Goal: Information Seeking & Learning: Check status

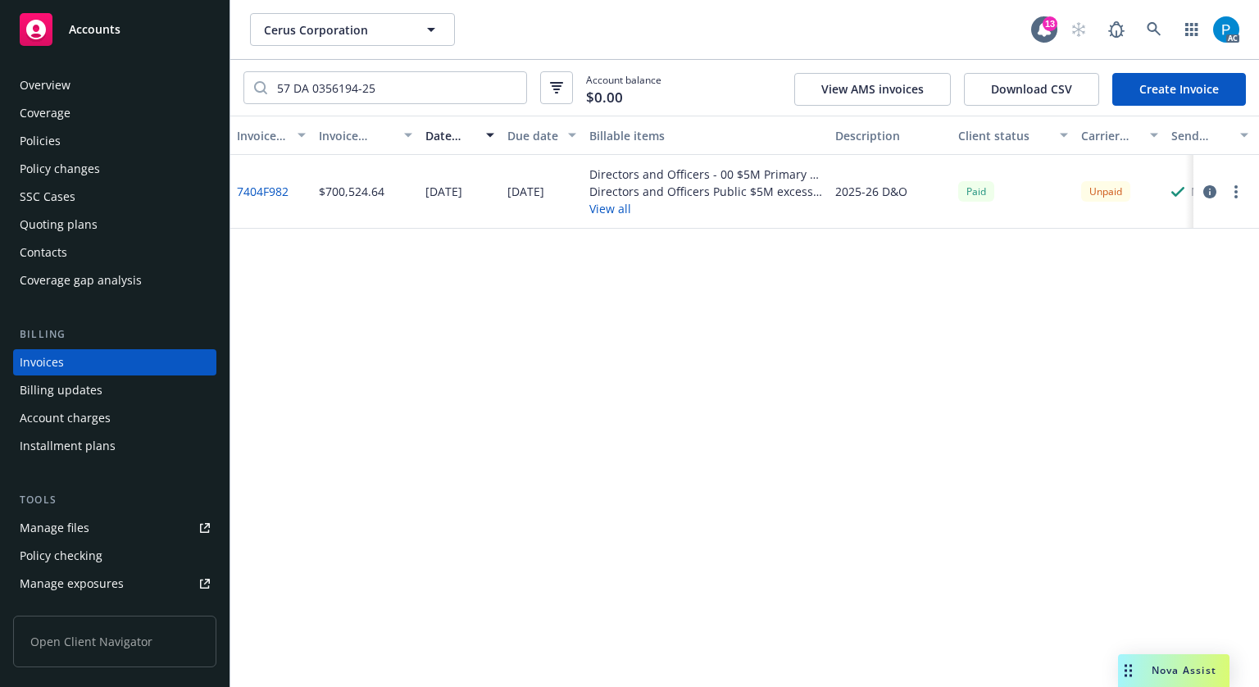
click at [137, 19] on div "Accounts" at bounding box center [115, 29] width 190 height 33
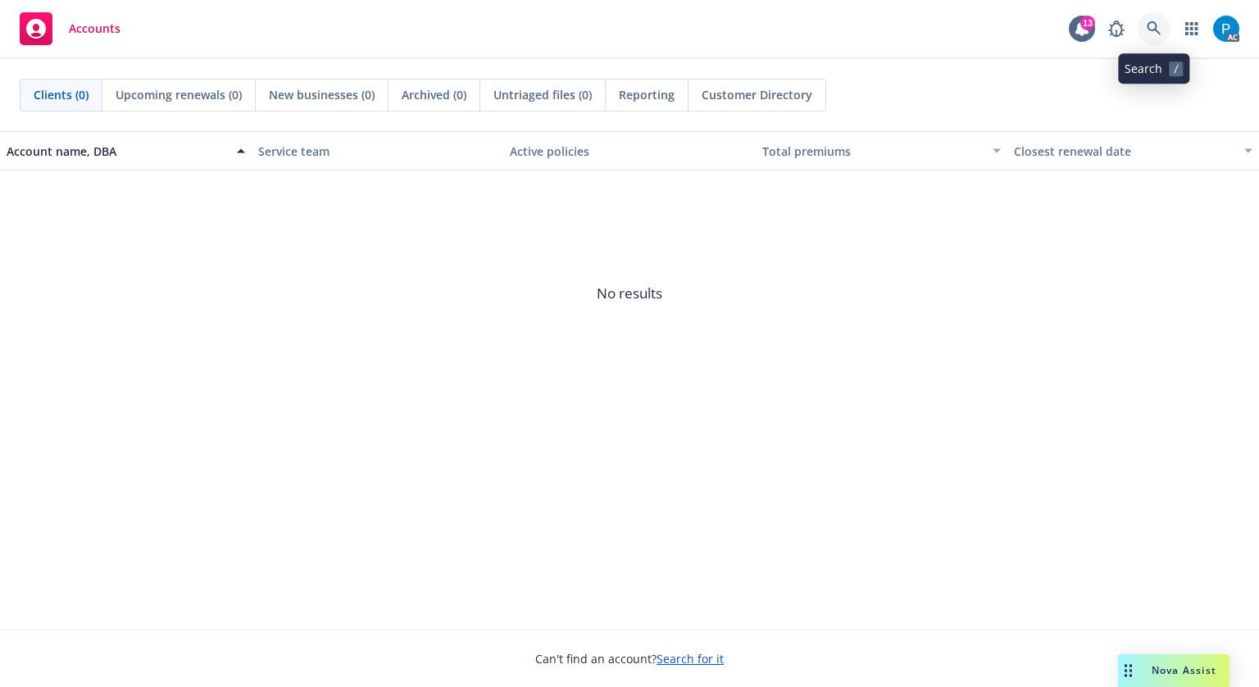
click at [1152, 22] on icon at bounding box center [1154, 28] width 14 height 14
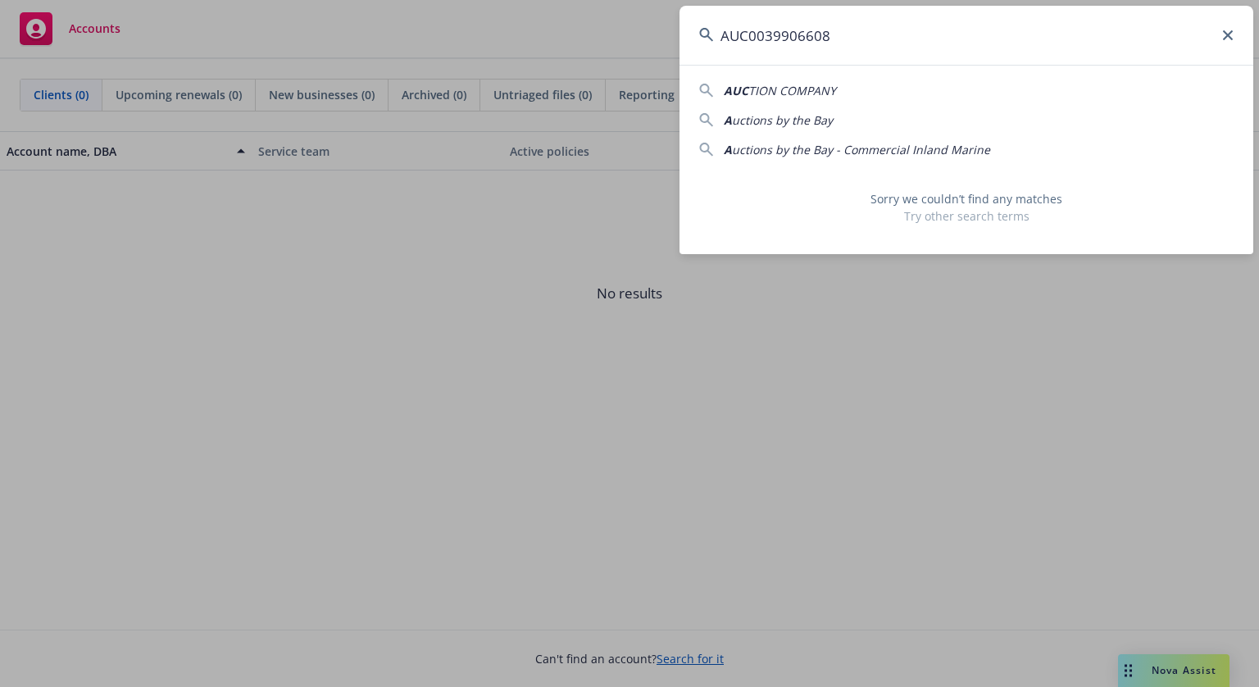
click at [754, 37] on input "AUC0039906608" at bounding box center [967, 35] width 574 height 59
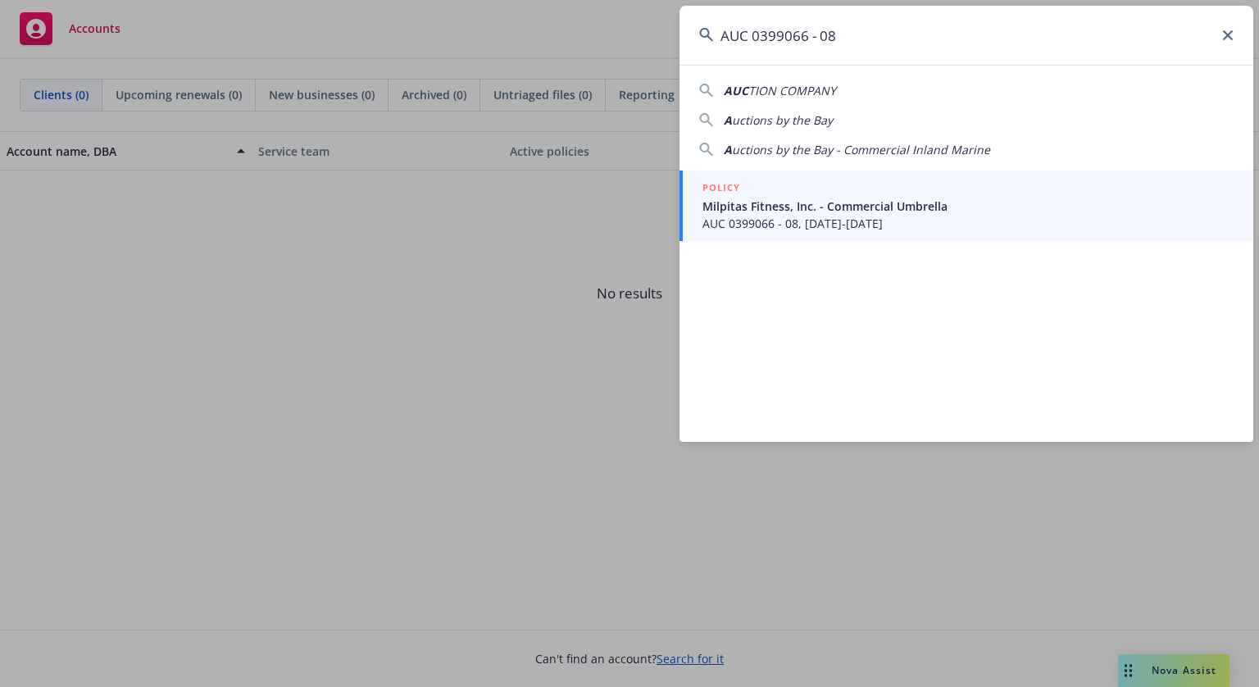
type input "AUC 0399066 - 08"
click at [802, 199] on span "Milpitas Fitness, Inc. - Commercial Umbrella" at bounding box center [967, 206] width 531 height 17
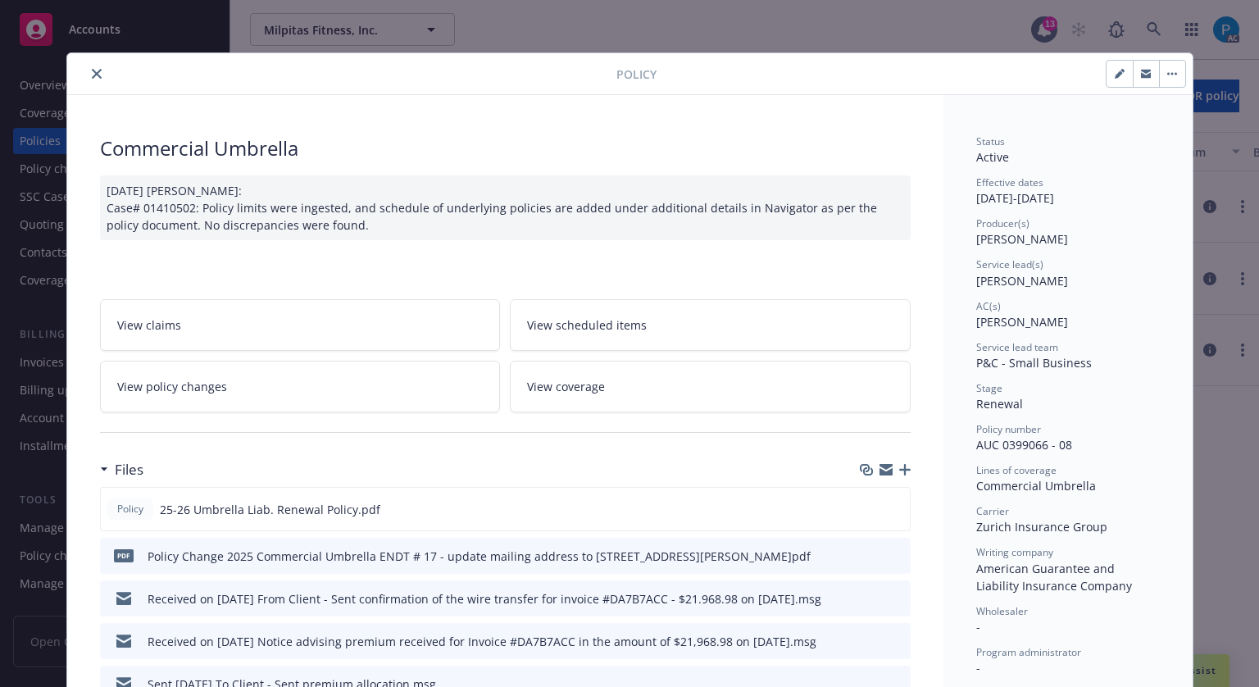
click at [89, 78] on button "close" at bounding box center [97, 74] width 20 height 20
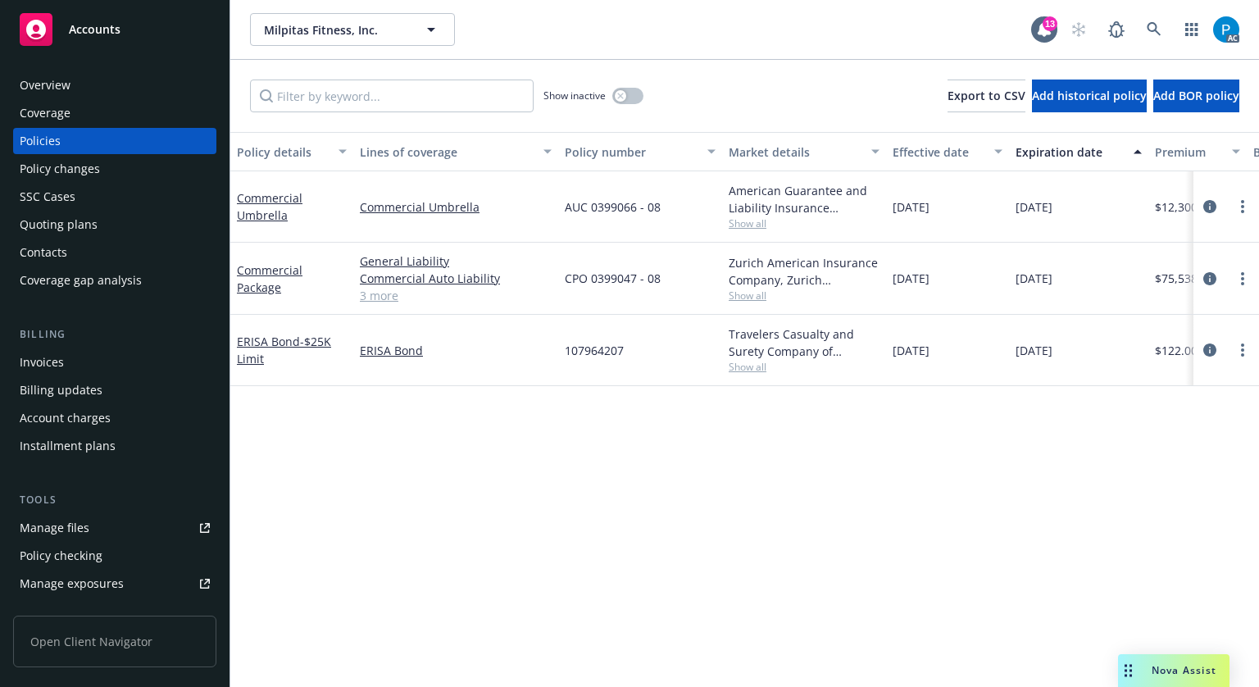
click at [49, 363] on div "Invoices" at bounding box center [42, 362] width 44 height 26
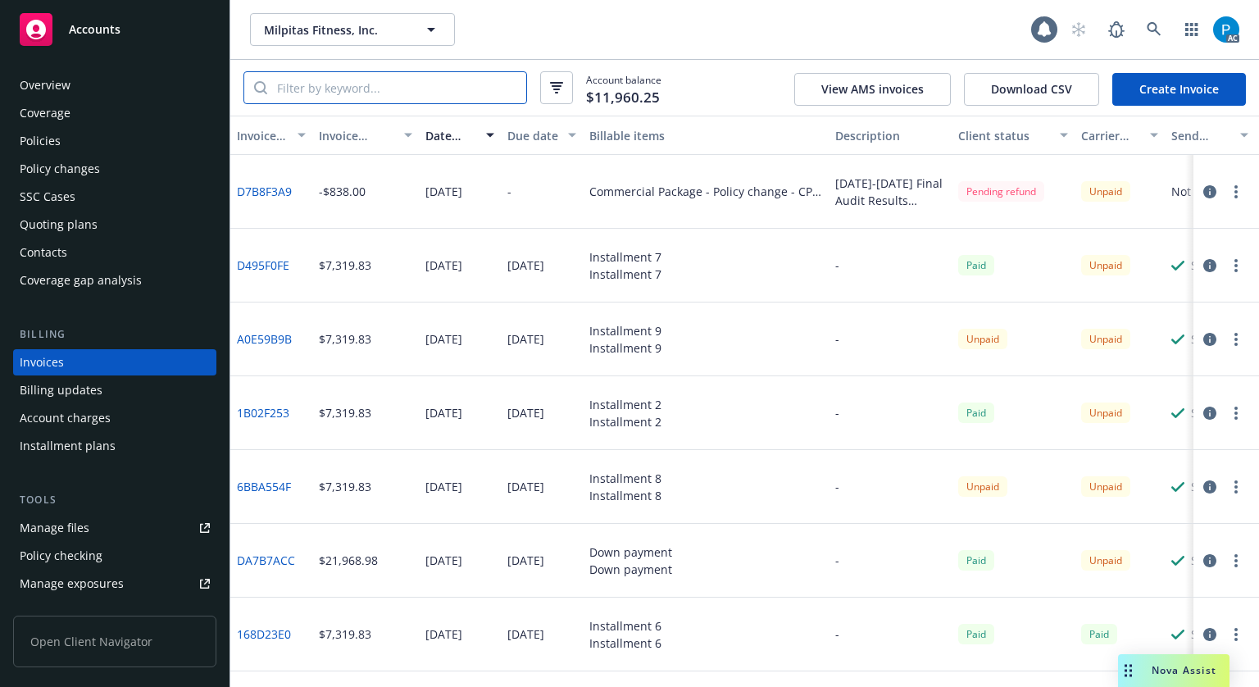
click at [393, 87] on input "search" at bounding box center [396, 87] width 259 height 31
paste input "AUC 0399066 - 08"
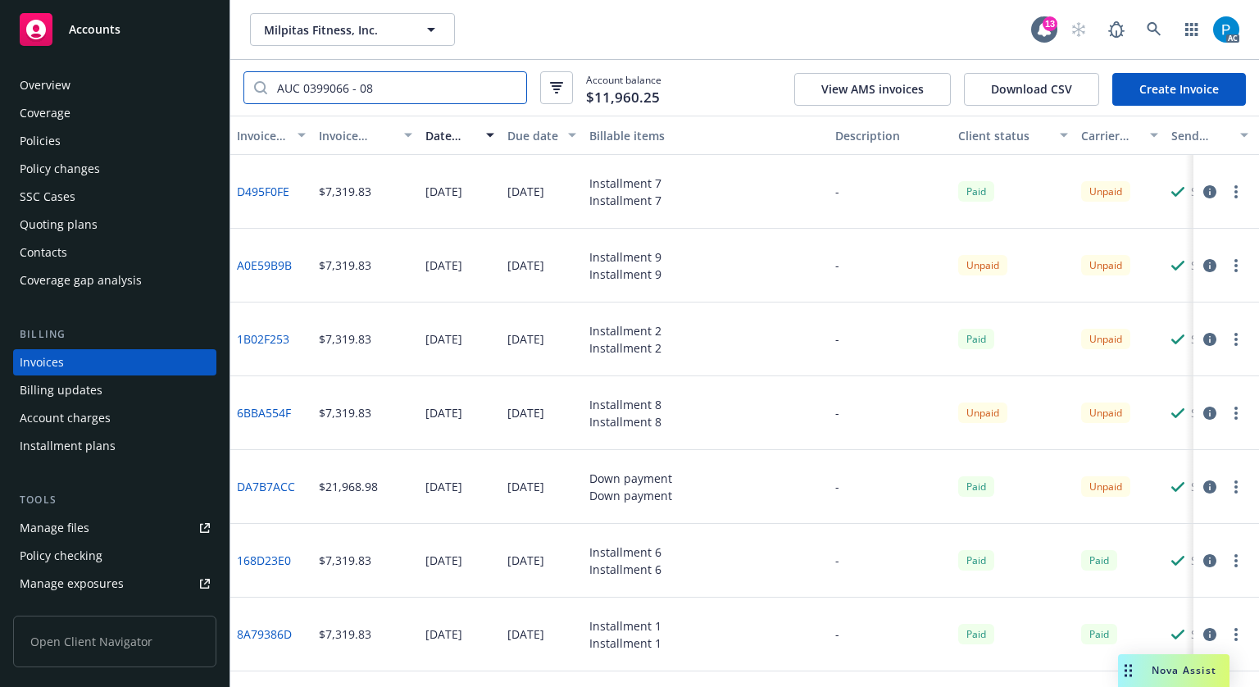
type input "AUC 0399066 - 08"
click at [1207, 193] on button "button" at bounding box center [1210, 192] width 20 height 20
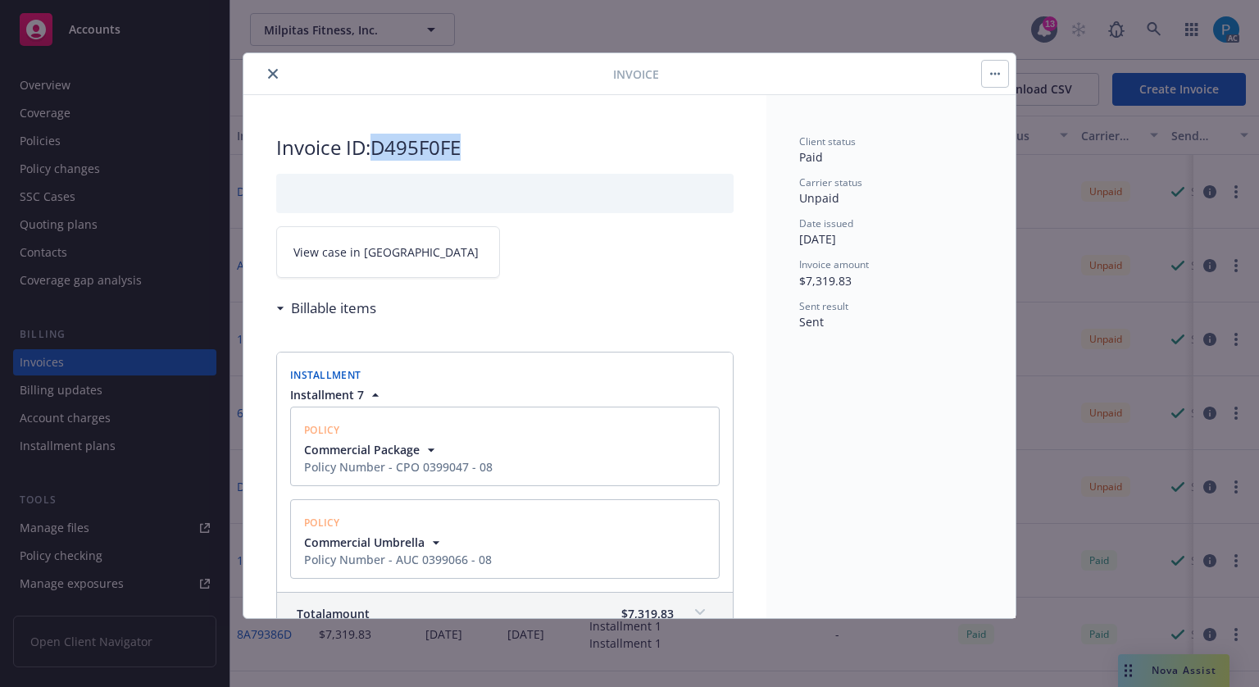
drag, startPoint x: 464, startPoint y: 149, endPoint x: 376, endPoint y: 134, distance: 89.1
click at [376, 134] on h2 "Invoice ID: D495F0FE" at bounding box center [504, 147] width 457 height 26
copy h2 "D495F0FE"
click at [387, 250] on link "View case in [GEOGRAPHIC_DATA]" at bounding box center [388, 252] width 224 height 52
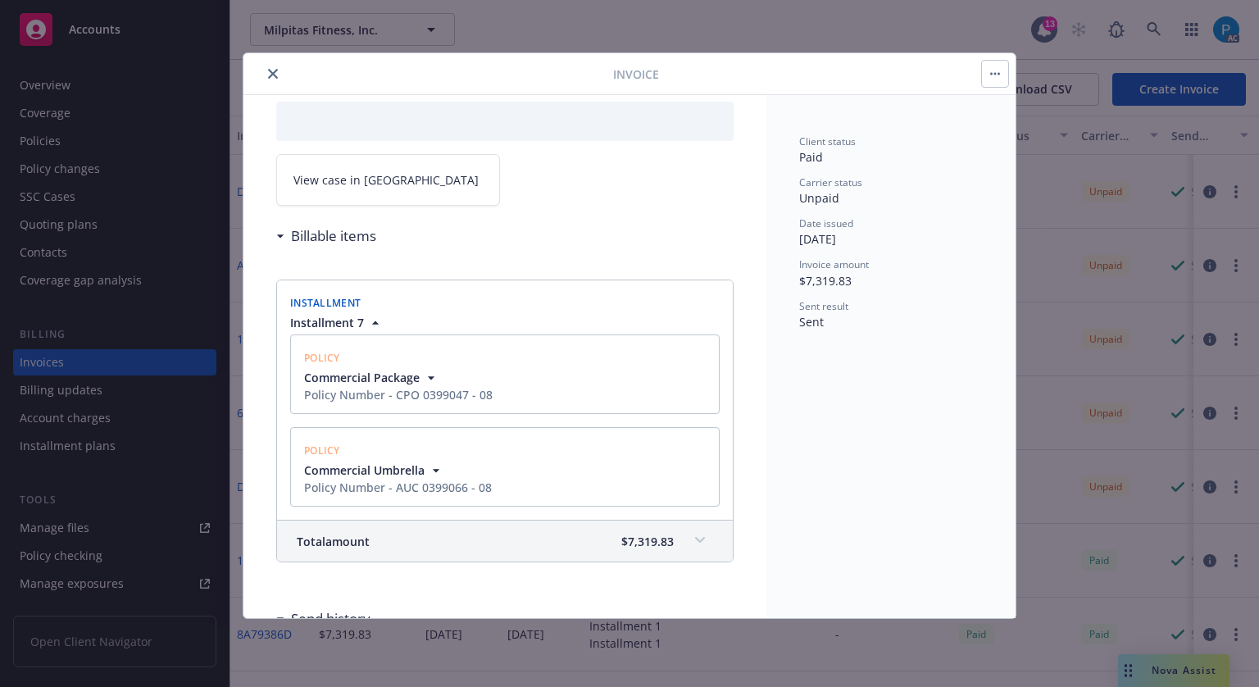
scroll to position [246, 0]
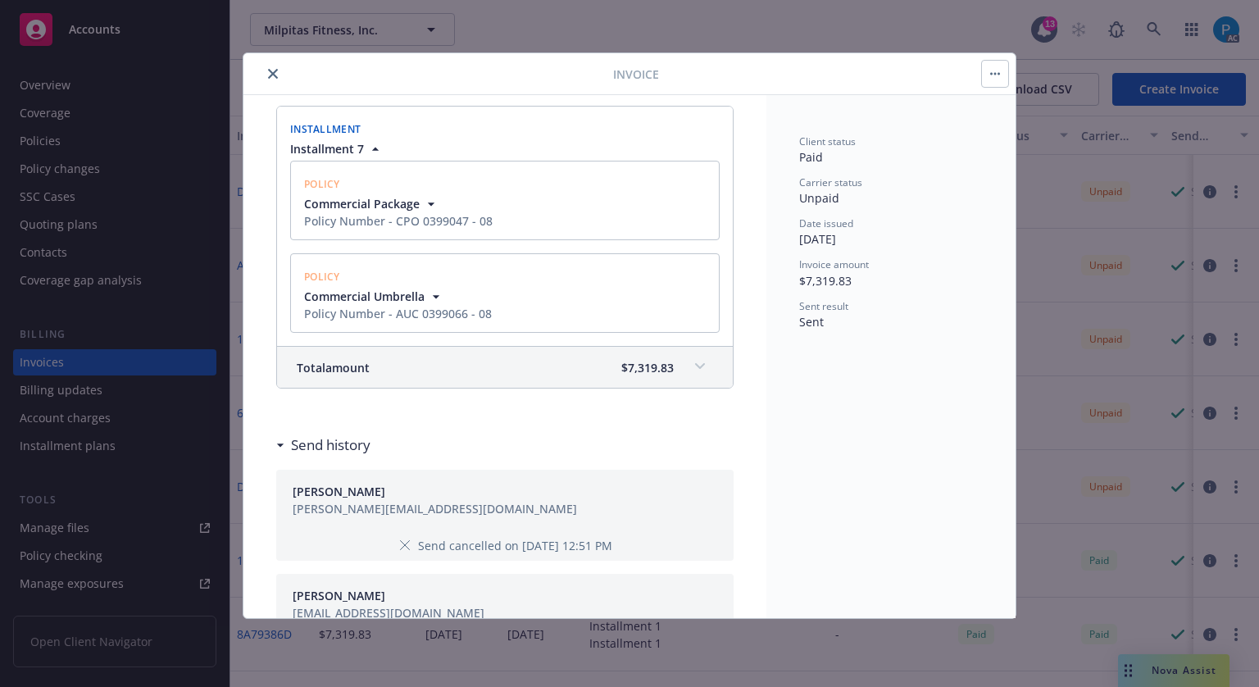
click at [560, 368] on div "Total amount $7,319.83" at bounding box center [485, 367] width 377 height 17
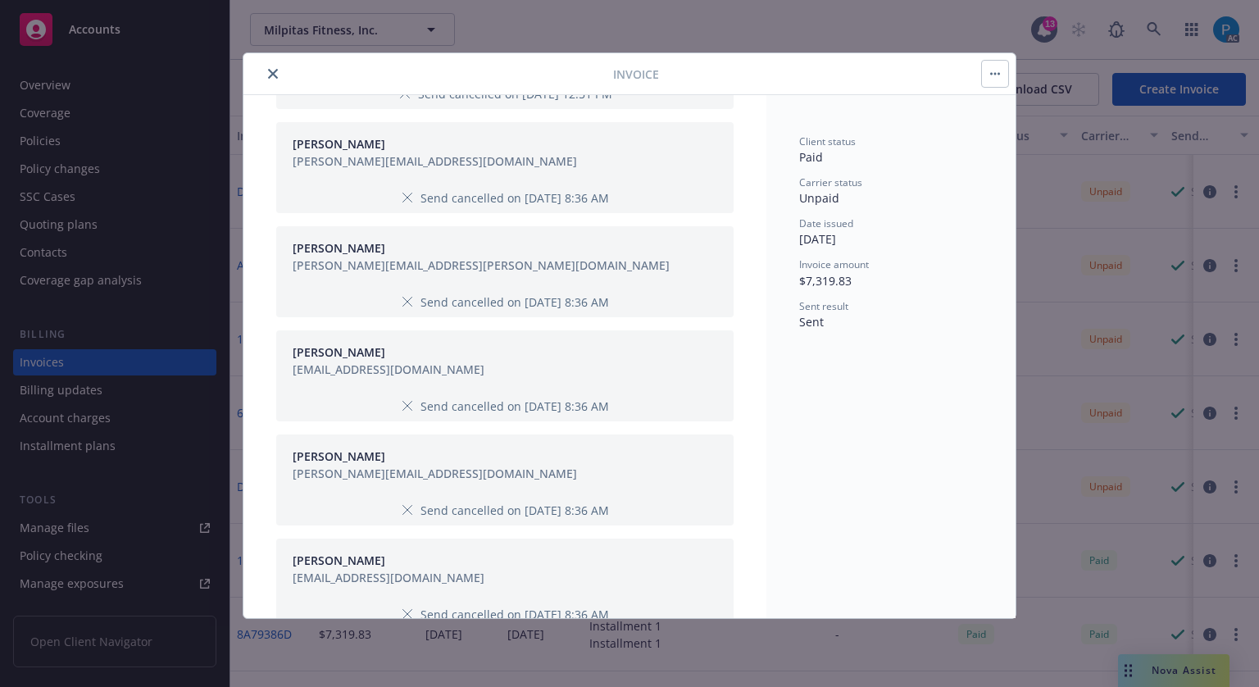
scroll to position [0, 0]
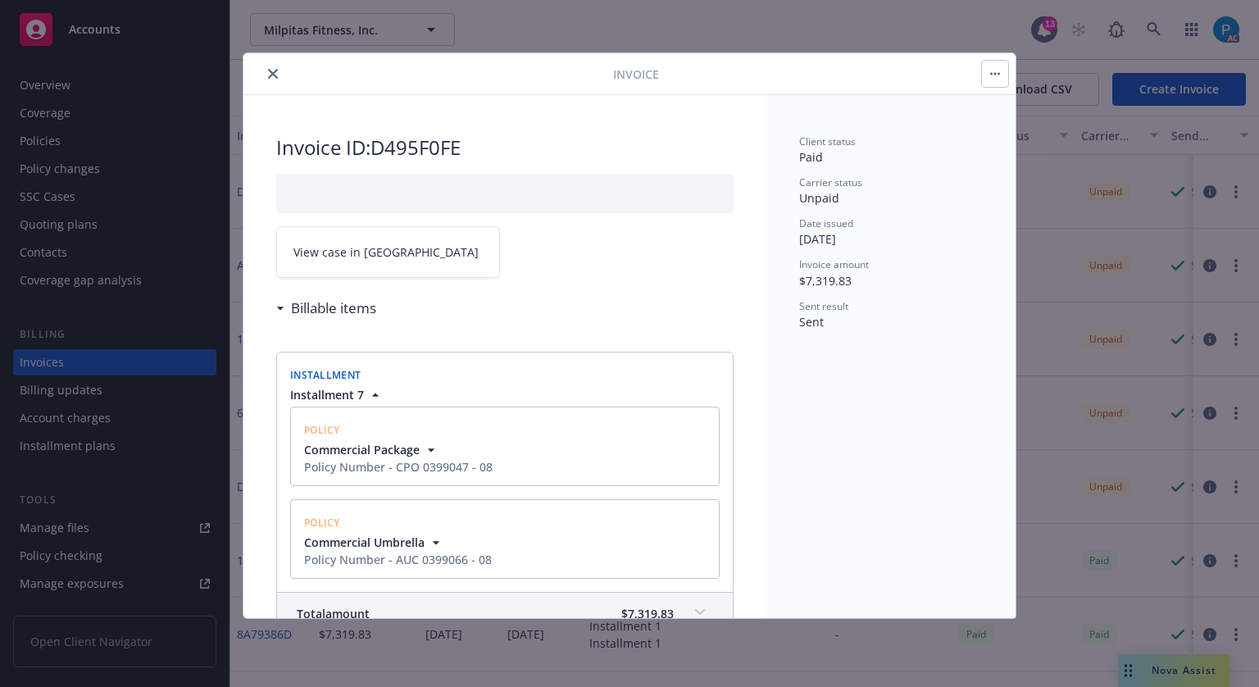
click at [275, 71] on icon "close" at bounding box center [273, 74] width 10 height 10
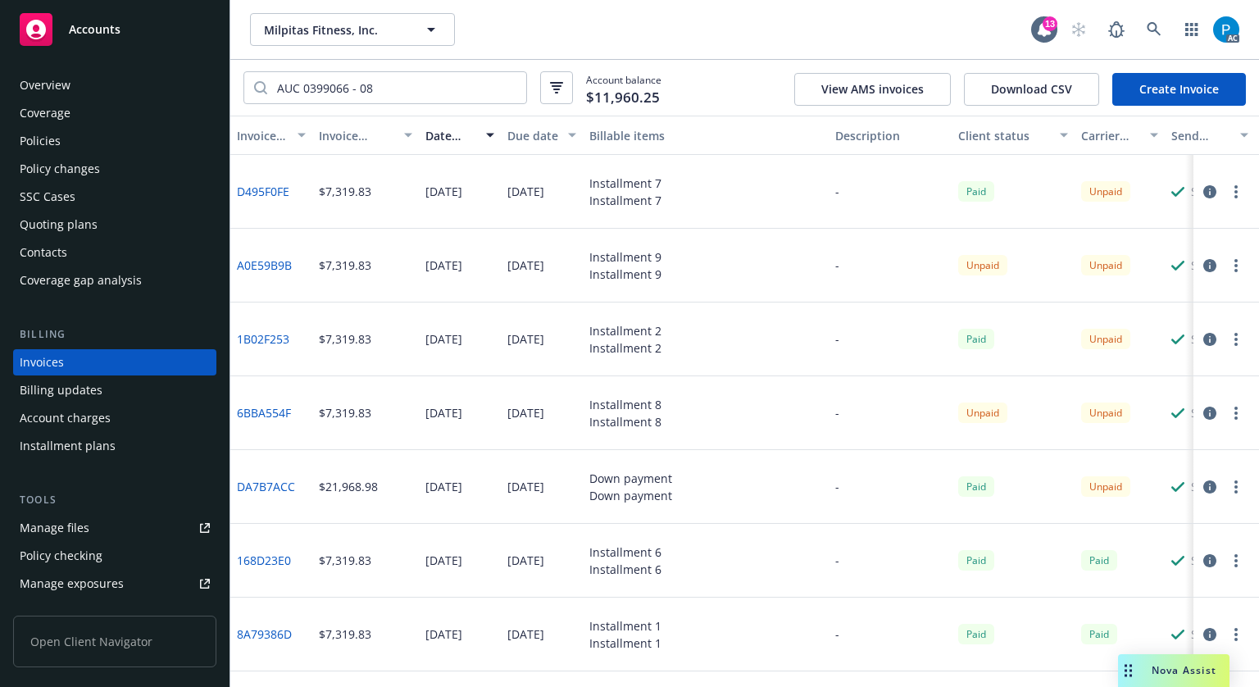
click at [152, 34] on div "Accounts" at bounding box center [115, 29] width 190 height 33
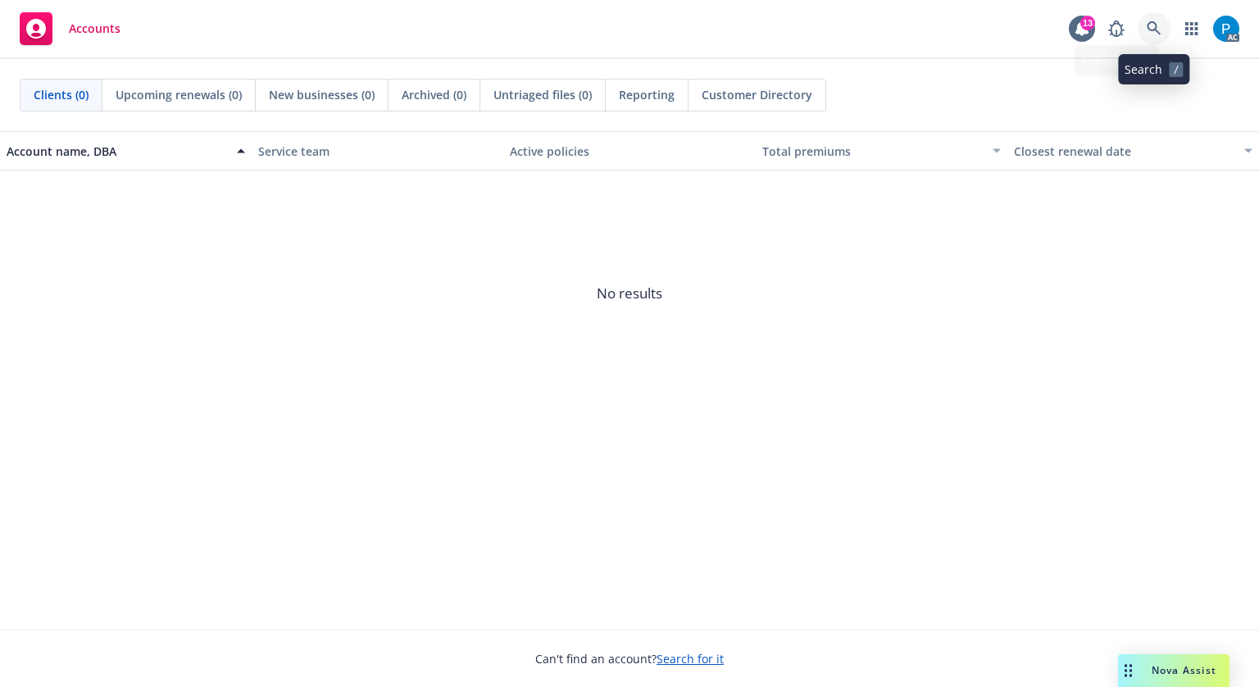
click at [1146, 31] on link at bounding box center [1154, 28] width 33 height 33
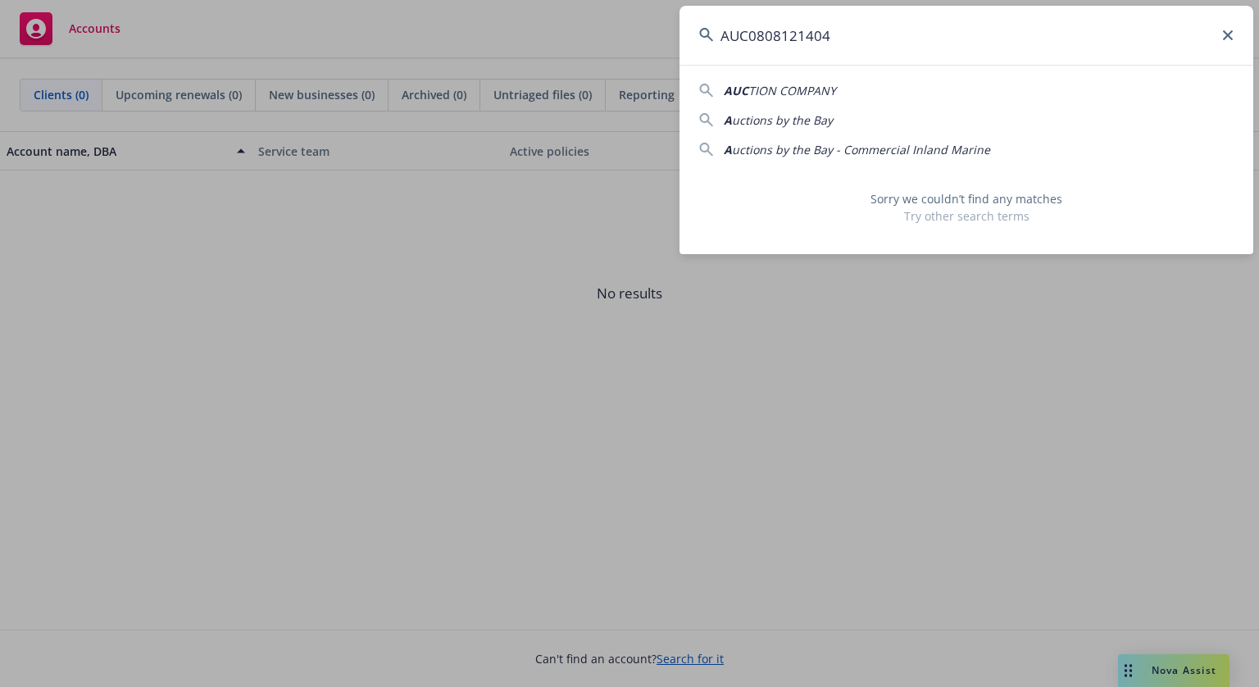
click at [757, 29] on input "AUC0808121404" at bounding box center [967, 35] width 574 height 59
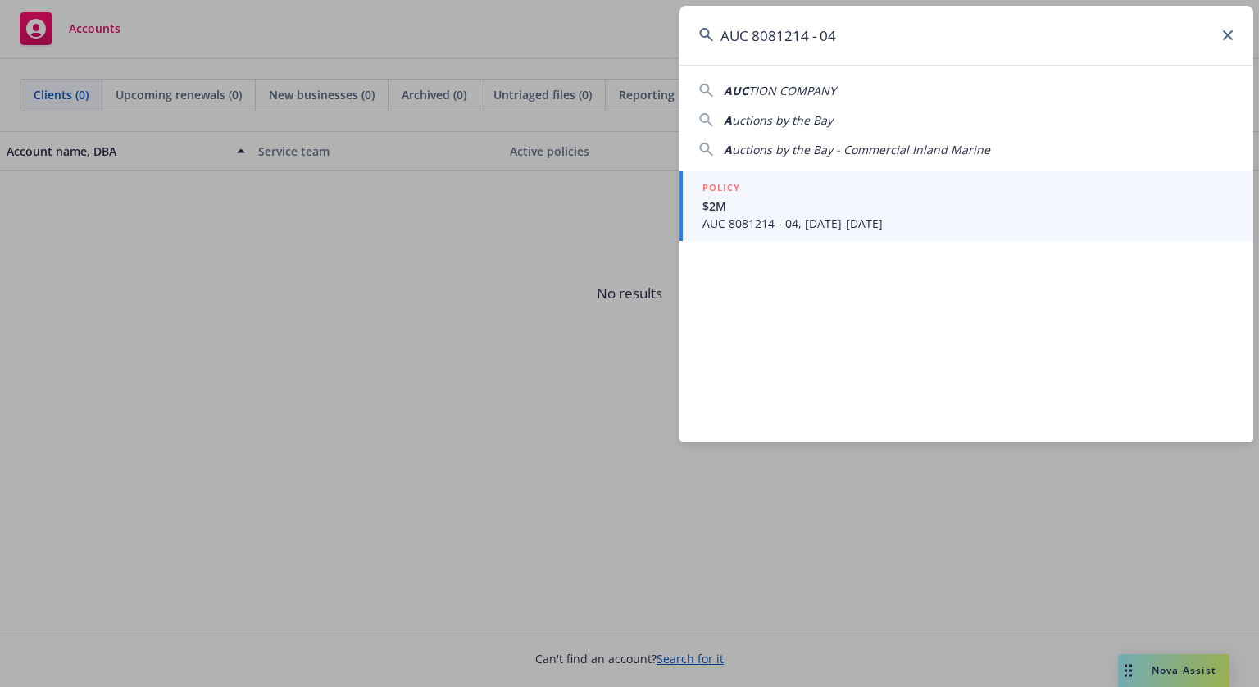
type input "AUC 8081214 - 04"
click at [782, 212] on span "$2M" at bounding box center [967, 206] width 531 height 17
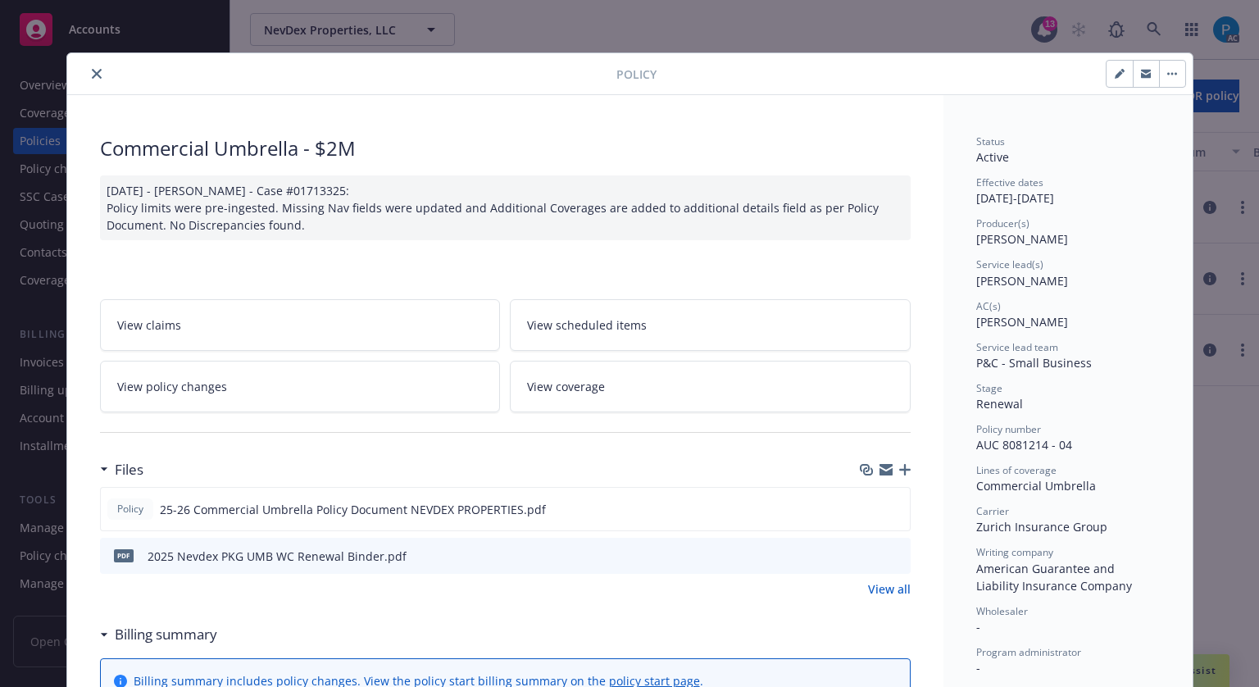
click at [92, 75] on icon "close" at bounding box center [97, 74] width 10 height 10
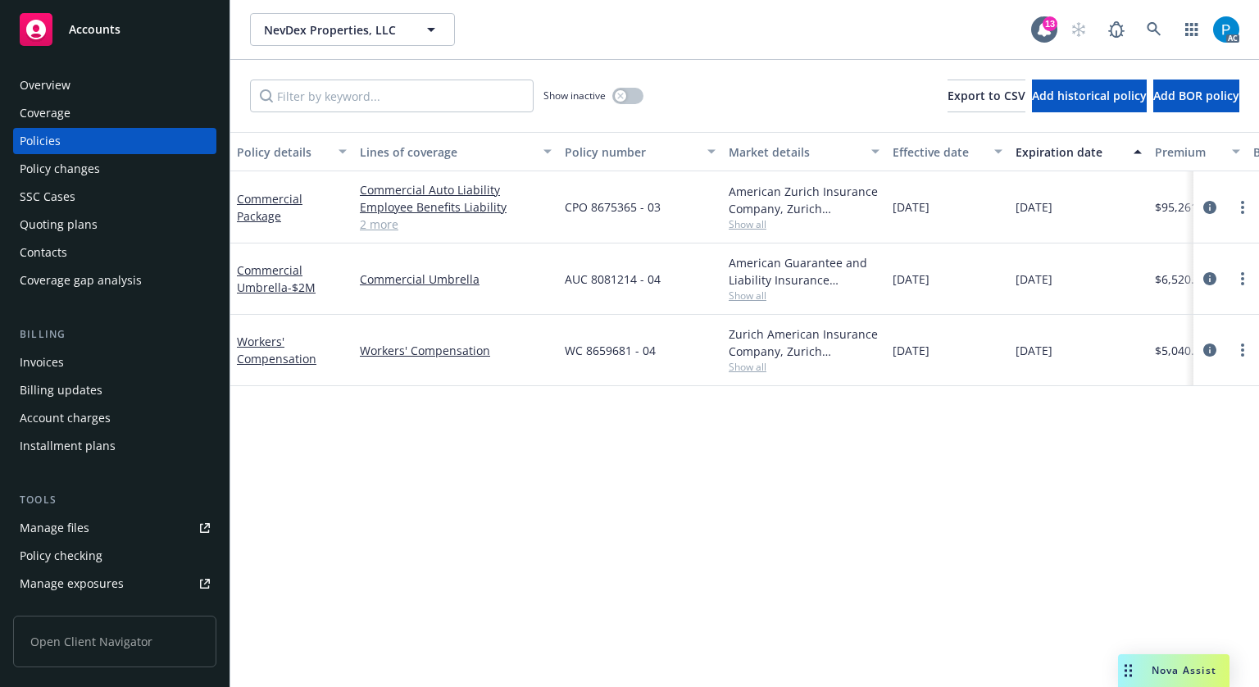
click at [71, 344] on div "Billing Invoices Billing updates Account charges Installment plans" at bounding box center [114, 392] width 203 height 133
click at [73, 363] on div "Invoices" at bounding box center [115, 362] width 190 height 26
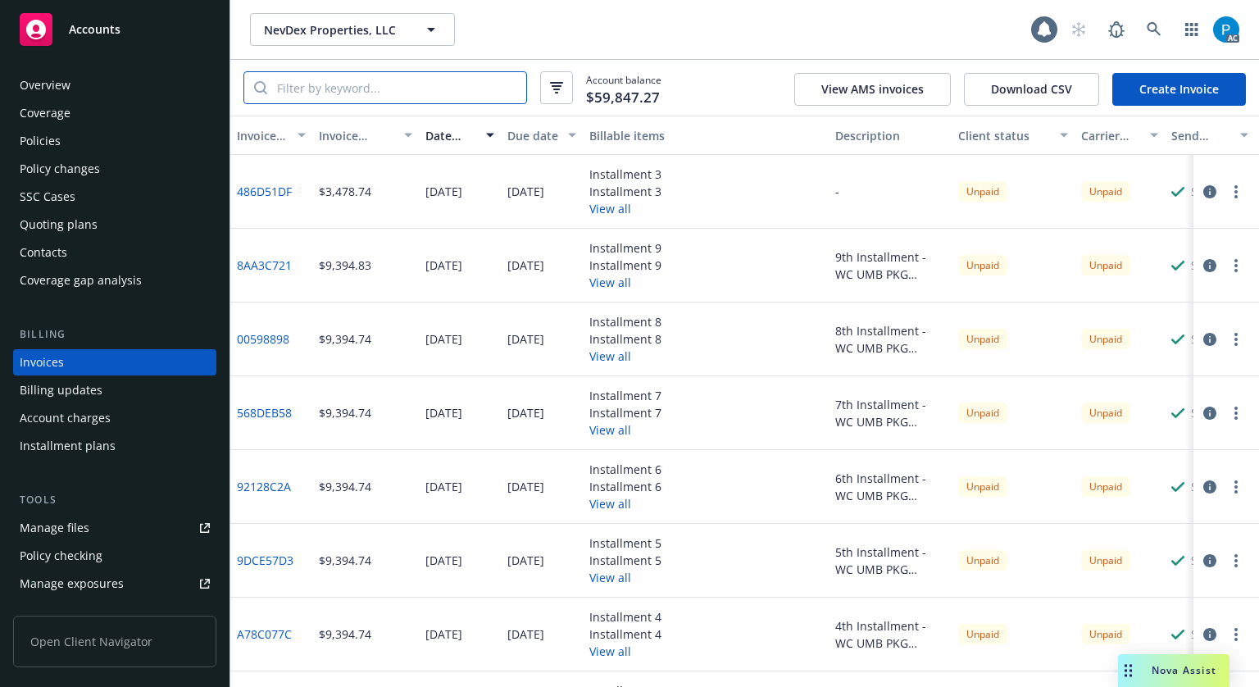
click at [348, 85] on input "search" at bounding box center [396, 87] width 259 height 31
paste input "AUC 8081214 - 04"
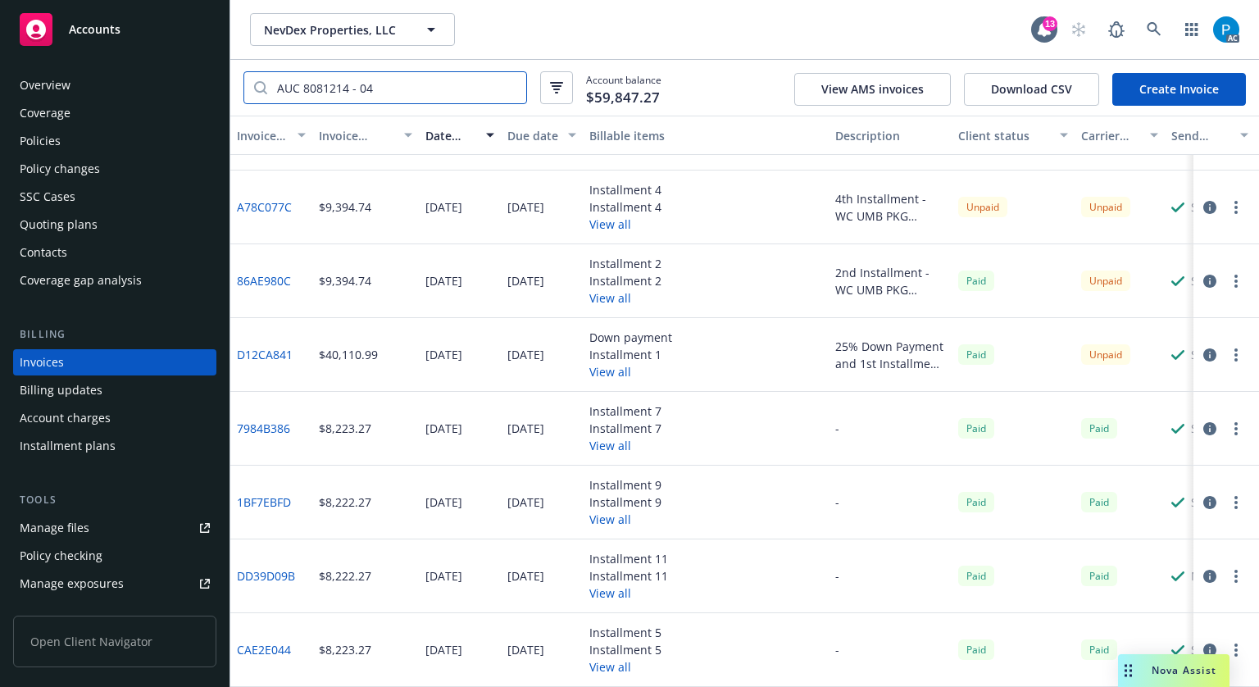
type input "AUC 8081214 - 04"
click at [1203, 348] on icon "button" at bounding box center [1209, 354] width 13 height 13
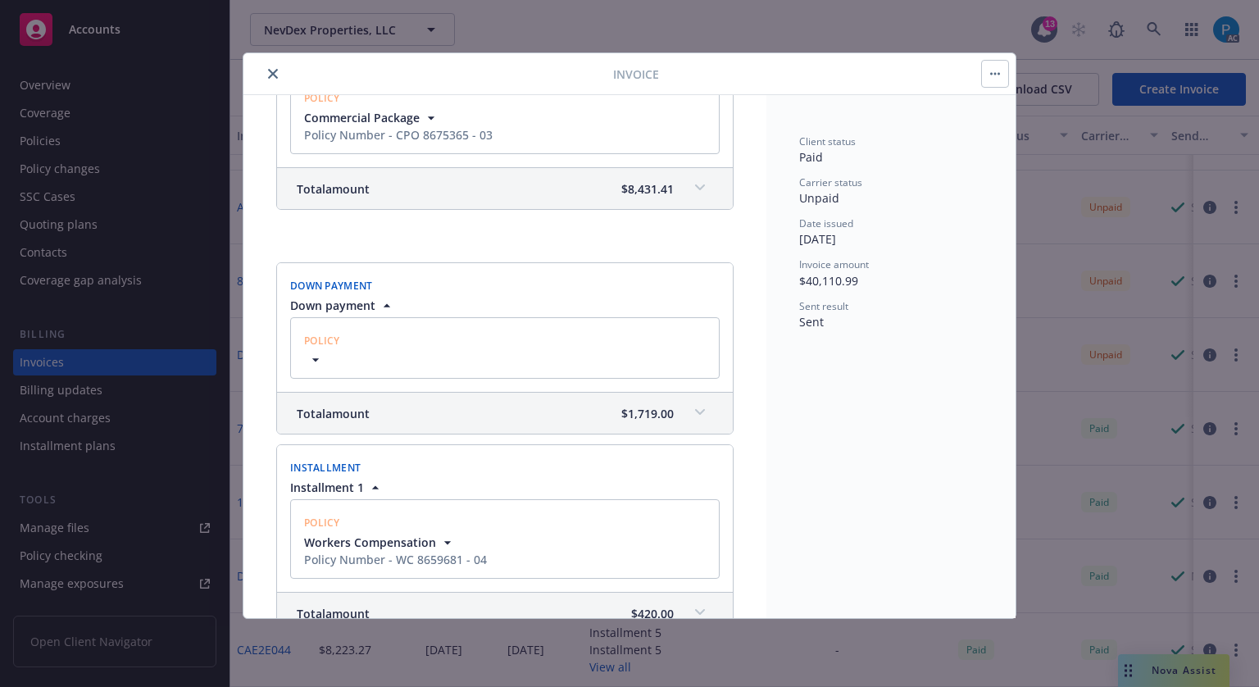
scroll to position [656, 0]
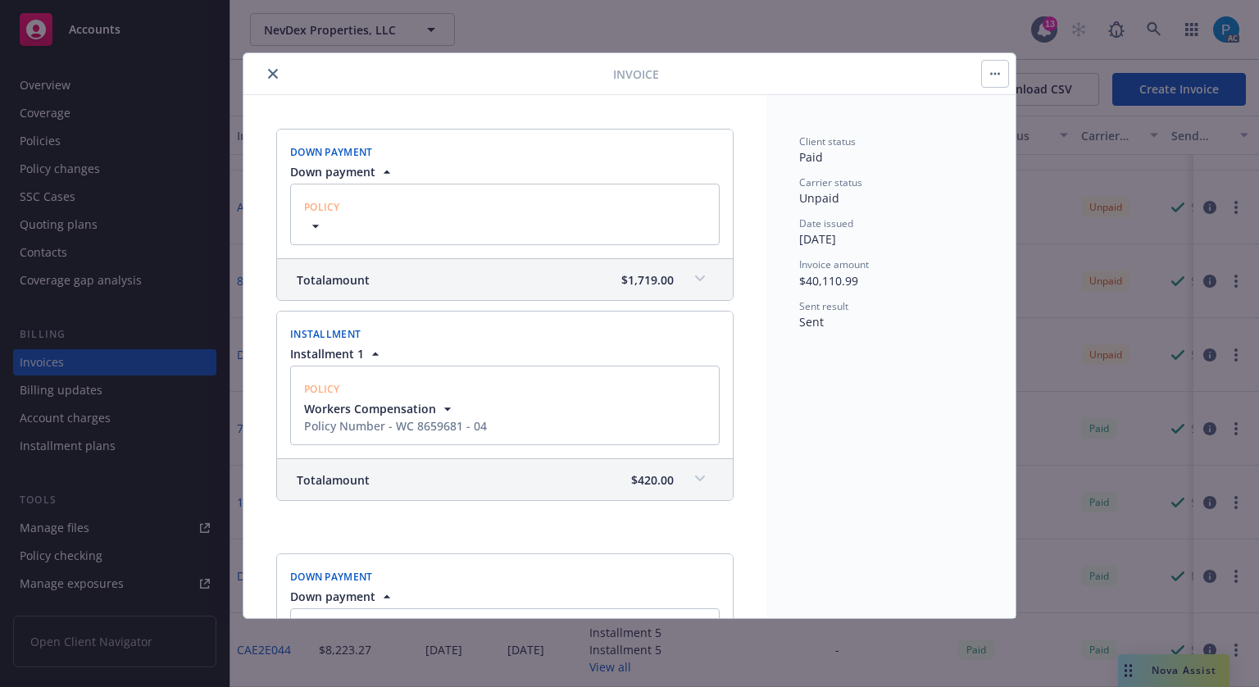
click at [656, 292] on div "Total amount $1,719.00" at bounding box center [505, 279] width 456 height 41
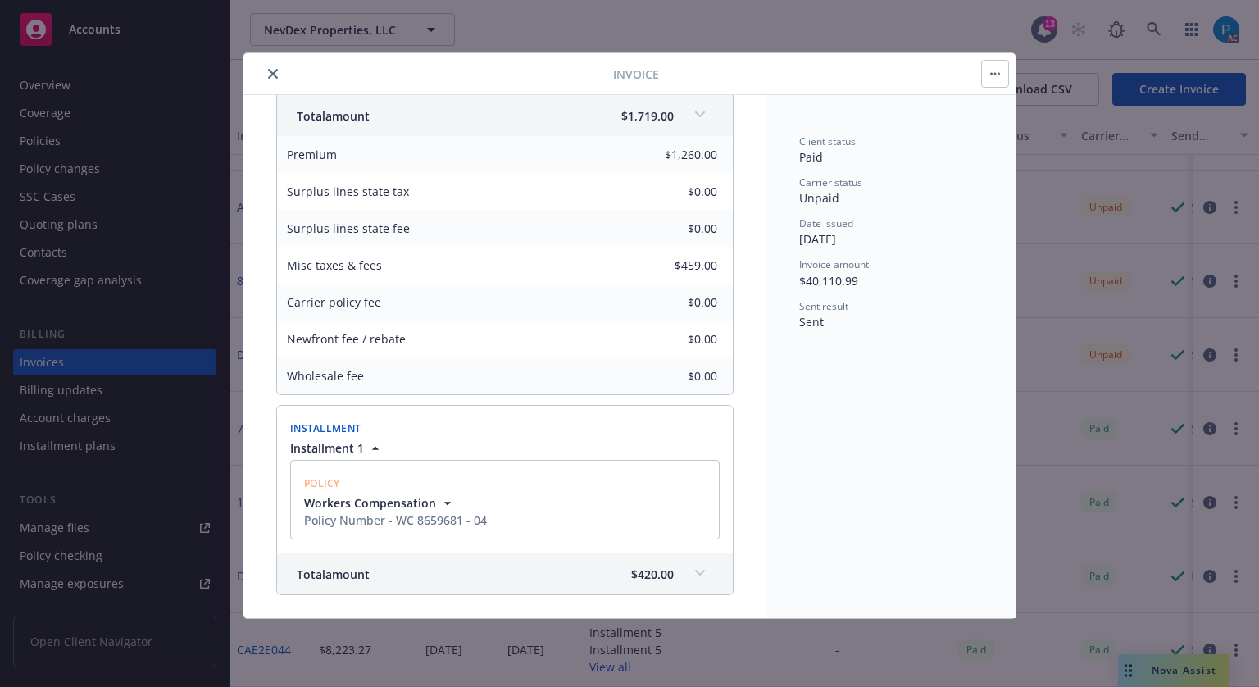
scroll to position [1148, 0]
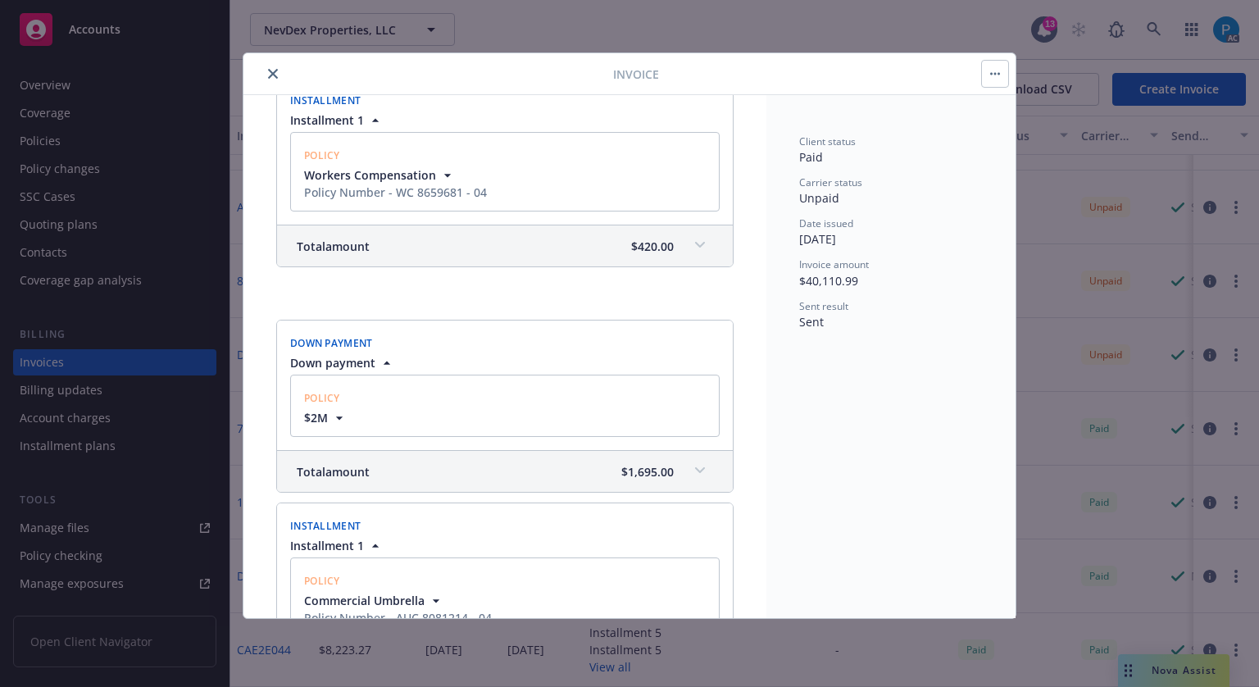
click at [688, 247] on span at bounding box center [700, 245] width 26 height 26
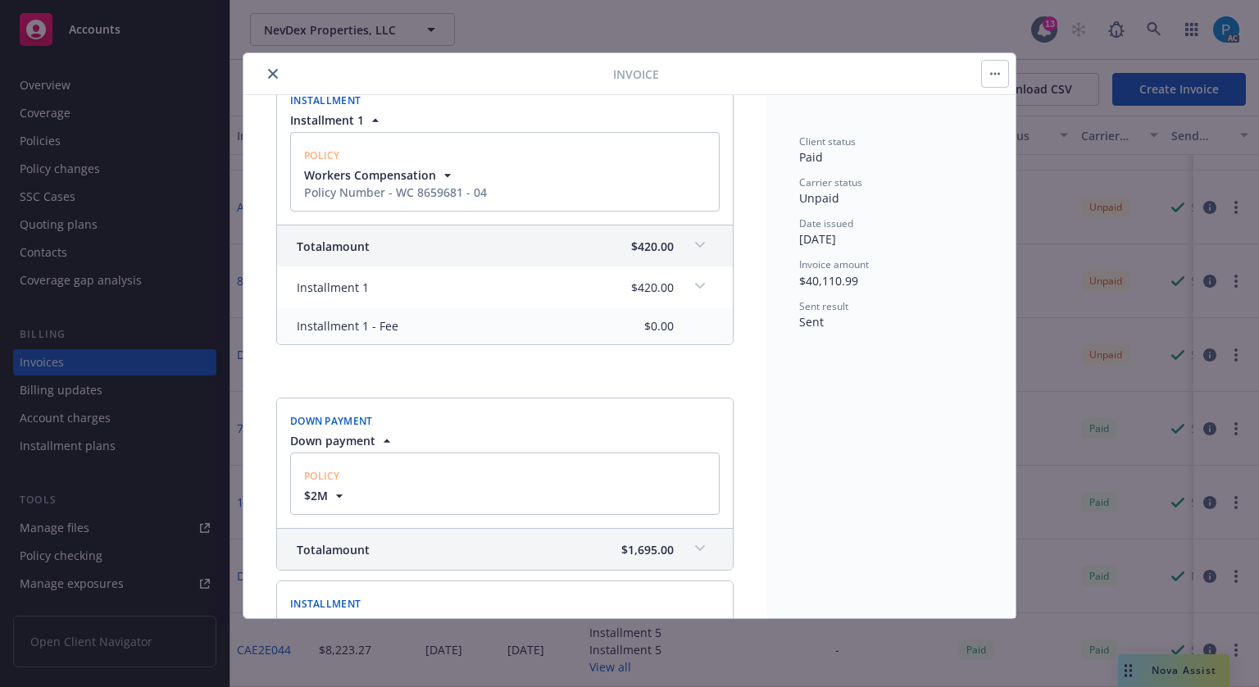
scroll to position [1475, 0]
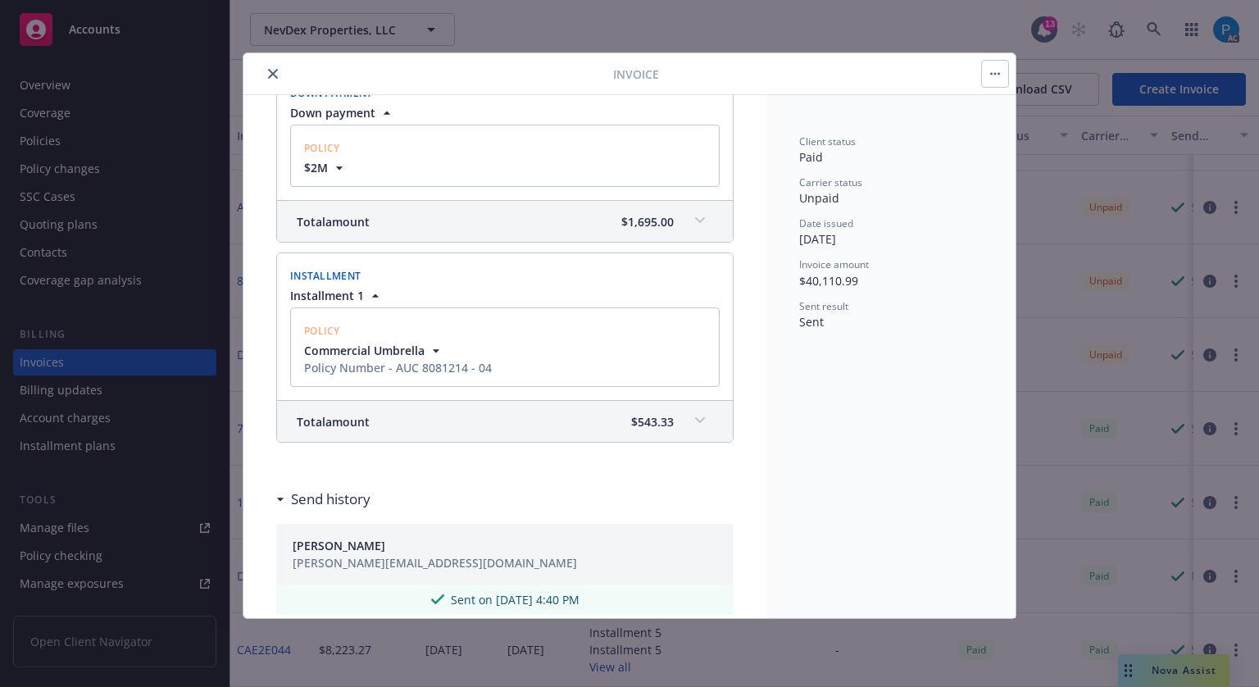
click at [664, 216] on div "Total amount $1,695.00" at bounding box center [505, 221] width 456 height 41
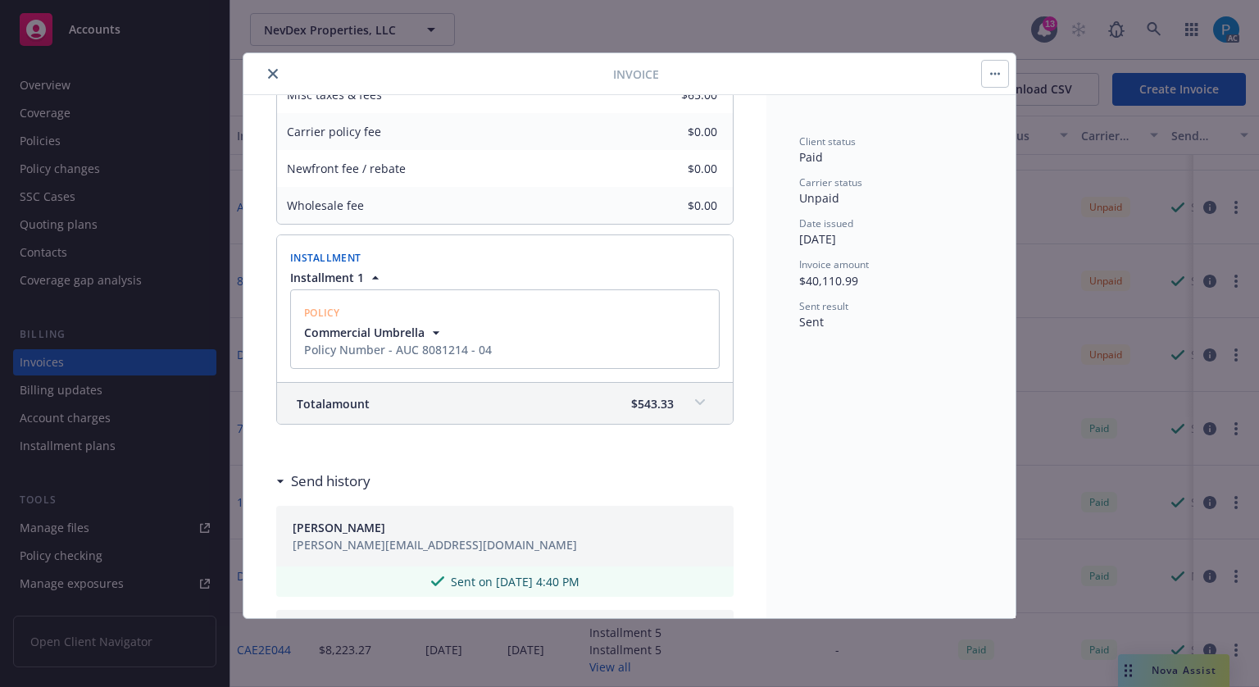
scroll to position [1803, 0]
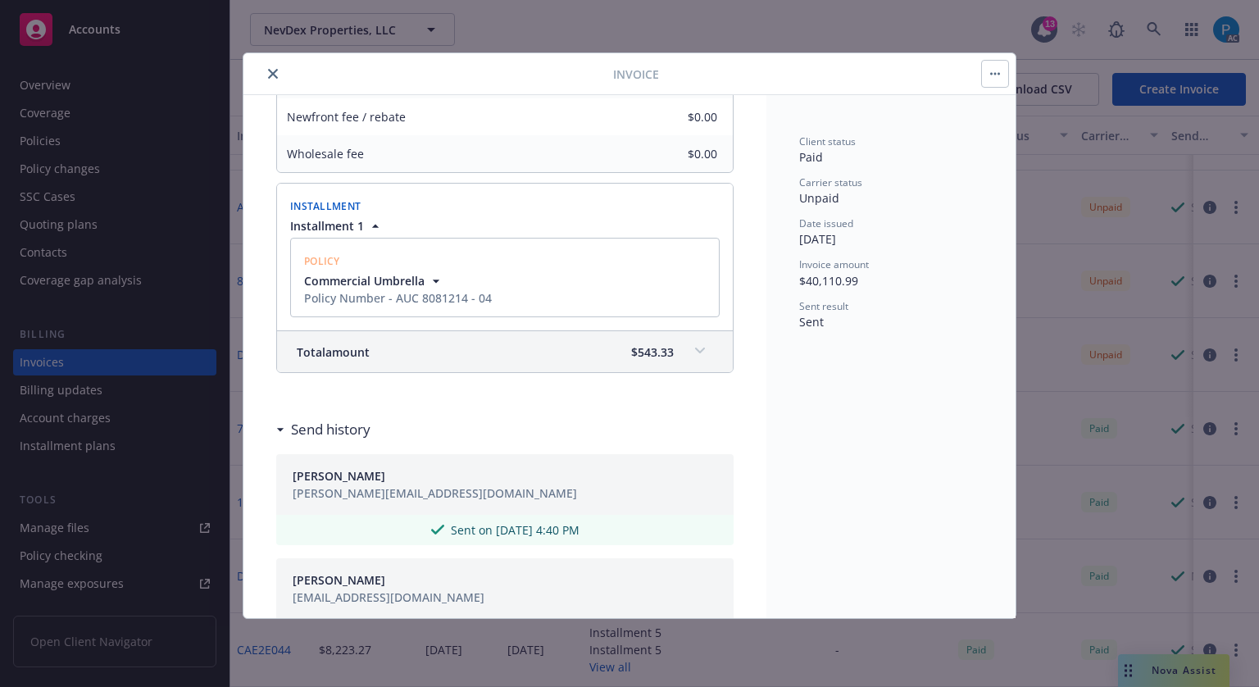
click at [268, 69] on icon "close" at bounding box center [273, 74] width 10 height 10
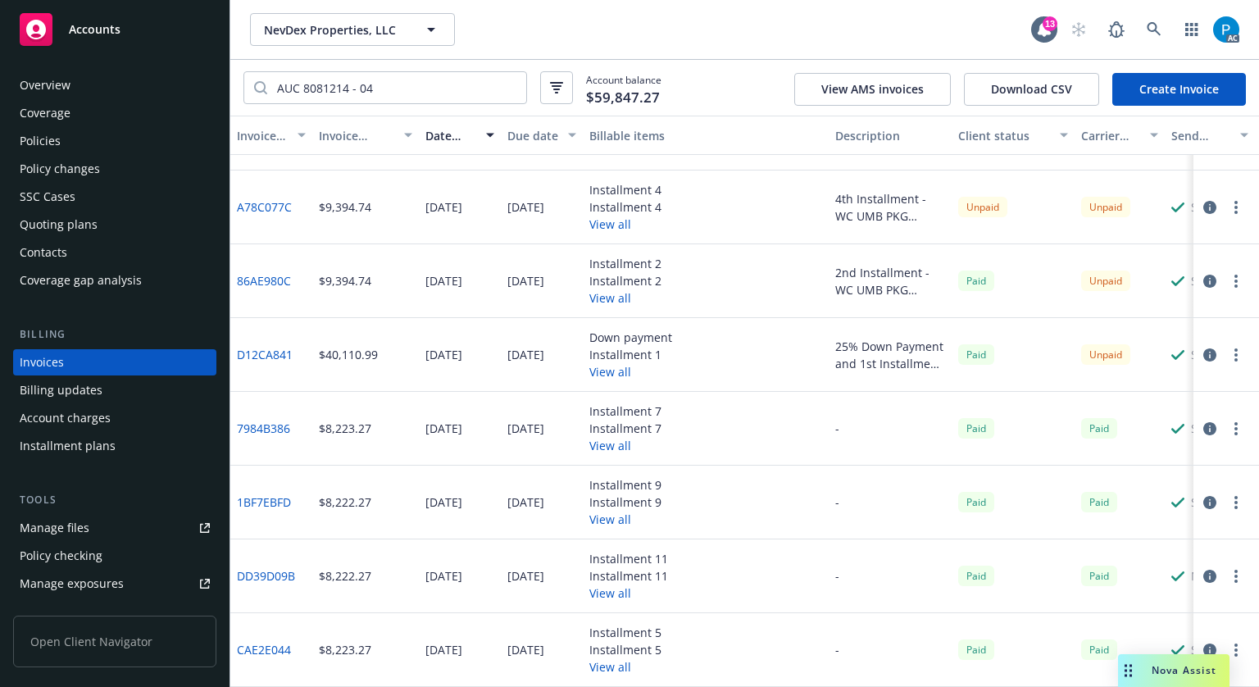
click at [104, 17] on div "Accounts" at bounding box center [115, 29] width 190 height 33
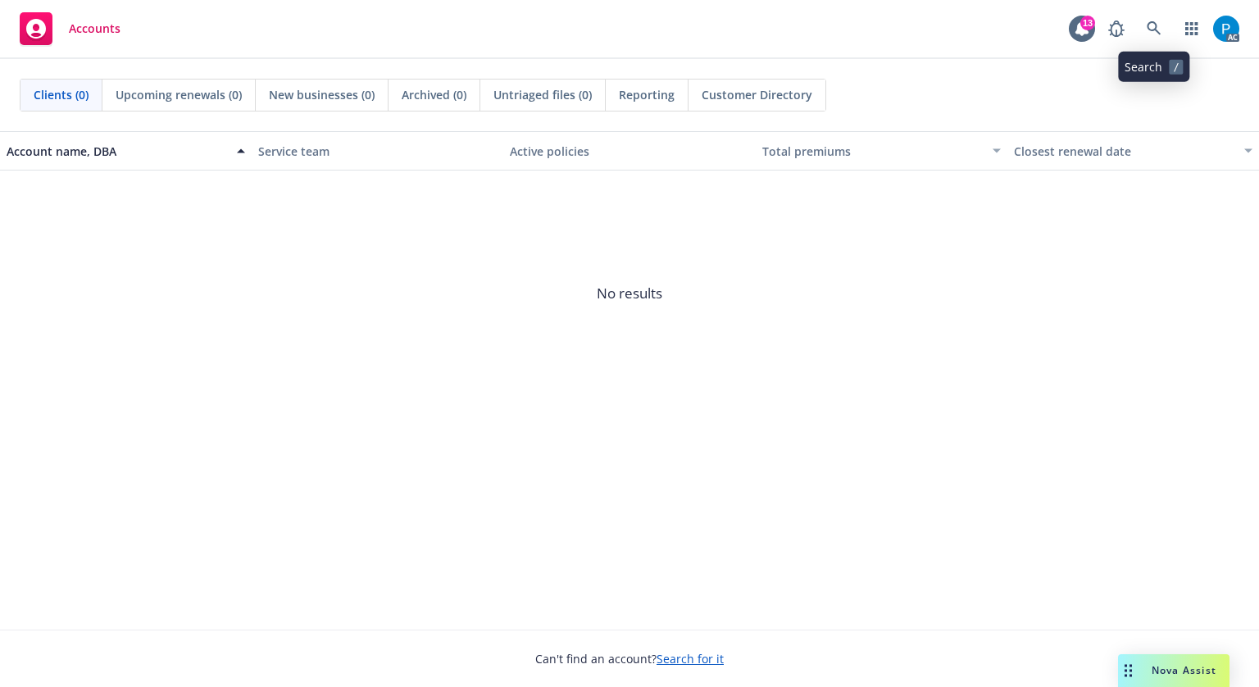
click at [1164, 25] on div "AC" at bounding box center [1169, 28] width 139 height 33
click at [1161, 24] on icon at bounding box center [1154, 28] width 15 height 15
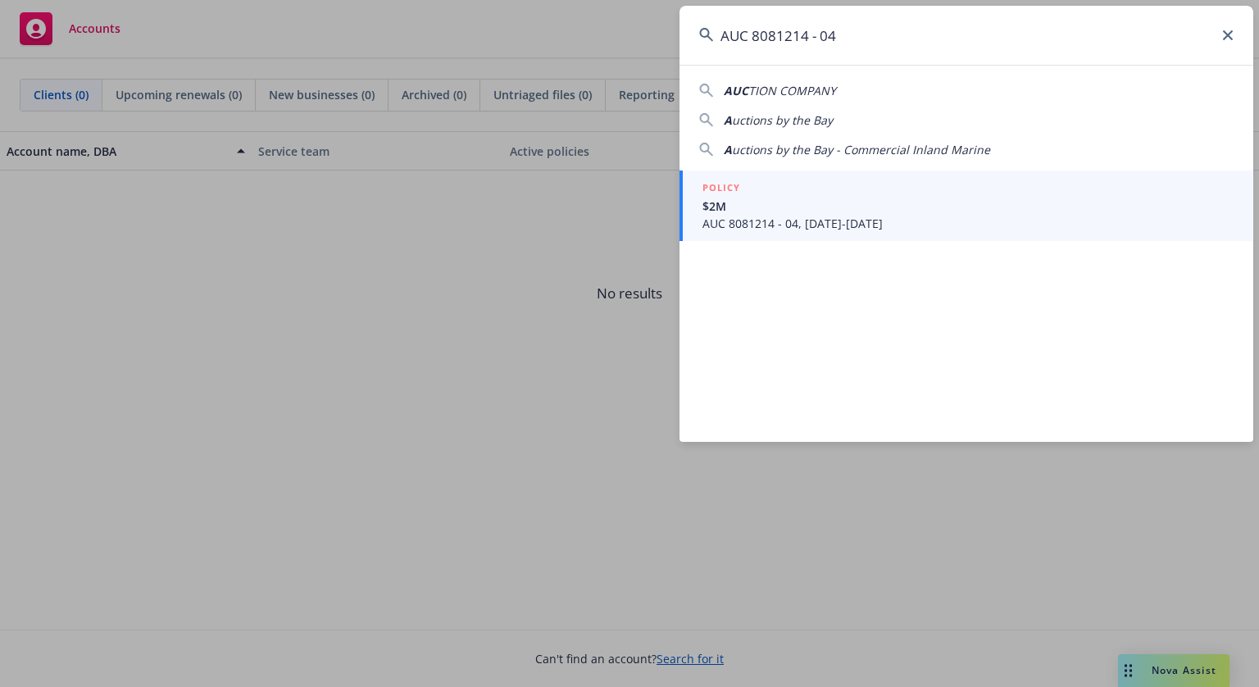
type input "AUC 8081214 - 04"
click at [853, 212] on span "$2M" at bounding box center [967, 206] width 531 height 17
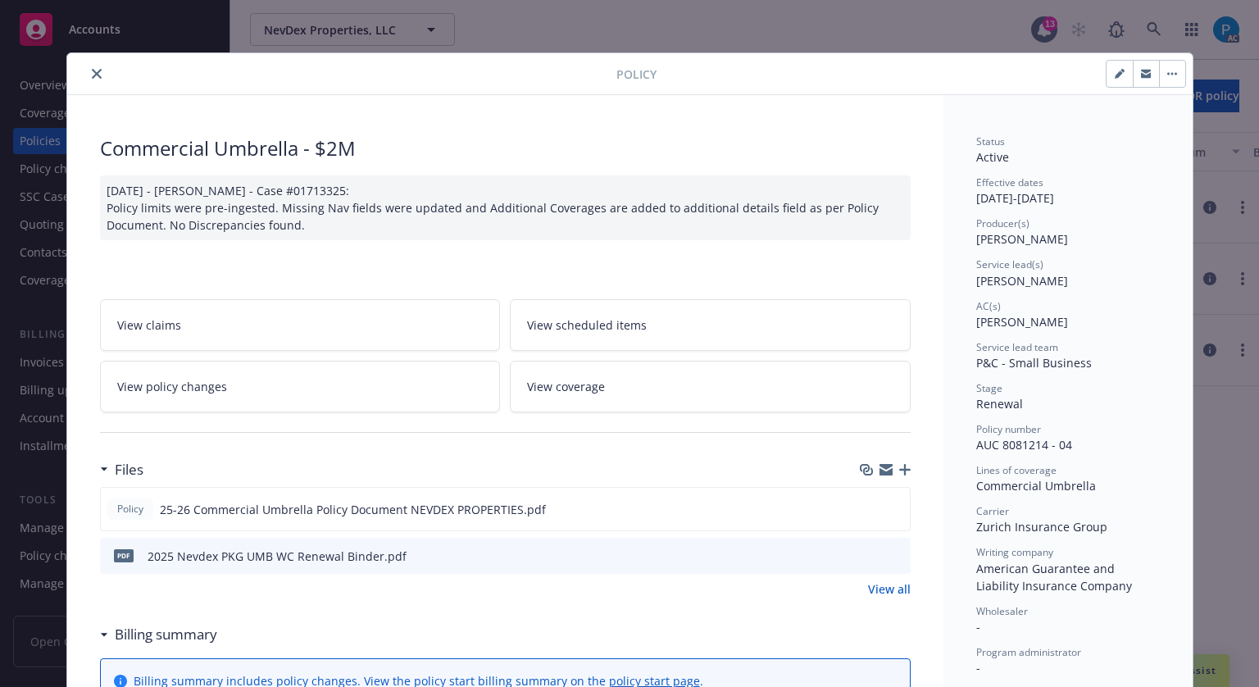
click at [92, 66] on button "close" at bounding box center [97, 74] width 20 height 20
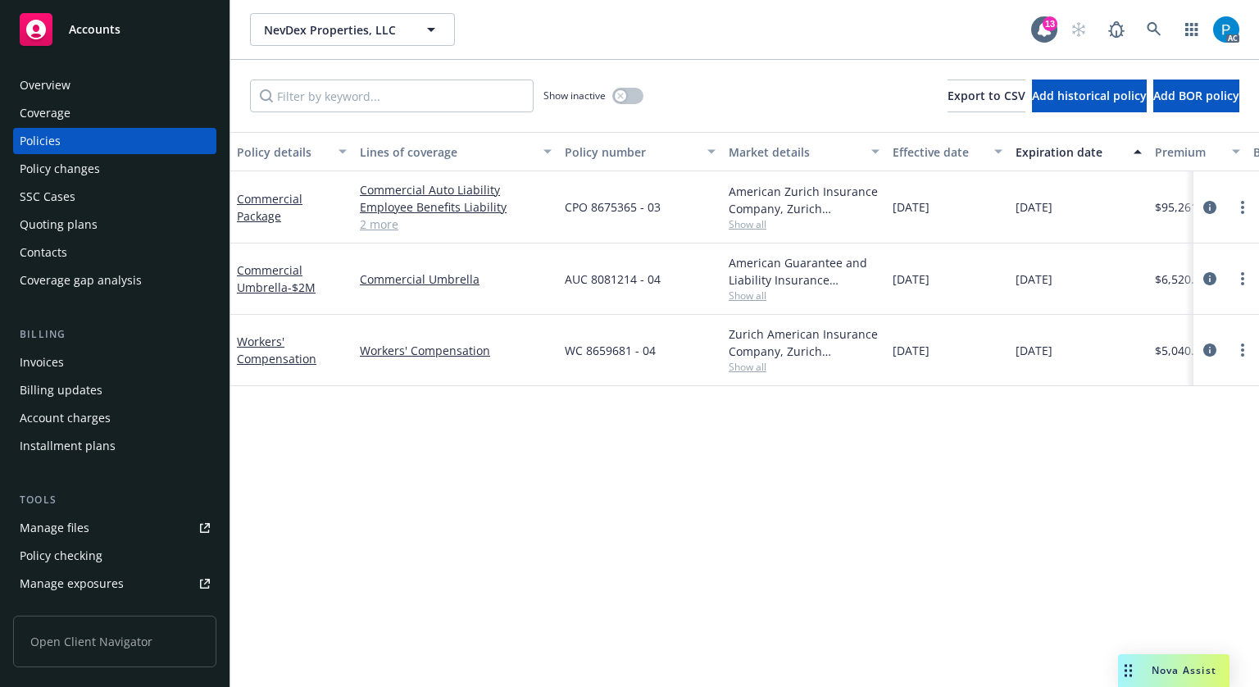
click at [107, 34] on span "Accounts" at bounding box center [95, 29] width 52 height 13
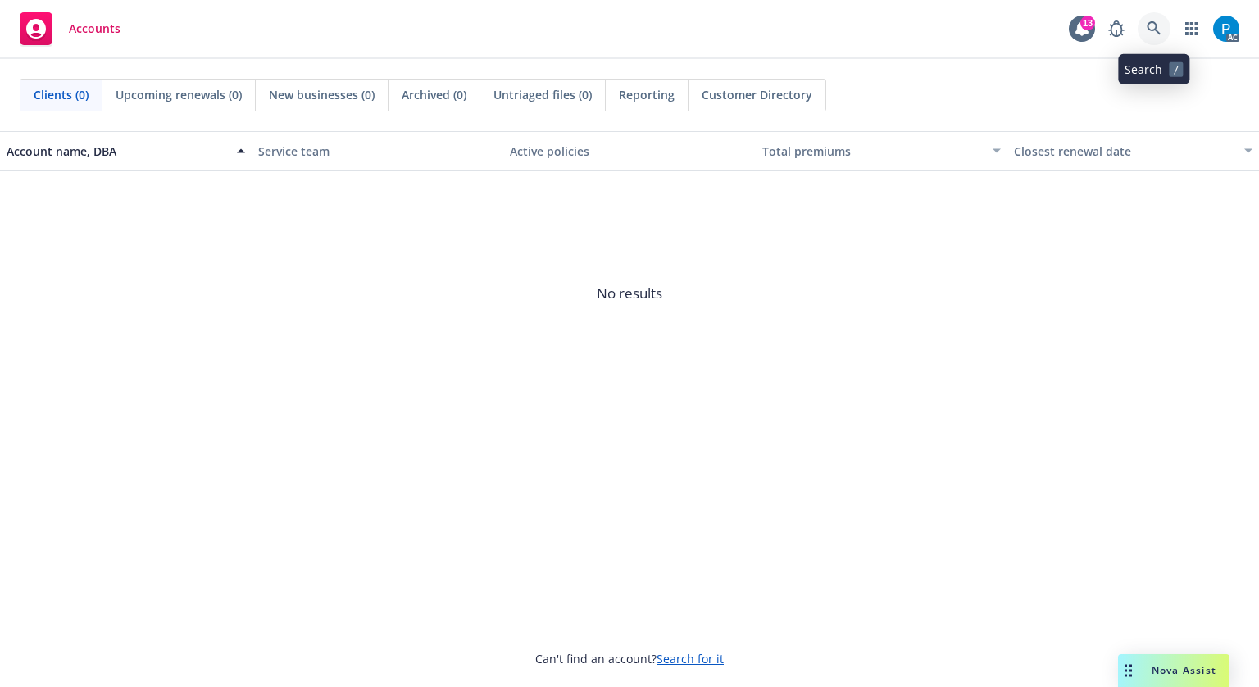
click at [1143, 30] on link at bounding box center [1154, 28] width 33 height 33
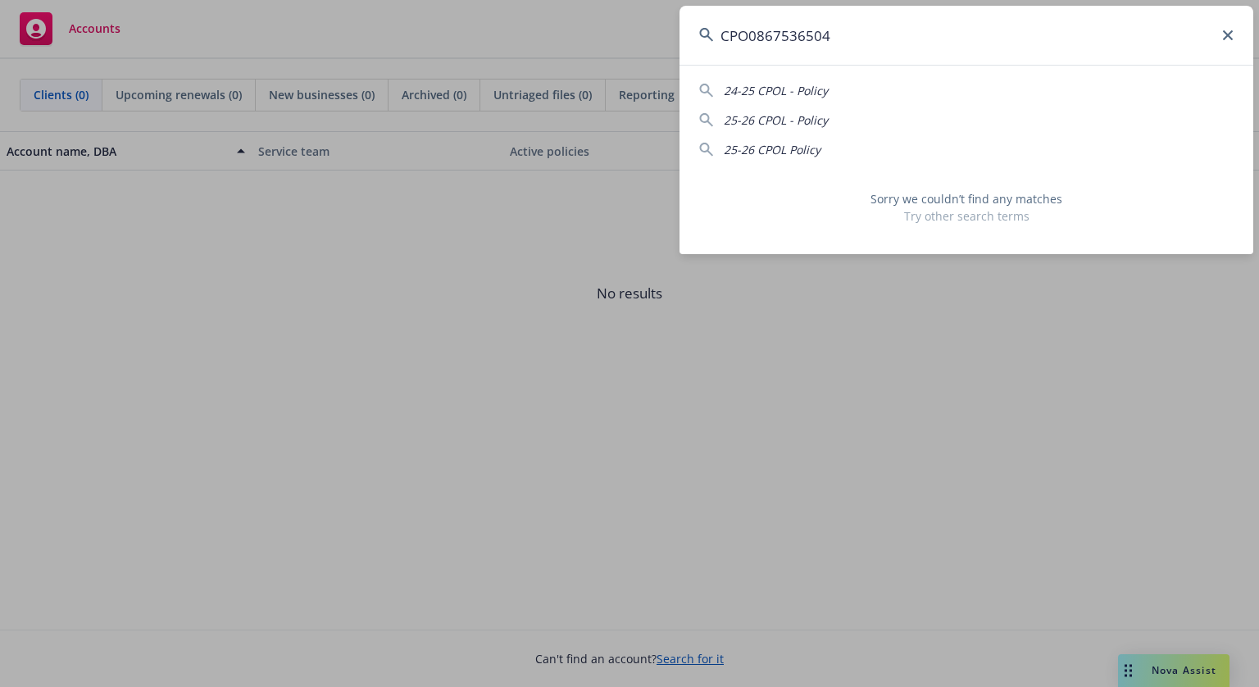
click at [757, 39] on input "CPO0867536504" at bounding box center [967, 35] width 574 height 59
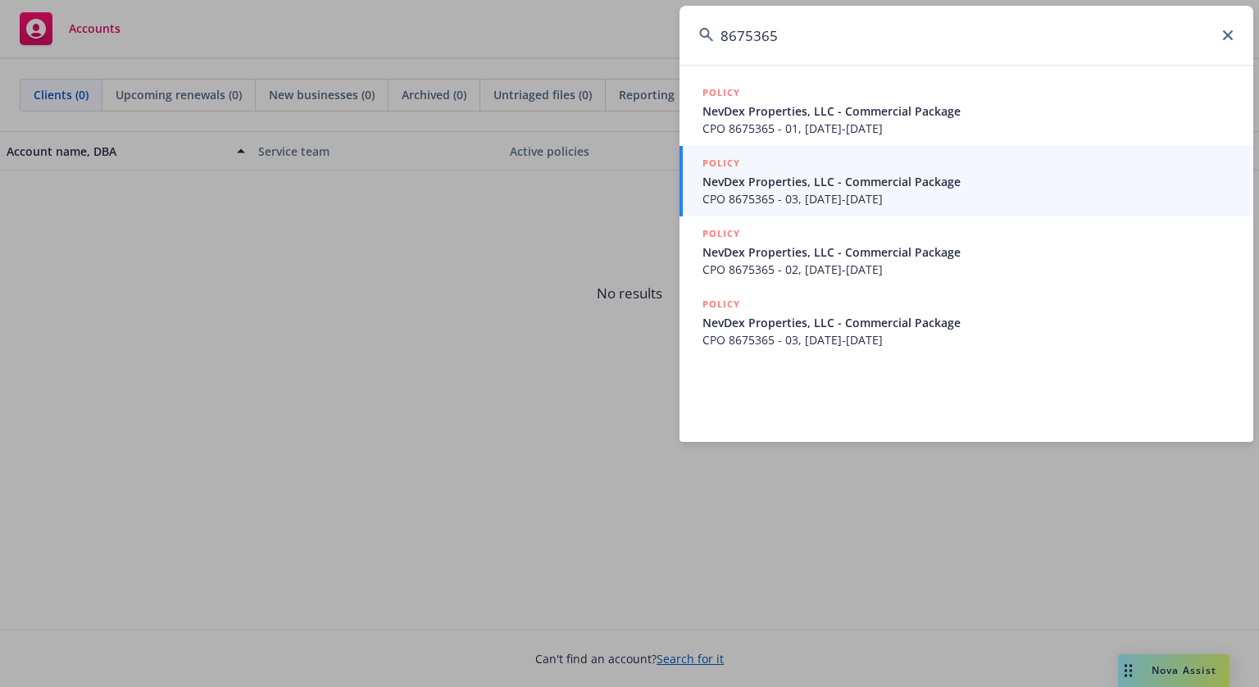
click at [805, 37] on input "8675365" at bounding box center [967, 35] width 574 height 59
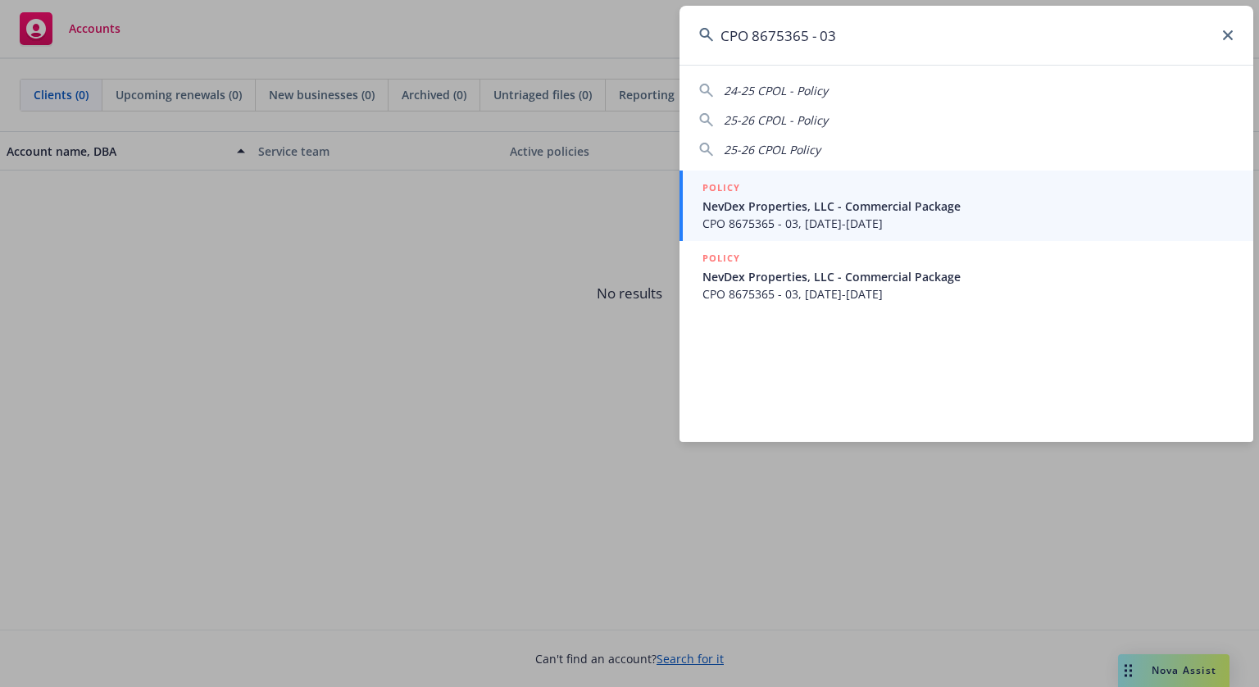
type input "CPO 8675365 - 03"
click at [836, 220] on span "CPO 8675365 - 03, [DATE]-[DATE]" at bounding box center [967, 223] width 531 height 17
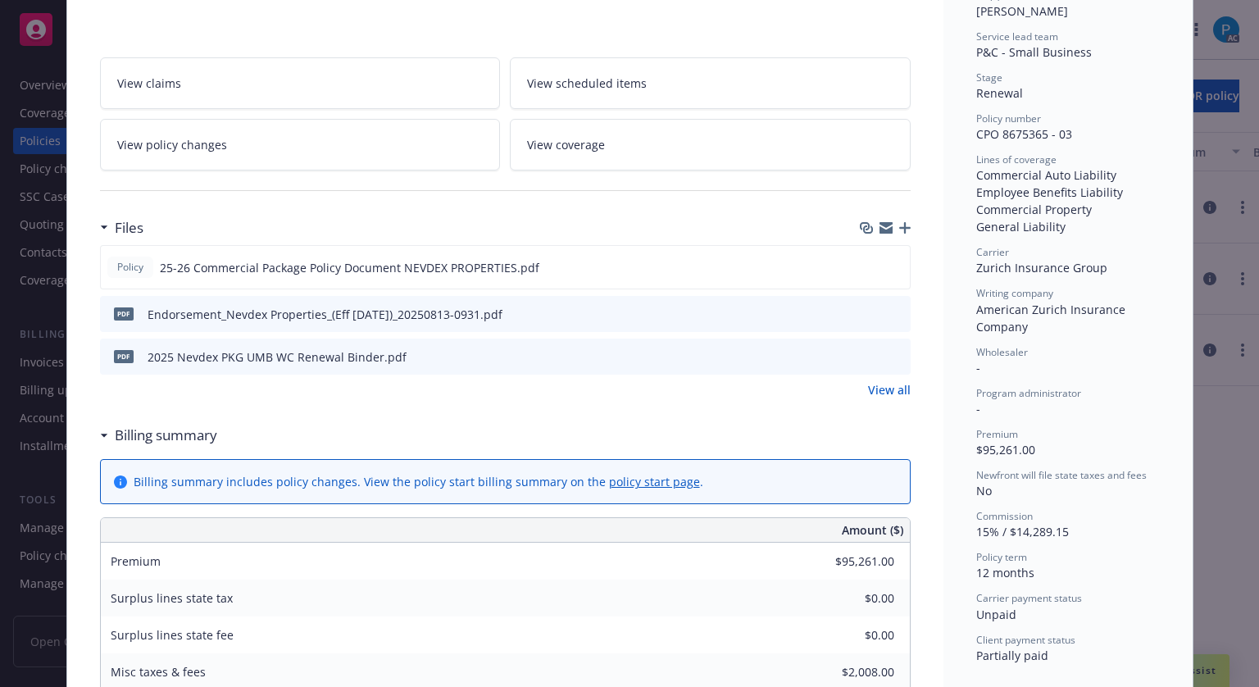
scroll to position [82, 0]
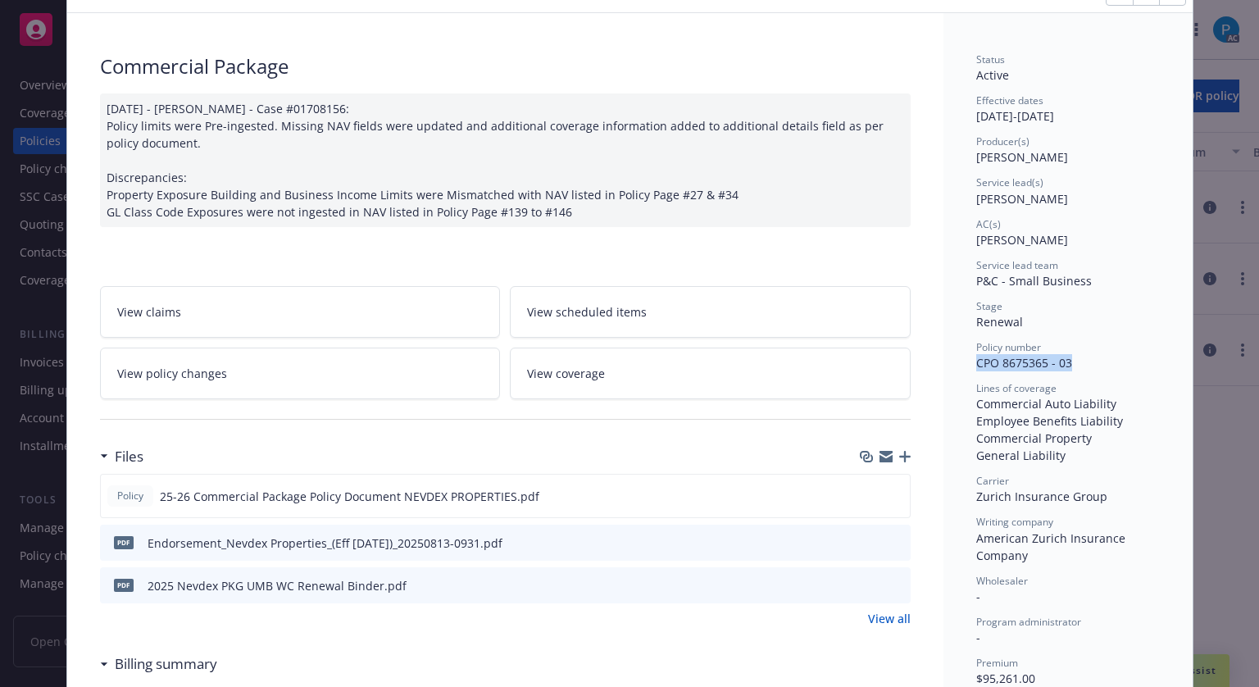
drag, startPoint x: 1069, startPoint y: 349, endPoint x: 1070, endPoint y: 360, distance: 10.7
click at [1070, 360] on div "Policy number CPO 8675365 - 03" at bounding box center [1068, 355] width 184 height 31
copy div "CPO 8675365 - 03"
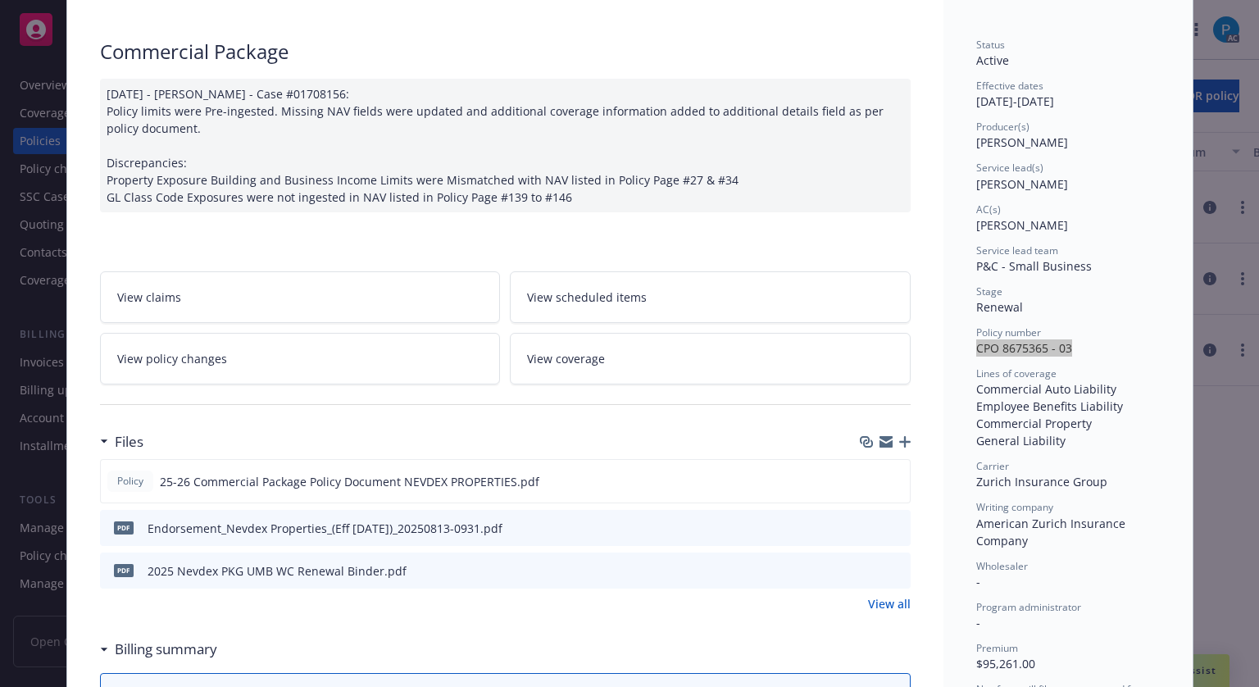
scroll to position [0, 0]
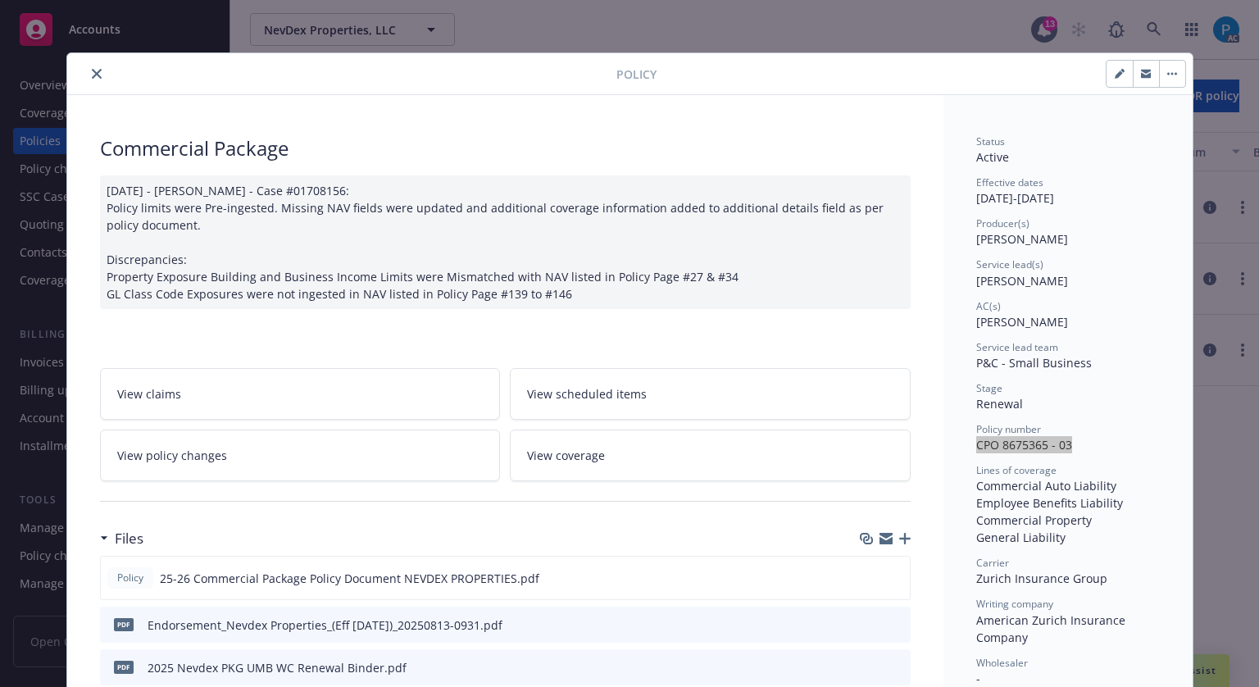
click at [92, 69] on icon "close" at bounding box center [97, 74] width 10 height 10
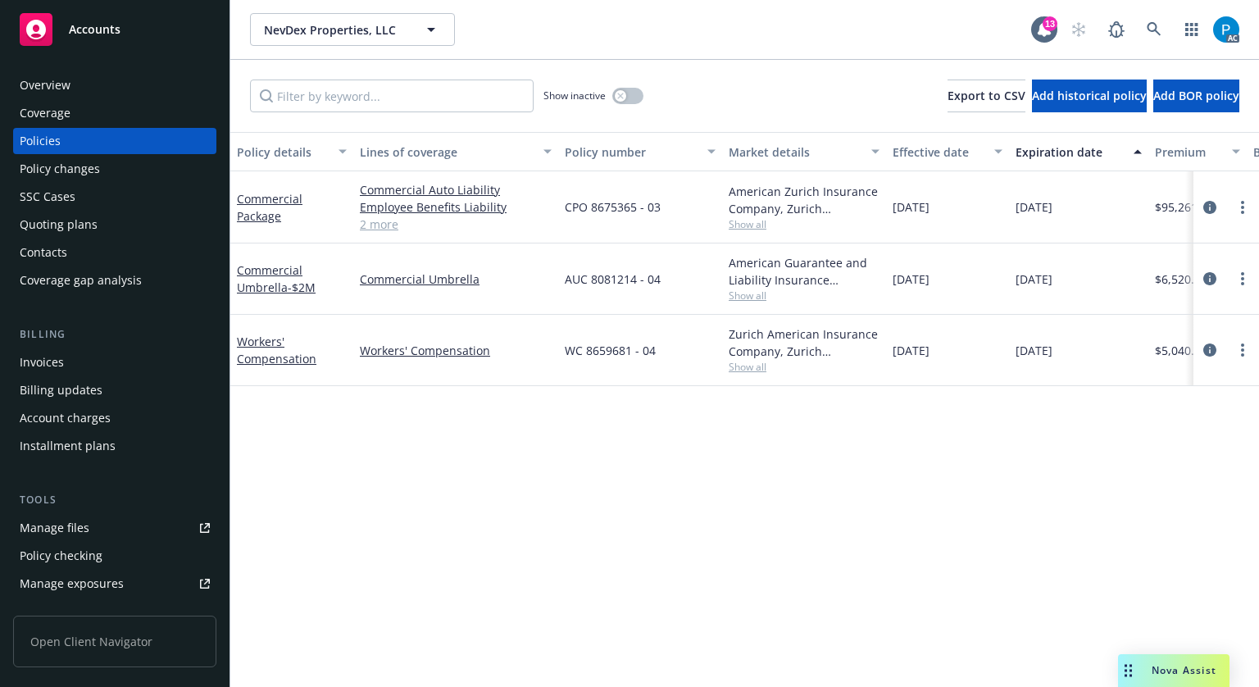
drag, startPoint x: 108, startPoint y: 29, endPoint x: 126, endPoint y: 40, distance: 21.4
click at [108, 29] on span "Accounts" at bounding box center [95, 29] width 52 height 13
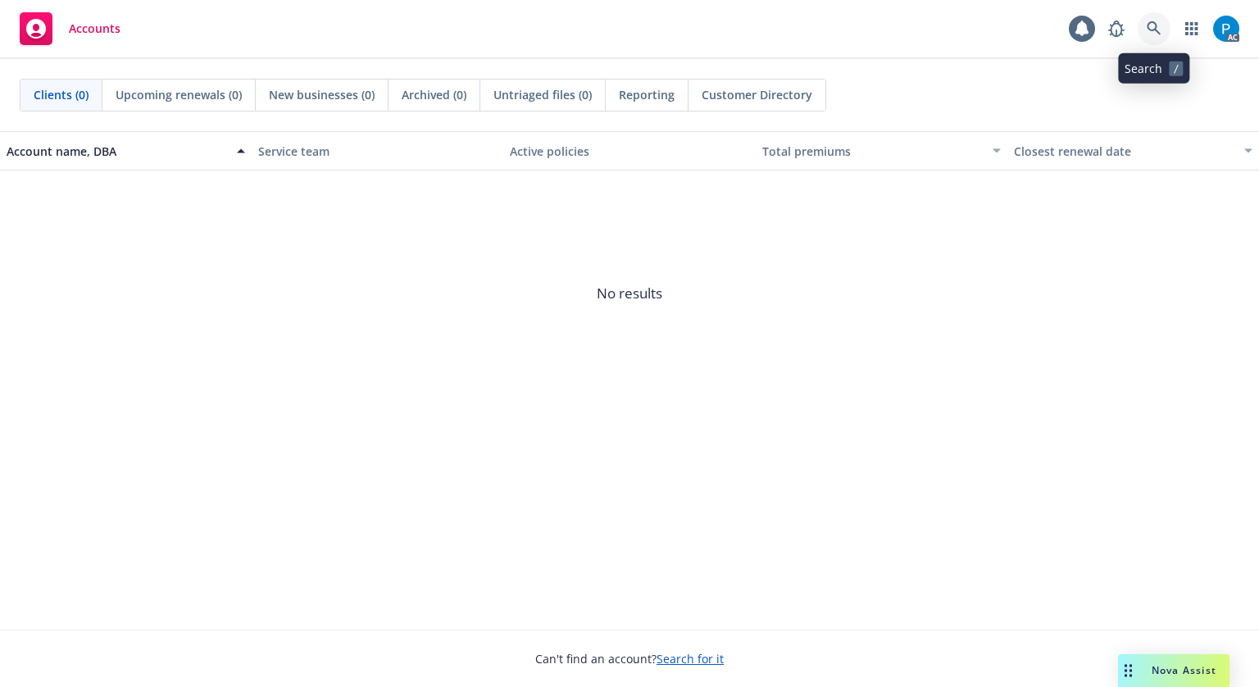
click at [1145, 32] on link at bounding box center [1154, 28] width 33 height 33
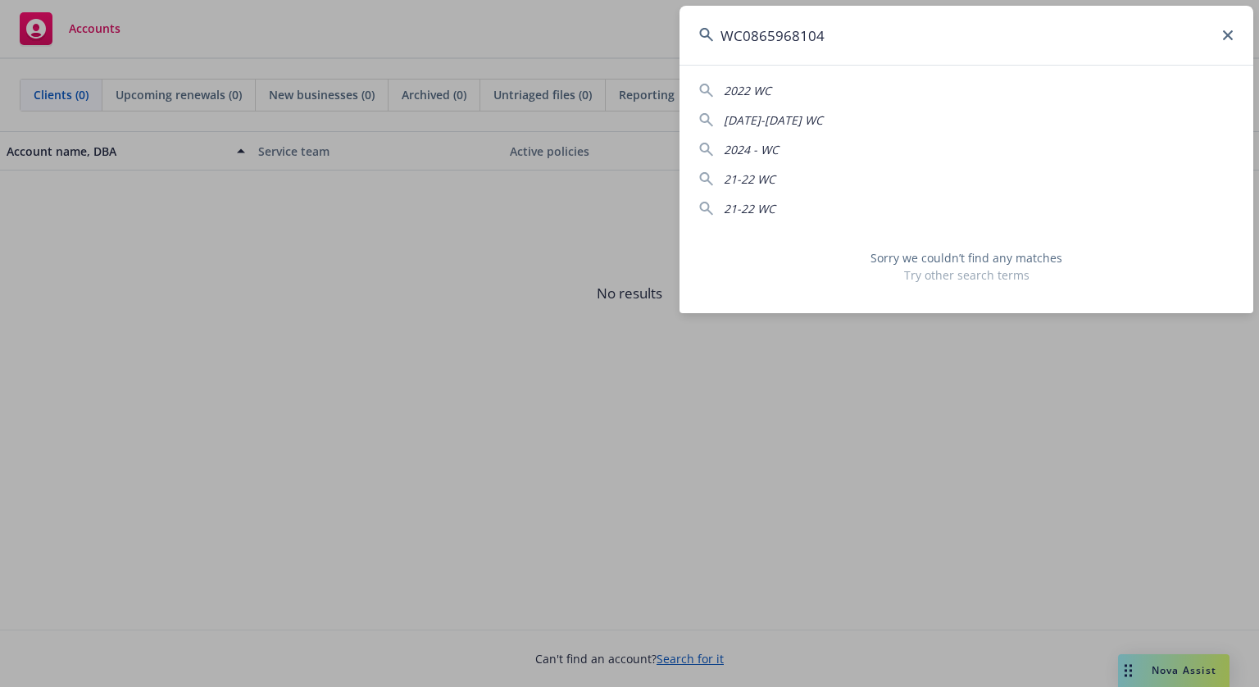
click at [748, 31] on input "WC0865968104" at bounding box center [967, 35] width 574 height 59
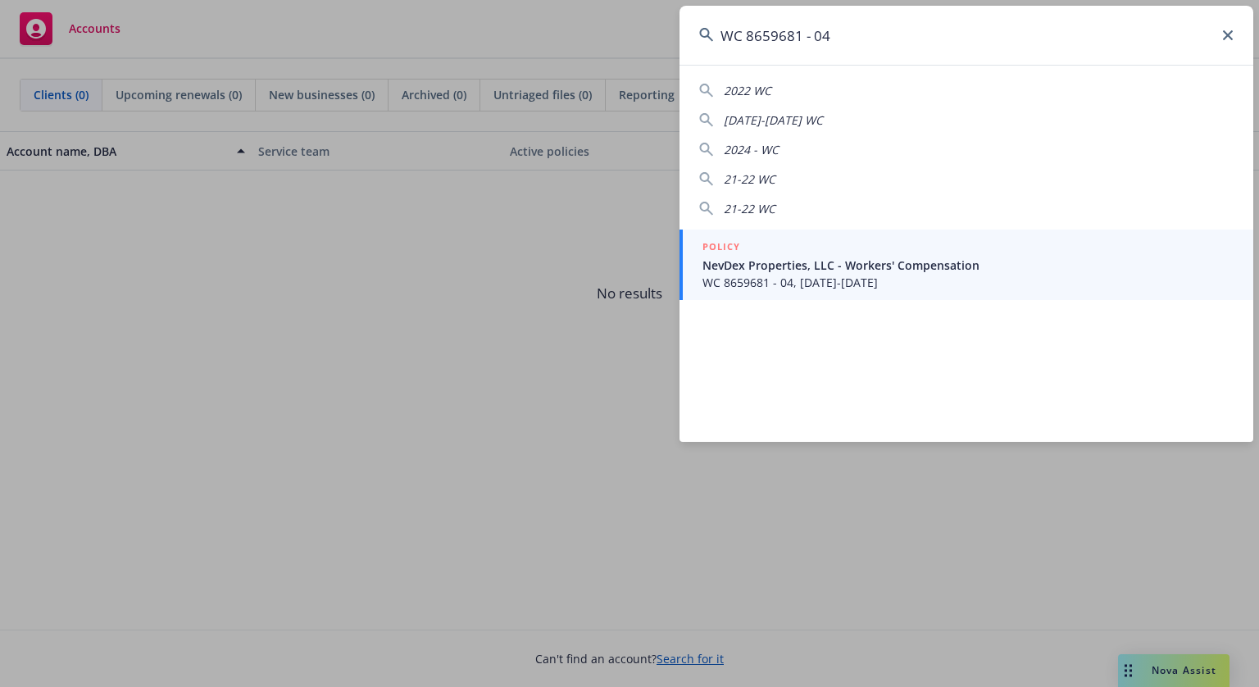
type input "WC 8659681 - 04"
click at [785, 244] on div "POLICY" at bounding box center [967, 248] width 531 height 18
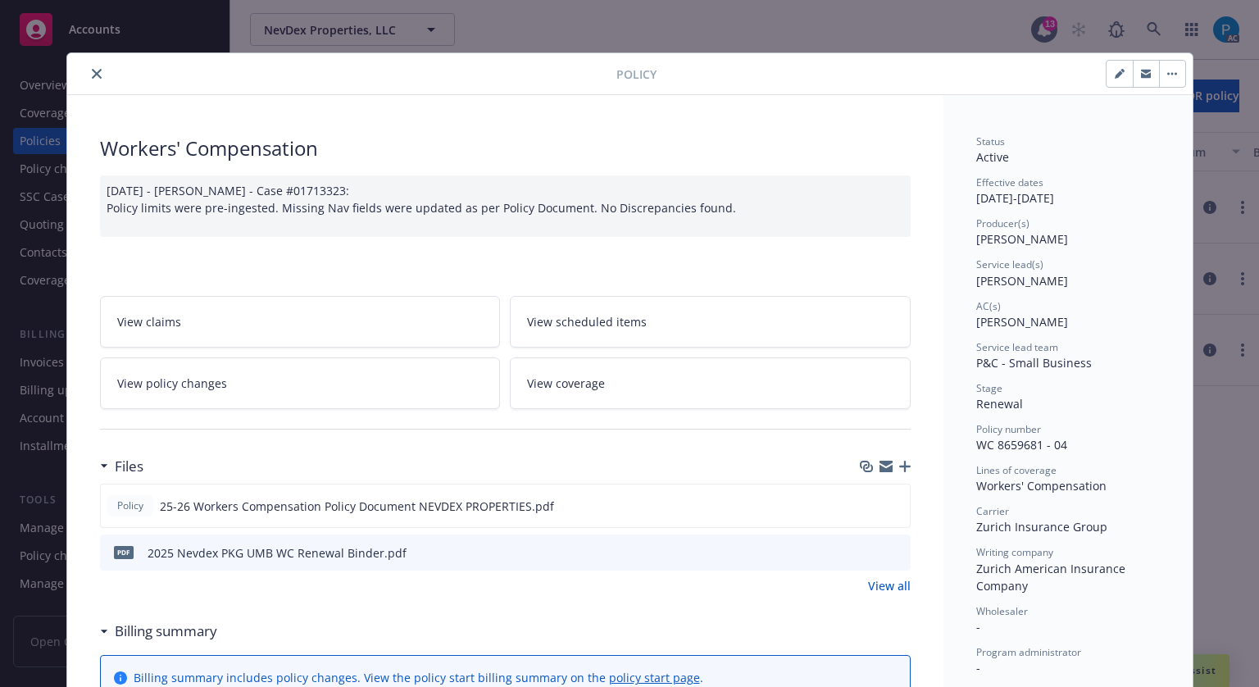
click at [87, 76] on button "close" at bounding box center [97, 74] width 20 height 20
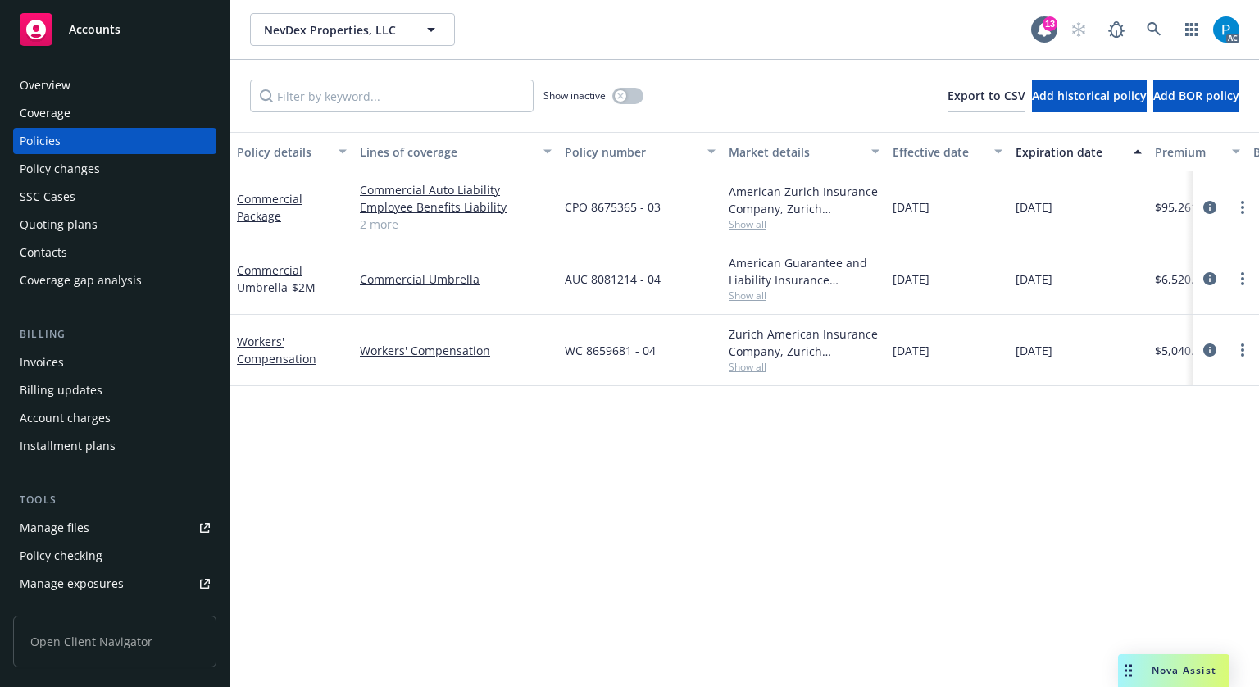
click at [105, 35] on span "Accounts" at bounding box center [95, 29] width 52 height 13
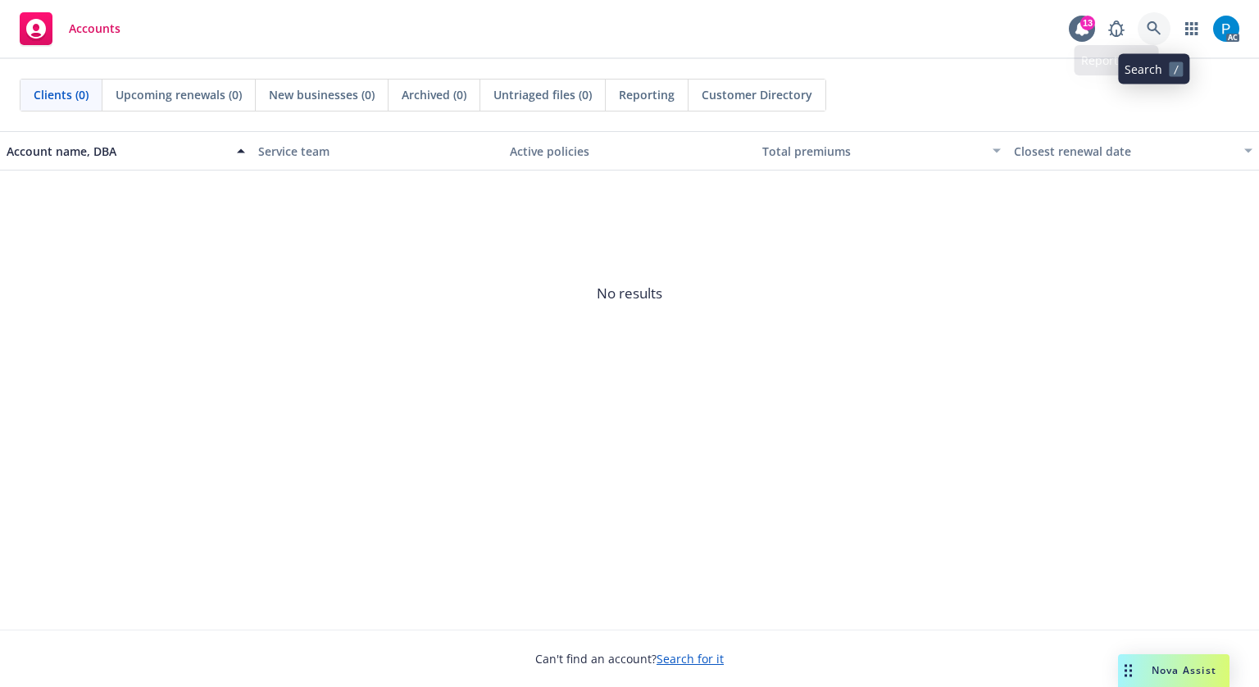
click at [1157, 25] on icon at bounding box center [1154, 28] width 15 height 15
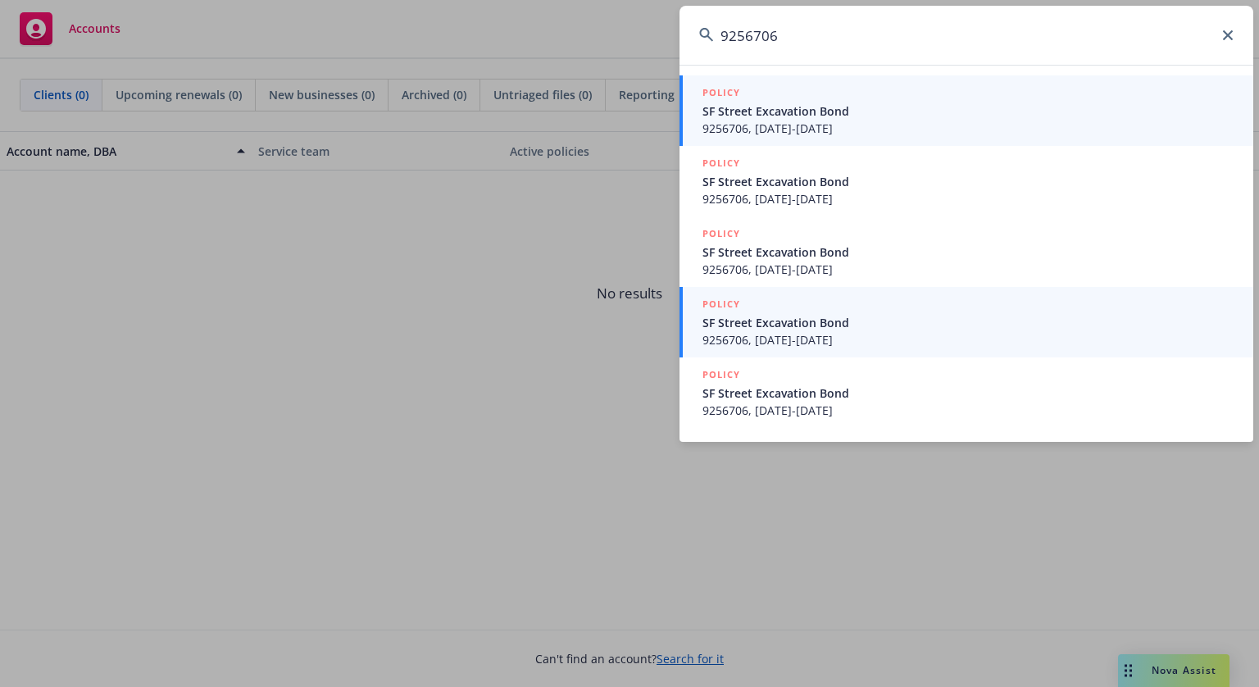
type input "9256706"
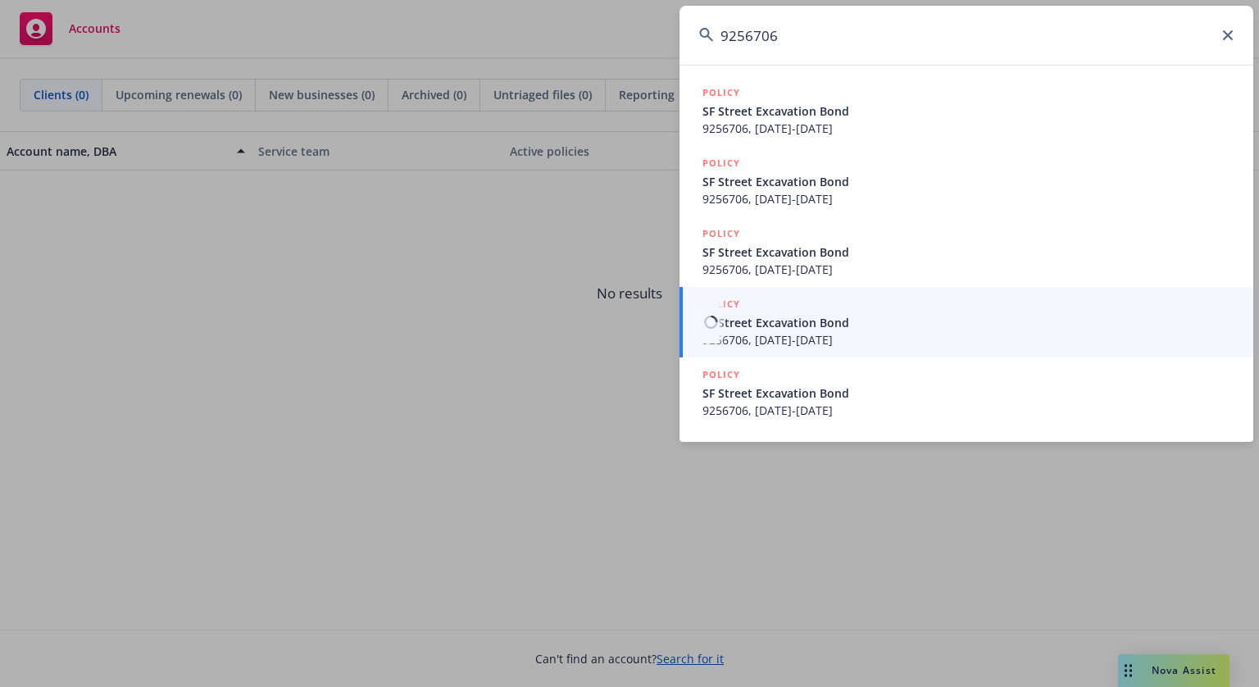
click at [880, 316] on span "SF Street Excavation Bond" at bounding box center [967, 322] width 531 height 17
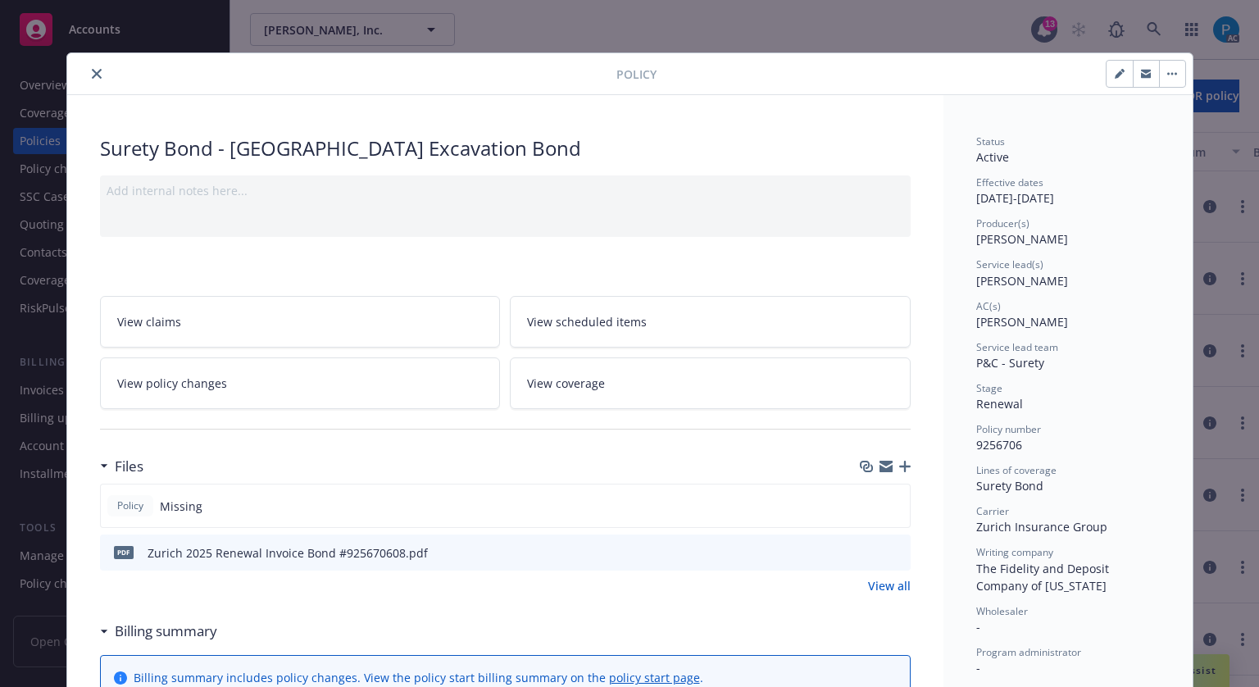
click at [94, 69] on icon "close" at bounding box center [97, 74] width 10 height 10
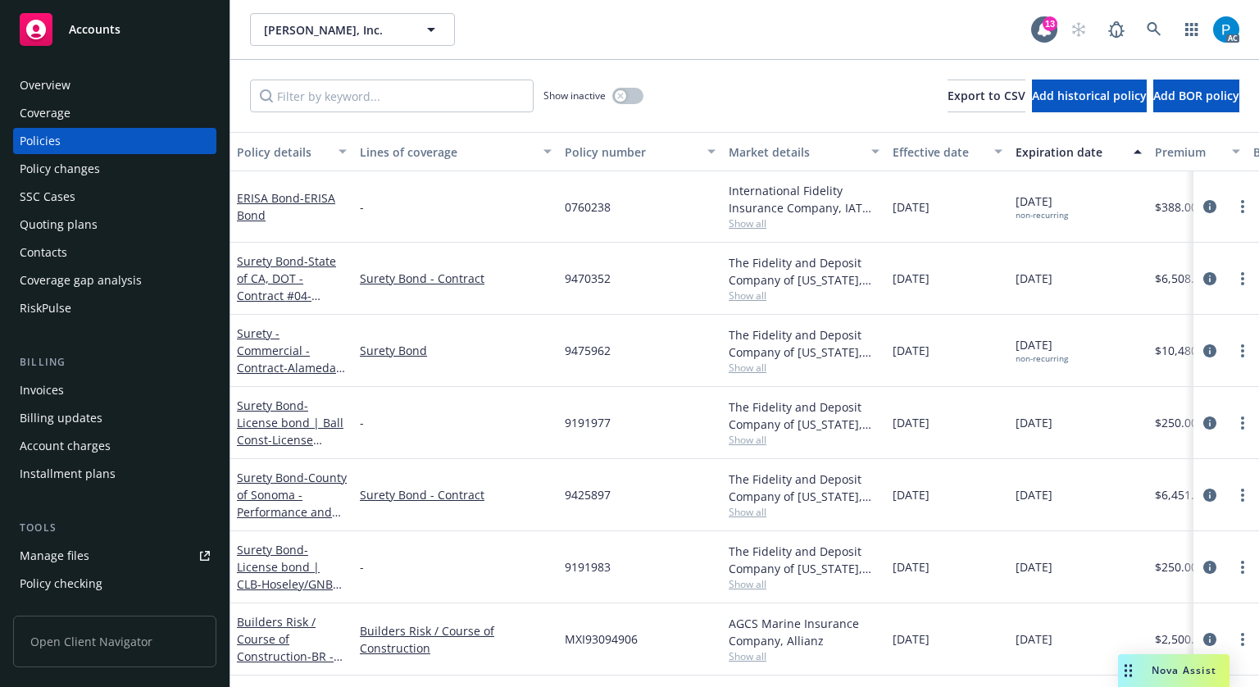
click at [82, 379] on div "Invoices" at bounding box center [115, 390] width 190 height 26
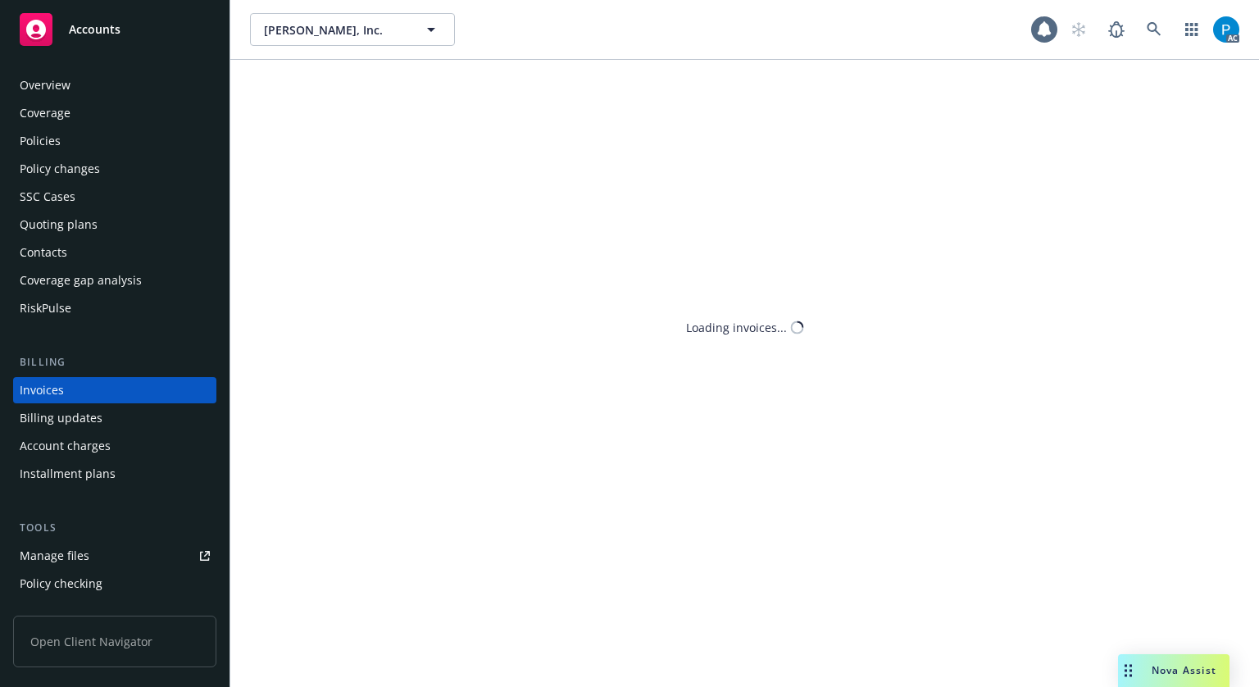
scroll to position [20, 0]
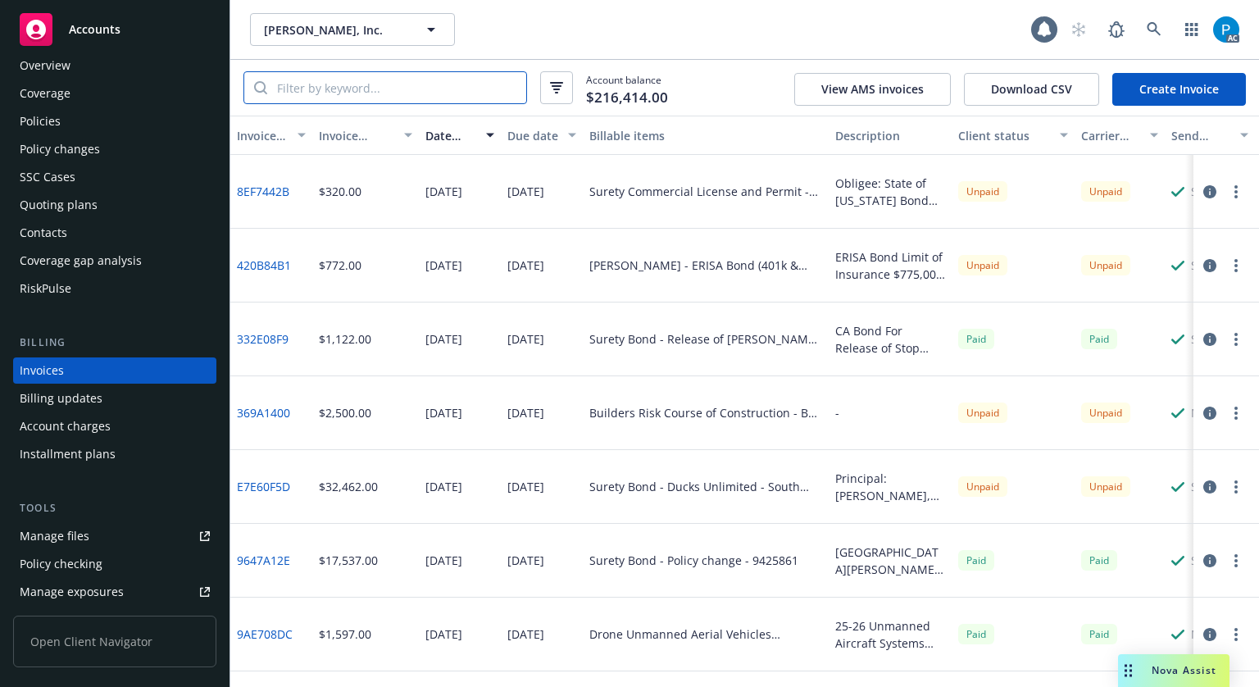
click at [413, 98] on input "search" at bounding box center [396, 87] width 259 height 31
paste input "9256706"
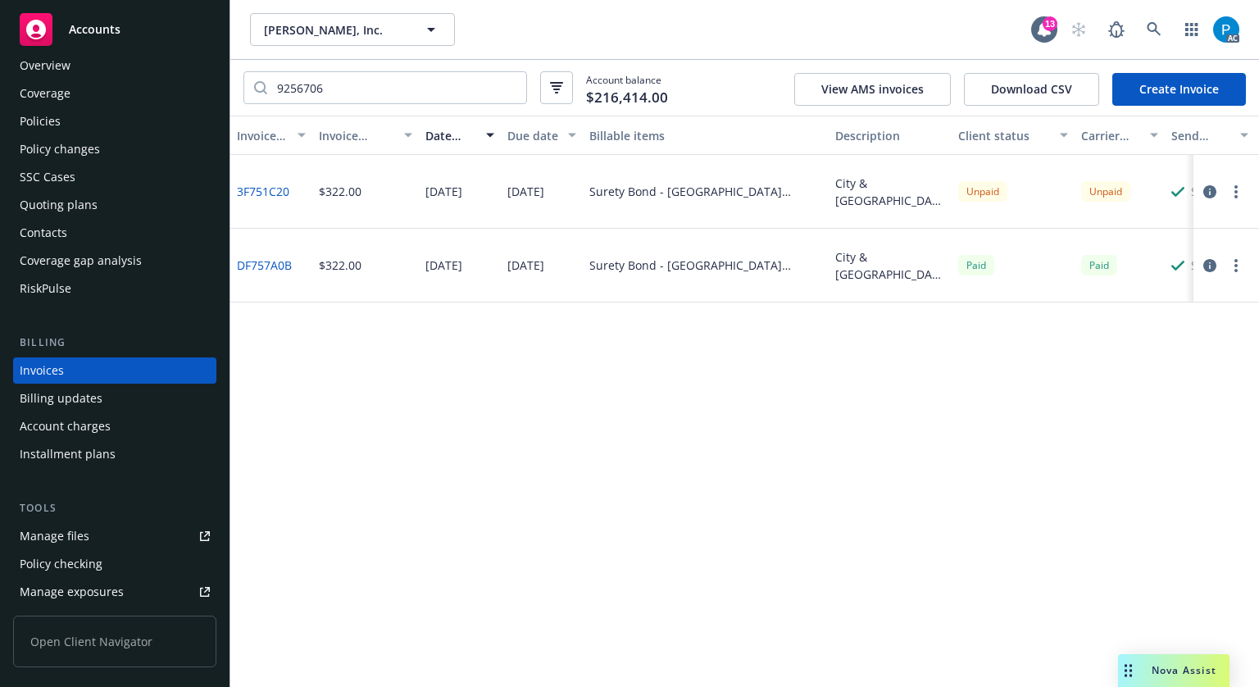
drag, startPoint x: 1089, startPoint y: 348, endPoint x: 1036, endPoint y: 316, distance: 61.4
click at [1089, 348] on div "Invoice ID Invoice amount Date issued Due date Billable items Description Clien…" at bounding box center [744, 401] width 1029 height 571
click at [424, 89] on input "9256706" at bounding box center [396, 87] width 259 height 31
paste input "42589"
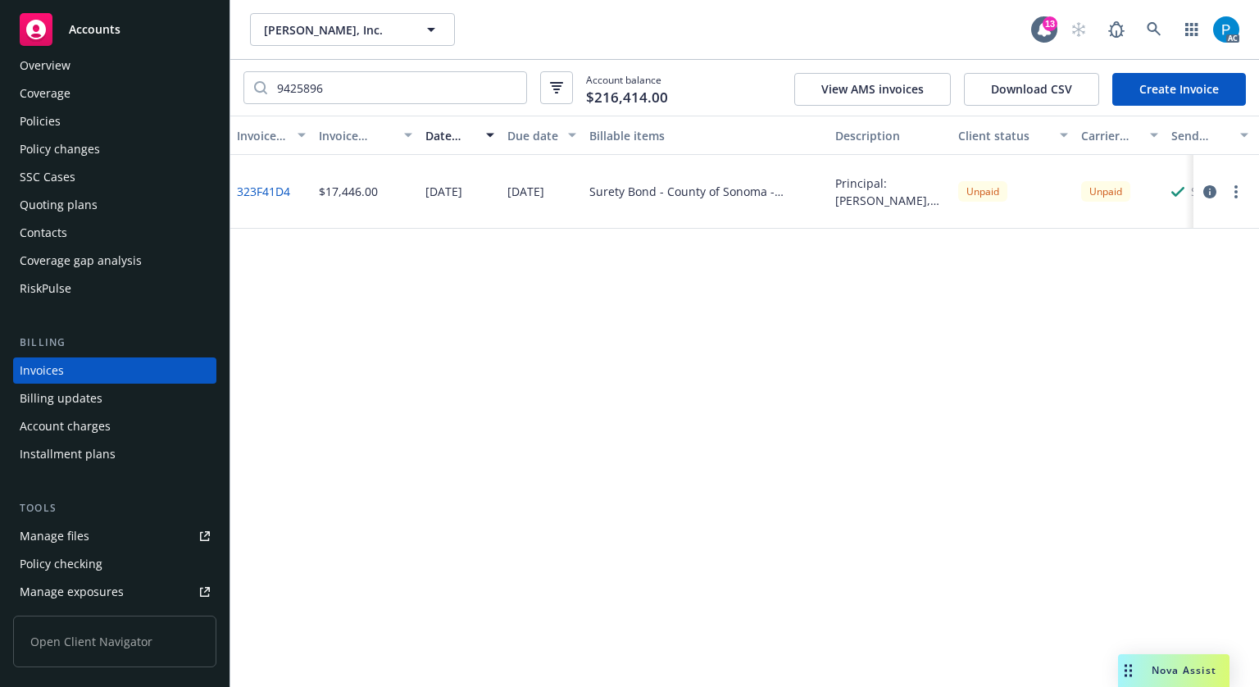
click at [1150, 281] on div "Invoice ID Invoice amount Date issued Due date Billable items Description Clien…" at bounding box center [744, 401] width 1029 height 571
click at [357, 97] on input "9425896" at bounding box center [396, 87] width 259 height 31
paste input "7596"
type input "9475966"
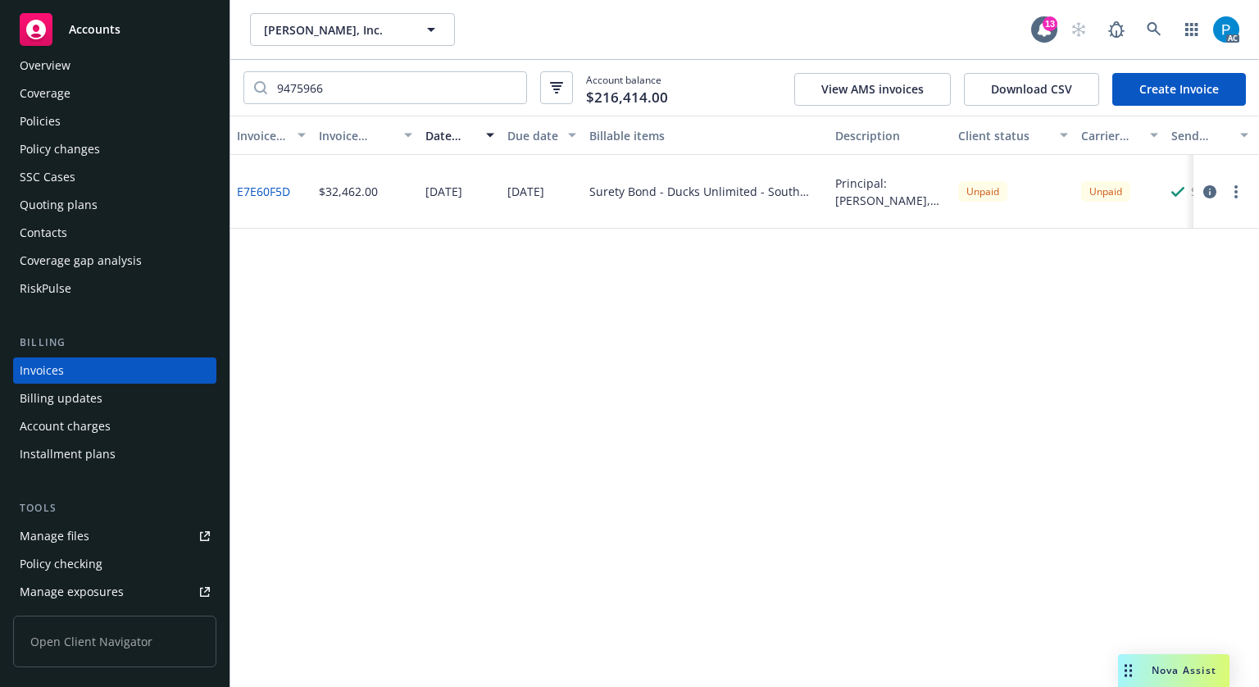
click at [105, 39] on div "Accounts" at bounding box center [115, 29] width 190 height 33
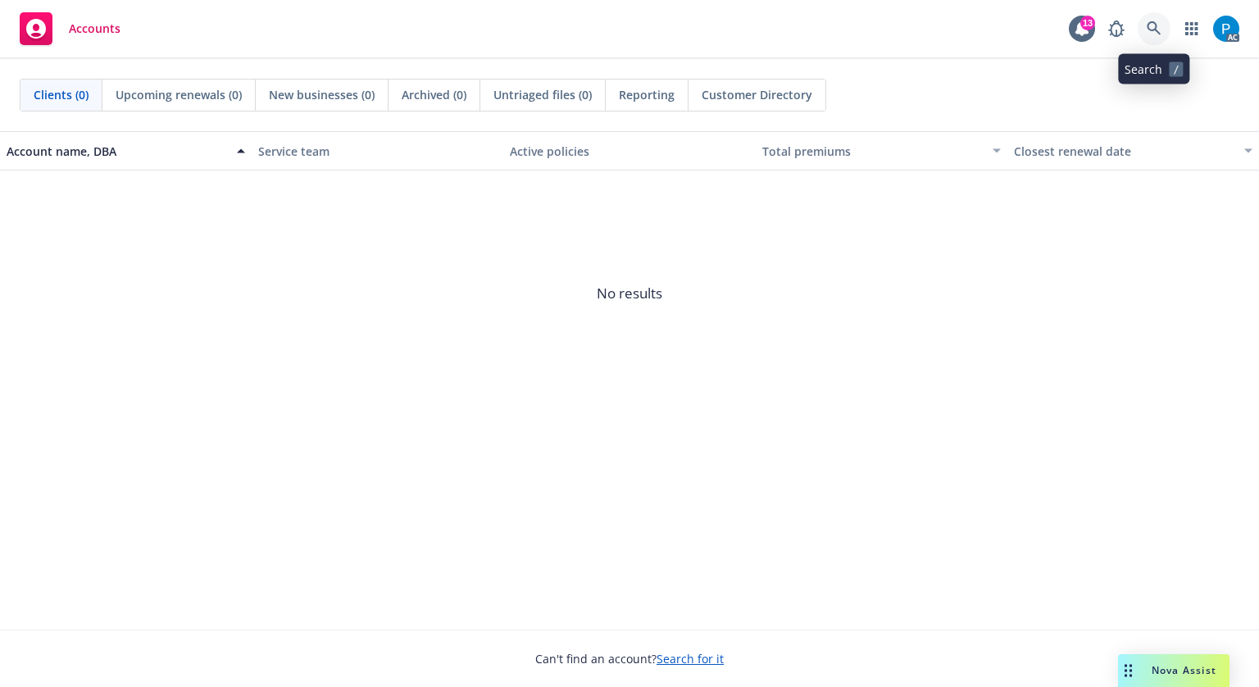
click at [1152, 25] on icon at bounding box center [1154, 28] width 15 height 15
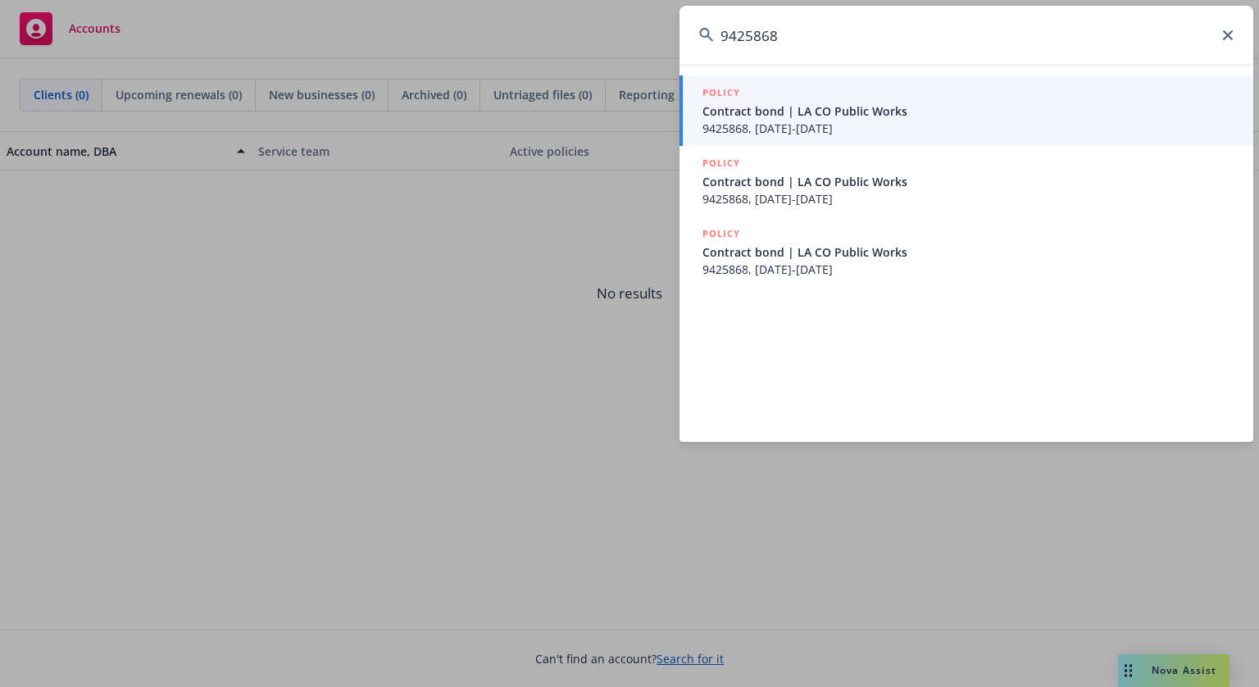
type input "9425868"
click at [843, 116] on span "Contract bond | LA CO Public Works" at bounding box center [967, 110] width 531 height 17
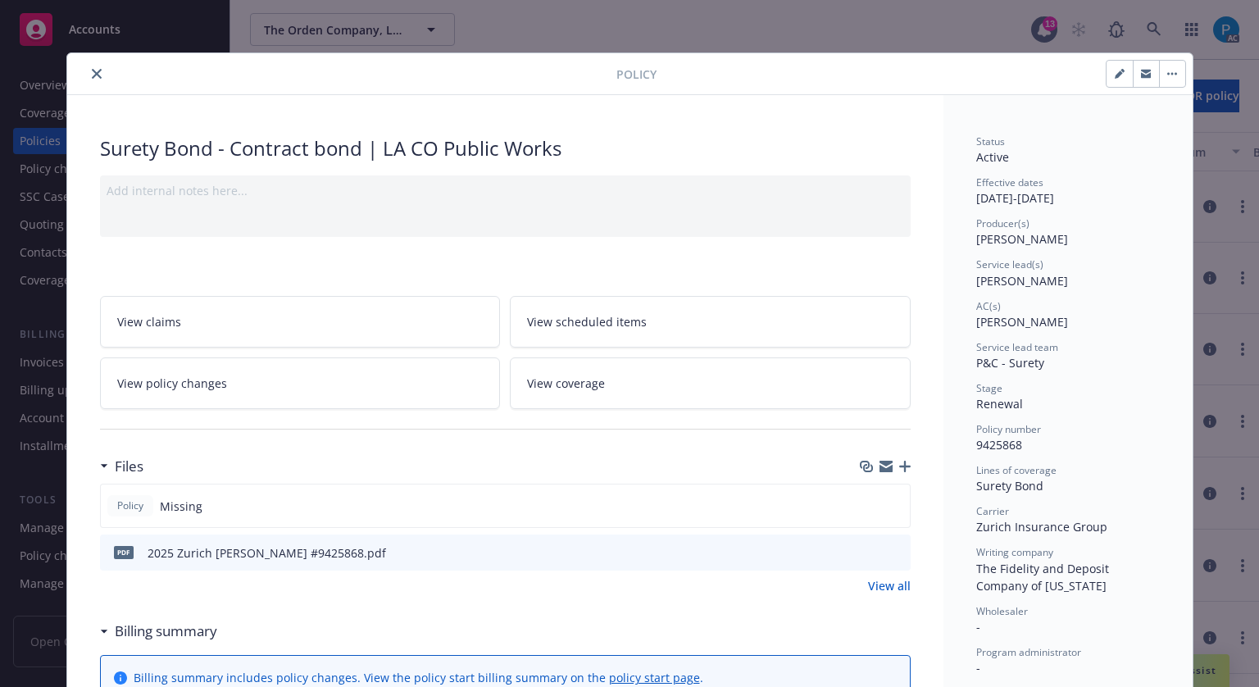
click at [79, 68] on div at bounding box center [345, 74] width 543 height 20
click at [92, 73] on icon "close" at bounding box center [97, 74] width 10 height 10
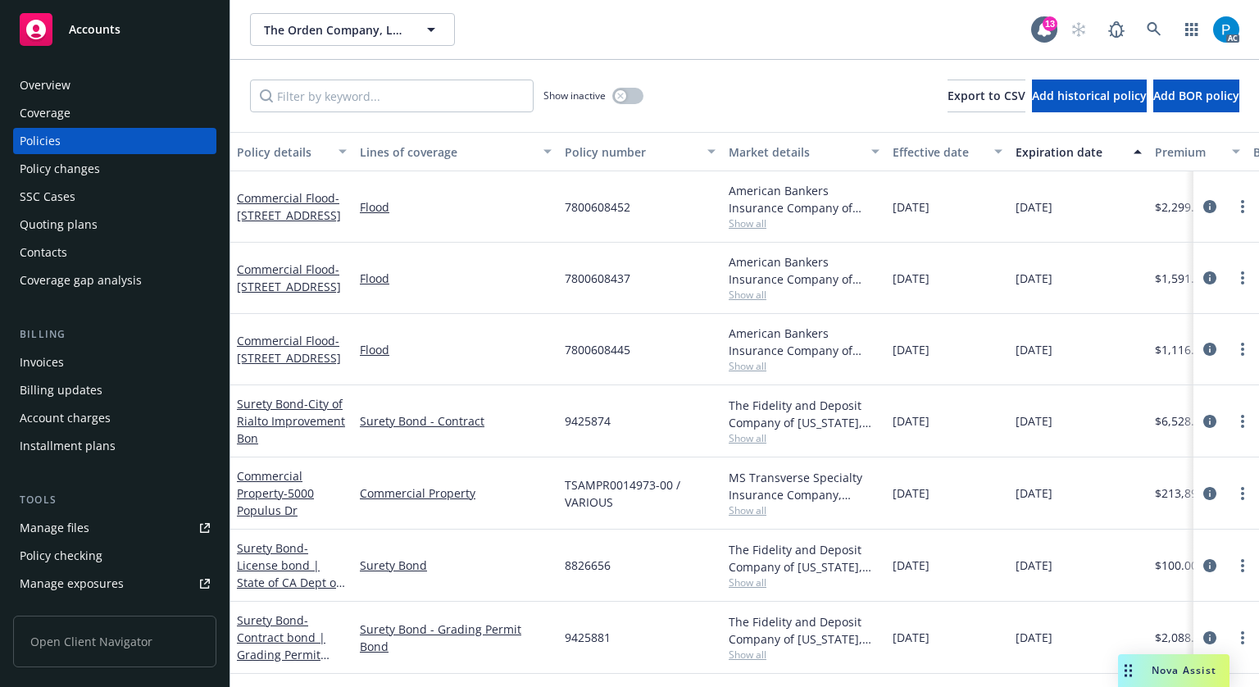
click at [48, 353] on div "Invoices" at bounding box center [42, 362] width 44 height 26
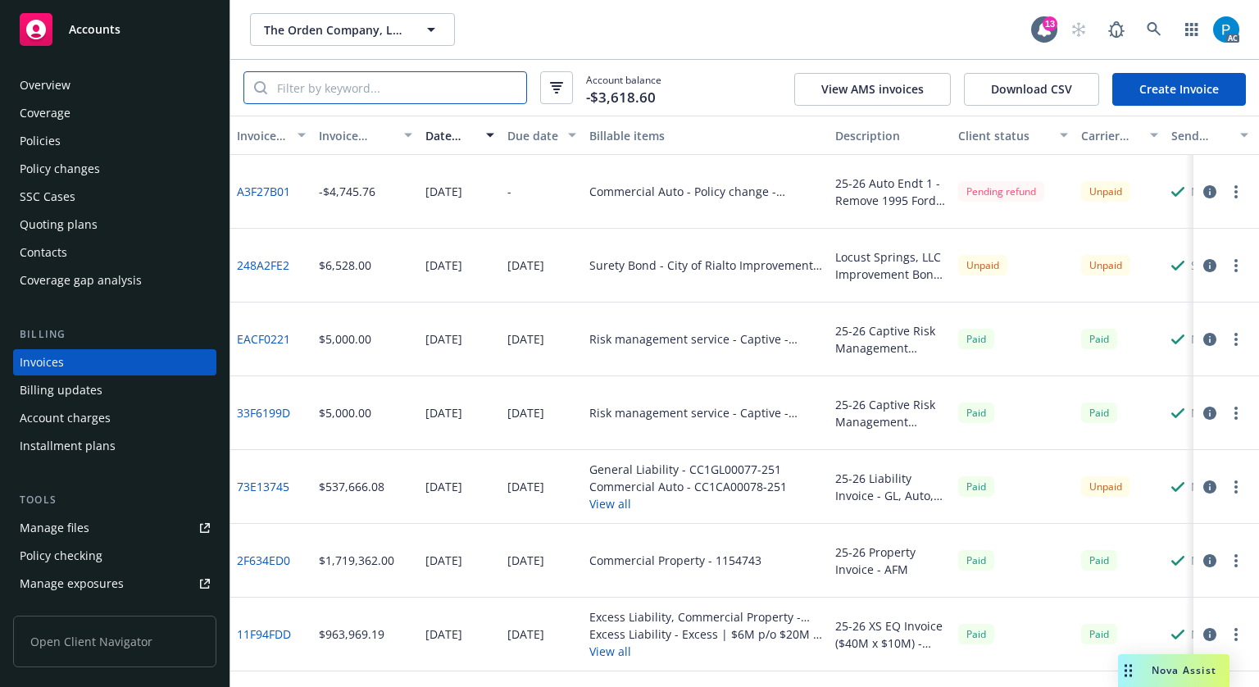
click at [372, 81] on input "search" at bounding box center [396, 87] width 259 height 31
paste input "9425868"
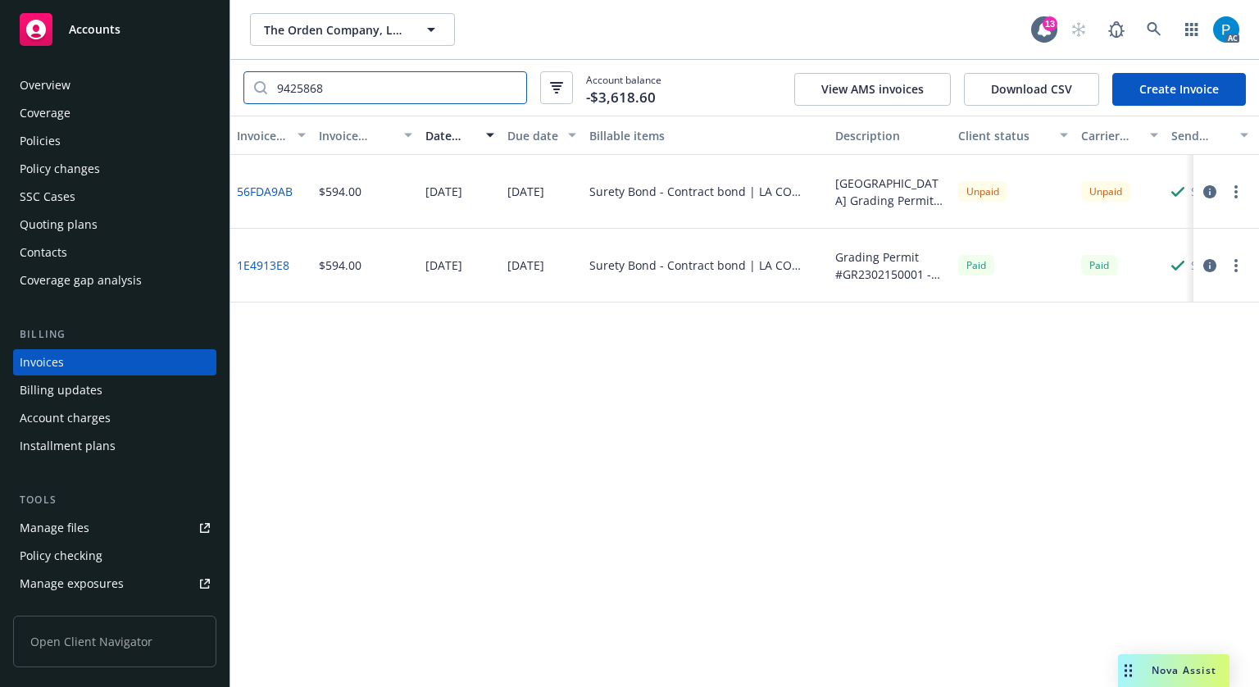
click at [352, 86] on input "9425868" at bounding box center [396, 87] width 259 height 31
paste input "9"
type input "9425869"
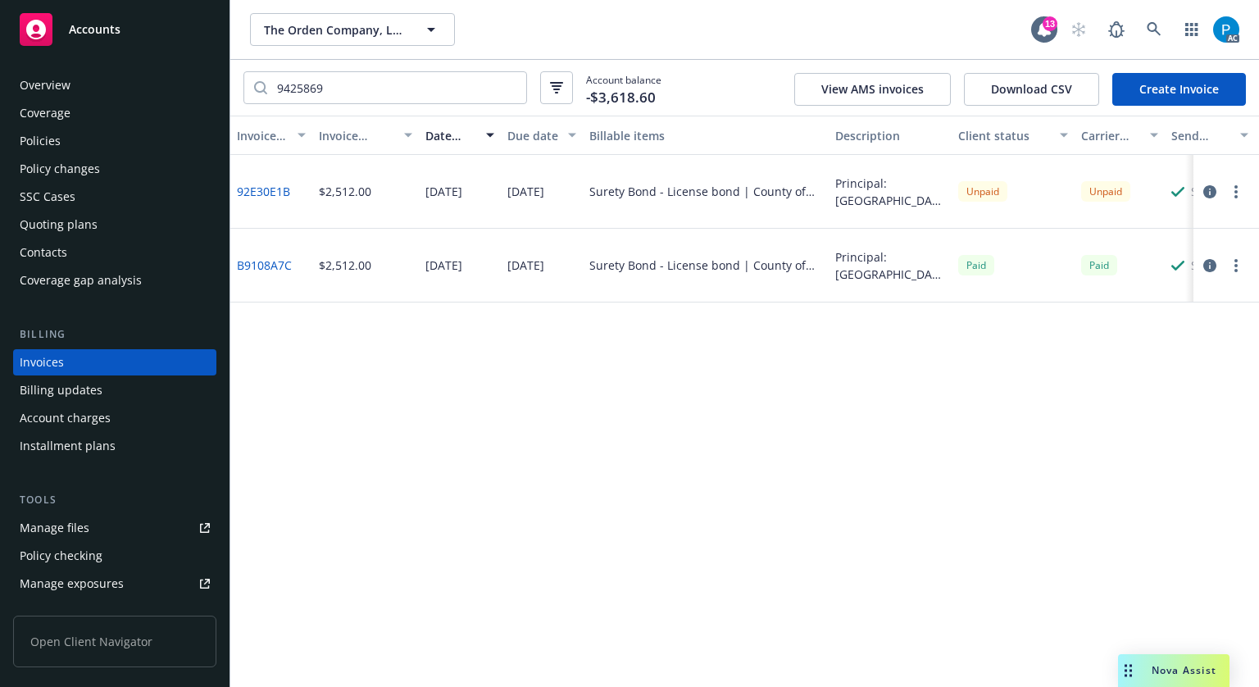
click at [63, 148] on div "Policies" at bounding box center [115, 141] width 190 height 26
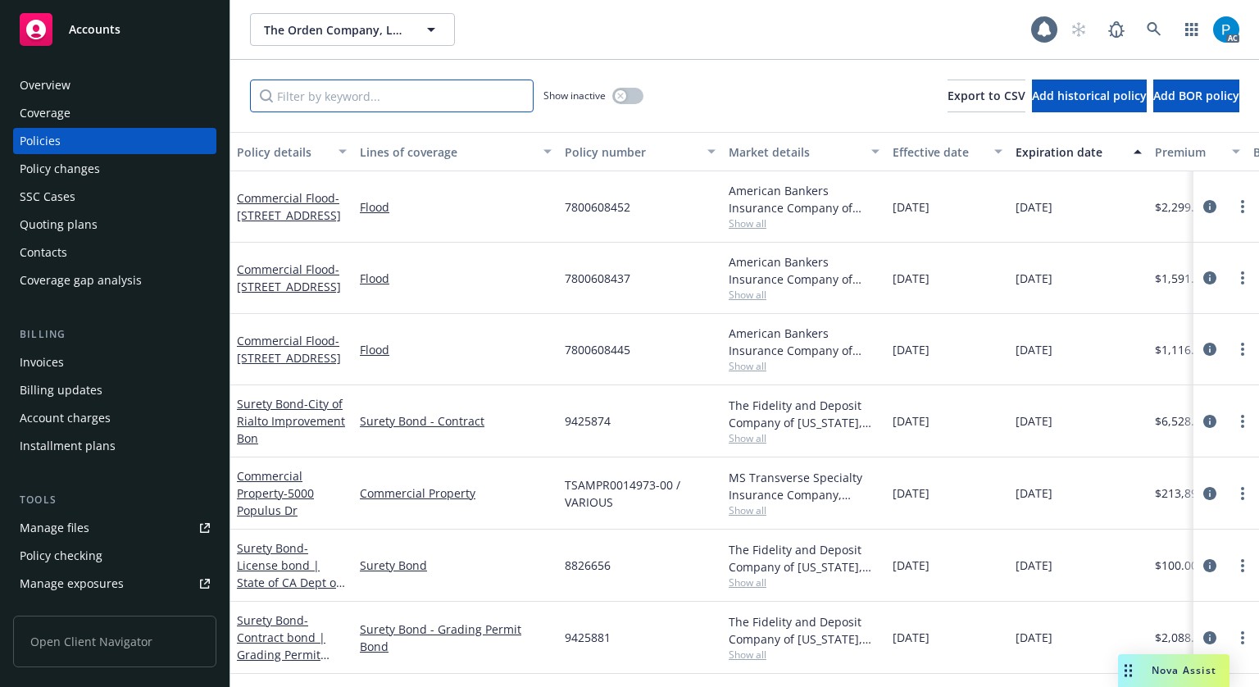
click at [350, 99] on input "Filter by keyword..." at bounding box center [392, 96] width 284 height 33
paste input "9425869"
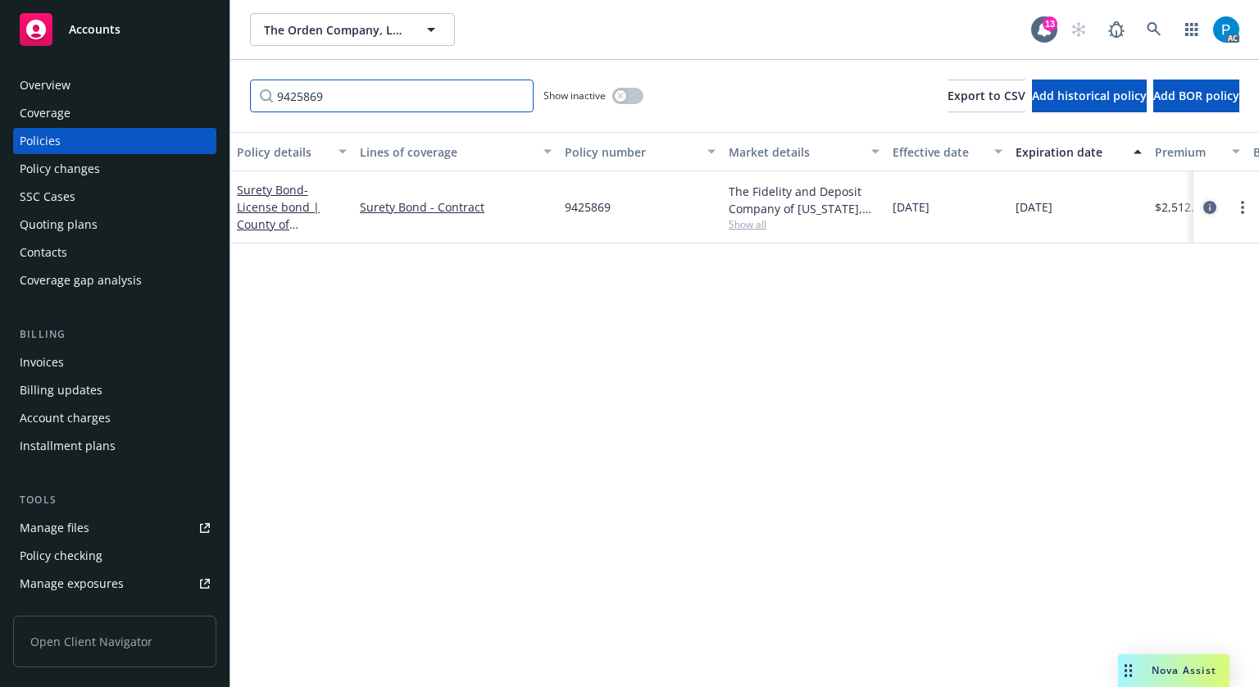
type input "9425869"
click at [1203, 206] on icon "circleInformation" at bounding box center [1209, 207] width 13 height 13
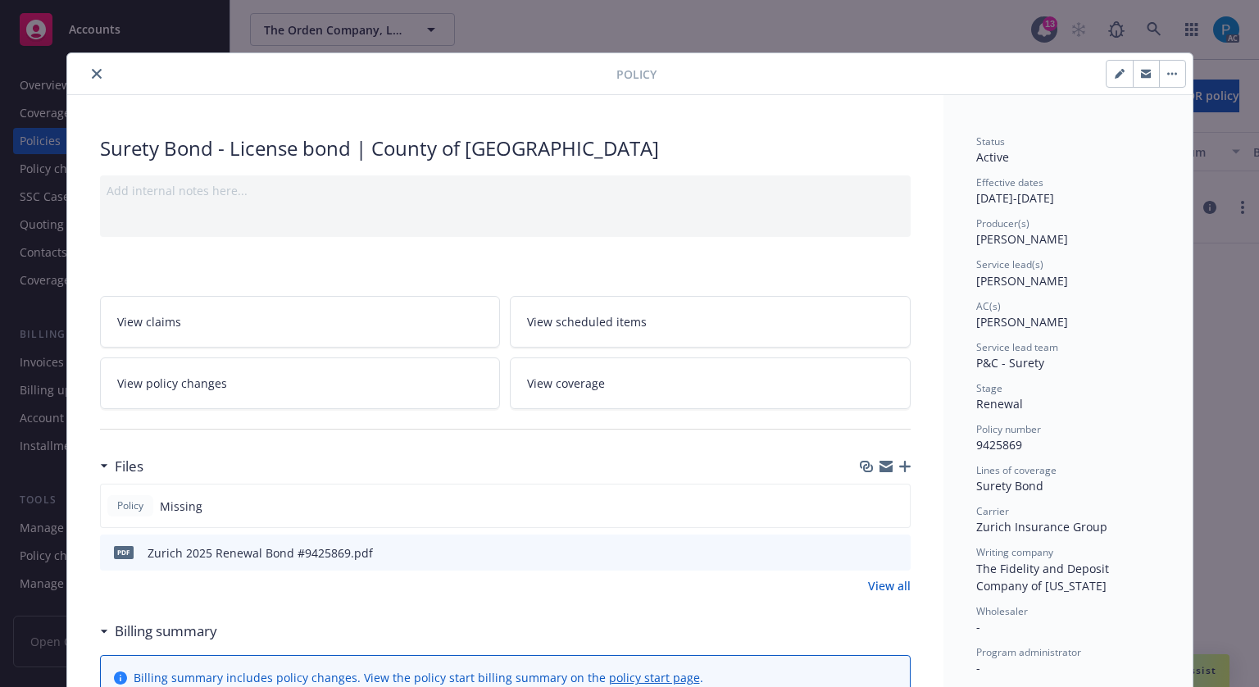
click at [92, 79] on button "close" at bounding box center [97, 74] width 20 height 20
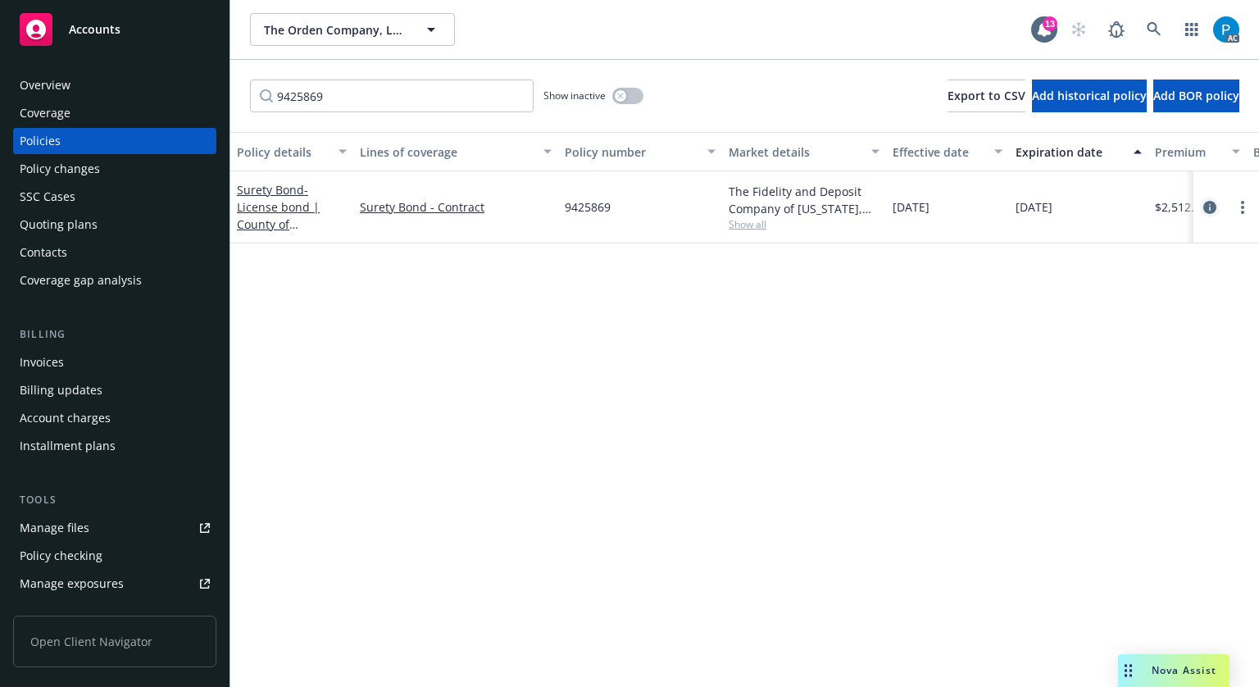
click at [1203, 207] on icon "circleInformation" at bounding box center [1209, 207] width 13 height 13
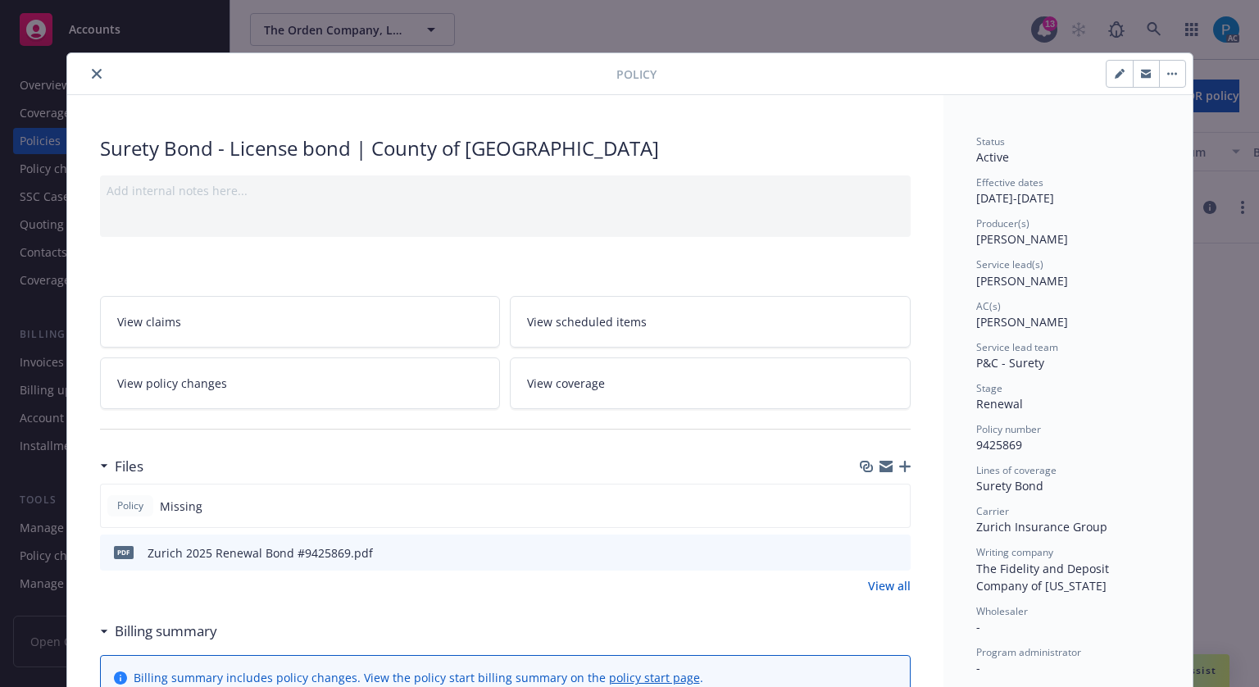
scroll to position [49, 0]
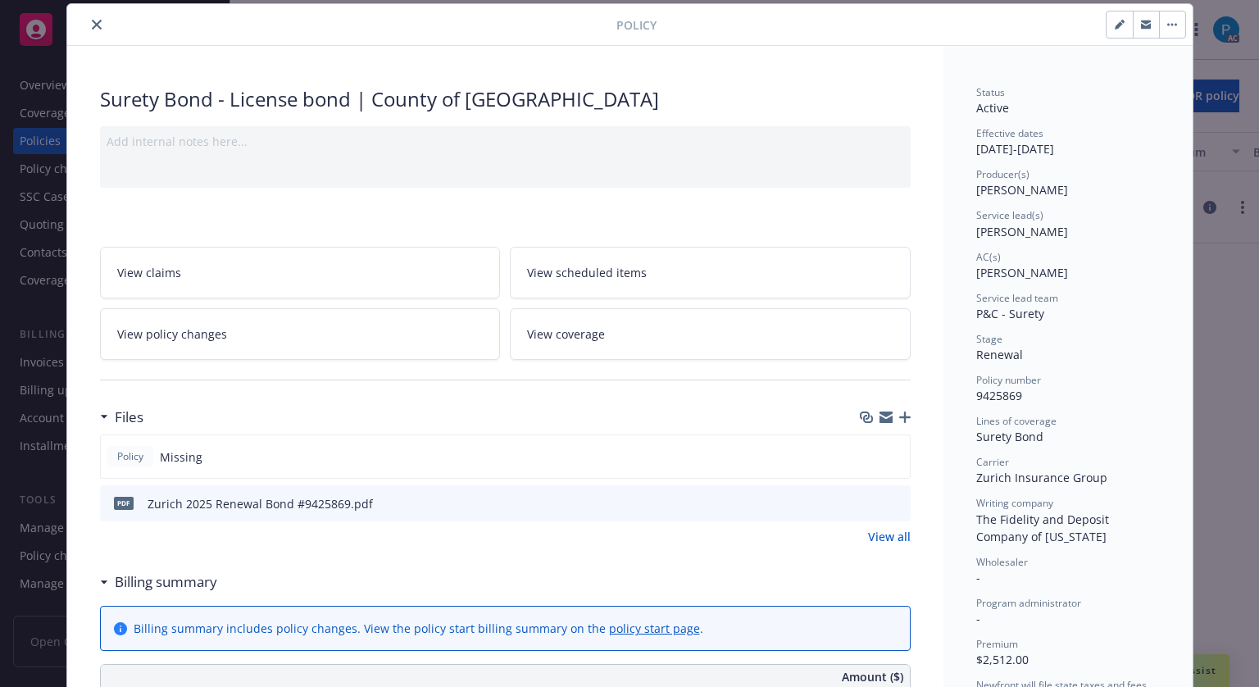
click at [90, 29] on button "close" at bounding box center [97, 25] width 20 height 20
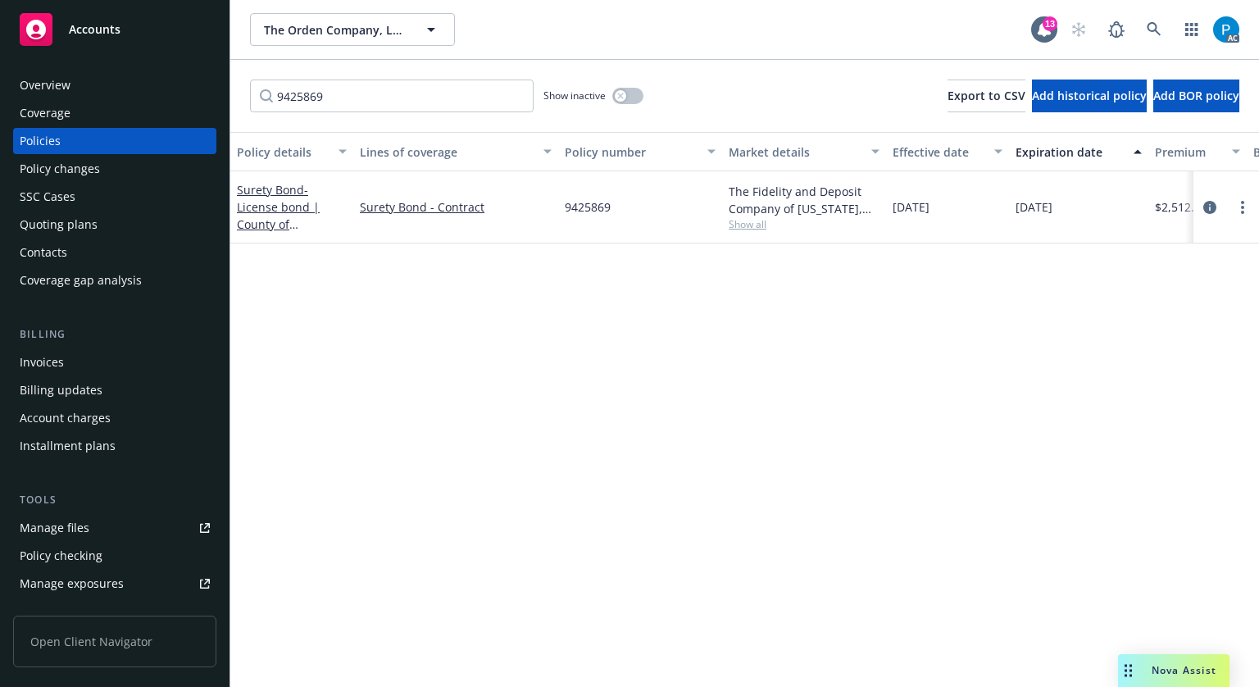
click at [115, 39] on div "Accounts" at bounding box center [115, 29] width 190 height 33
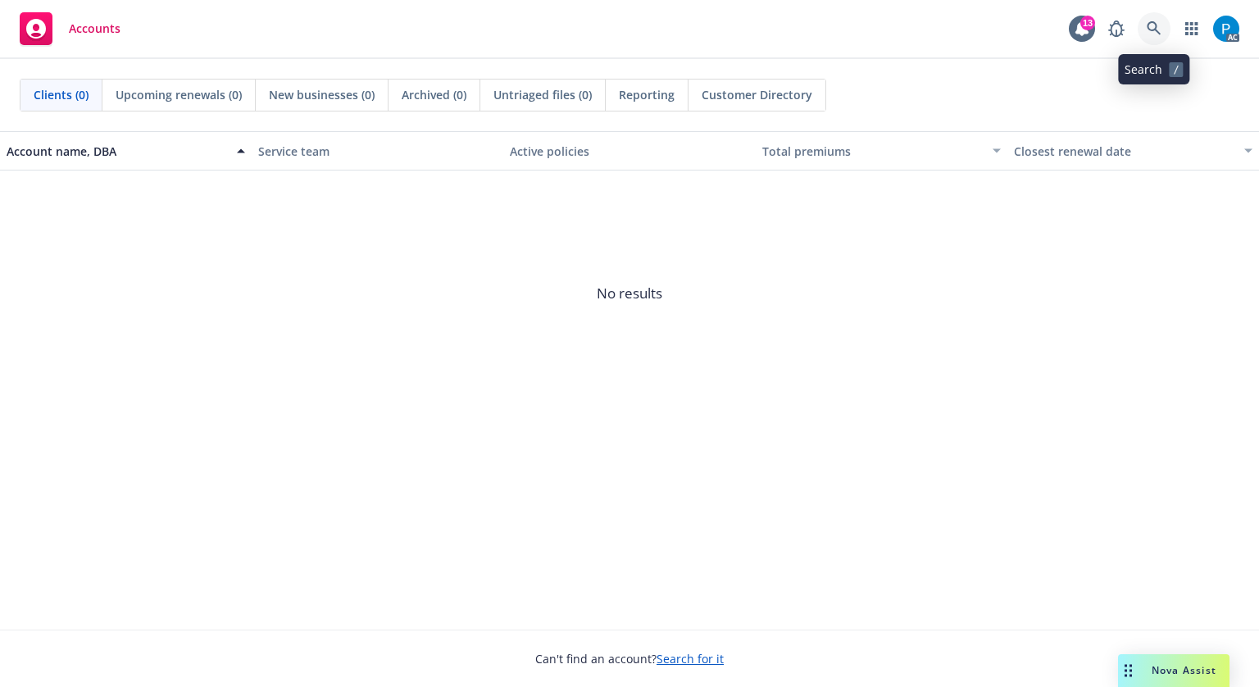
click at [1163, 17] on link at bounding box center [1154, 28] width 33 height 33
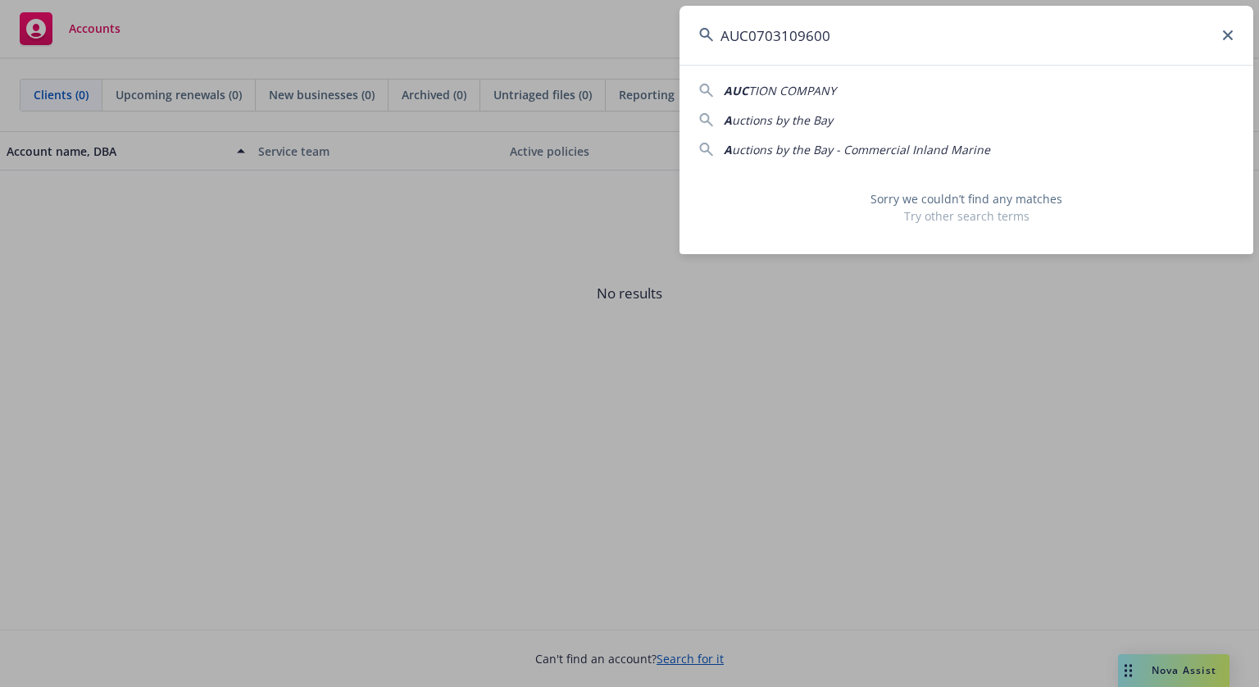
click at [754, 31] on input "AUC0703109600" at bounding box center [967, 35] width 574 height 59
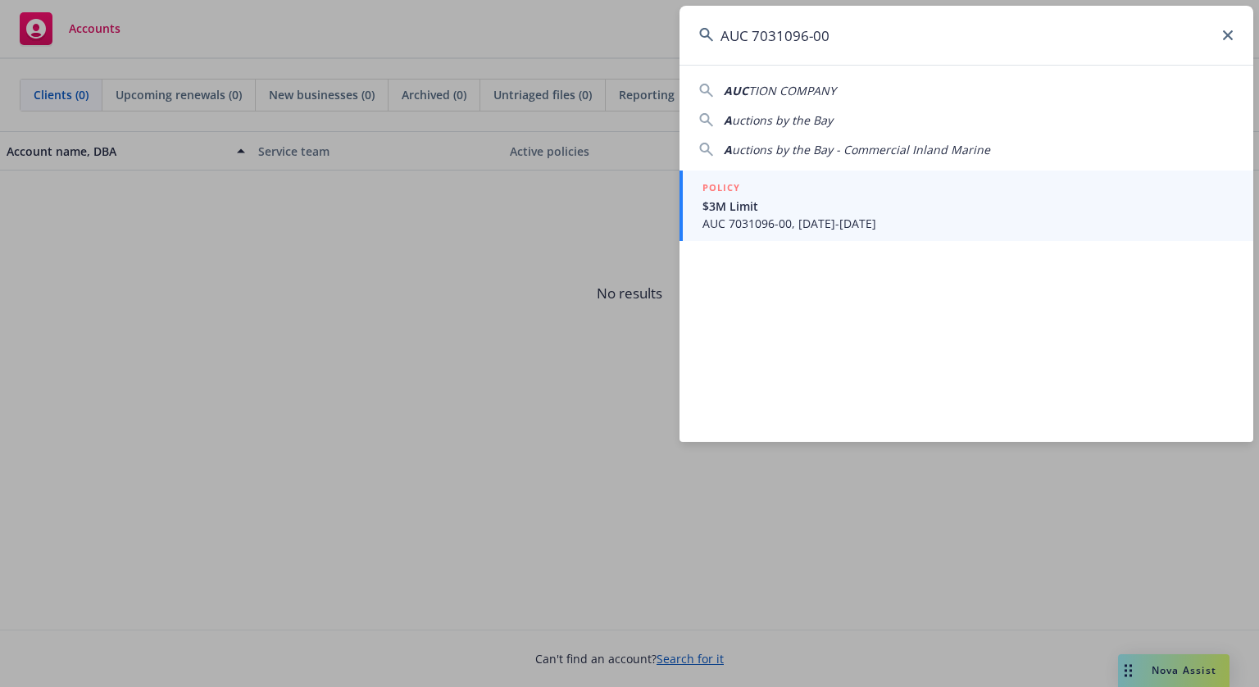
type input "AUC 7031096-00"
click at [783, 232] on link "POLICY $3M Limit AUC 7031096-00, [DATE]-[DATE]" at bounding box center [967, 205] width 574 height 70
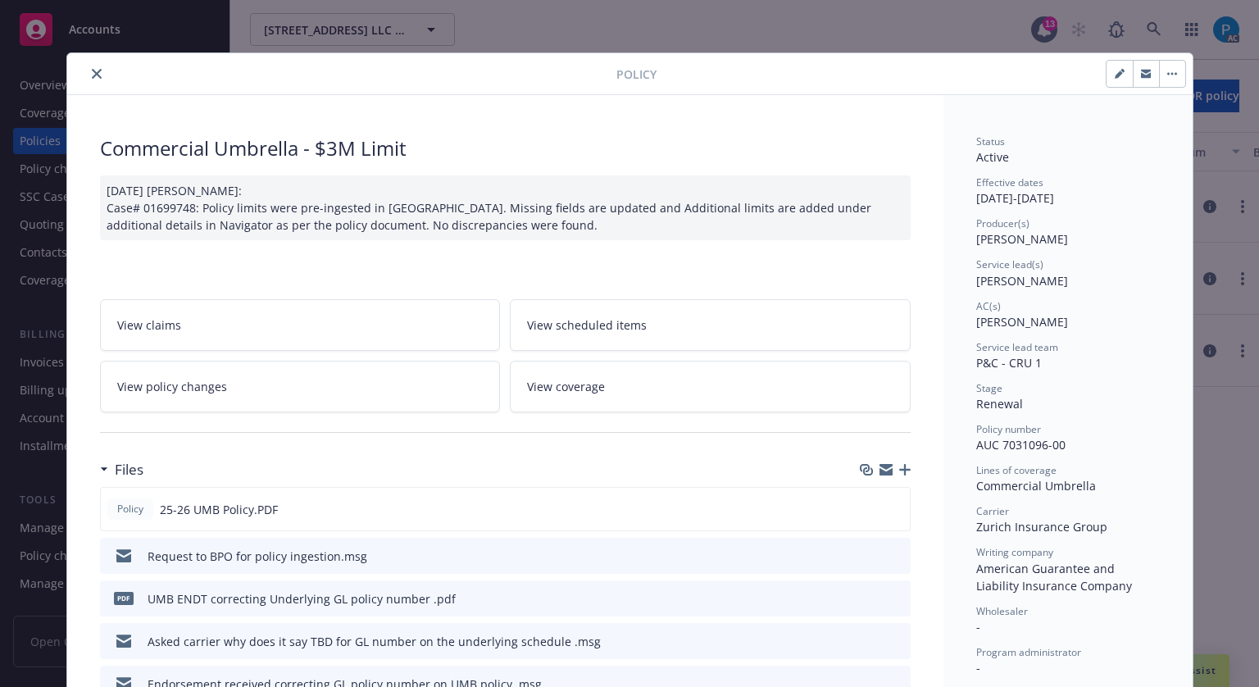
click at [92, 75] on icon "close" at bounding box center [97, 74] width 10 height 10
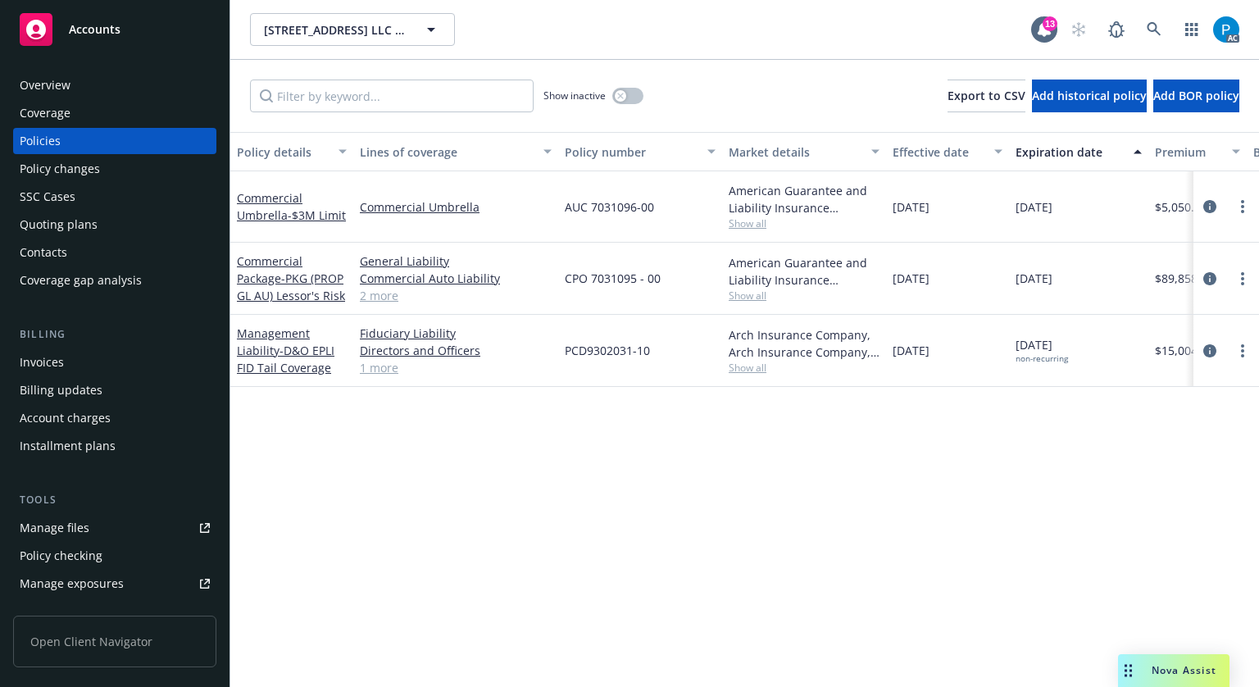
click at [88, 360] on div "Invoices" at bounding box center [115, 362] width 190 height 26
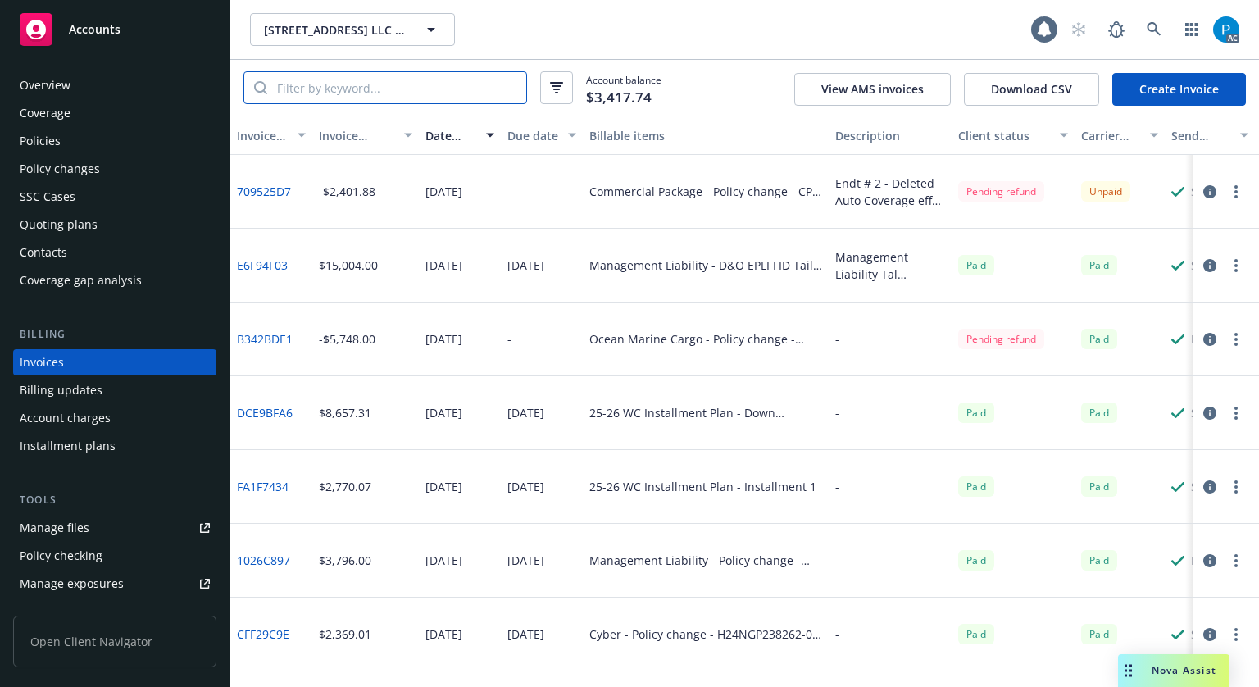
click at [403, 84] on input "search" at bounding box center [396, 87] width 259 height 31
paste input "AUC 7031096-00"
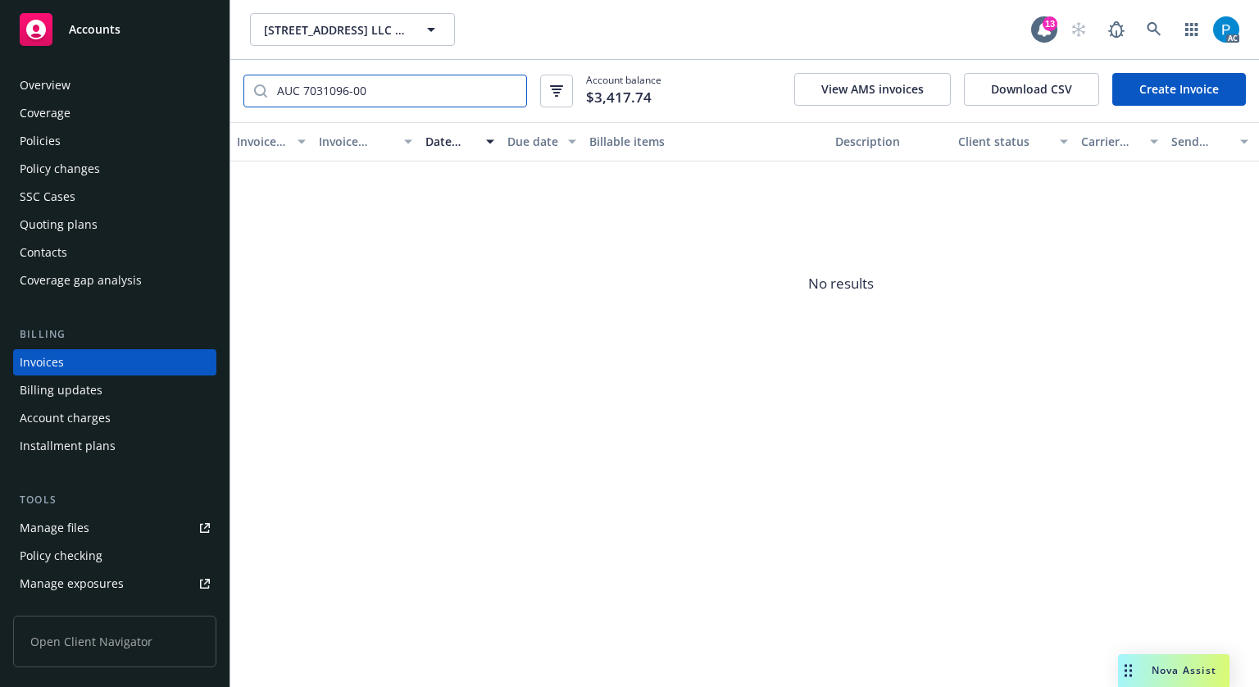
type input "AUC 7031096-00"
click at [115, 38] on div "Accounts" at bounding box center [115, 29] width 190 height 33
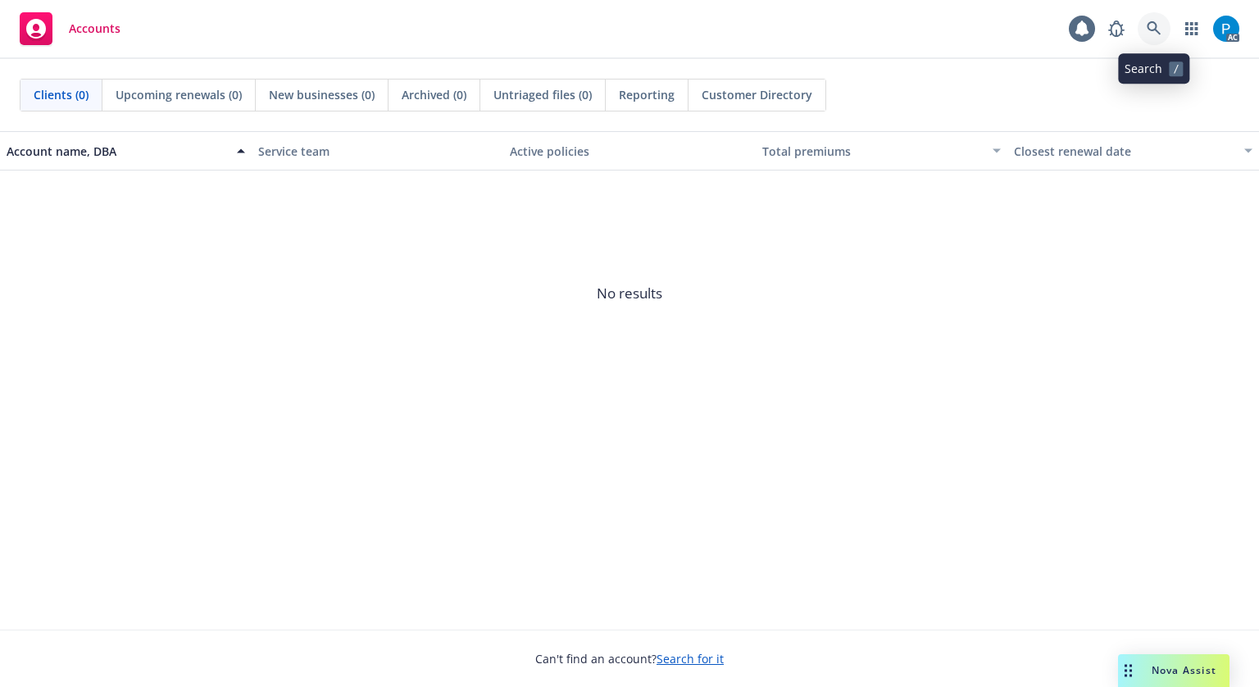
click at [1150, 20] on link at bounding box center [1154, 28] width 33 height 33
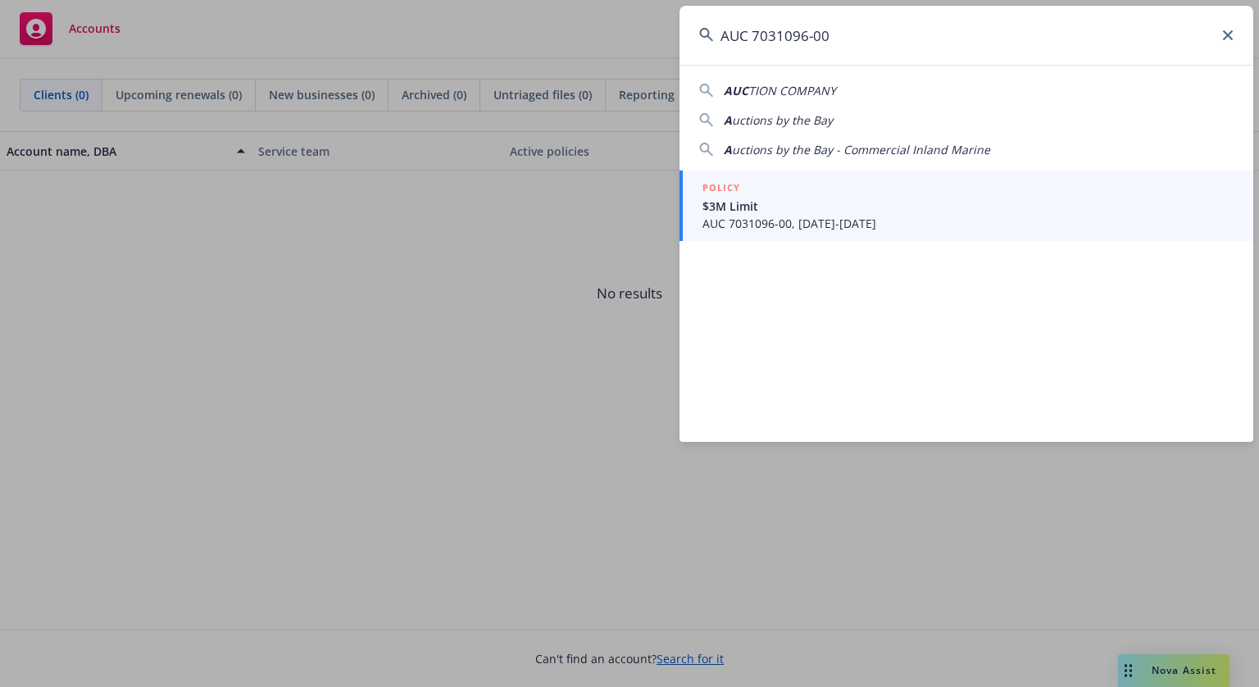
type input "AUC 7031096-00"
click at [840, 193] on div "POLICY" at bounding box center [967, 189] width 531 height 18
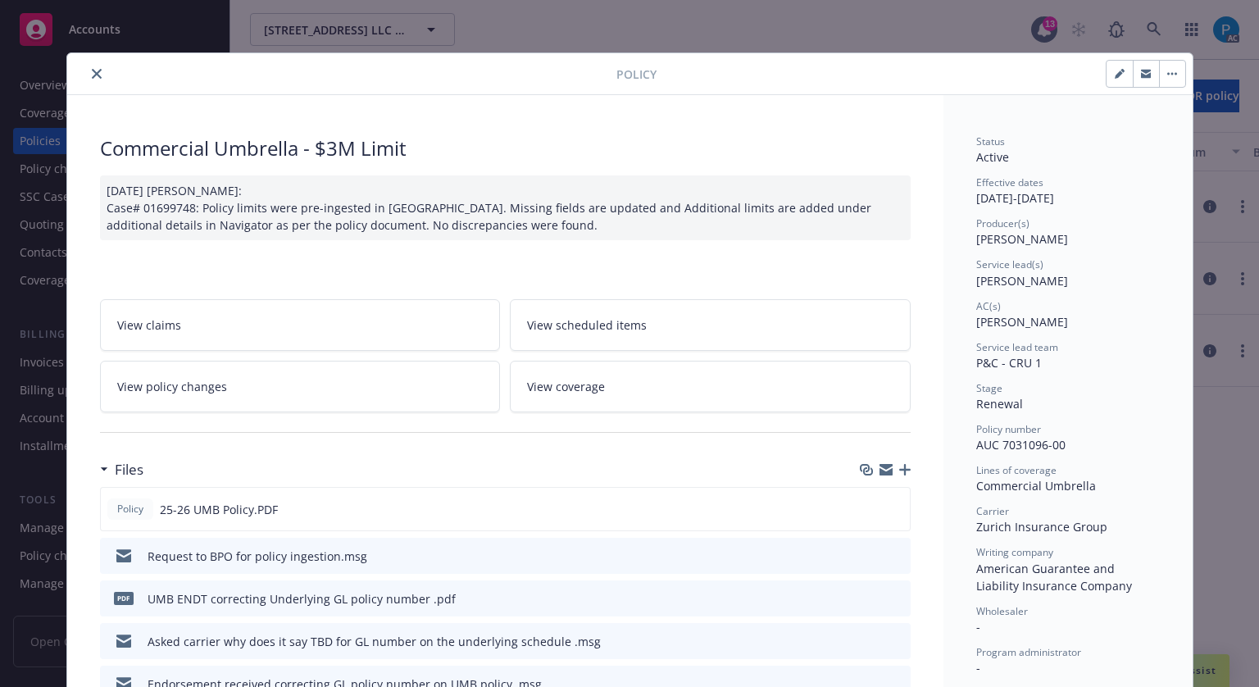
click at [93, 70] on icon "close" at bounding box center [97, 74] width 10 height 10
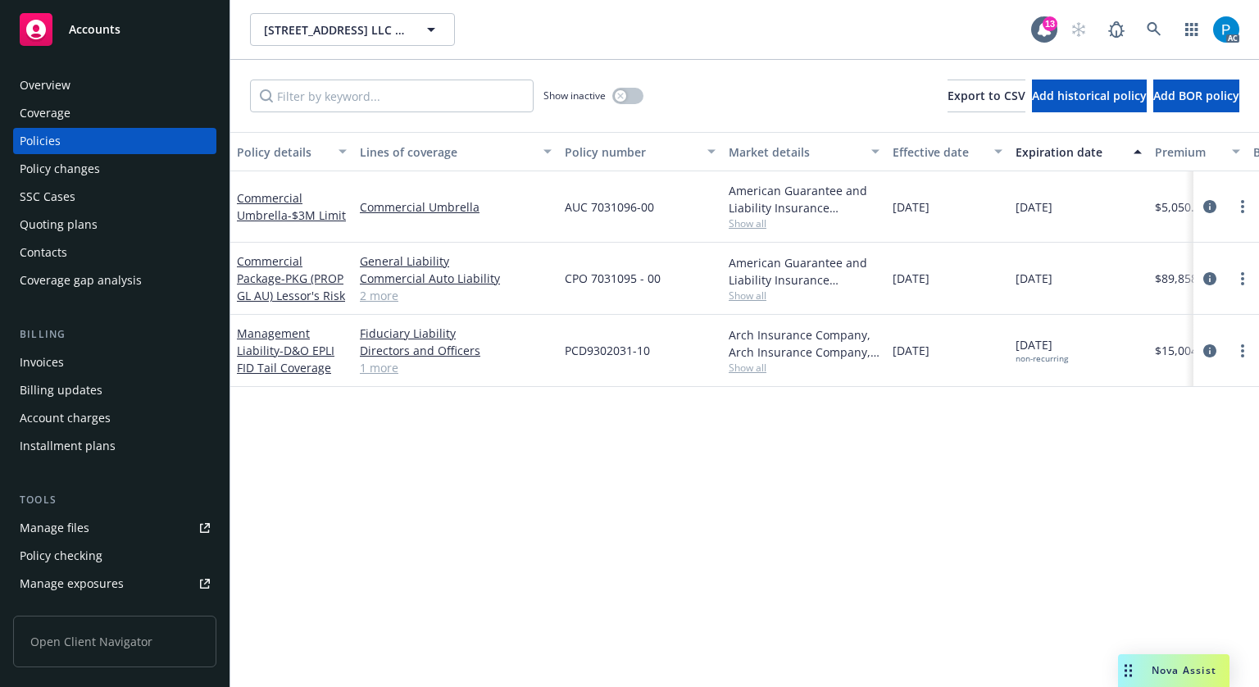
click at [85, 352] on div "Invoices" at bounding box center [115, 362] width 190 height 26
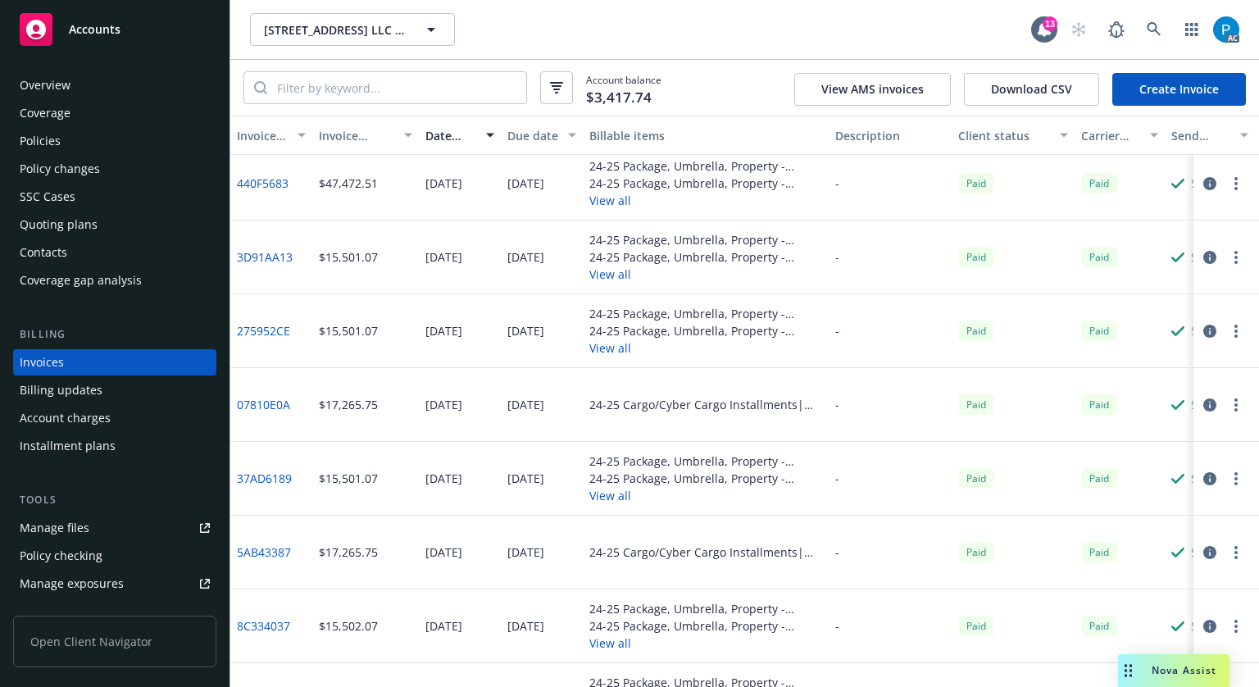
scroll to position [410, 0]
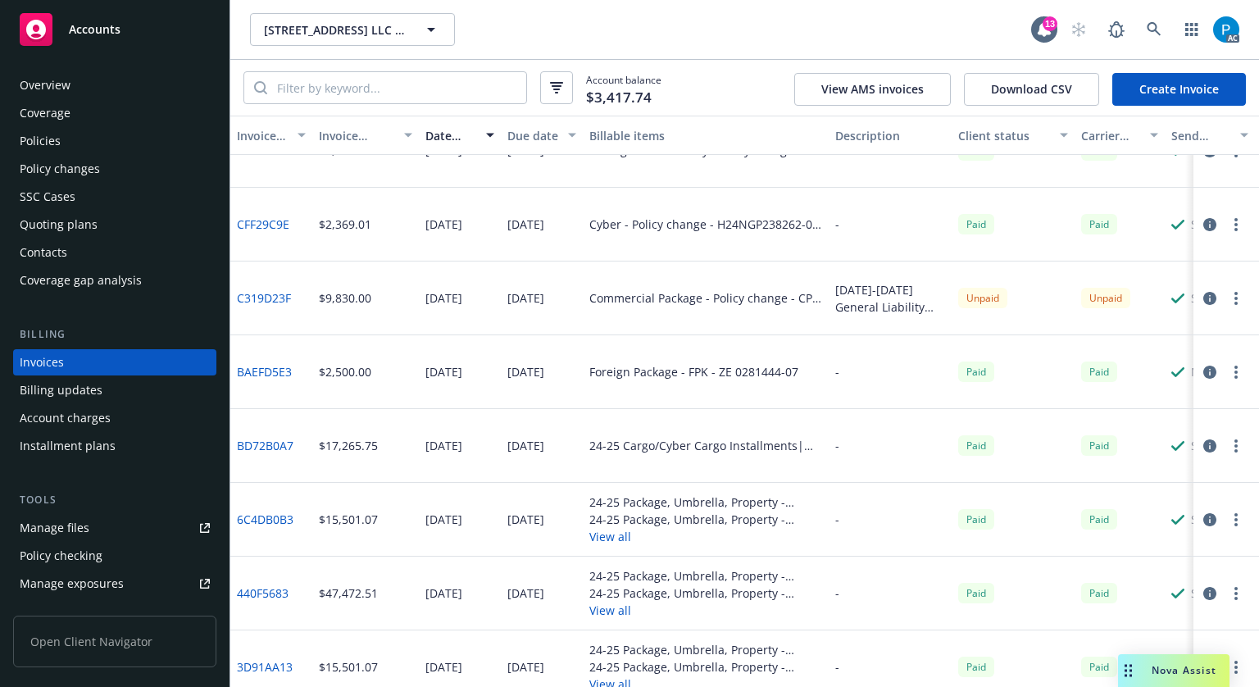
click at [52, 135] on div "Policies" at bounding box center [40, 141] width 41 height 26
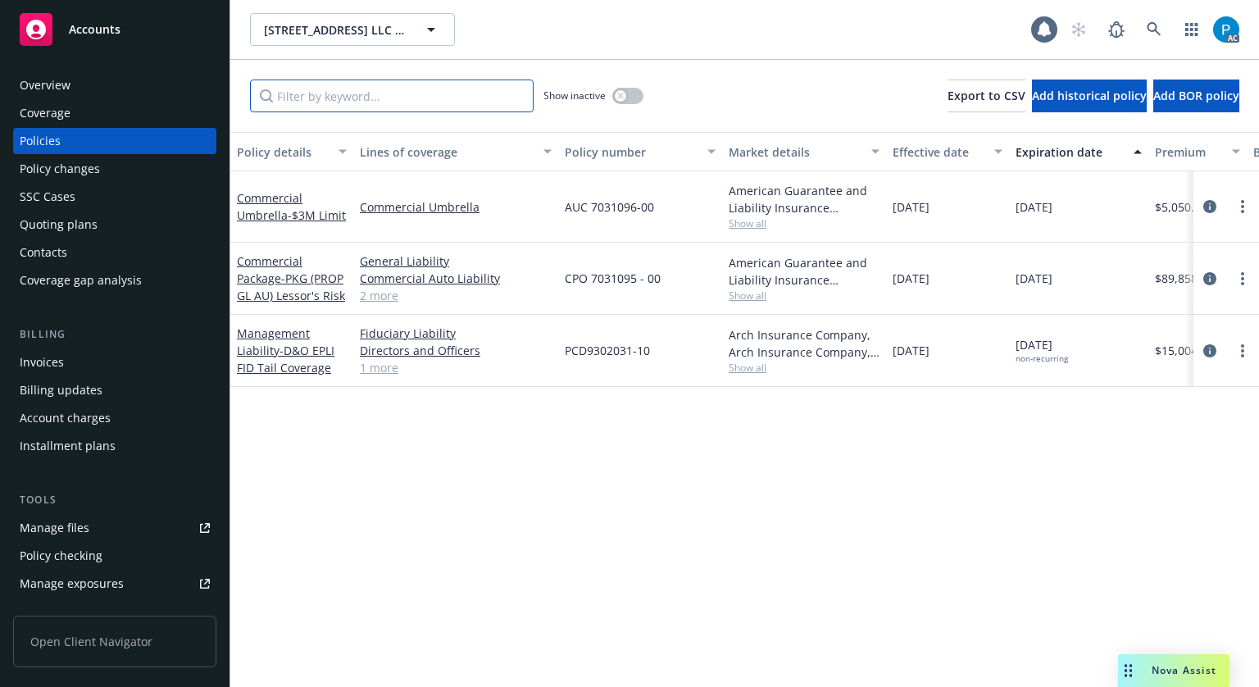
click at [426, 84] on input "Filter by keyword..." at bounding box center [392, 96] width 284 height 33
paste input "AUC 7031096-00"
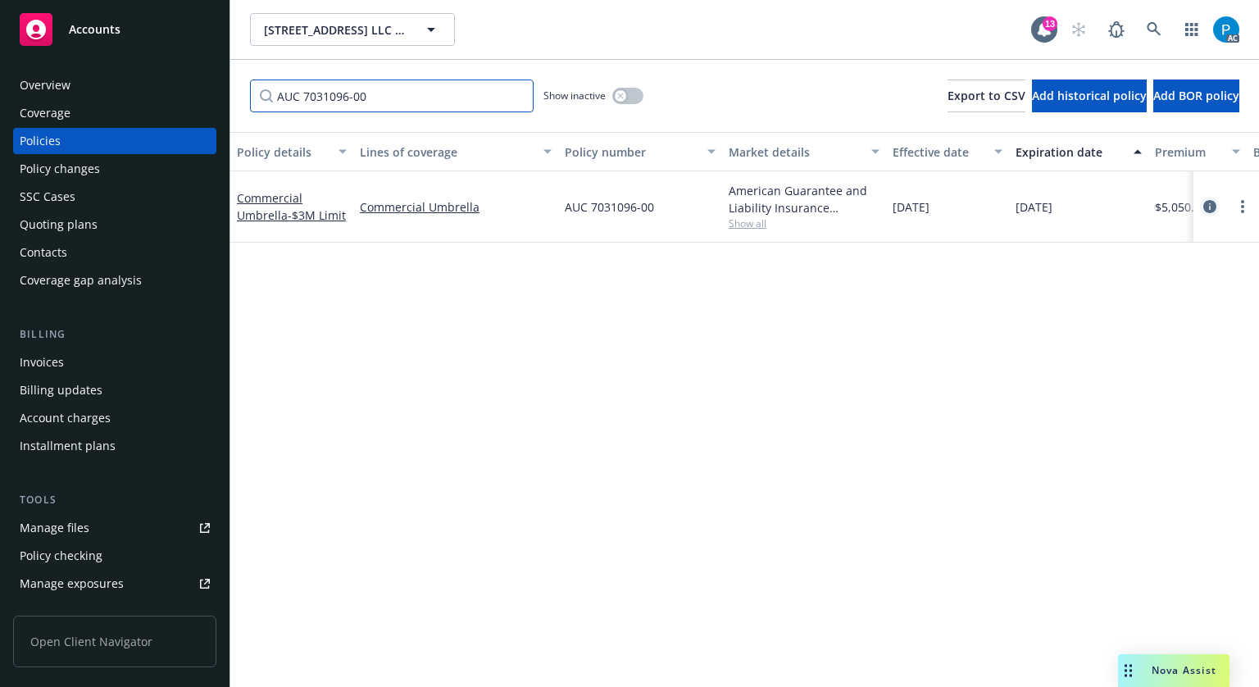
type input "AUC 7031096-00"
click at [1203, 207] on icon "circleInformation" at bounding box center [1209, 206] width 13 height 13
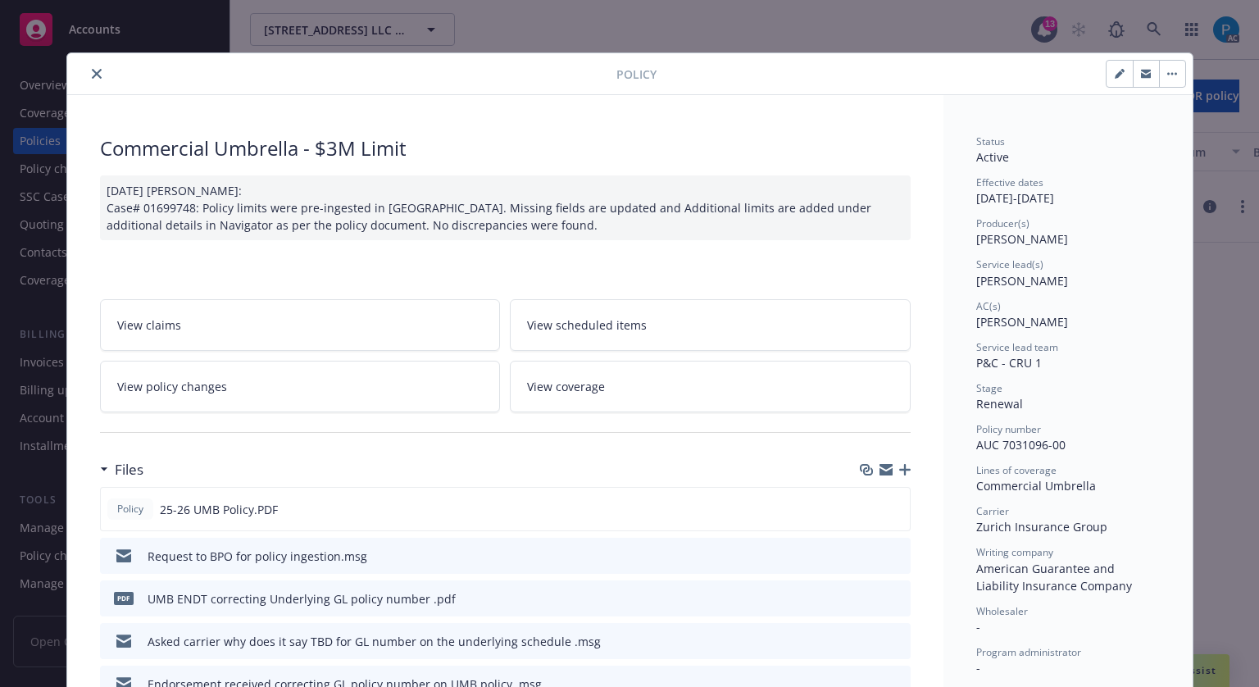
click at [92, 81] on button "close" at bounding box center [97, 74] width 20 height 20
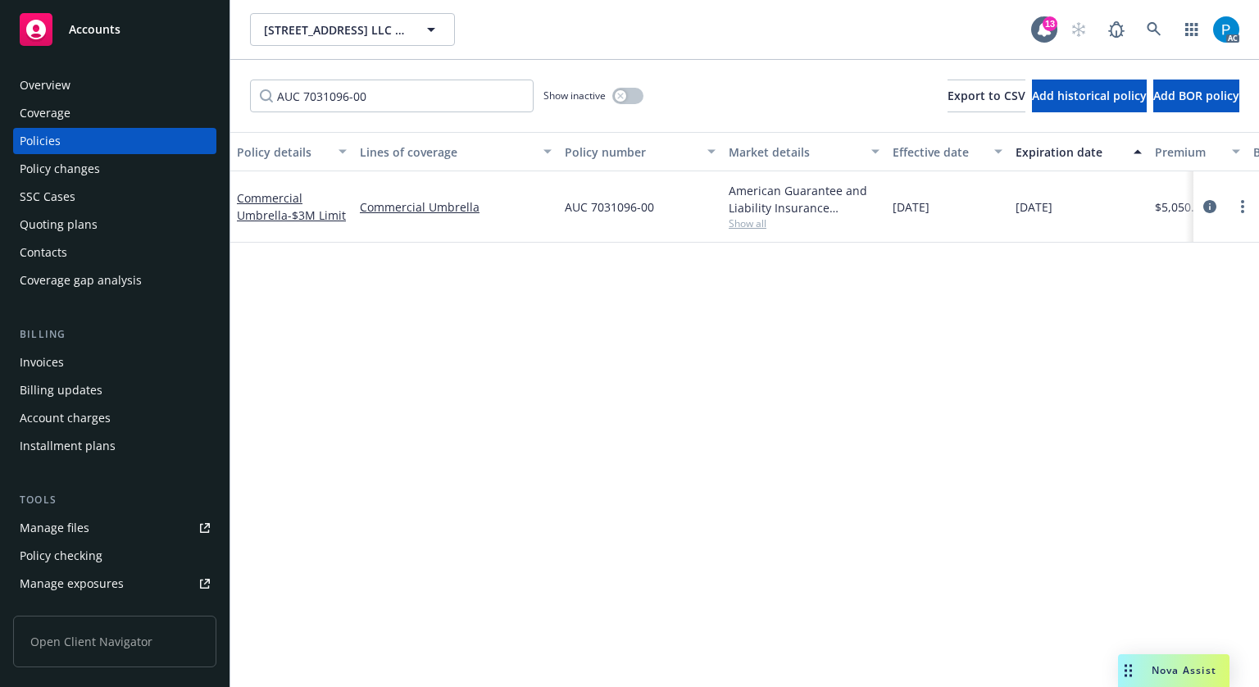
click at [53, 365] on div "Invoices" at bounding box center [42, 362] width 44 height 26
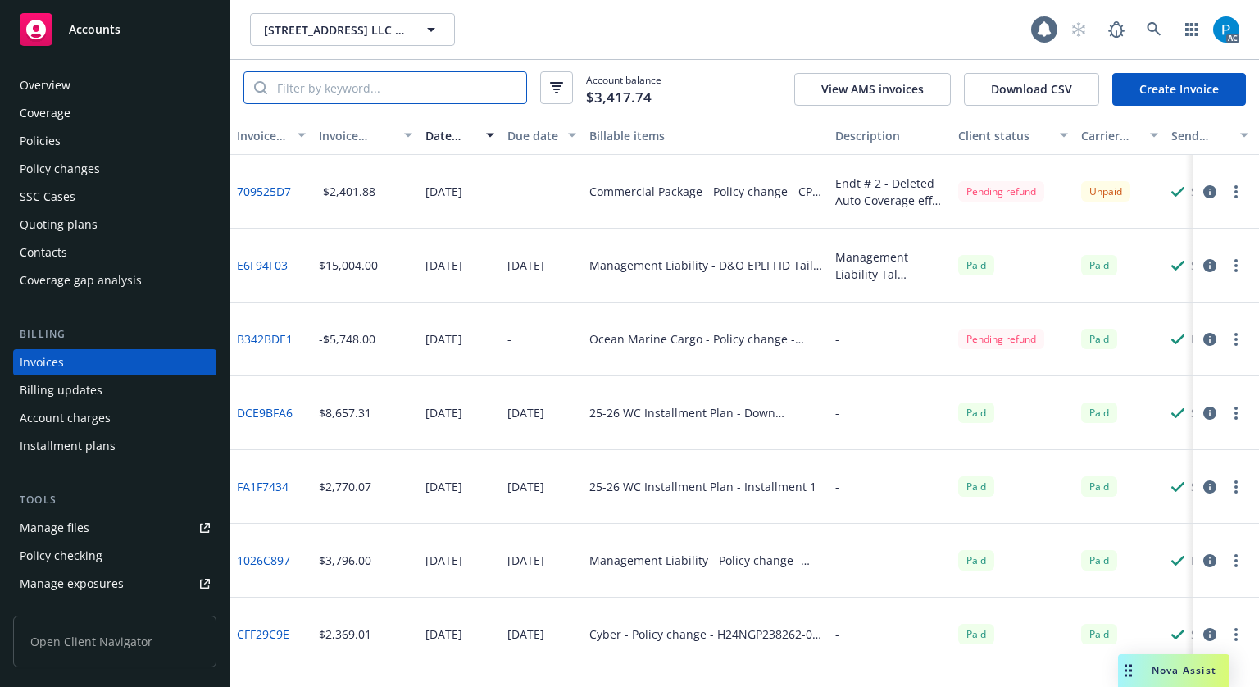
click at [421, 90] on input "search" at bounding box center [396, 87] width 259 height 31
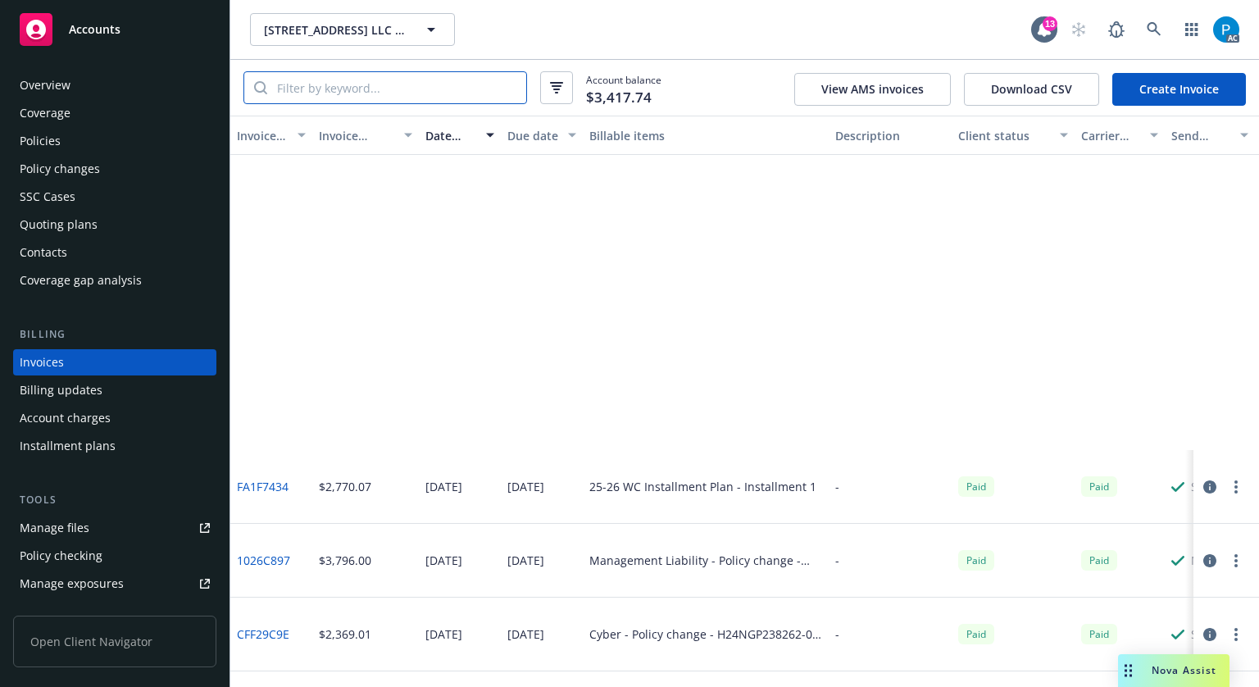
scroll to position [410, 0]
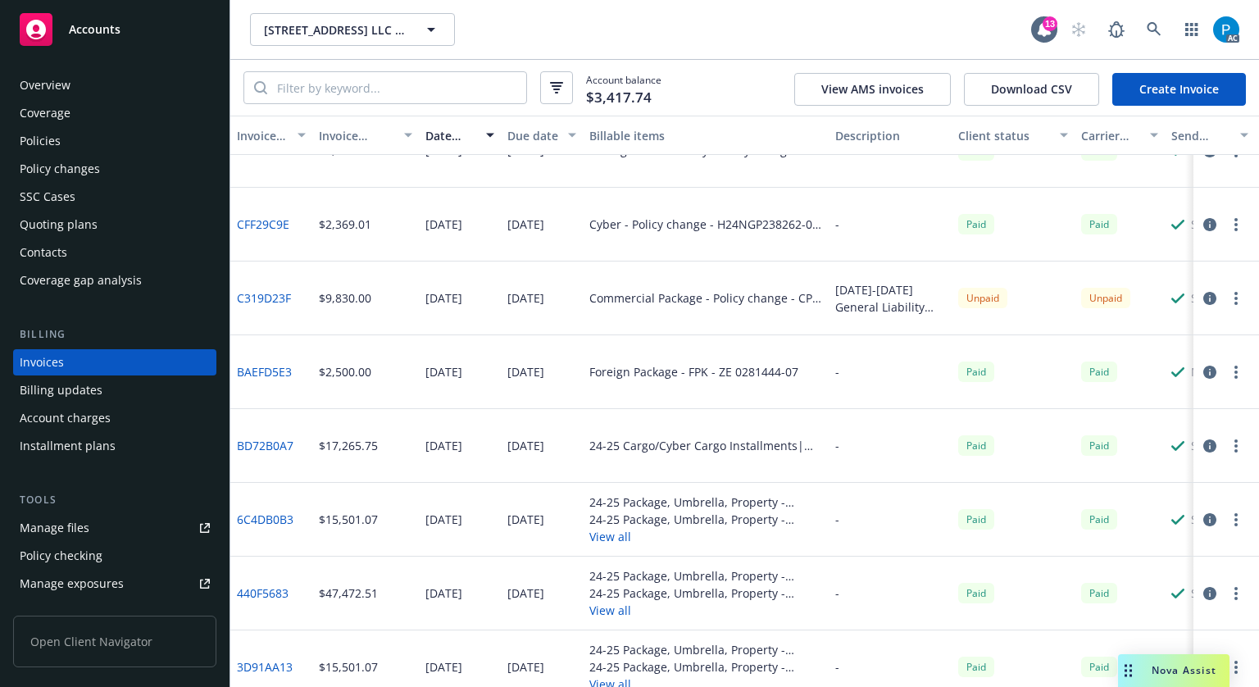
click at [134, 32] on div "Accounts" at bounding box center [115, 29] width 190 height 33
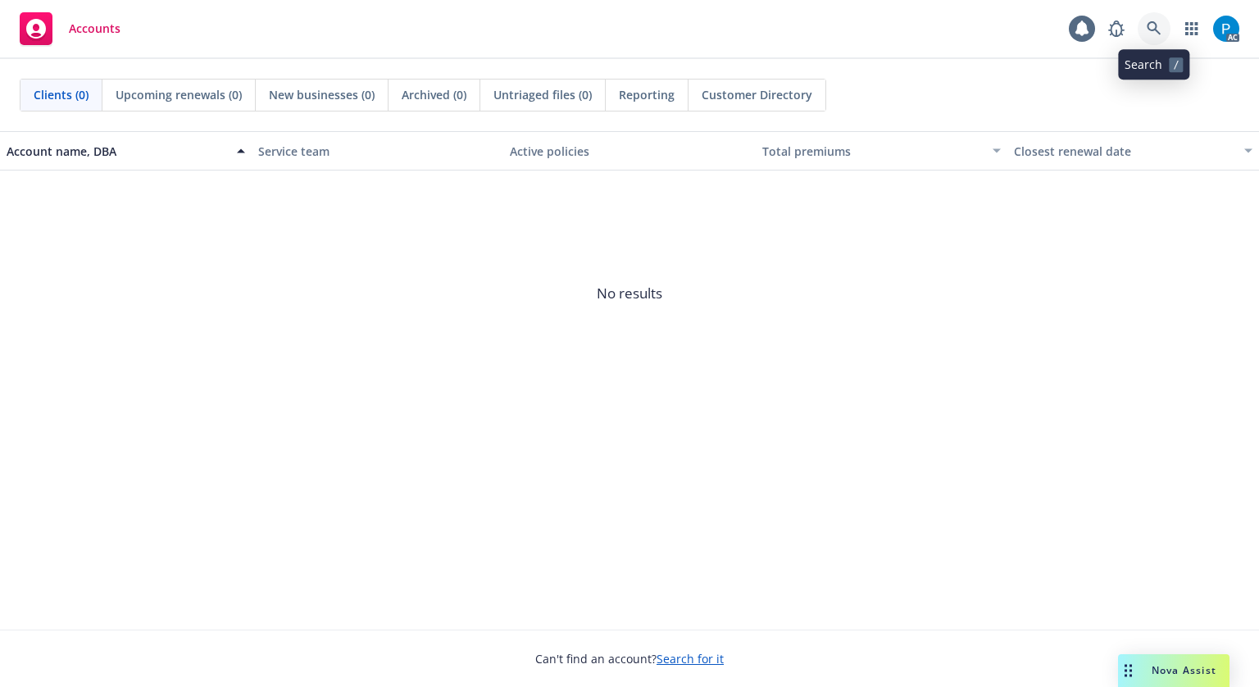
click at [1148, 27] on icon at bounding box center [1154, 28] width 14 height 14
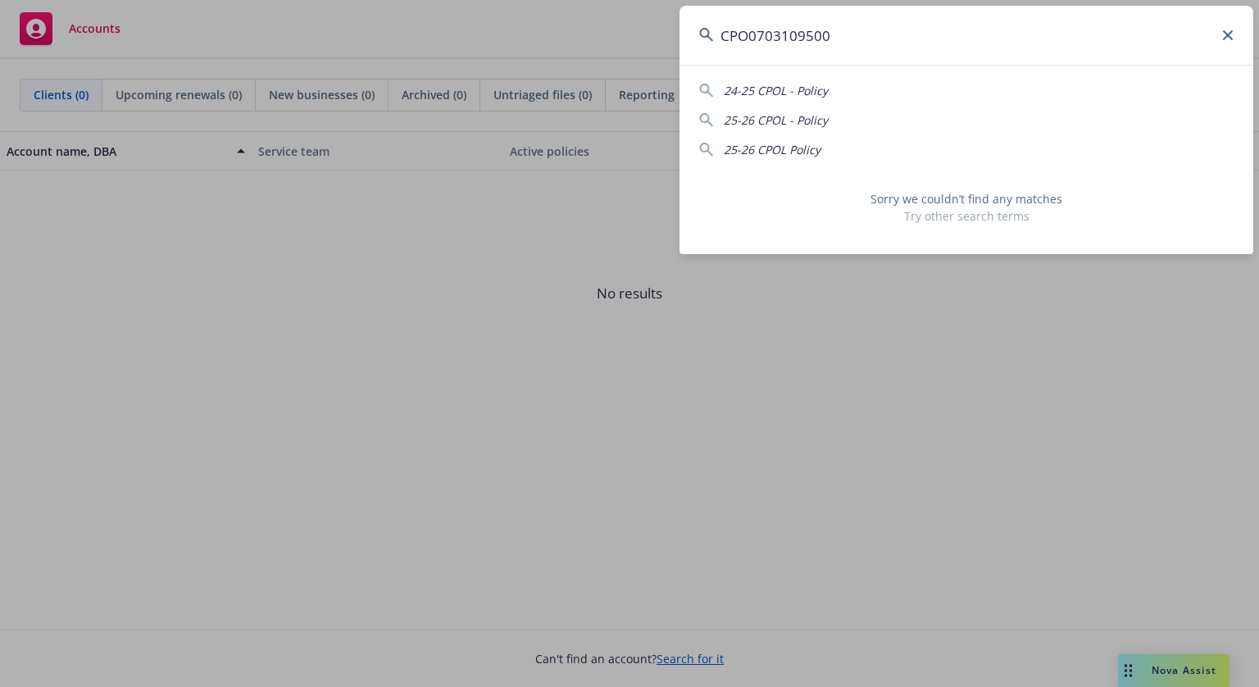
click at [752, 35] on input "CPO0703109500" at bounding box center [967, 35] width 574 height 59
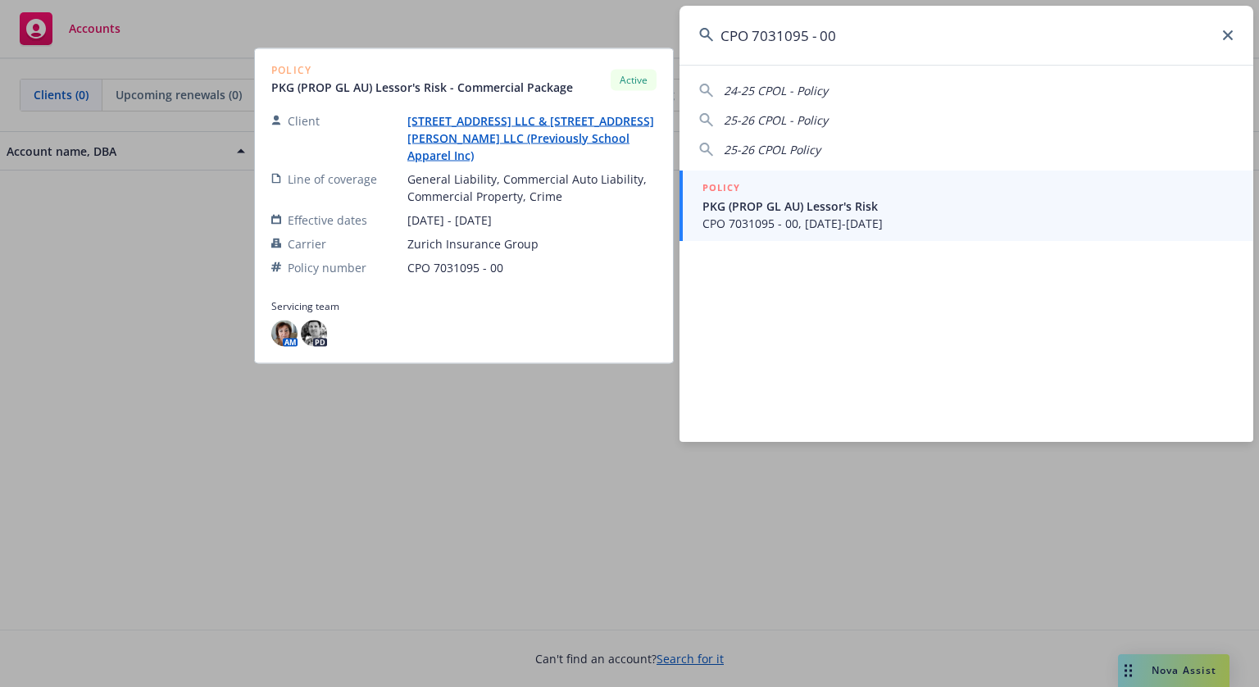
type input "CPO 7031095 - 00"
click at [810, 191] on div "POLICY" at bounding box center [967, 189] width 531 height 18
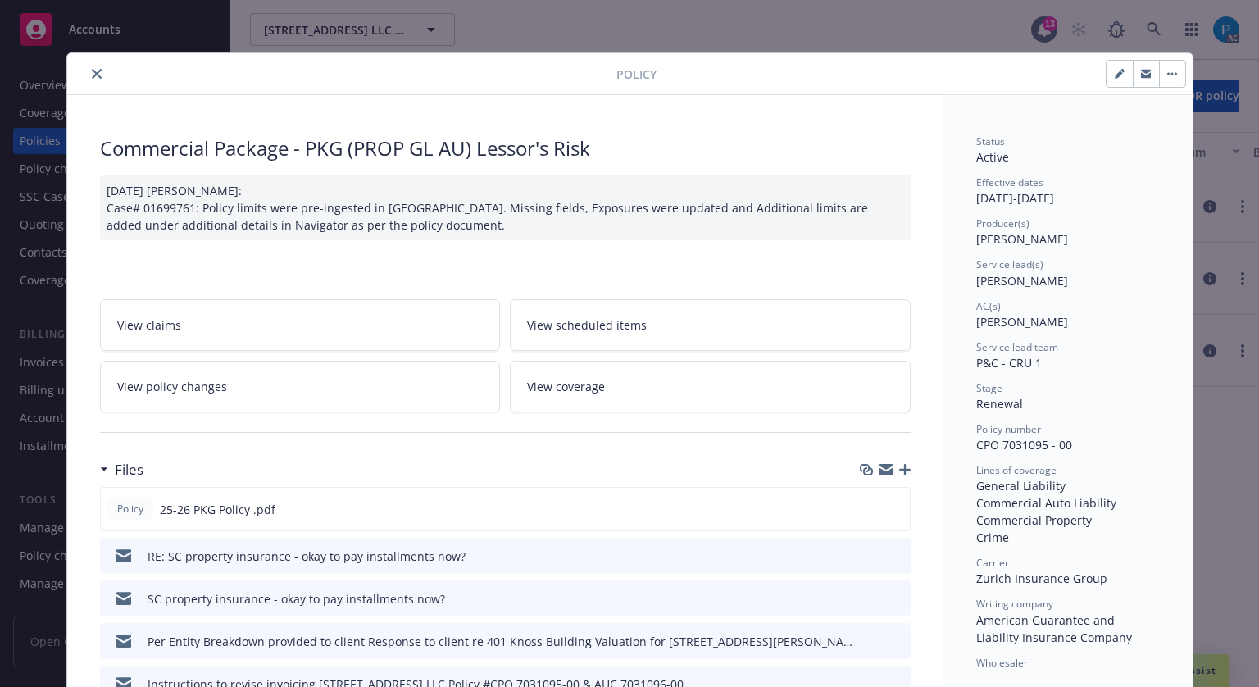
click at [92, 75] on icon "close" at bounding box center [97, 74] width 10 height 10
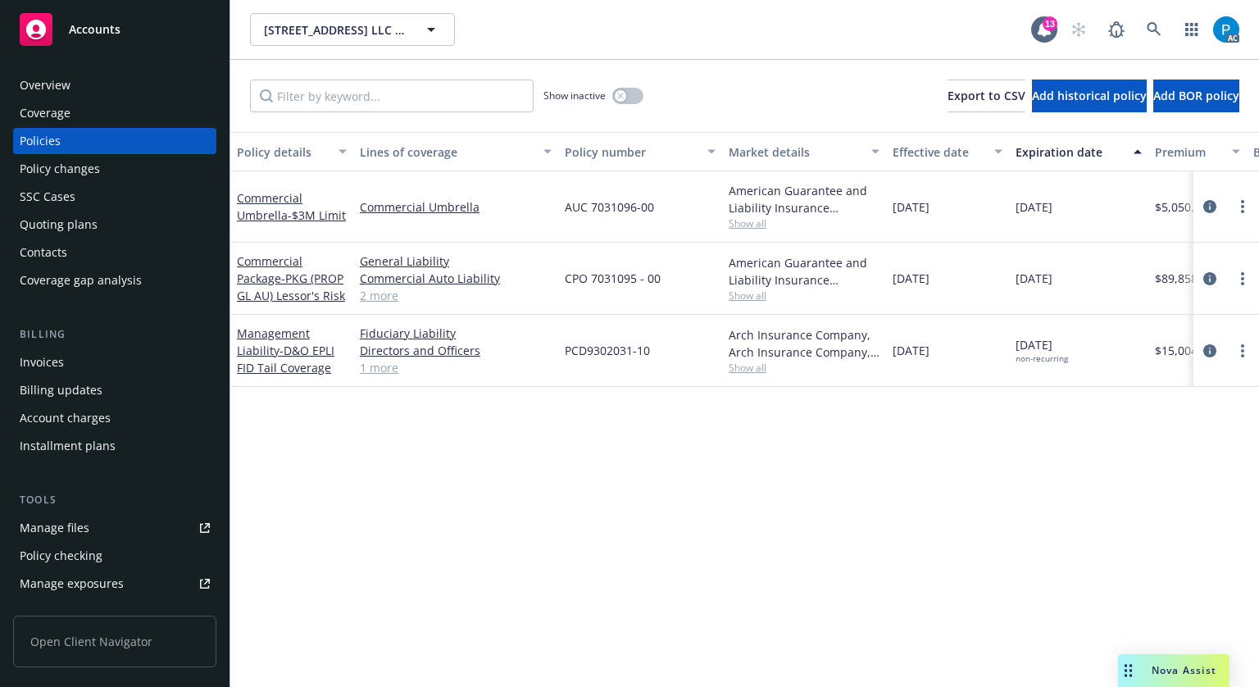
click at [52, 360] on div "Invoices" at bounding box center [42, 362] width 44 height 26
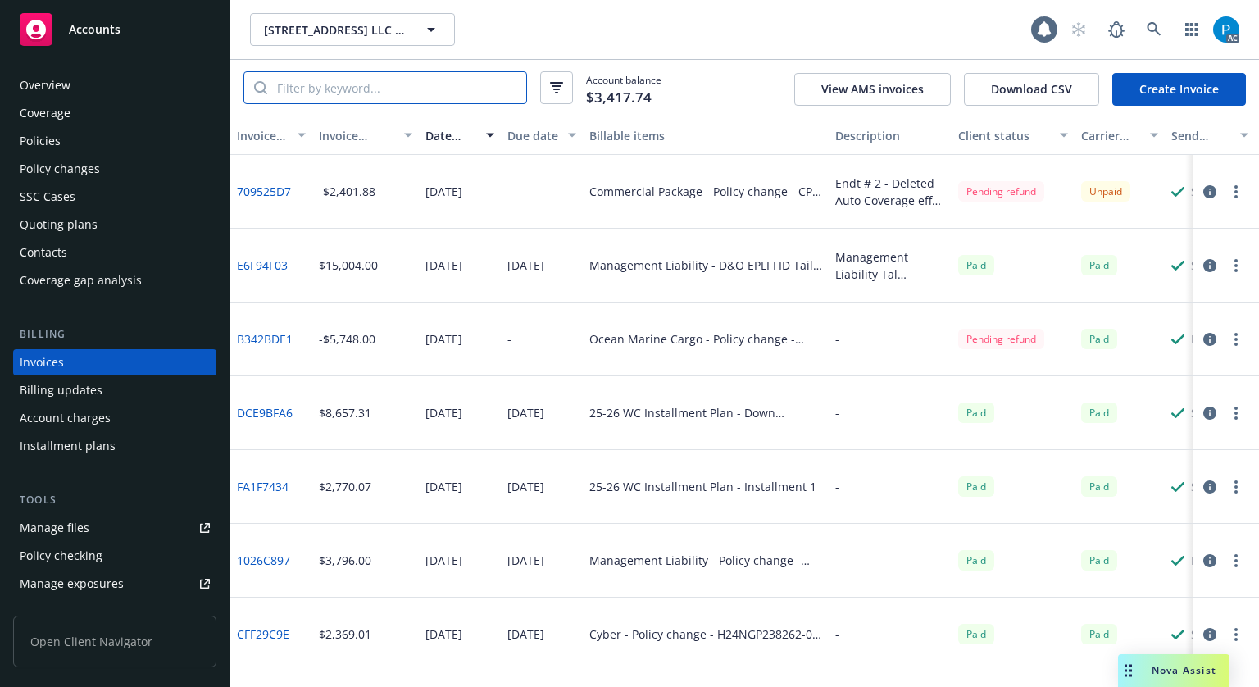
click at [464, 75] on input "search" at bounding box center [396, 87] width 259 height 31
paste input "CPO 7031095 - 00"
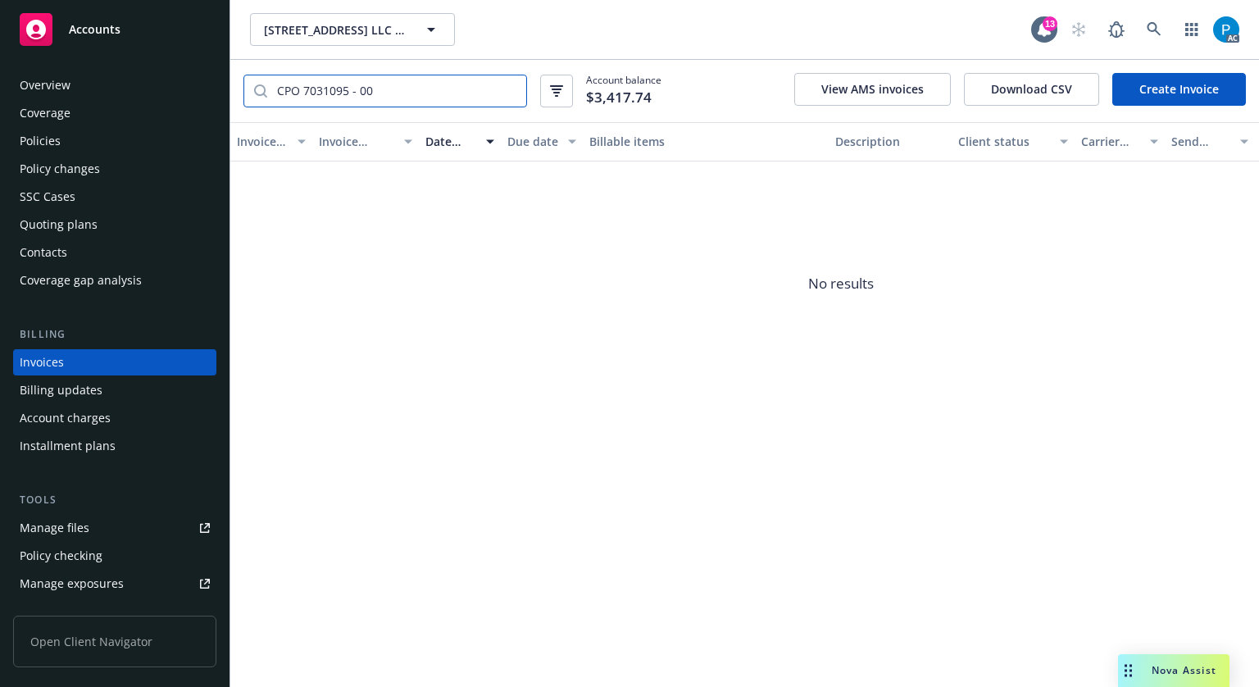
type input "CPO 7031095 - 00"
click at [82, 151] on div "Policies" at bounding box center [115, 141] width 190 height 26
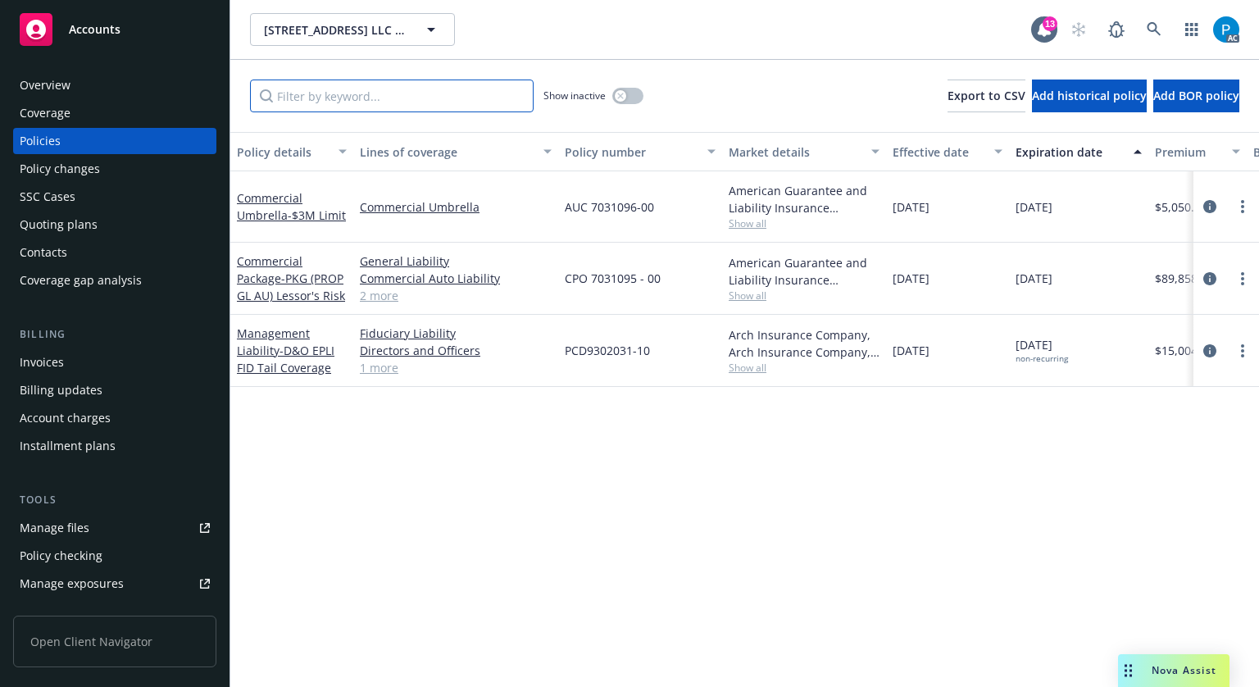
click at [336, 102] on input "Filter by keyword..." at bounding box center [392, 96] width 284 height 33
paste input "CPO 7031095 - 00"
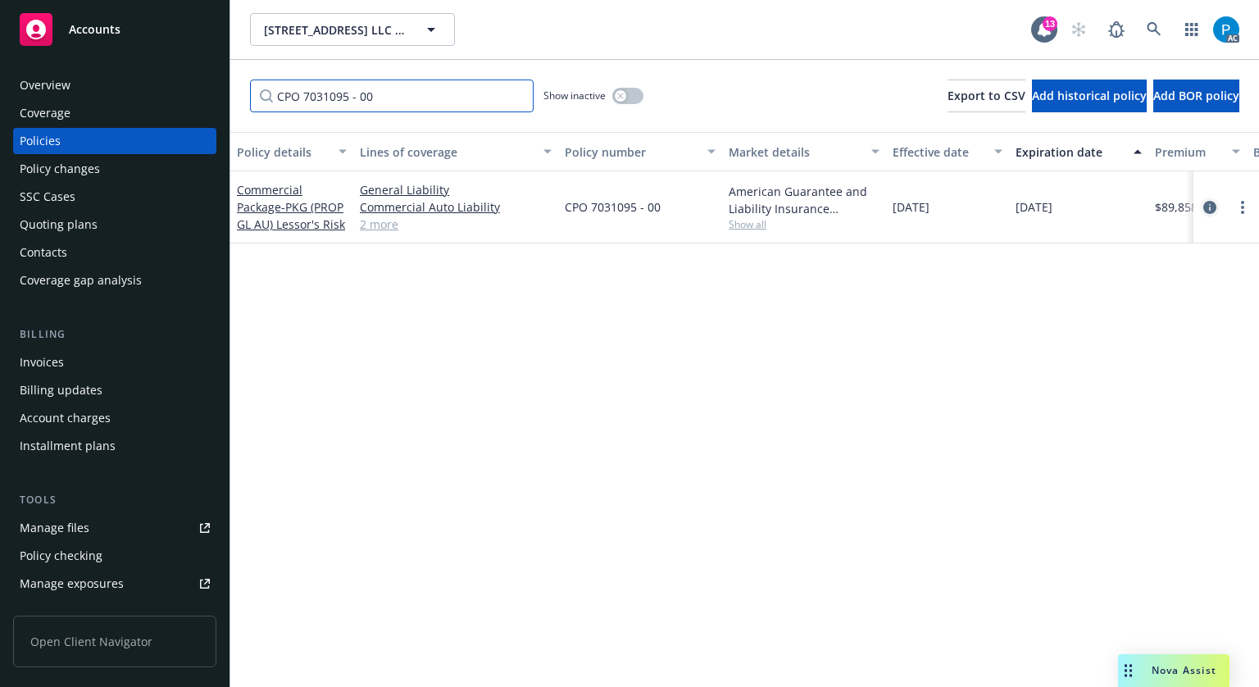
type input "CPO 7031095 - 00"
click at [1203, 202] on icon "circleInformation" at bounding box center [1209, 207] width 13 height 13
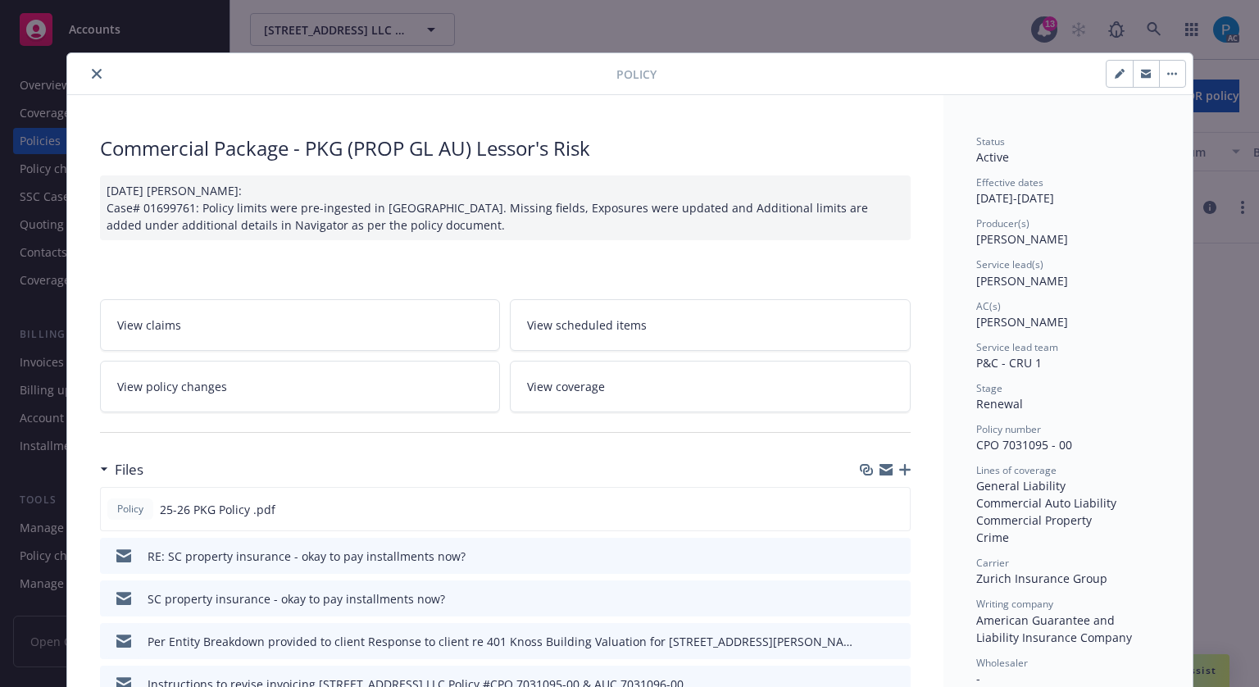
click at [92, 70] on icon "close" at bounding box center [97, 74] width 10 height 10
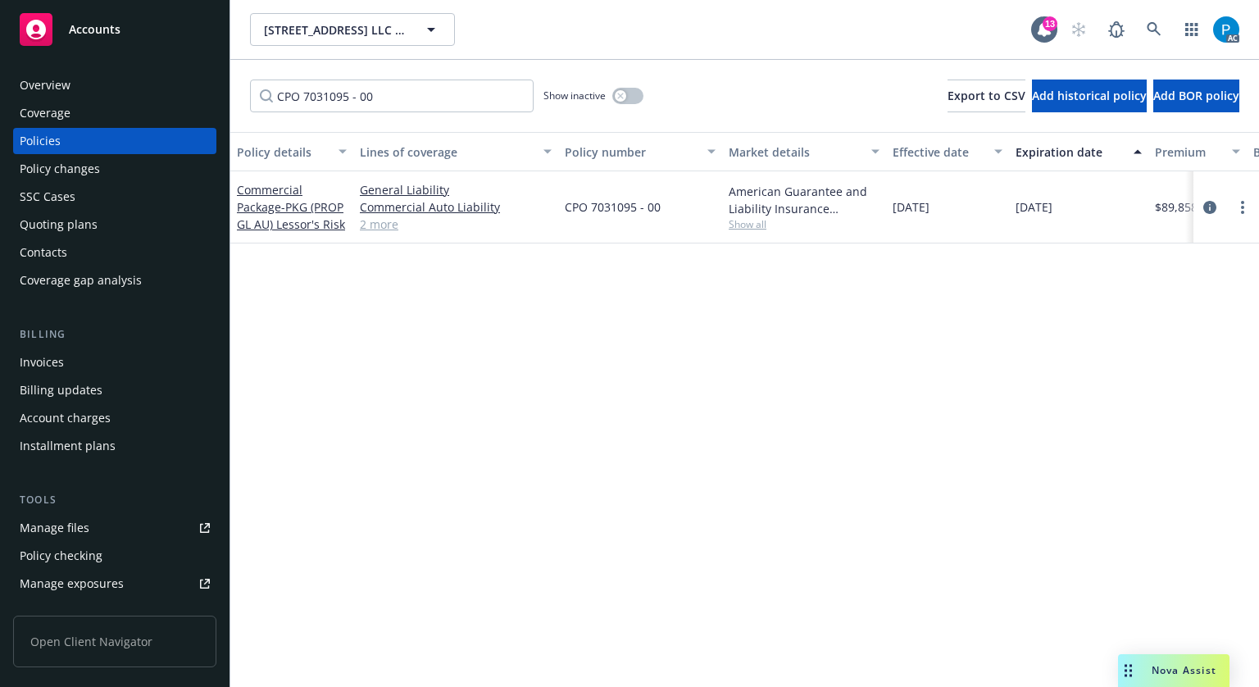
click at [61, 357] on div "Invoices" at bounding box center [42, 362] width 44 height 26
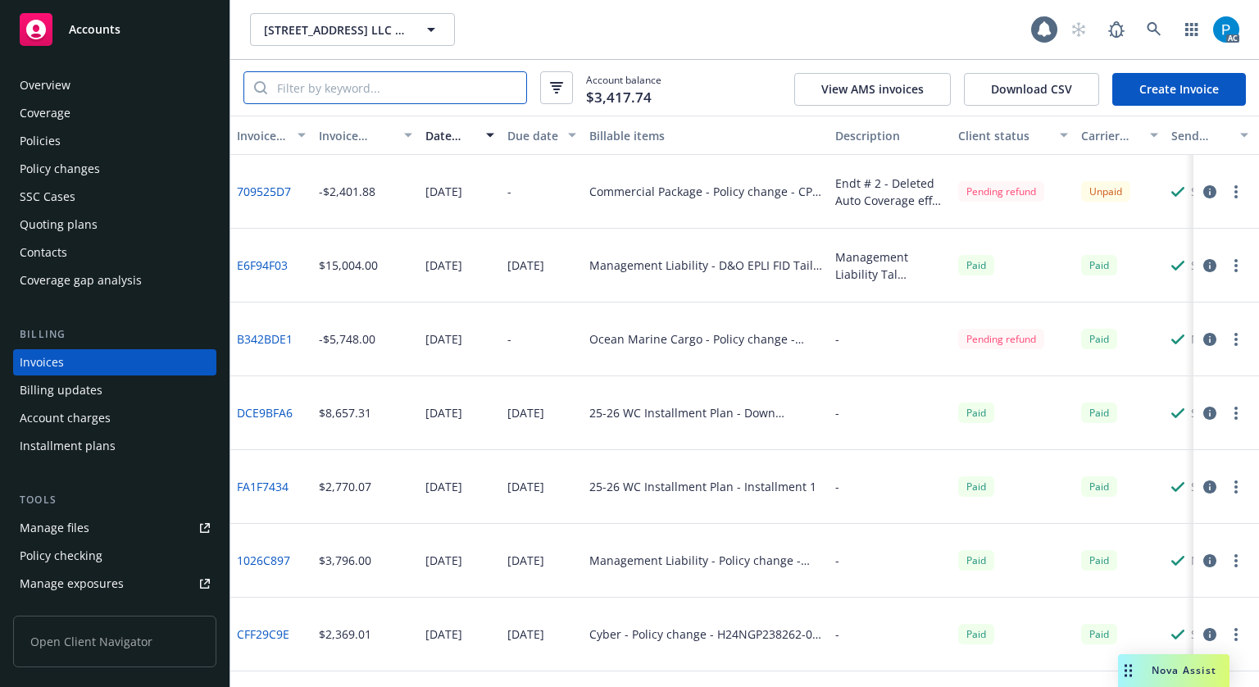
click at [380, 86] on input "search" at bounding box center [396, 87] width 259 height 31
paste input "CPO 7031095 - 00"
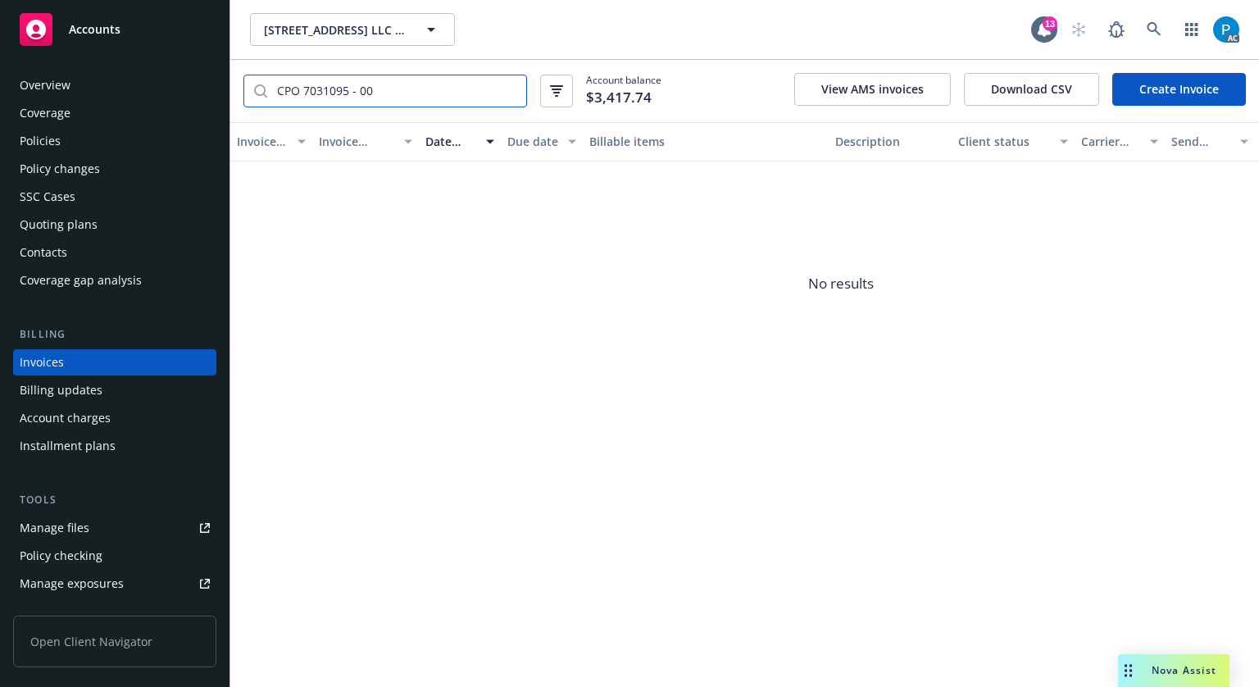
click at [420, 104] on input "CPO 7031095 - 00" at bounding box center [396, 90] width 259 height 31
paste input "0BE6FFBA"
click at [380, 90] on input "0BE6FFBA" at bounding box center [396, 90] width 259 height 31
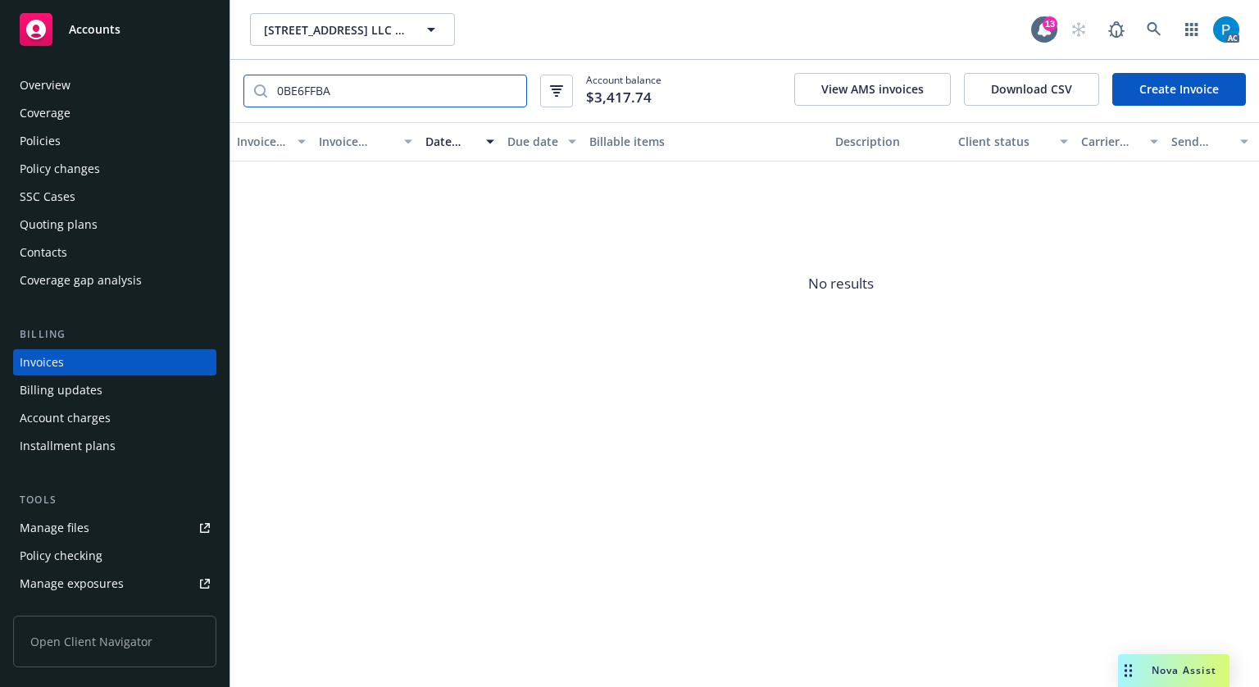
type input "0BE6FFBA"
click at [130, 28] on div "Accounts" at bounding box center [115, 29] width 190 height 33
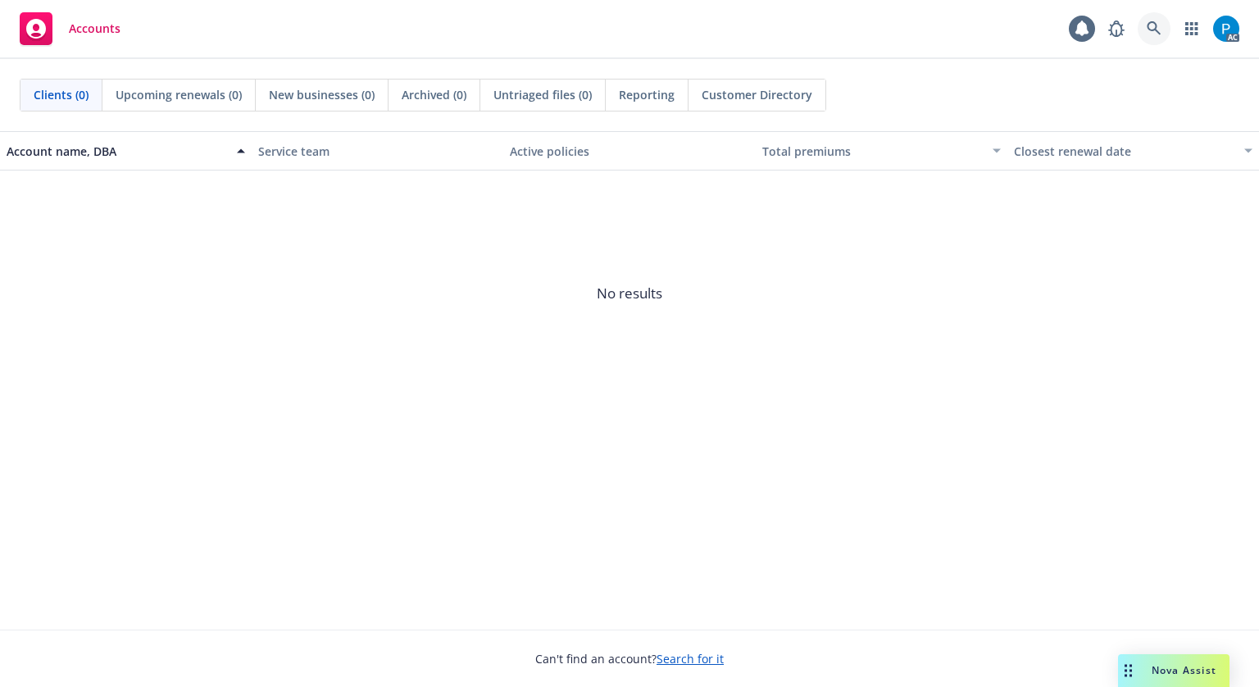
click at [1154, 29] on icon at bounding box center [1154, 28] width 14 height 14
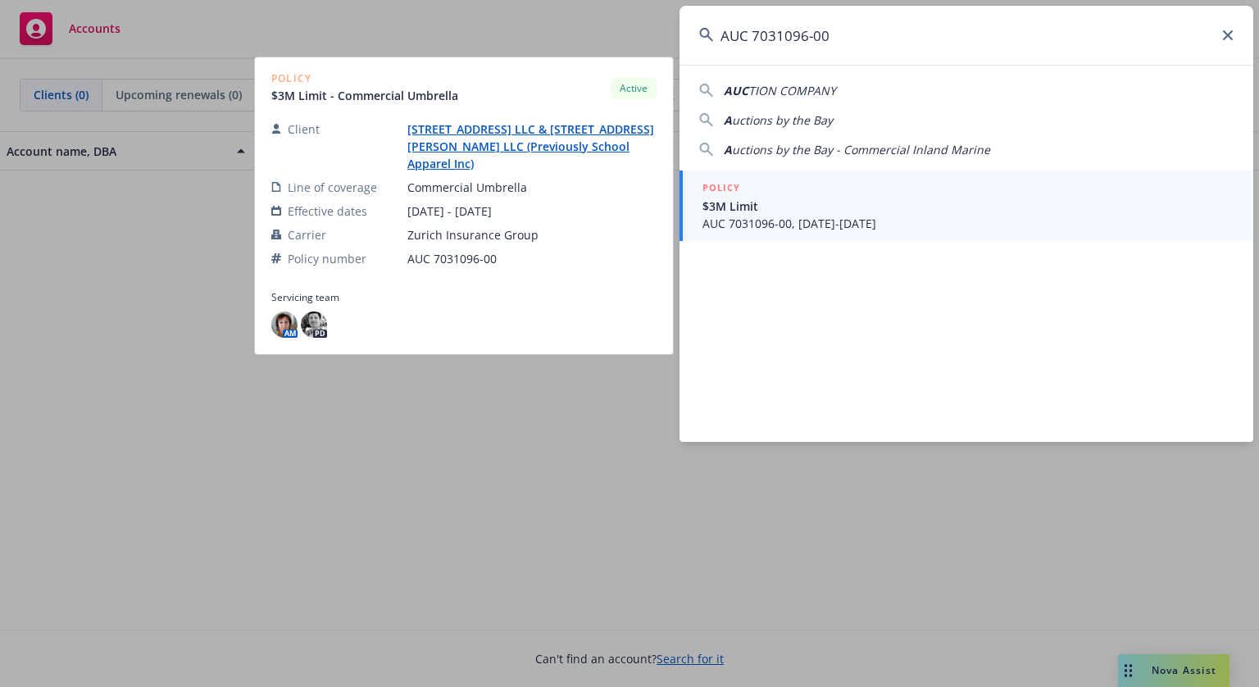
type input "AUC 7031096-00"
click at [876, 207] on span "$3M Limit" at bounding box center [967, 206] width 531 height 17
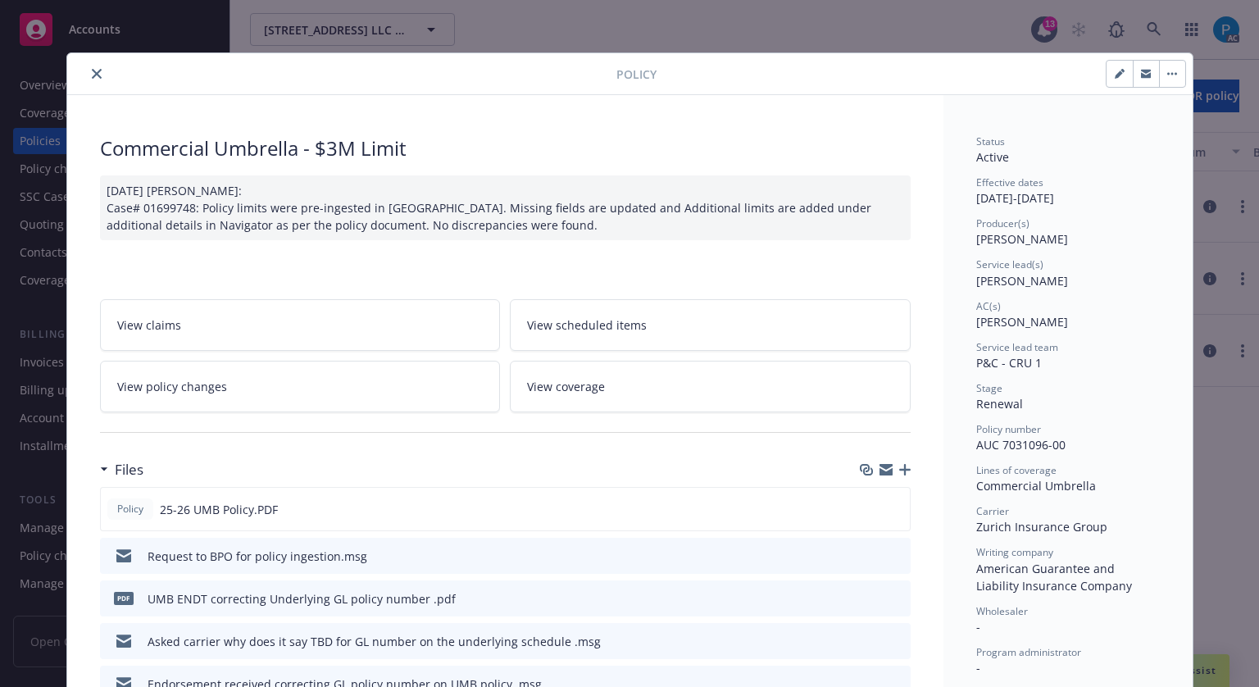
click at [88, 66] on button "close" at bounding box center [97, 74] width 20 height 20
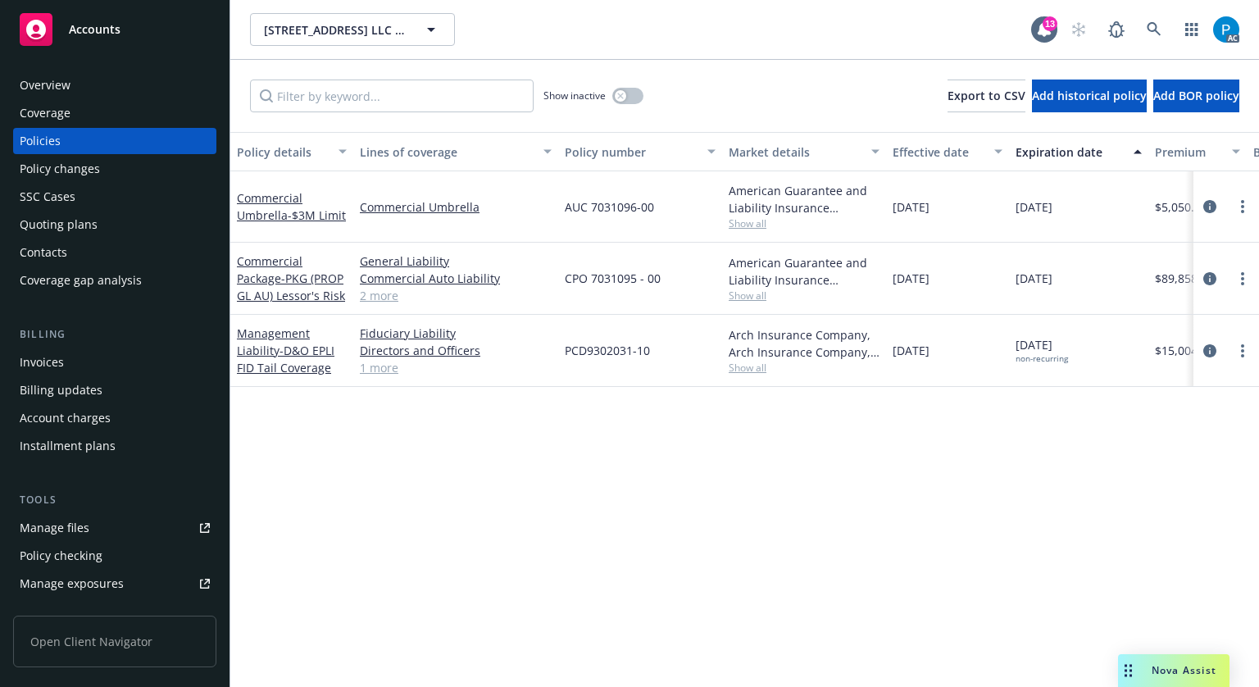
click at [75, 361] on div "Invoices" at bounding box center [115, 362] width 190 height 26
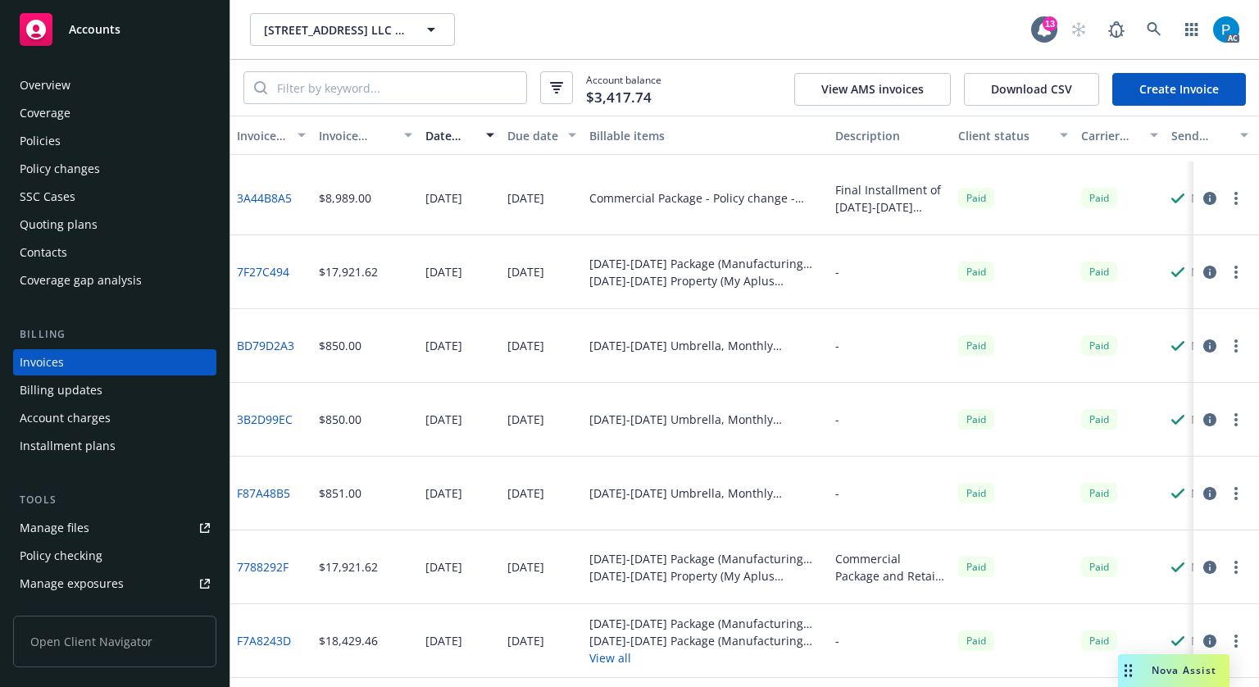
scroll to position [3852, 0]
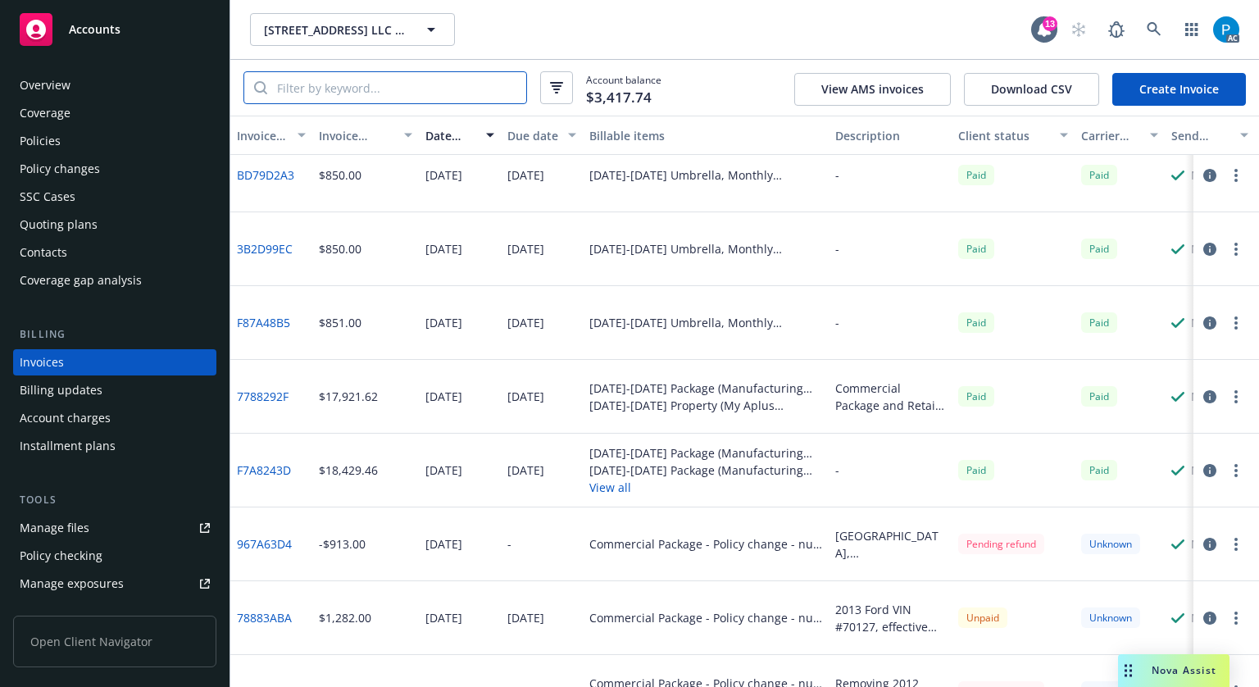
click at [413, 84] on input "search" at bounding box center [396, 87] width 259 height 31
paste input "0BE6FFBA"
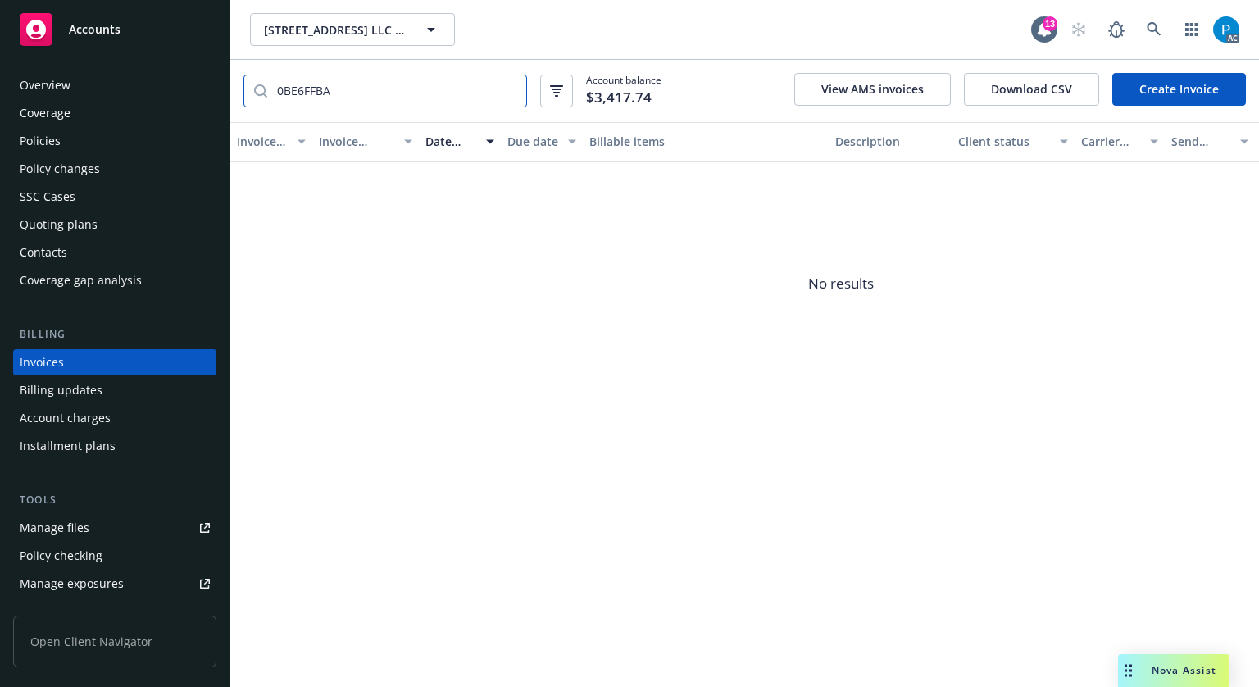
type input "0BE6FFBA"
click at [153, 12] on link "Accounts" at bounding box center [114, 30] width 203 height 46
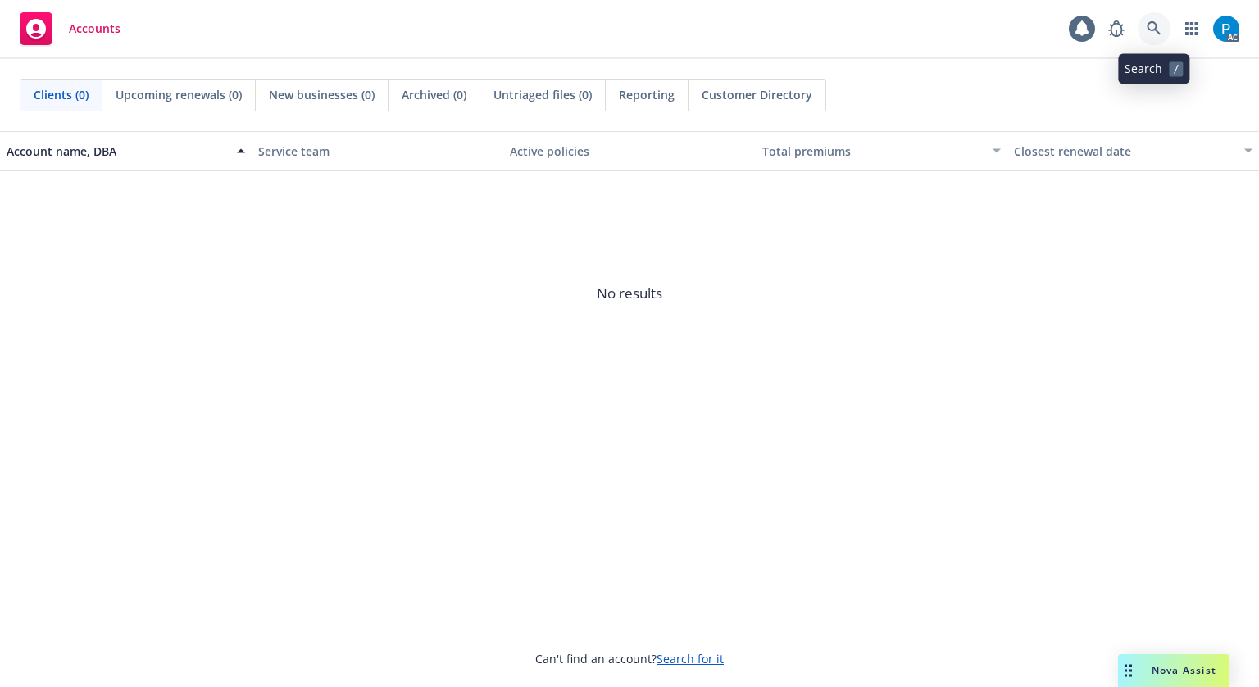
click at [1152, 23] on icon at bounding box center [1154, 28] width 15 height 15
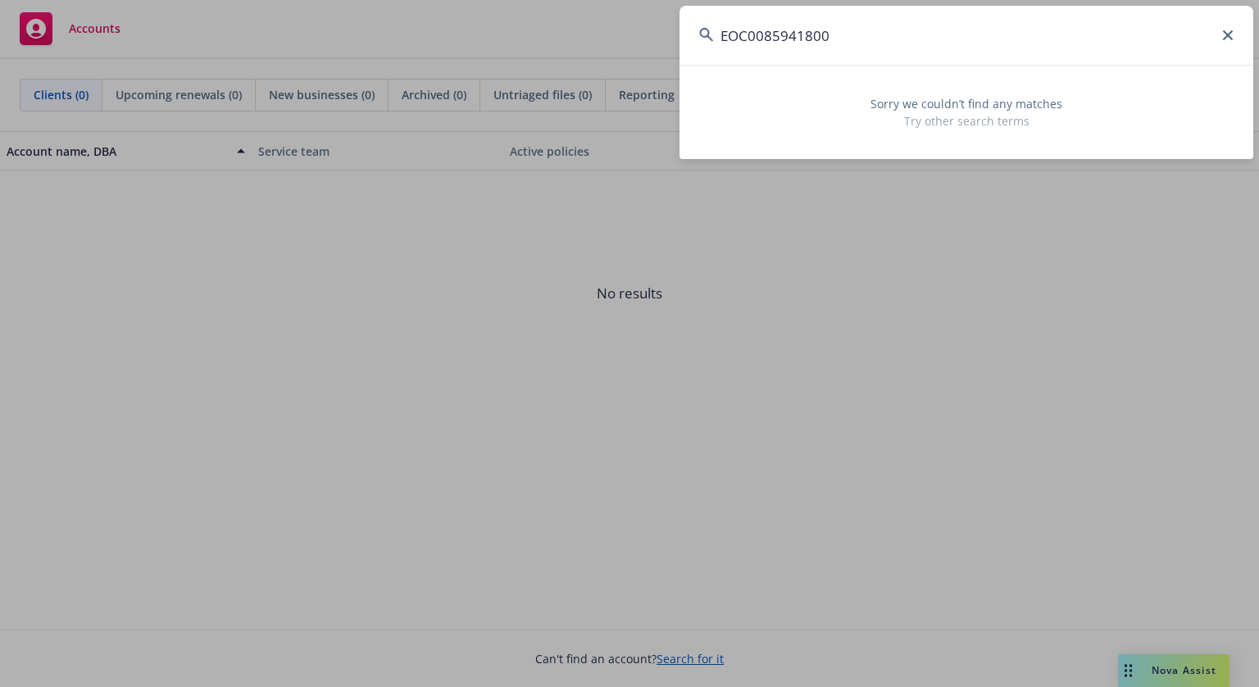
click at [752, 35] on input "EOC0085941800" at bounding box center [967, 35] width 574 height 59
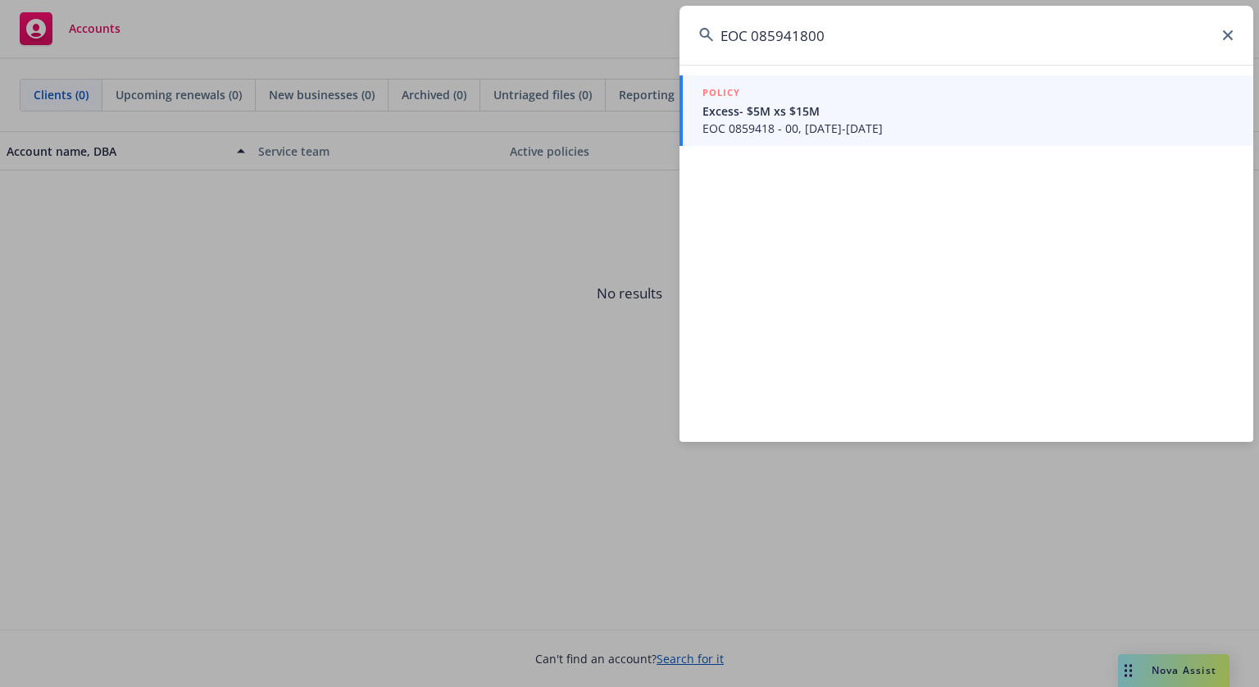
click at [807, 31] on input "EOC 085941800" at bounding box center [967, 35] width 574 height 59
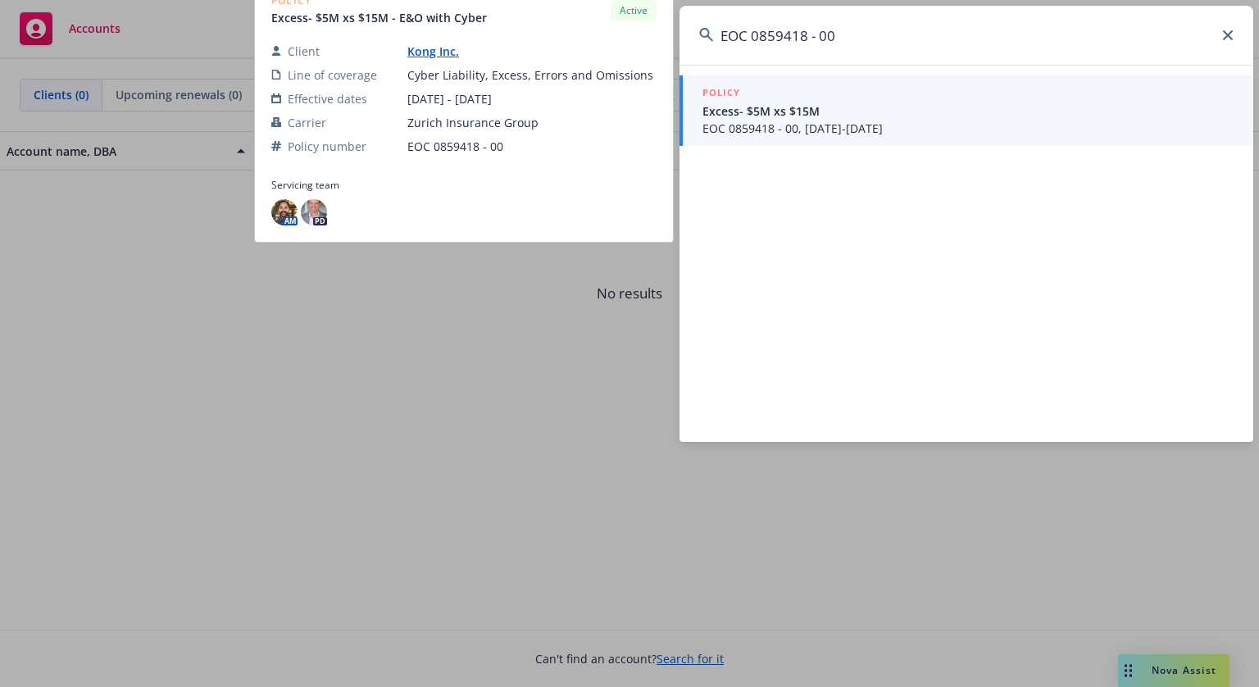
type input "EOC 0859418 - 00"
click at [840, 113] on span "Excess- $5M xs $15M" at bounding box center [967, 110] width 531 height 17
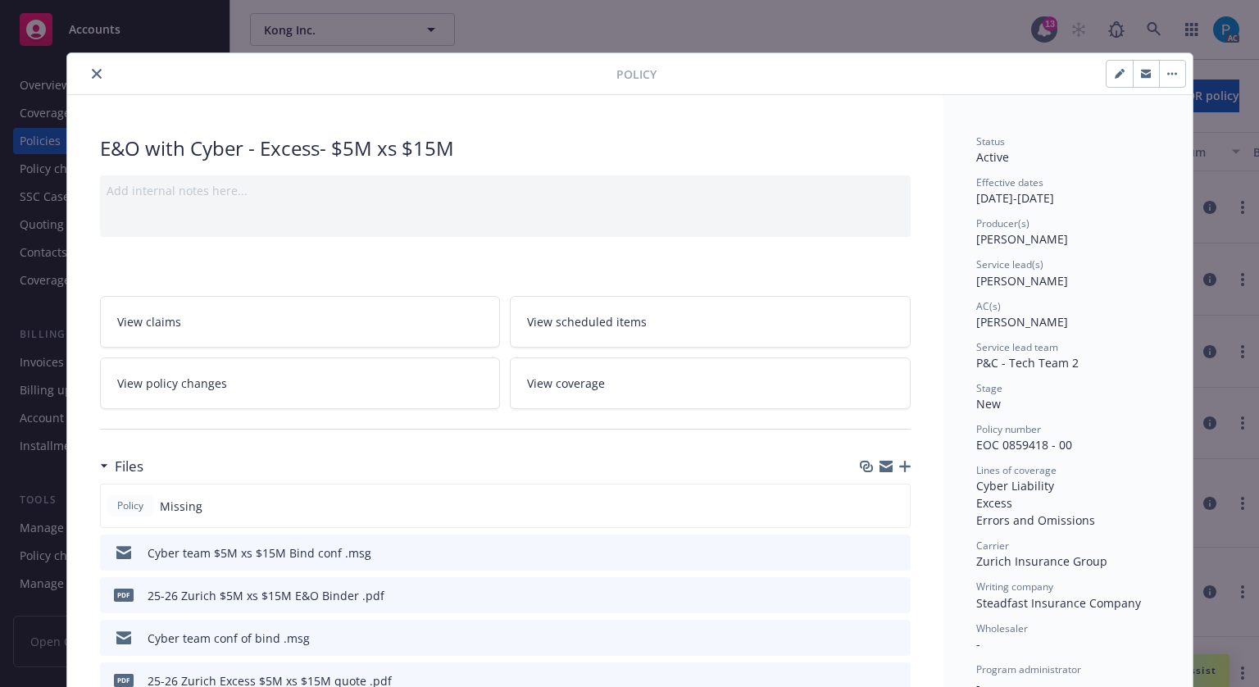
click at [92, 73] on icon "close" at bounding box center [97, 74] width 10 height 10
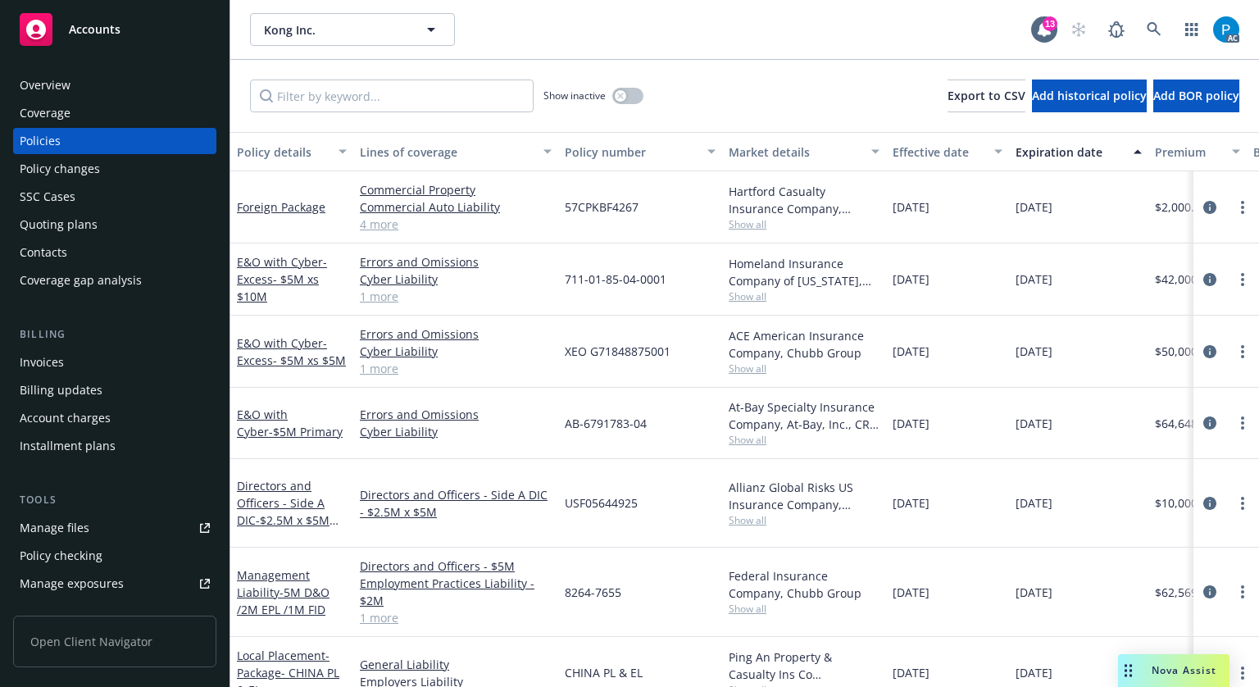
click at [66, 355] on div "Invoices" at bounding box center [115, 362] width 190 height 26
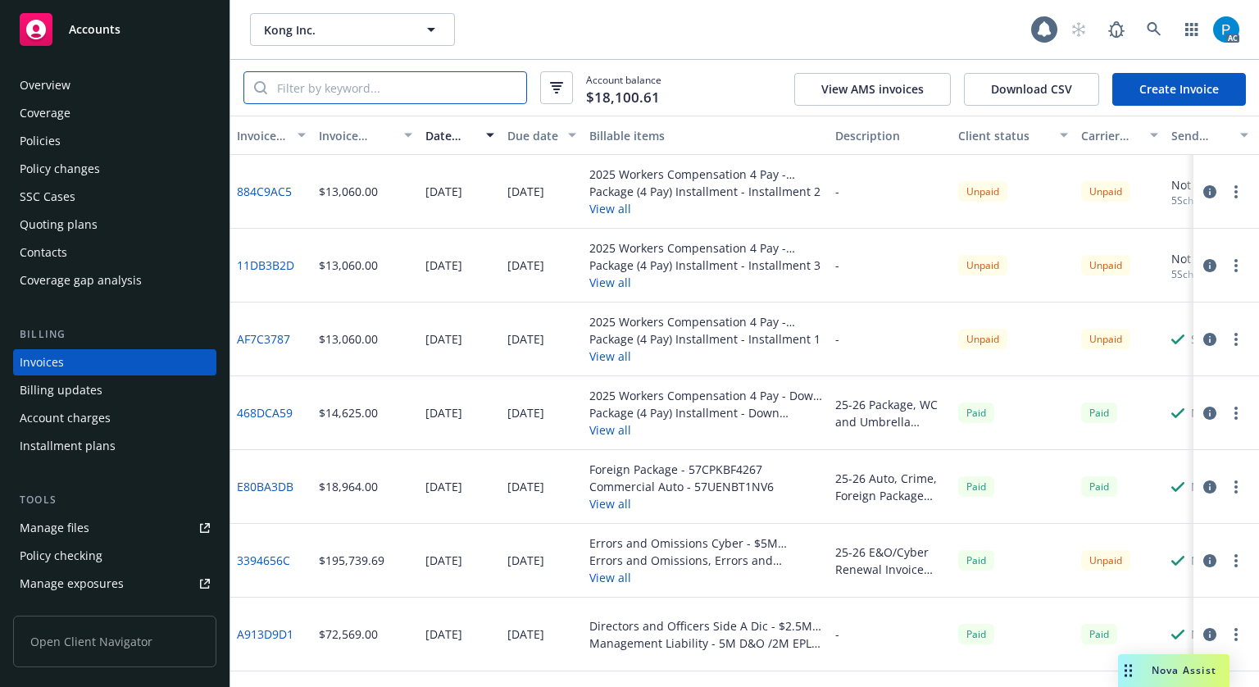
click at [344, 84] on input "search" at bounding box center [396, 87] width 259 height 31
paste input "EOC 0859418 - 00"
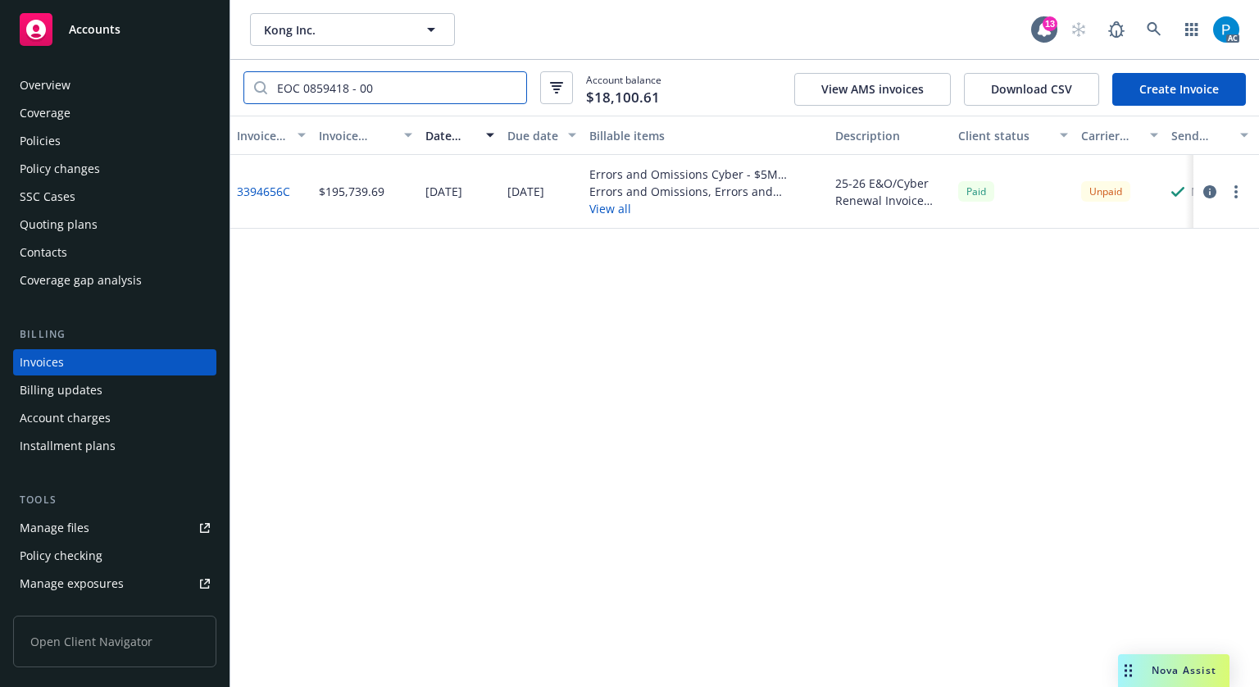
type input "EOC 0859418 - 00"
click at [1212, 193] on icon "button" at bounding box center [1209, 191] width 13 height 13
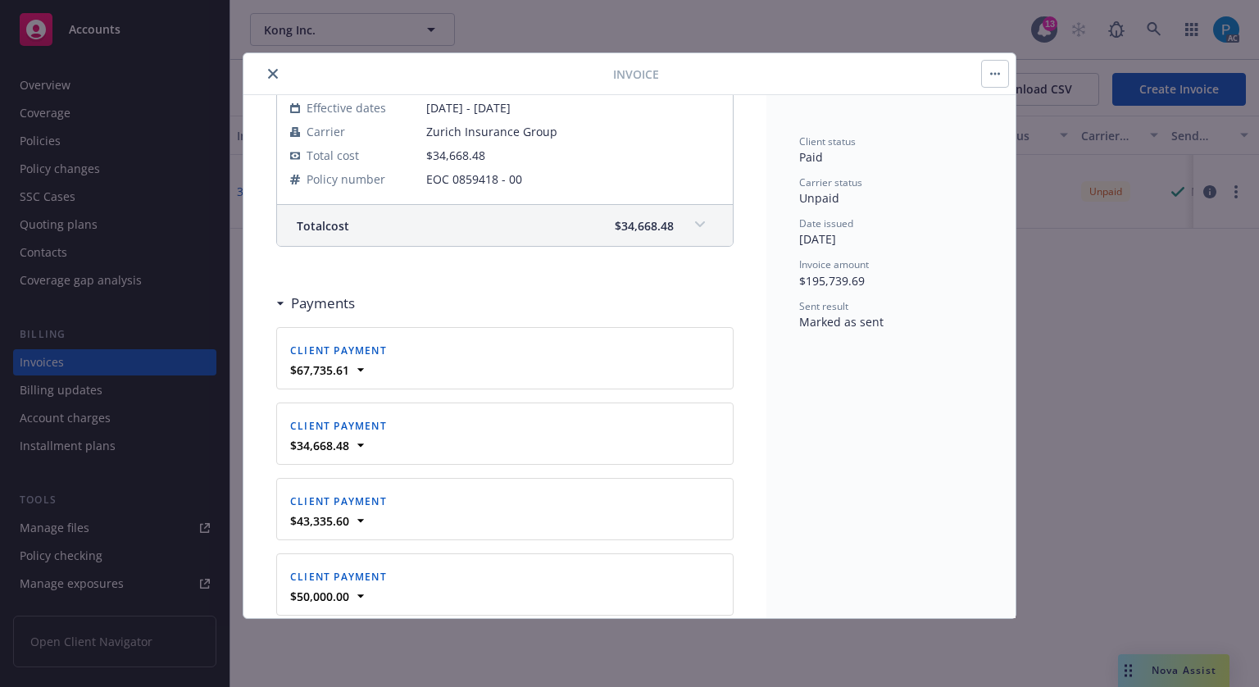
scroll to position [1230, 0]
click at [665, 222] on div "Total cost $34,668.48" at bounding box center [505, 224] width 456 height 41
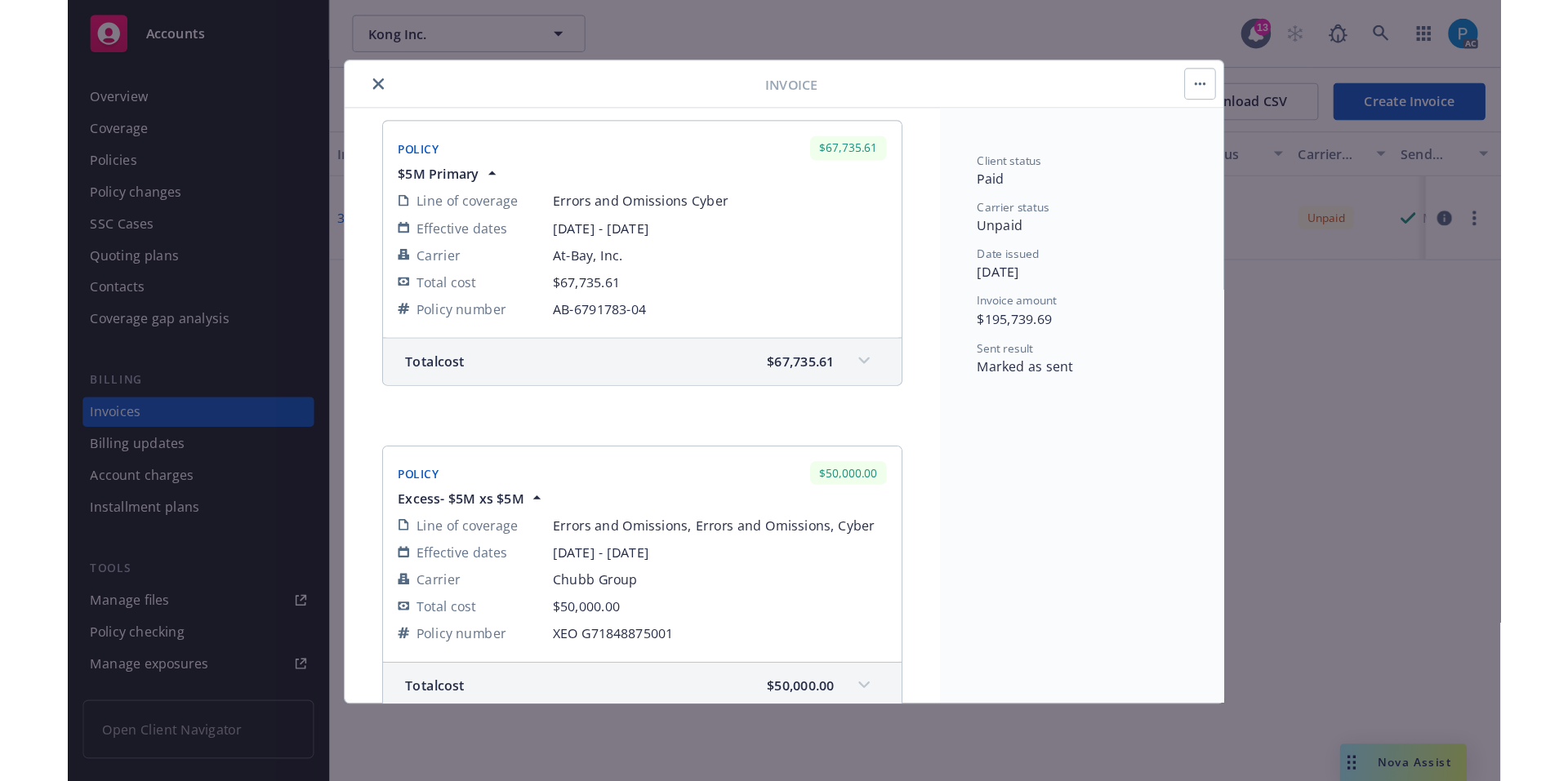
scroll to position [0, 0]
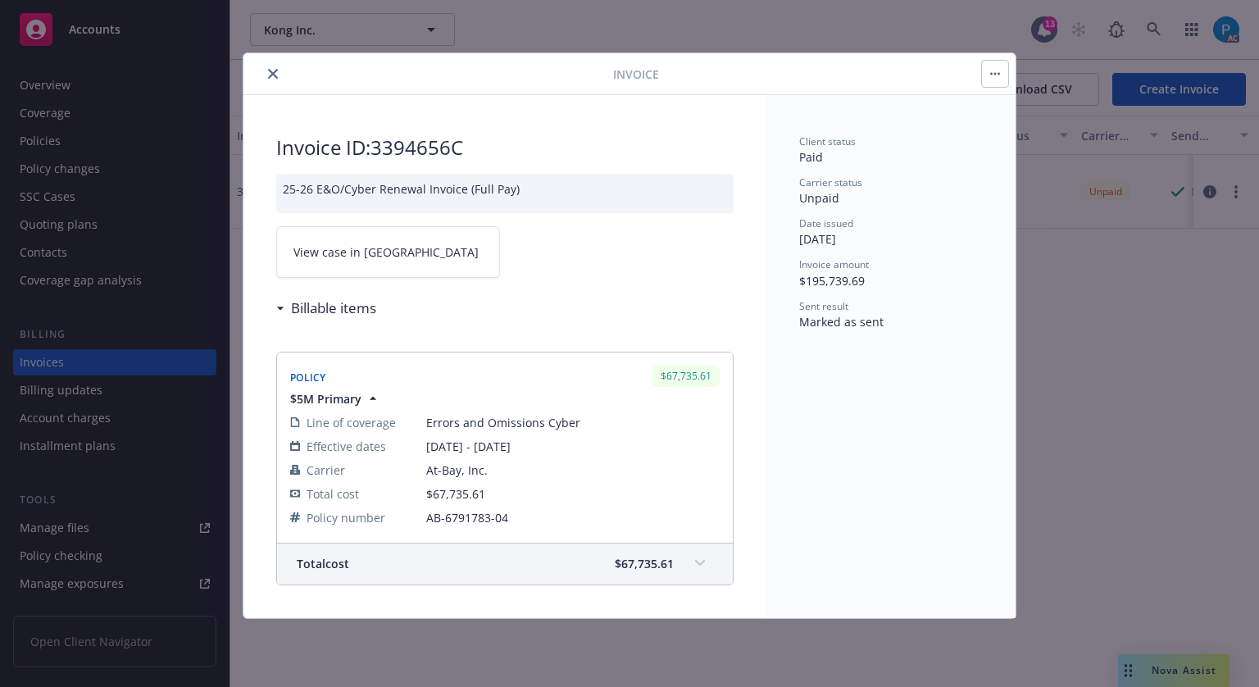
click at [389, 242] on link "View case in [GEOGRAPHIC_DATA]" at bounding box center [388, 252] width 224 height 52
drag, startPoint x: 468, startPoint y: 141, endPoint x: 379, endPoint y: 138, distance: 89.4
click at [379, 138] on h2 "Invoice ID: 3394656C" at bounding box center [504, 147] width 457 height 26
copy h2 "3394656C"
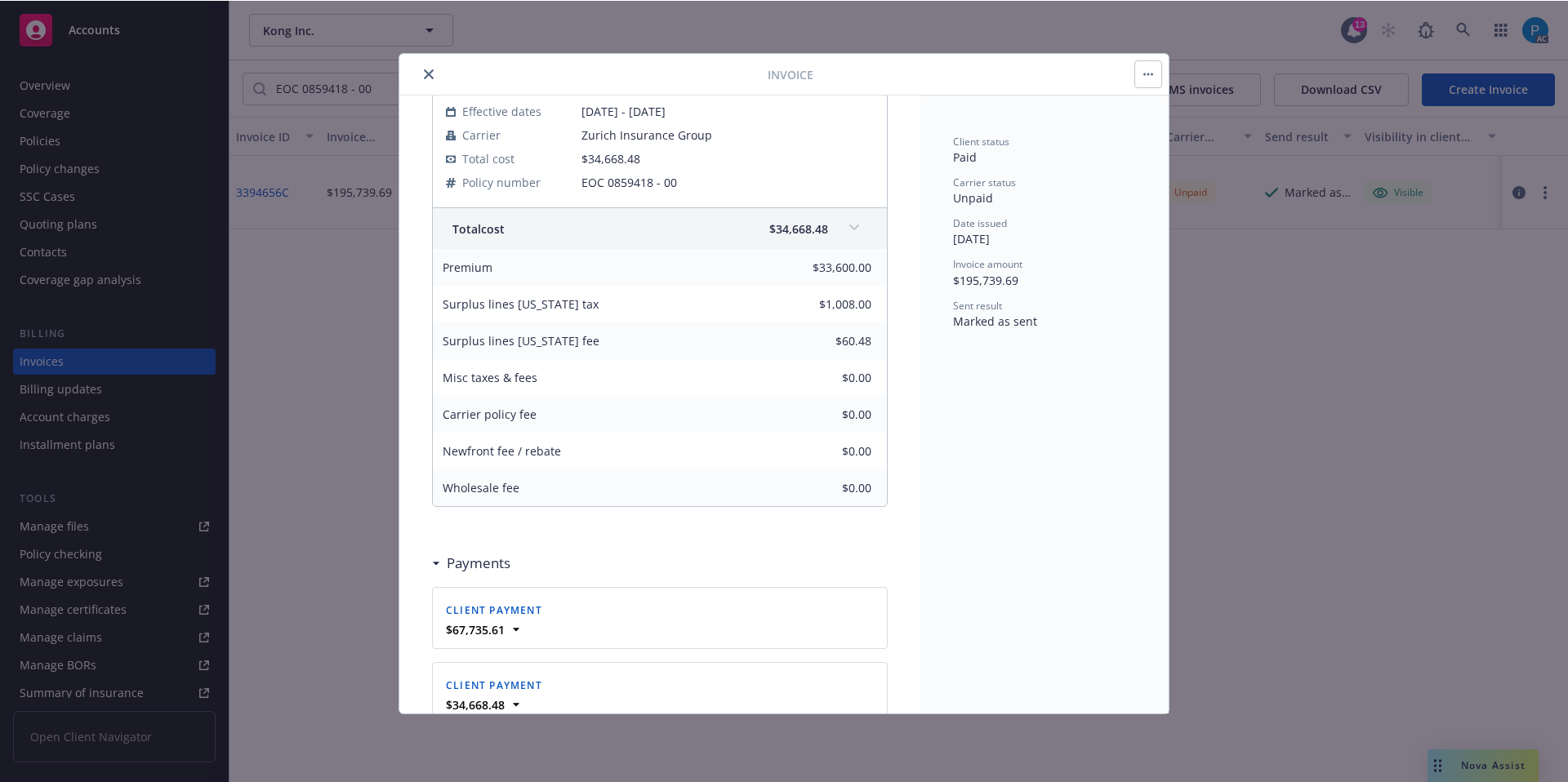
scroll to position [1225, 0]
drag, startPoint x: 586, startPoint y: 303, endPoint x: 444, endPoint y: 305, distance: 142.0
click at [444, 305] on div "Surplus lines [US_STATE] tax" at bounding box center [520, 299] width 175 height 37
copy span "Surplus lines [US_STATE] tax"
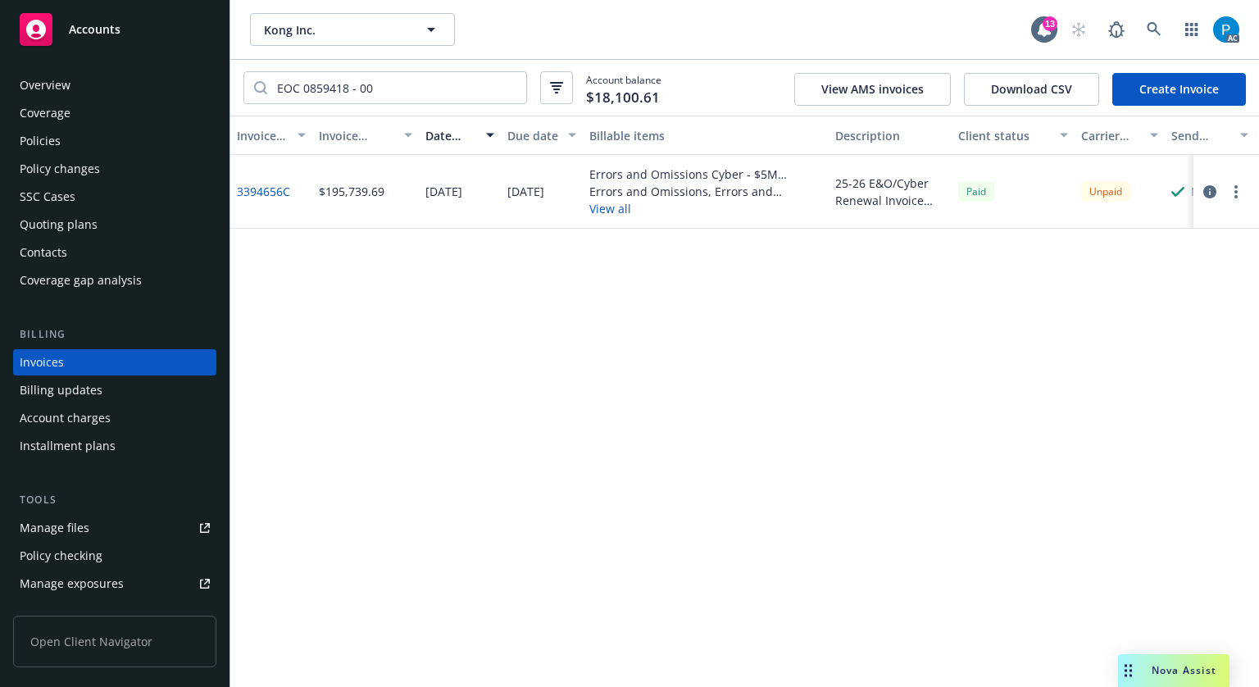
click at [98, 32] on span "Accounts" at bounding box center [95, 29] width 52 height 13
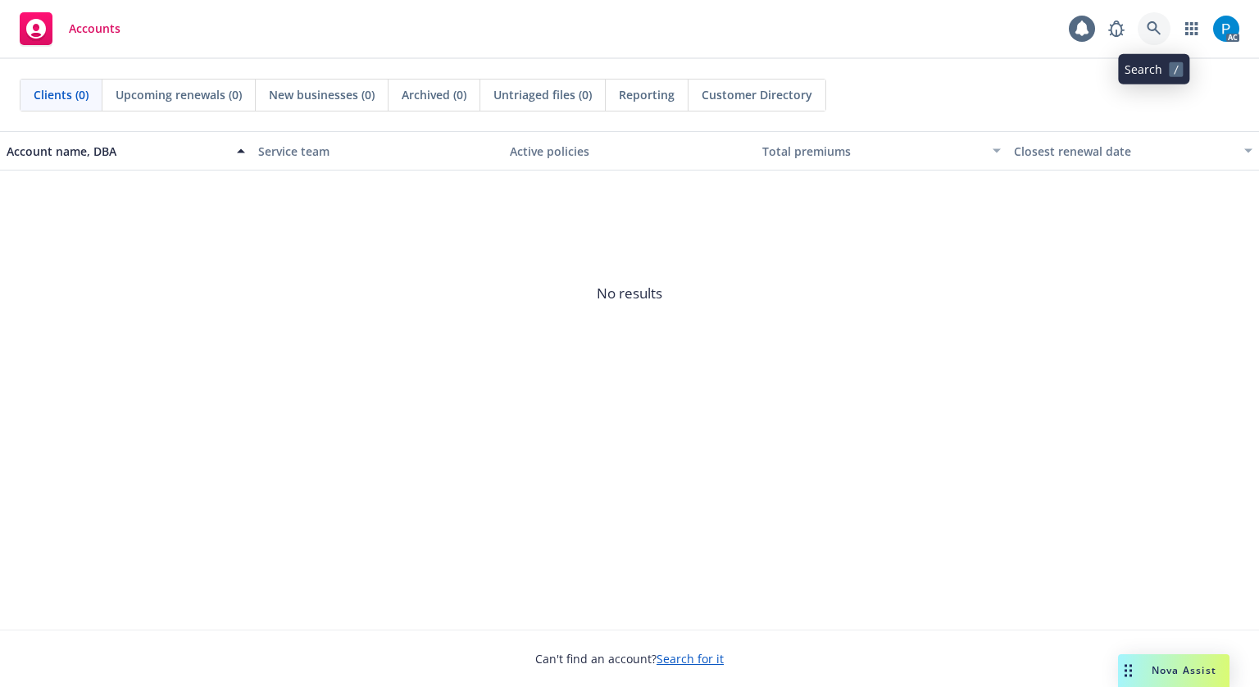
click at [1154, 27] on icon at bounding box center [1154, 28] width 15 height 15
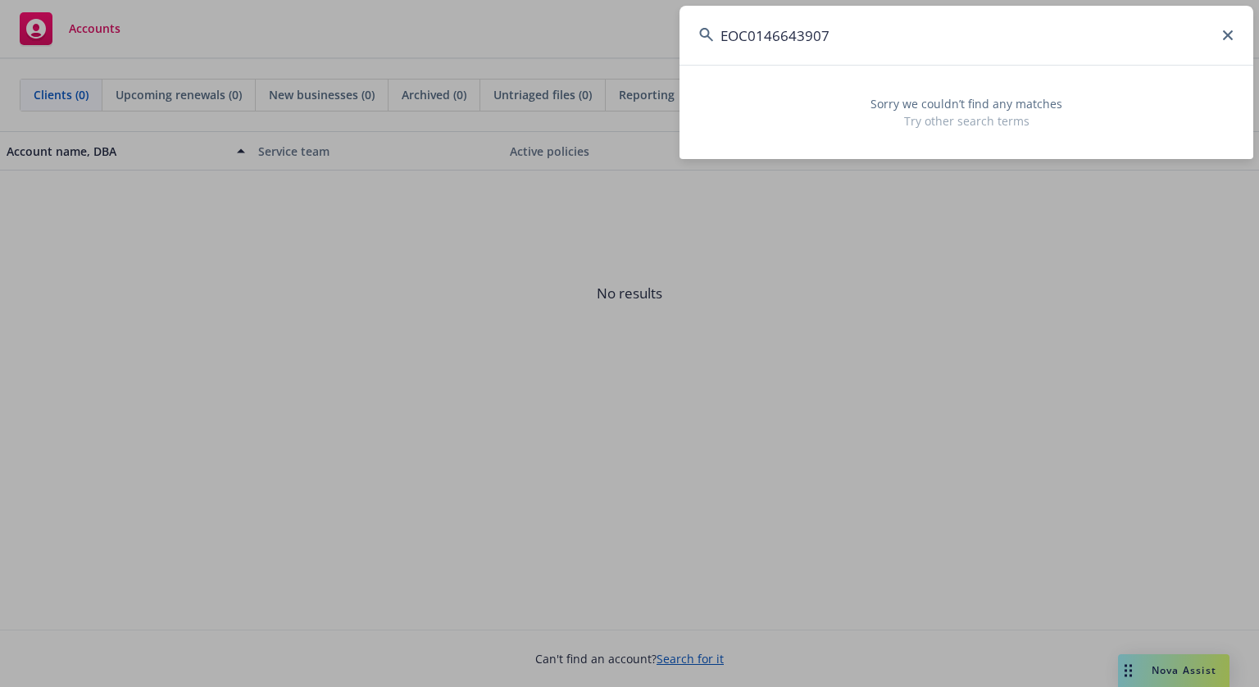
click at [755, 39] on input "EOC0146643907" at bounding box center [967, 35] width 574 height 59
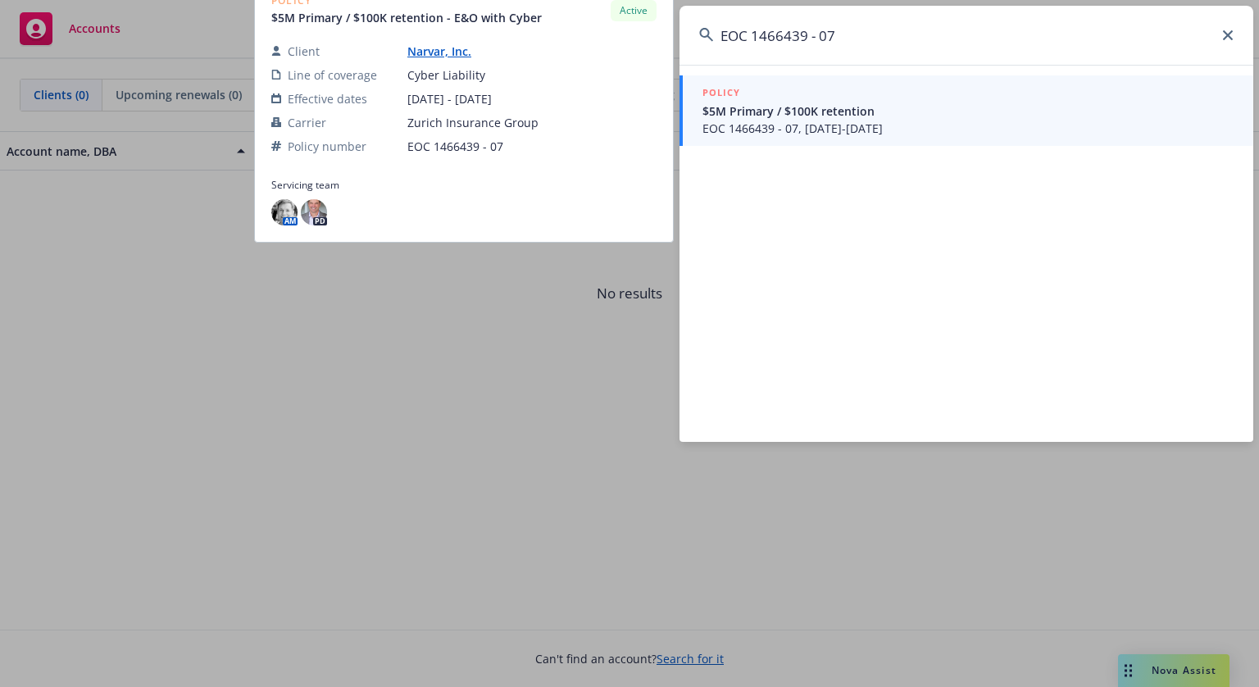
type input "EOC 1466439 - 07"
click at [821, 120] on span "EOC 1466439 - 07, [DATE]-[DATE]" at bounding box center [967, 128] width 531 height 17
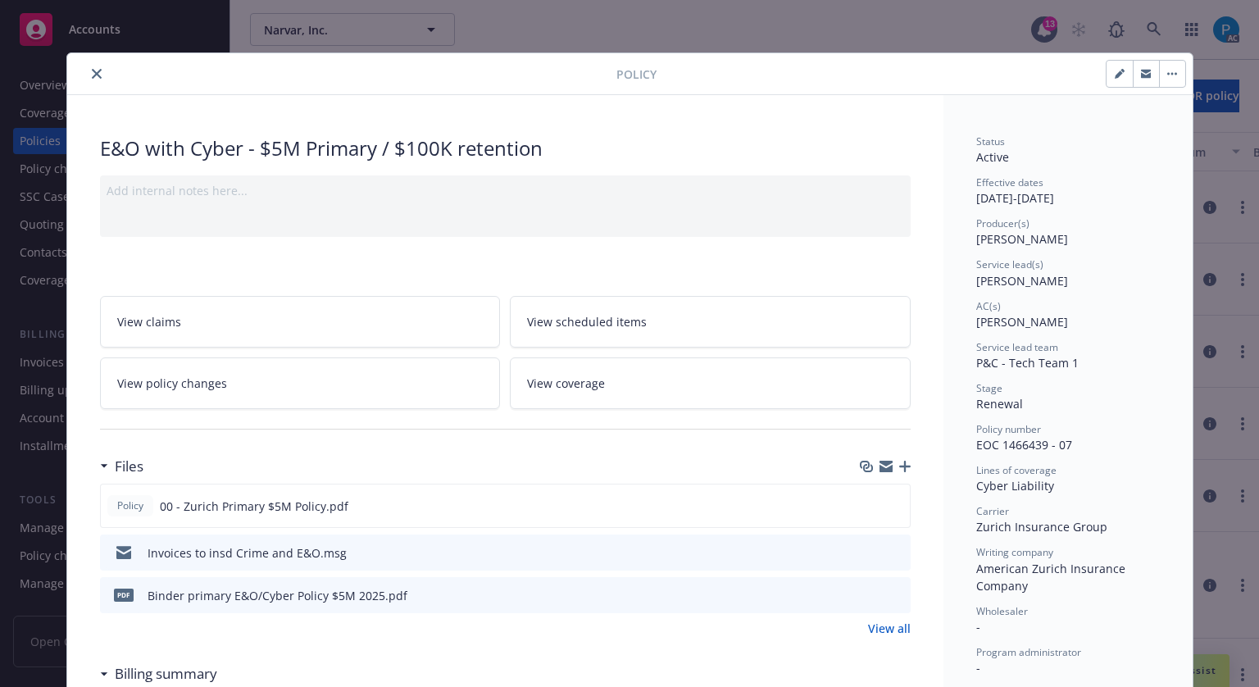
click at [92, 71] on icon "close" at bounding box center [97, 74] width 10 height 10
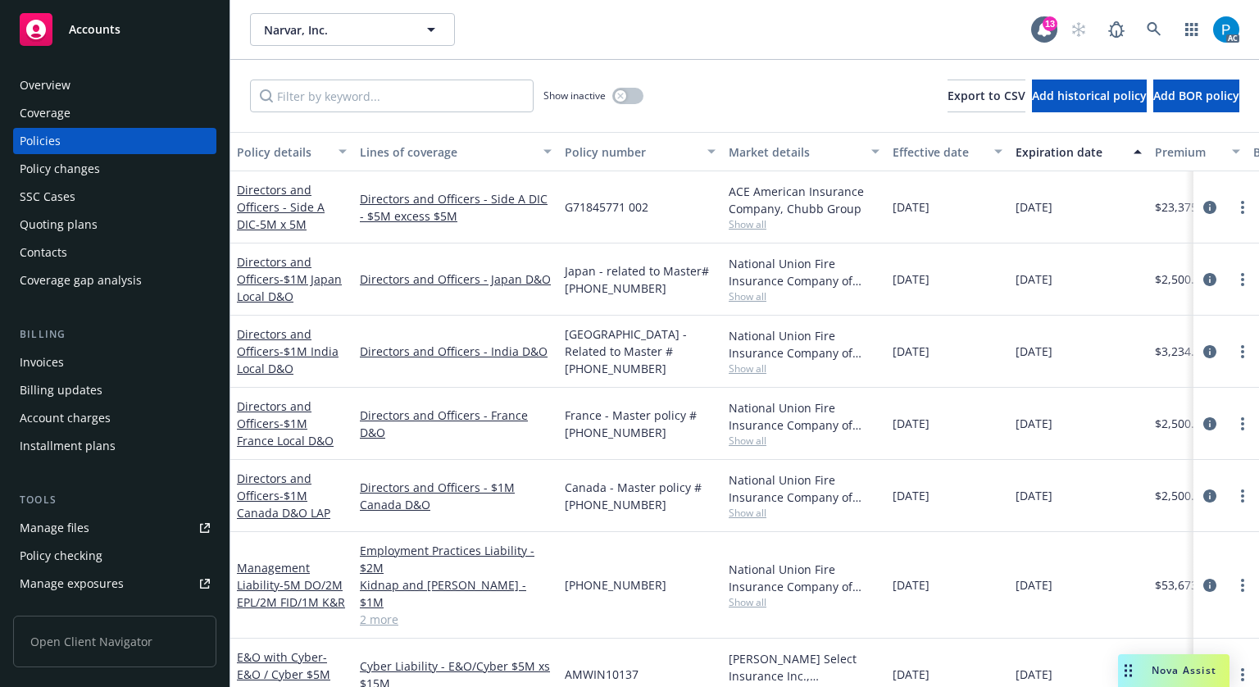
click at [48, 358] on div "Invoices" at bounding box center [42, 362] width 44 height 26
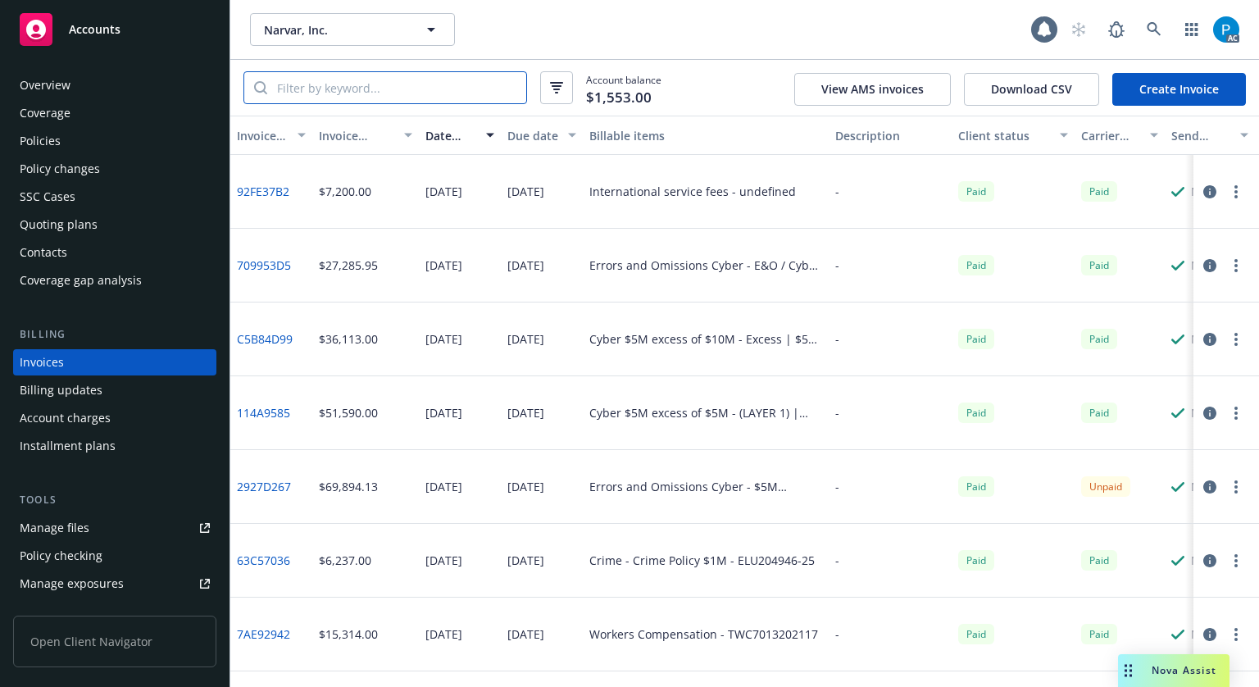
click at [357, 98] on input "search" at bounding box center [396, 87] width 259 height 31
paste input "EOC 1466439 - 07"
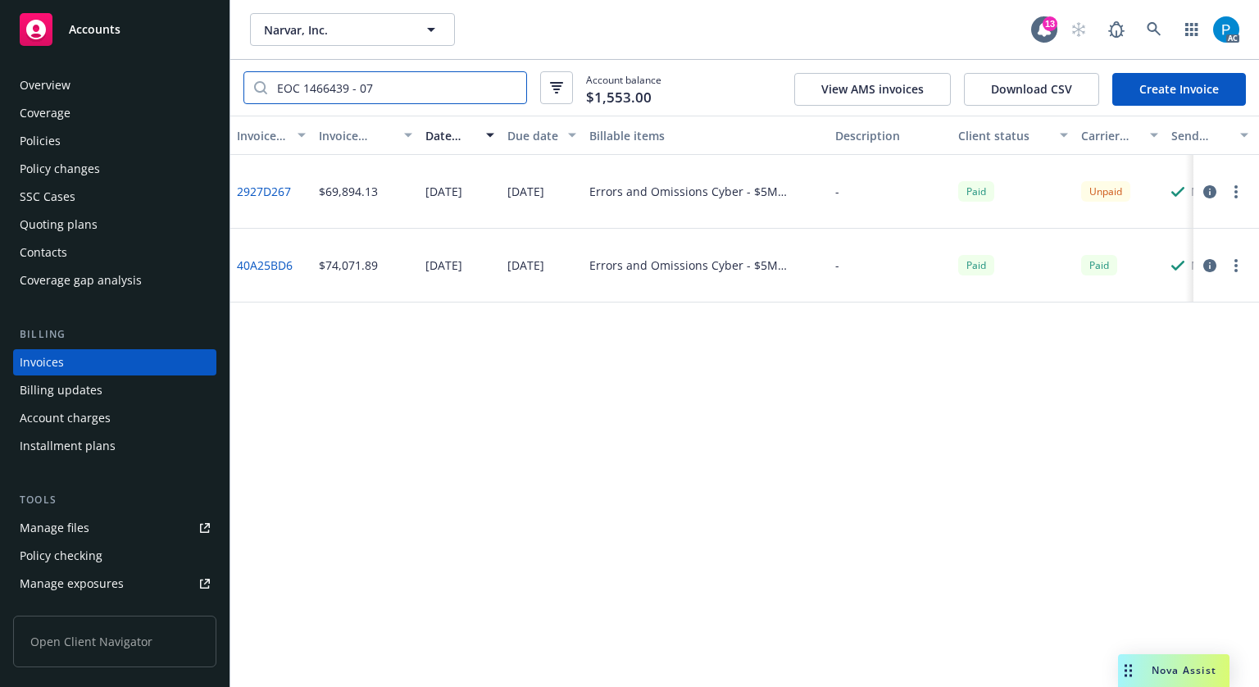
type input "EOC 1466439 - 07"
click at [1211, 194] on icon "button" at bounding box center [1209, 191] width 13 height 13
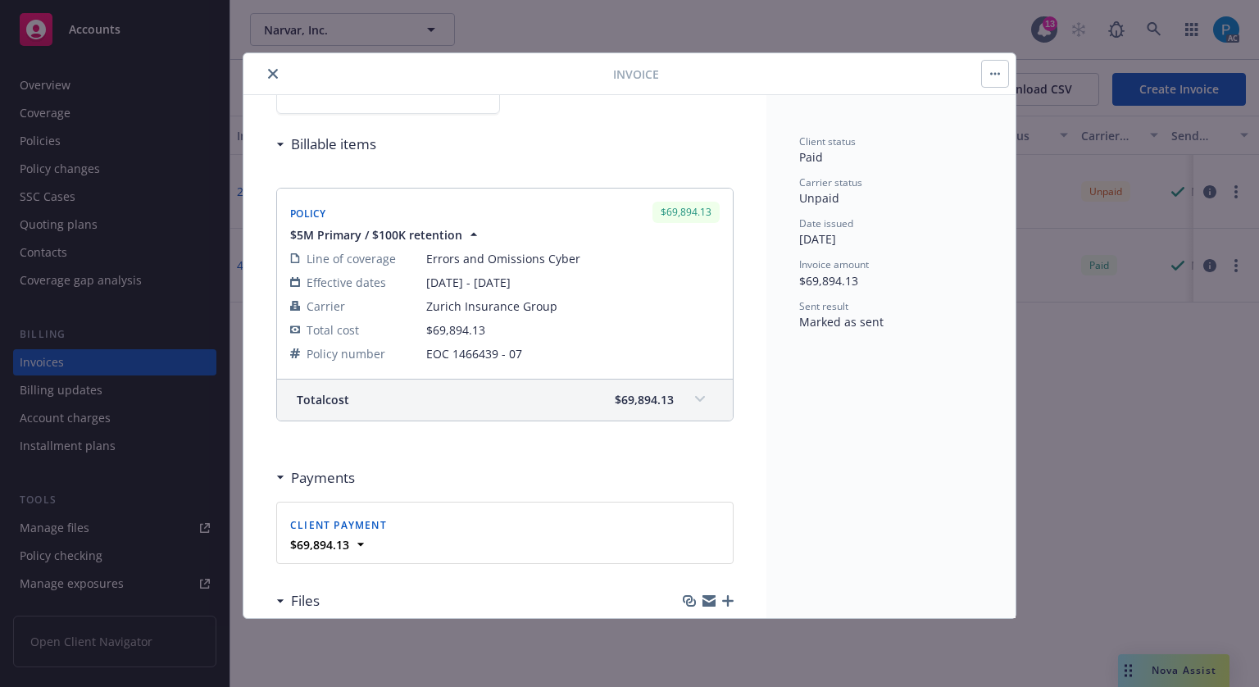
click at [643, 389] on div "Total cost $69,894.13" at bounding box center [505, 400] width 456 height 41
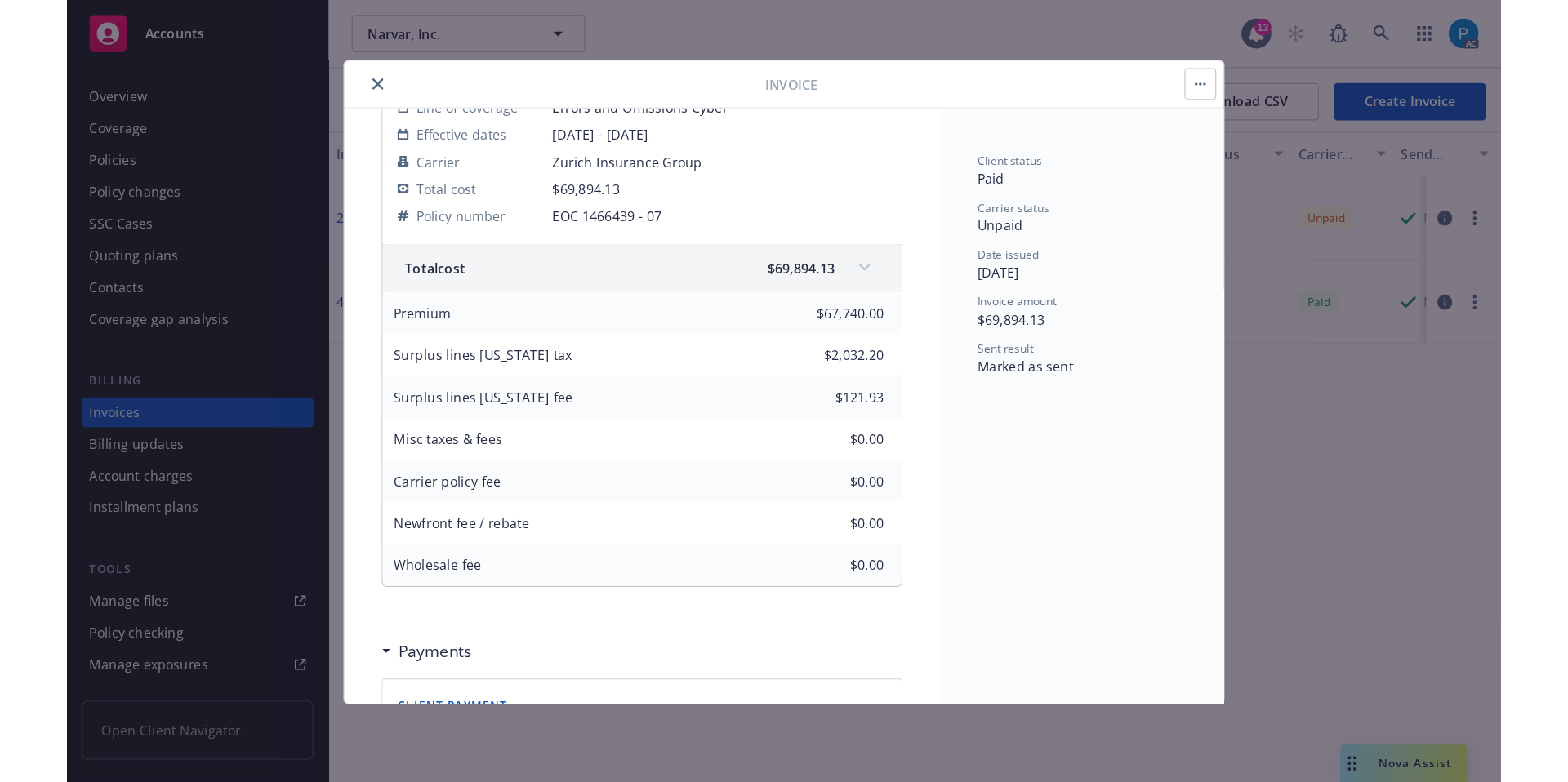
scroll to position [327, 0]
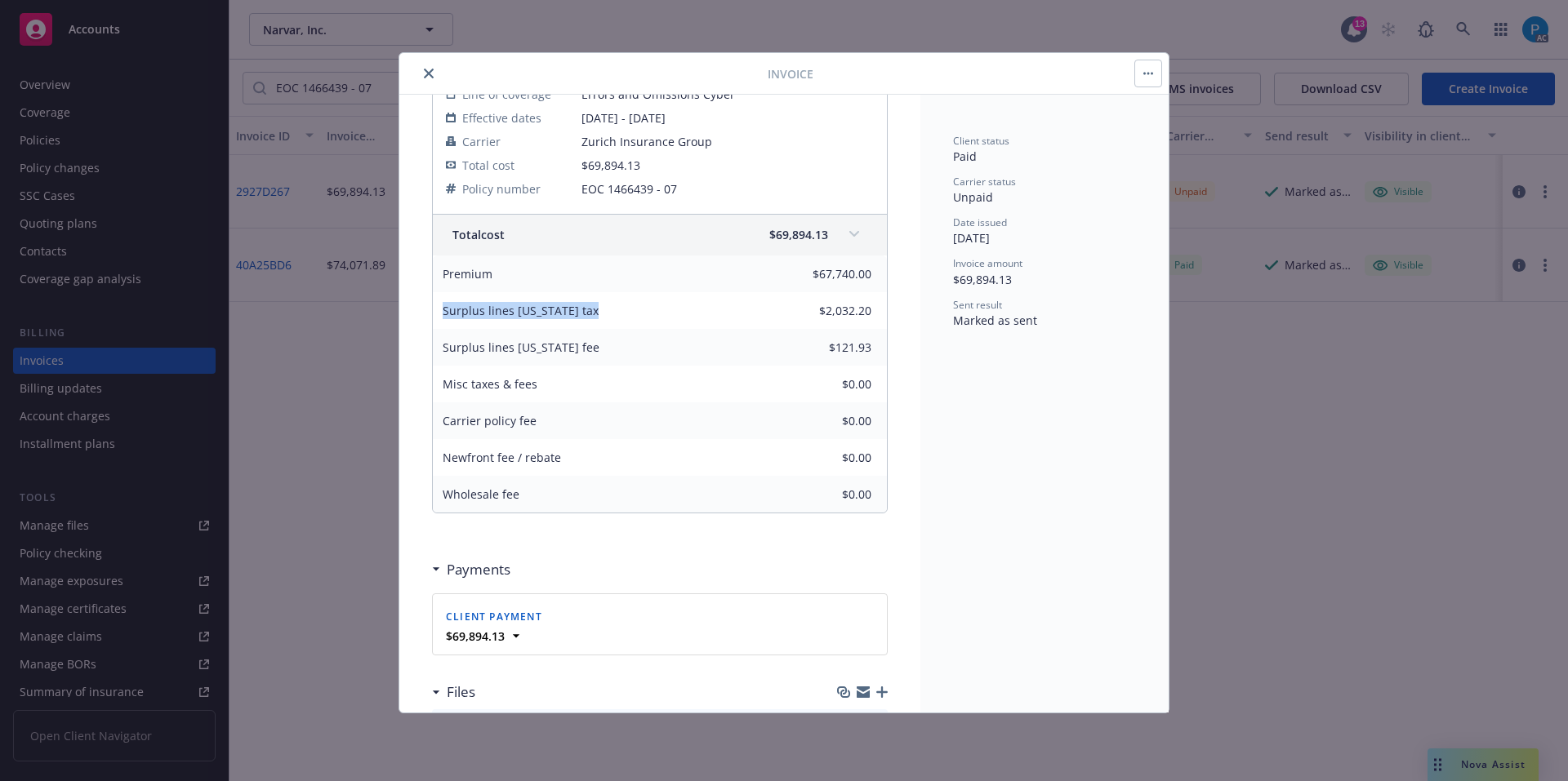
drag, startPoint x: 575, startPoint y: 314, endPoint x: 445, endPoint y: 313, distance: 130.0
click at [445, 313] on div "Surplus lines [US_STATE] tax" at bounding box center [520, 310] width 175 height 37
copy span "Surplus lines [US_STATE] tax"
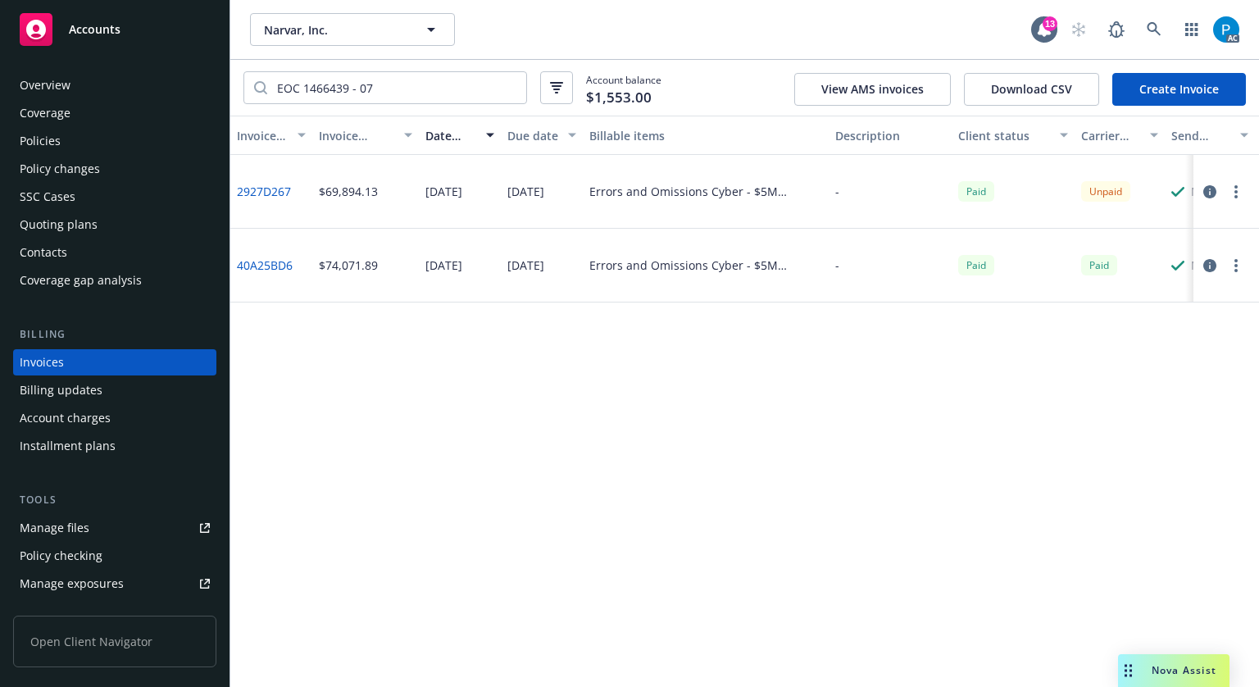
click at [131, 16] on div "Accounts" at bounding box center [115, 29] width 190 height 33
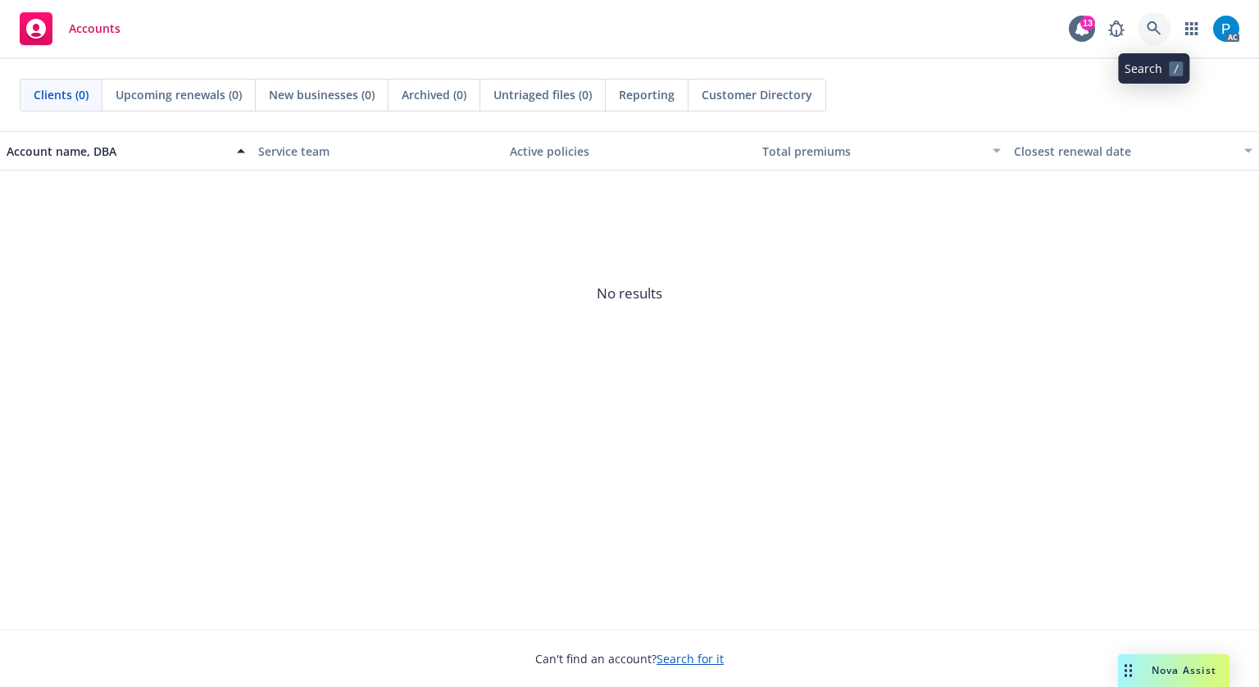
click at [1161, 18] on link at bounding box center [1154, 28] width 33 height 33
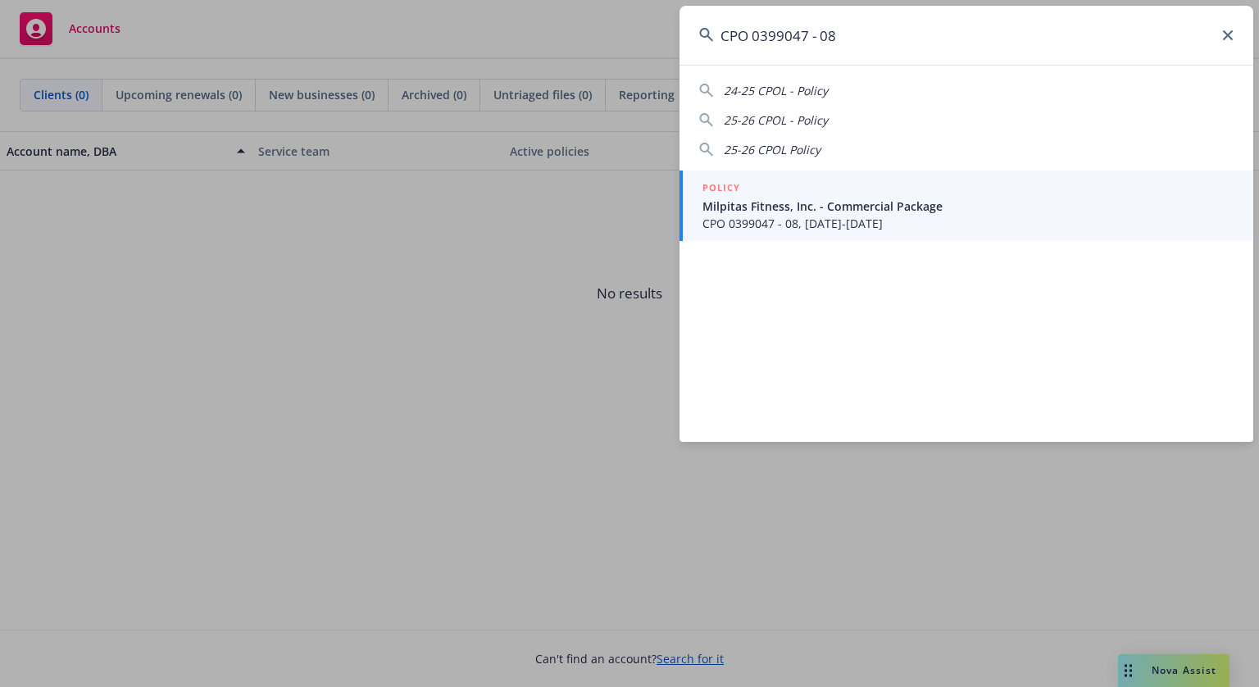
type input "CPO 0399047 - 08"
click at [823, 192] on div "POLICY" at bounding box center [967, 189] width 531 height 18
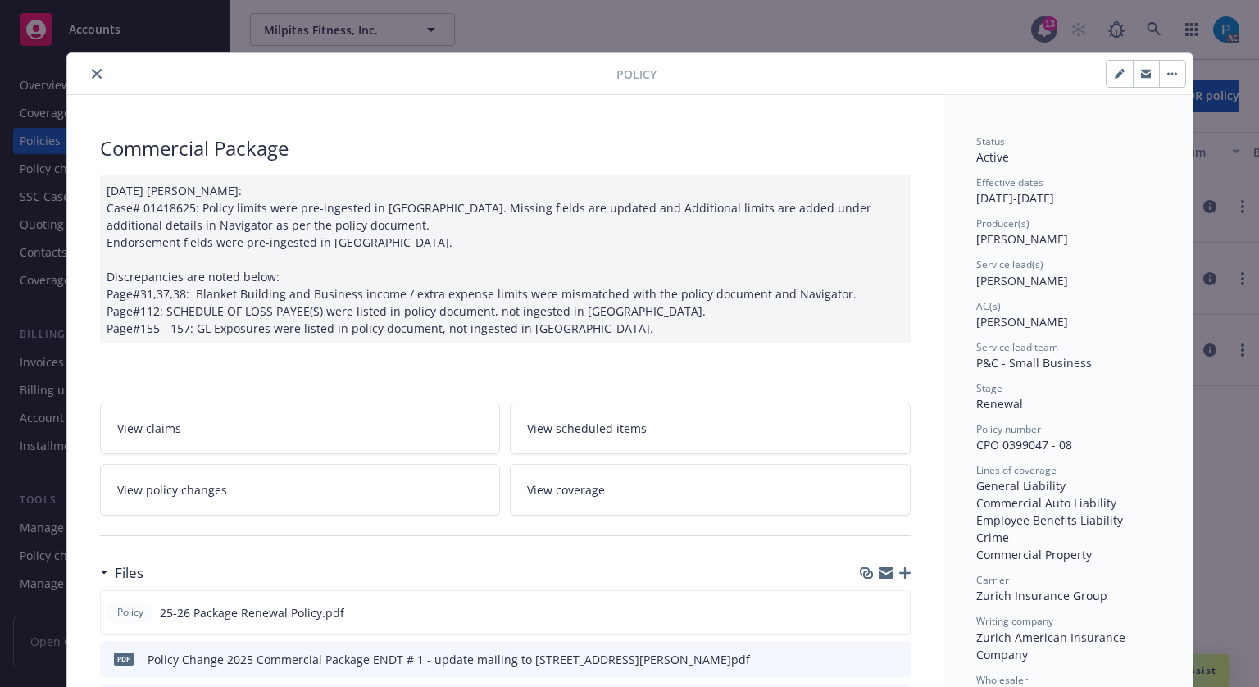
click at [93, 75] on icon "close" at bounding box center [97, 74] width 10 height 10
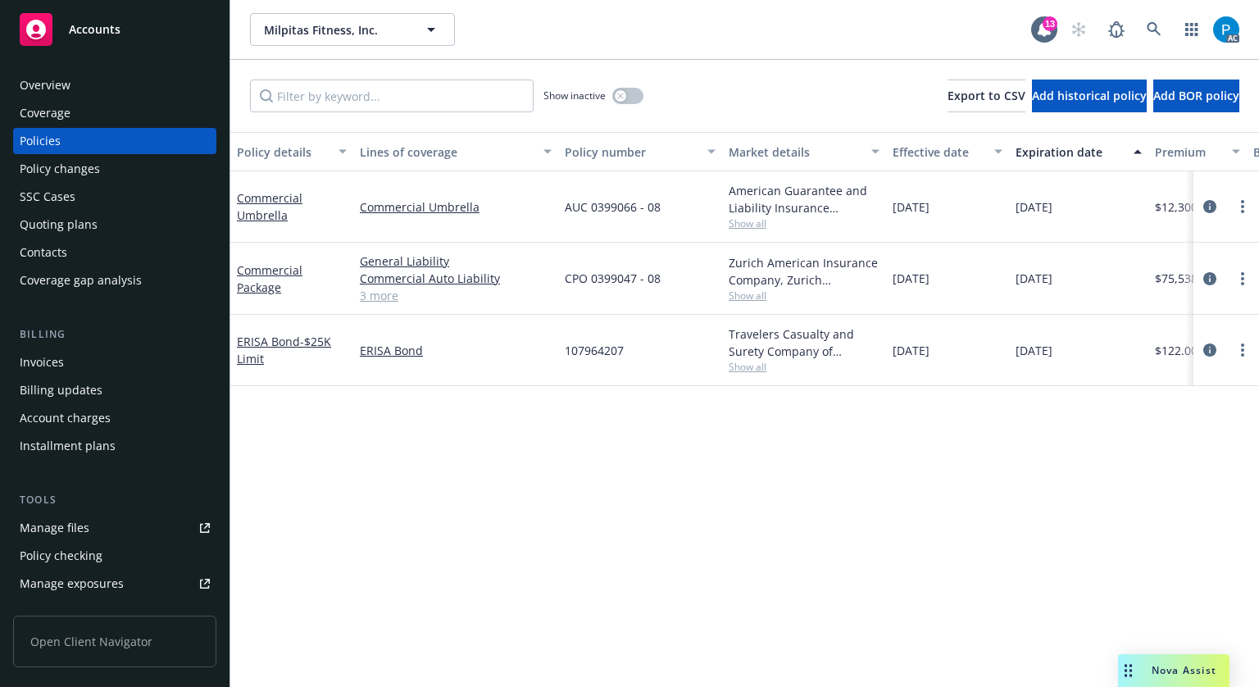
click at [48, 353] on div "Invoices" at bounding box center [42, 362] width 44 height 26
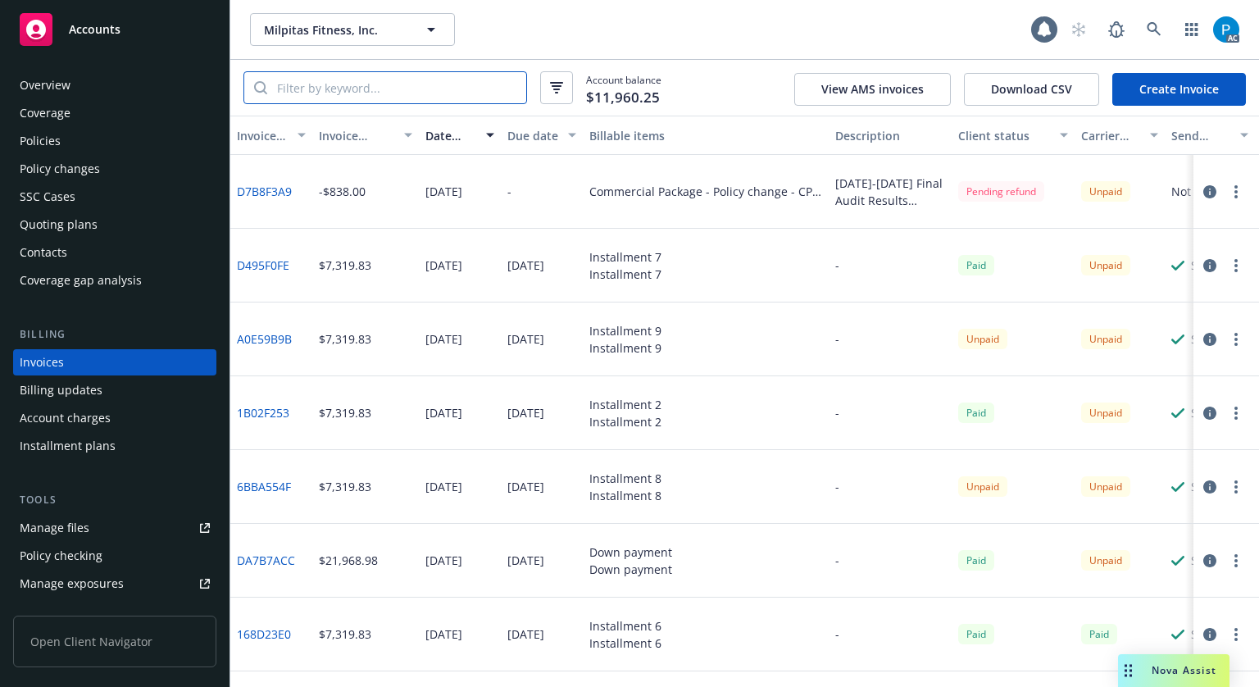
click at [369, 89] on input "search" at bounding box center [396, 87] width 259 height 31
paste input "CPO 0399047 - 08"
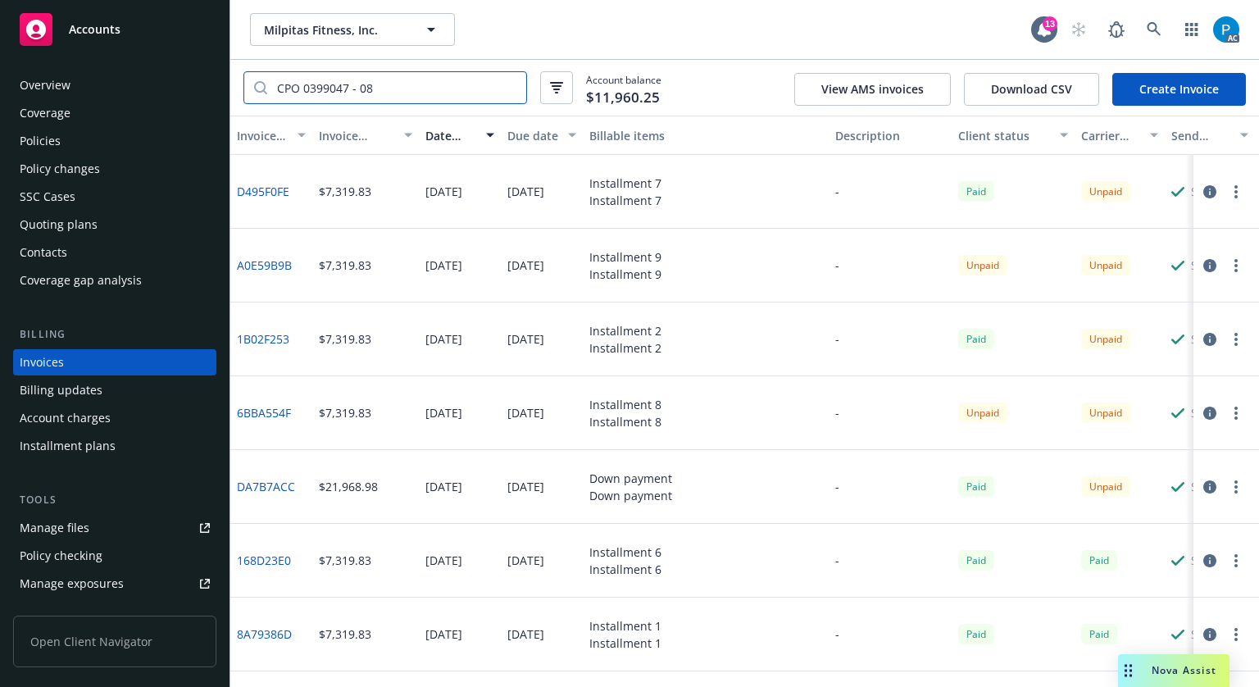
click at [380, 81] on input "CPO 0399047 - 08" at bounding box center [396, 87] width 259 height 31
paste input "D495F0FE"
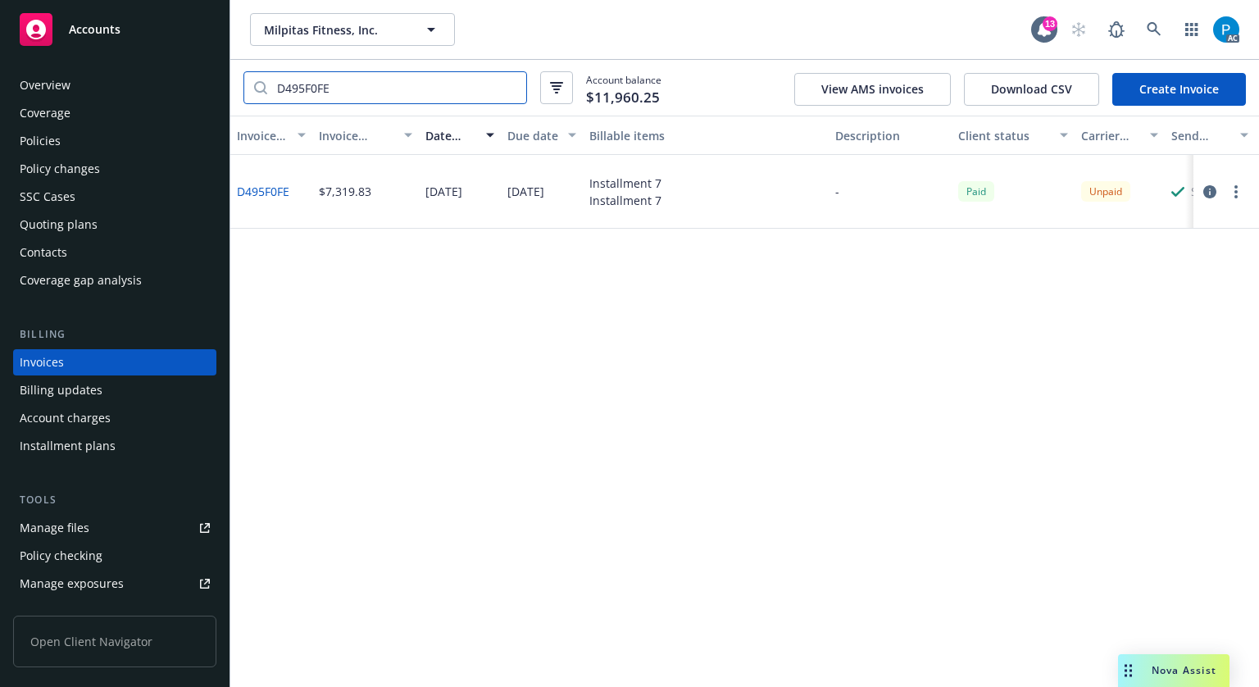
type input "D495F0FE"
click at [1207, 197] on icon "button" at bounding box center [1209, 191] width 13 height 13
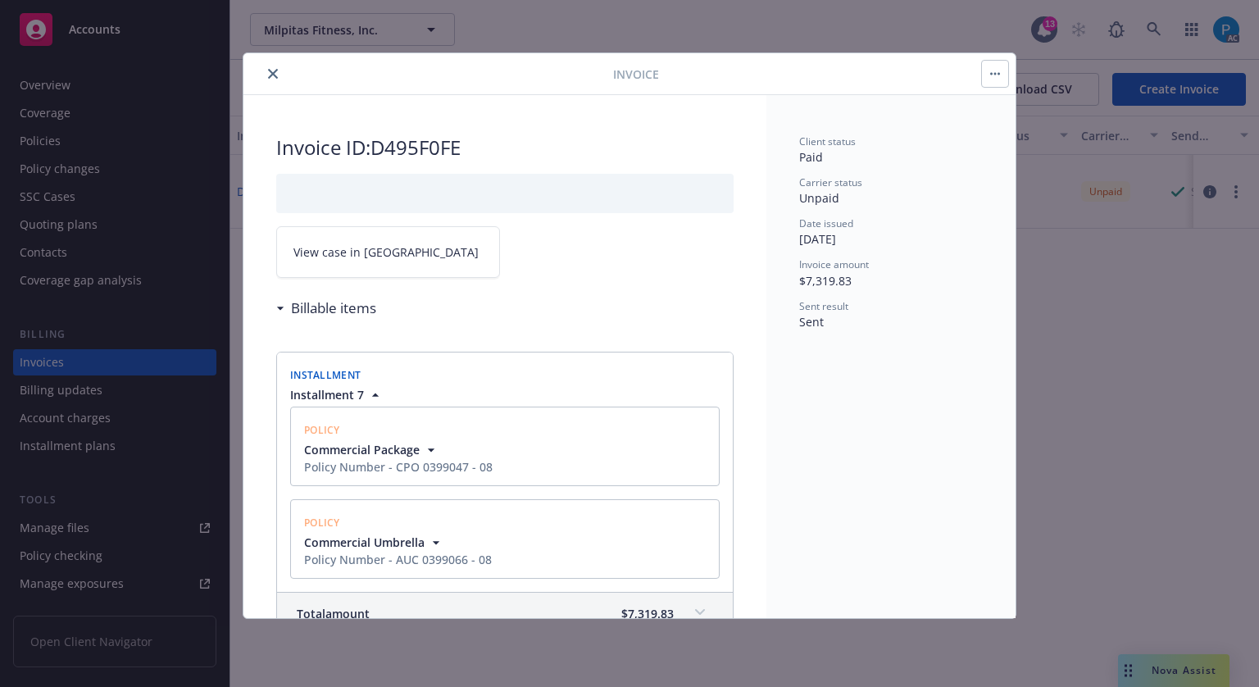
click at [392, 256] on link "View case in [GEOGRAPHIC_DATA]" at bounding box center [388, 252] width 224 height 52
click at [274, 72] on icon "close" at bounding box center [273, 74] width 10 height 10
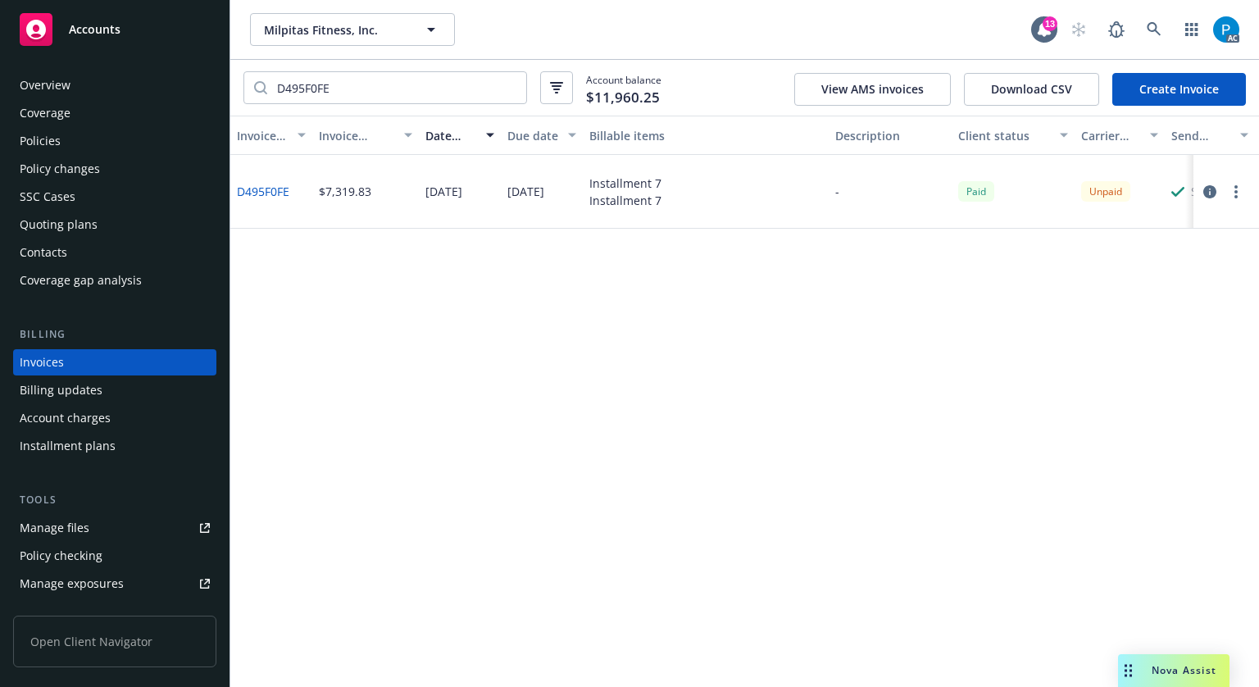
click at [161, 28] on div "Accounts" at bounding box center [115, 29] width 190 height 33
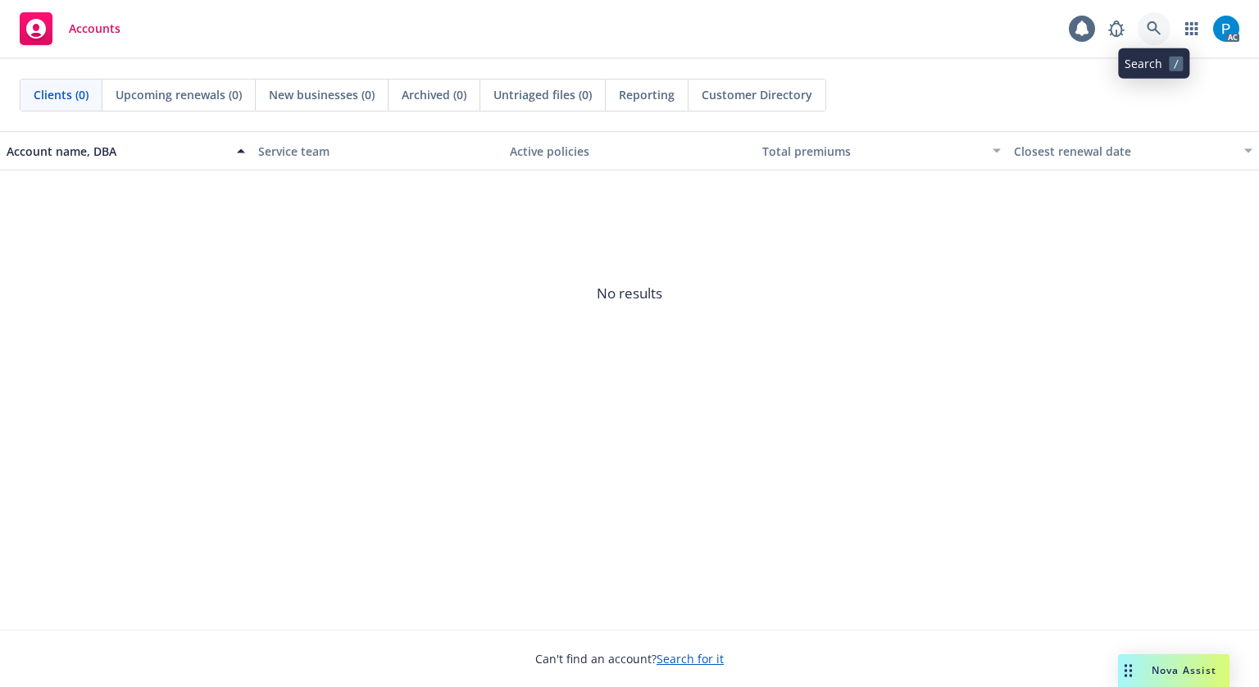
click at [1149, 30] on icon at bounding box center [1154, 28] width 15 height 15
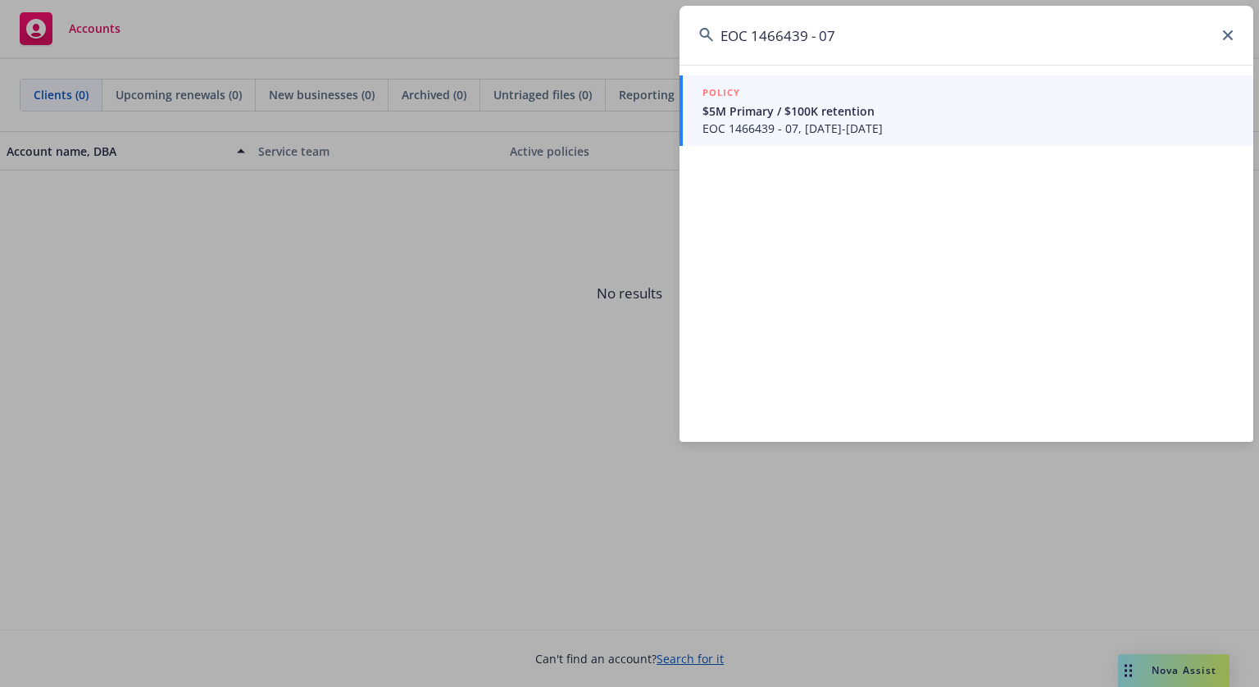
type input "EOC 1466439 - 07"
click at [836, 100] on div "POLICY" at bounding box center [967, 93] width 531 height 18
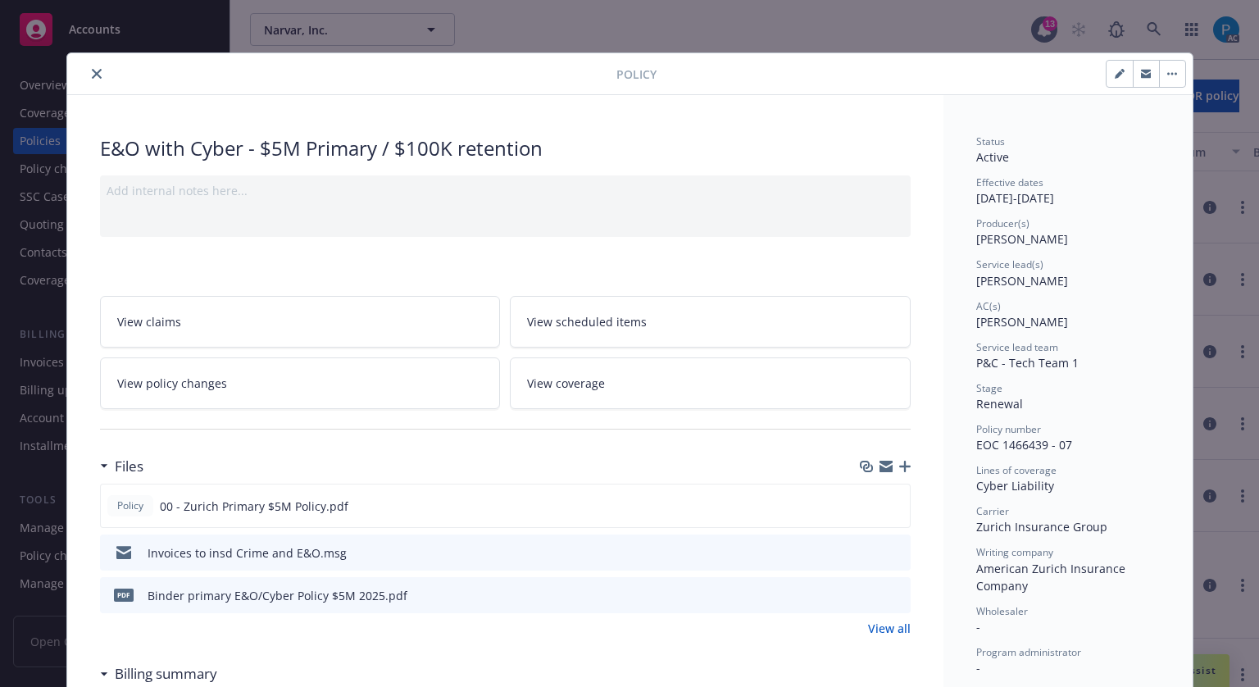
click at [92, 72] on icon "close" at bounding box center [97, 74] width 10 height 10
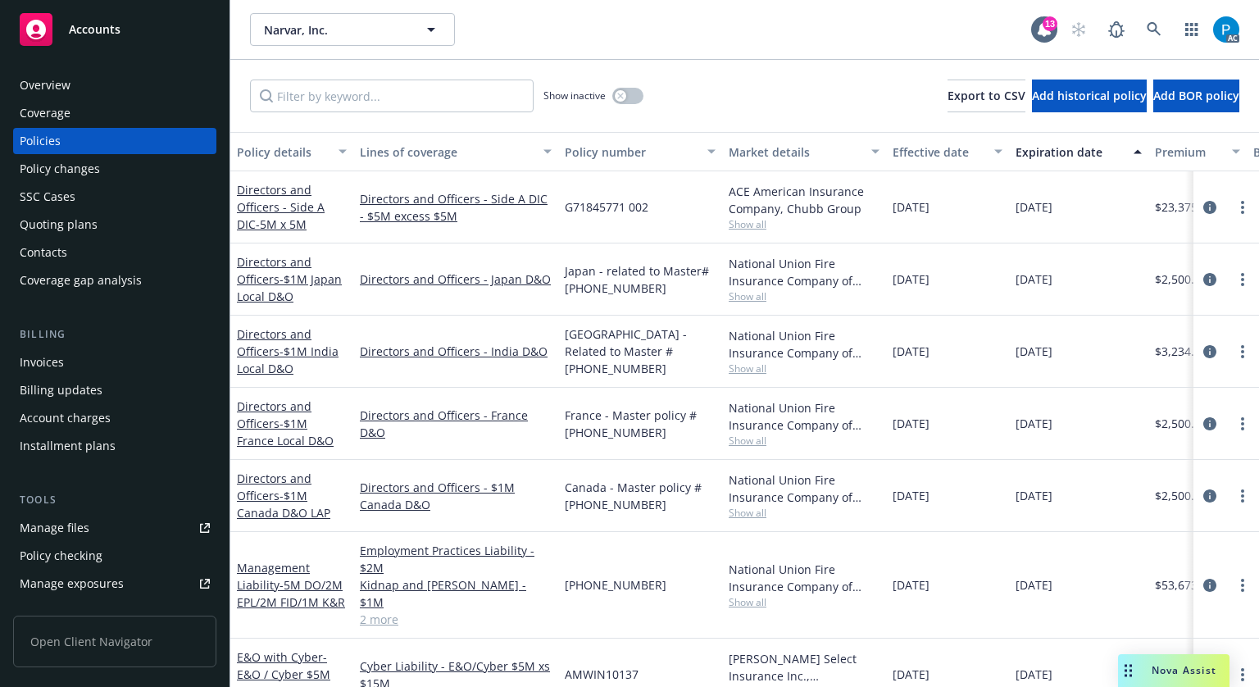
click at [52, 368] on div "Invoices" at bounding box center [42, 362] width 44 height 26
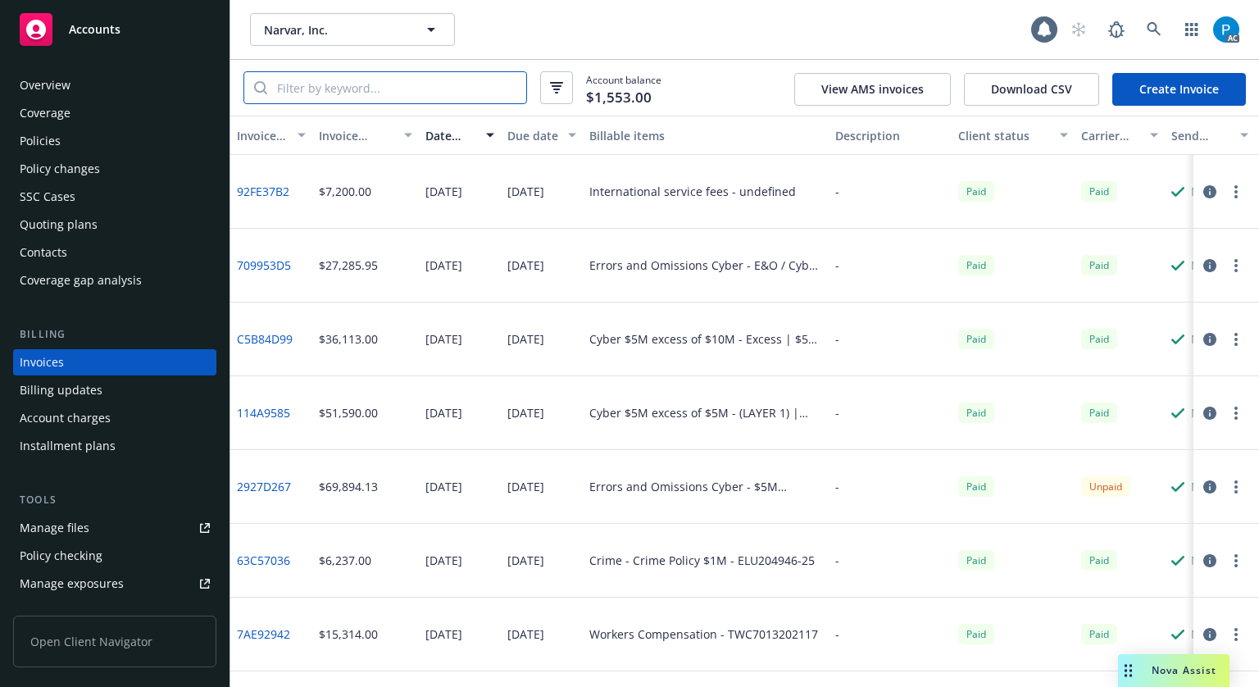
click at [361, 82] on input "search" at bounding box center [396, 87] width 259 height 31
paste input "EOC 1466439 - 07"
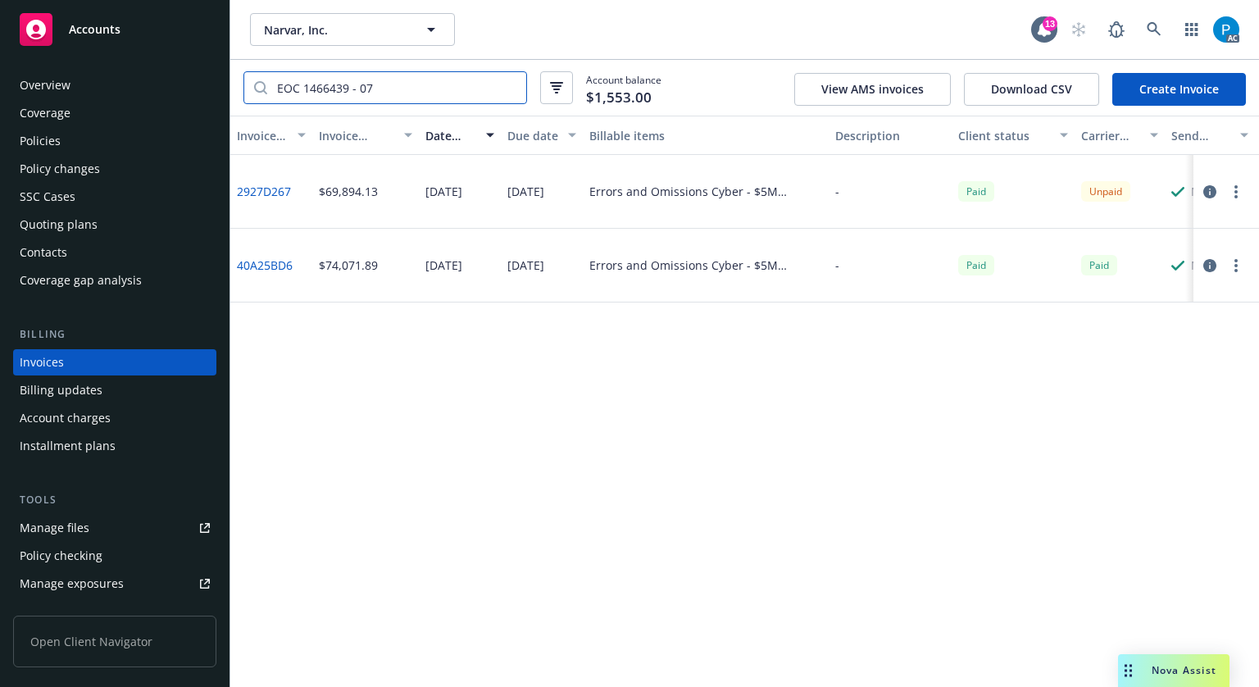
type input "EOC 1466439 - 07"
click at [1209, 194] on icon "button" at bounding box center [1209, 191] width 13 height 13
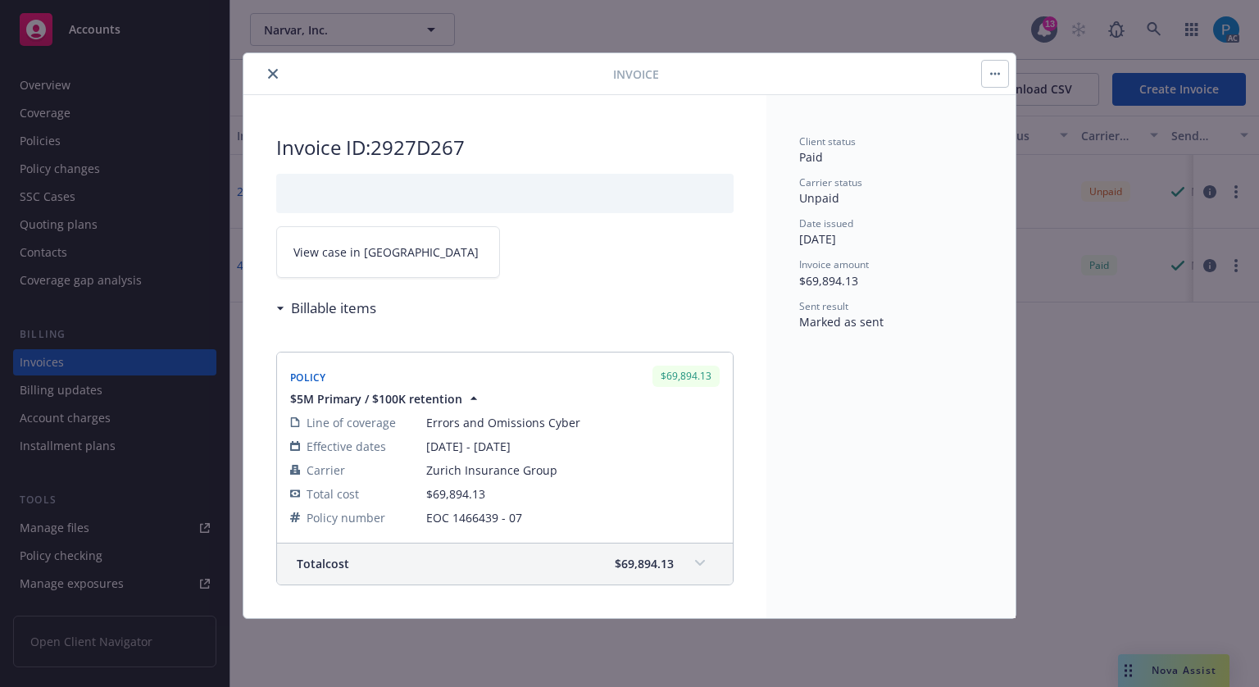
click at [393, 252] on link "View case in [GEOGRAPHIC_DATA]" at bounding box center [388, 252] width 224 height 52
click at [273, 69] on icon "close" at bounding box center [273, 74] width 10 height 10
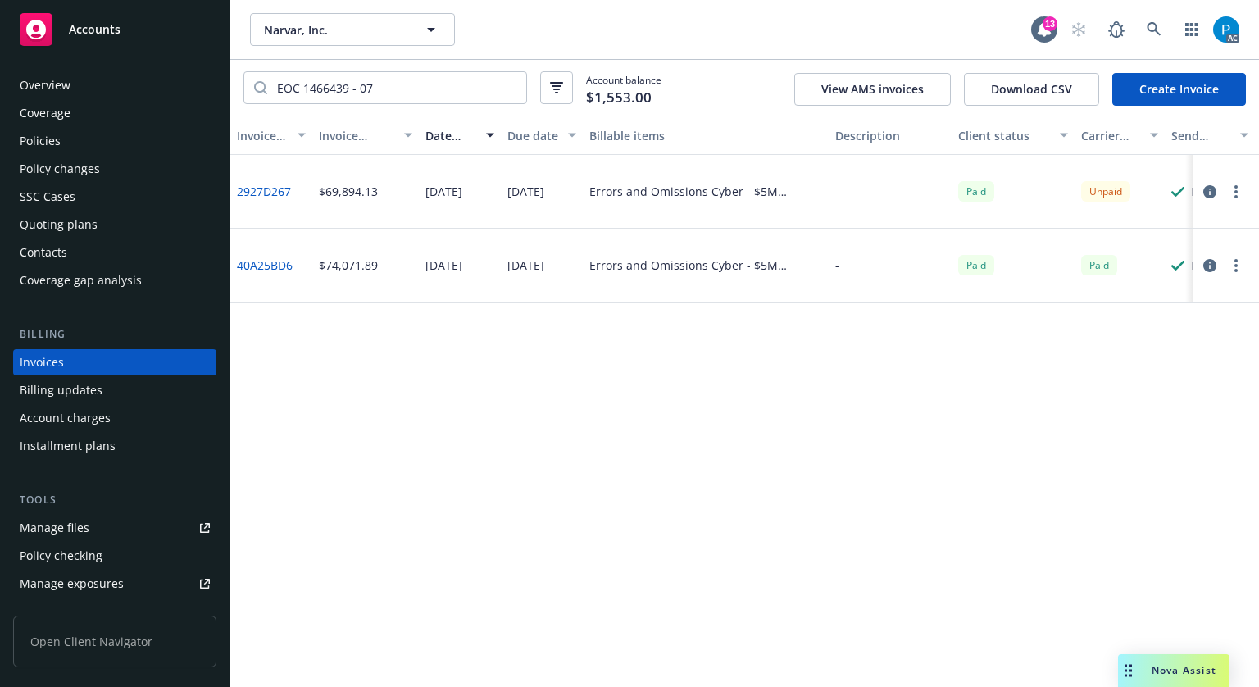
click at [111, 32] on span "Accounts" at bounding box center [95, 29] width 52 height 13
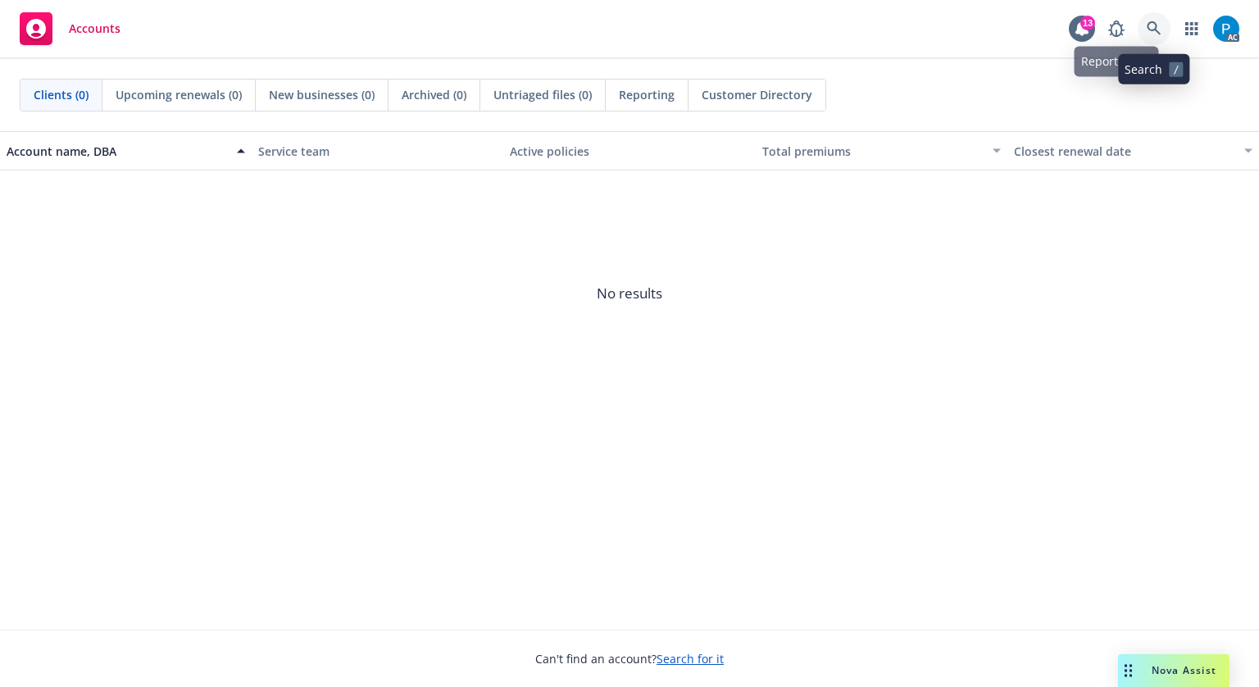
click at [1152, 30] on icon at bounding box center [1154, 28] width 14 height 14
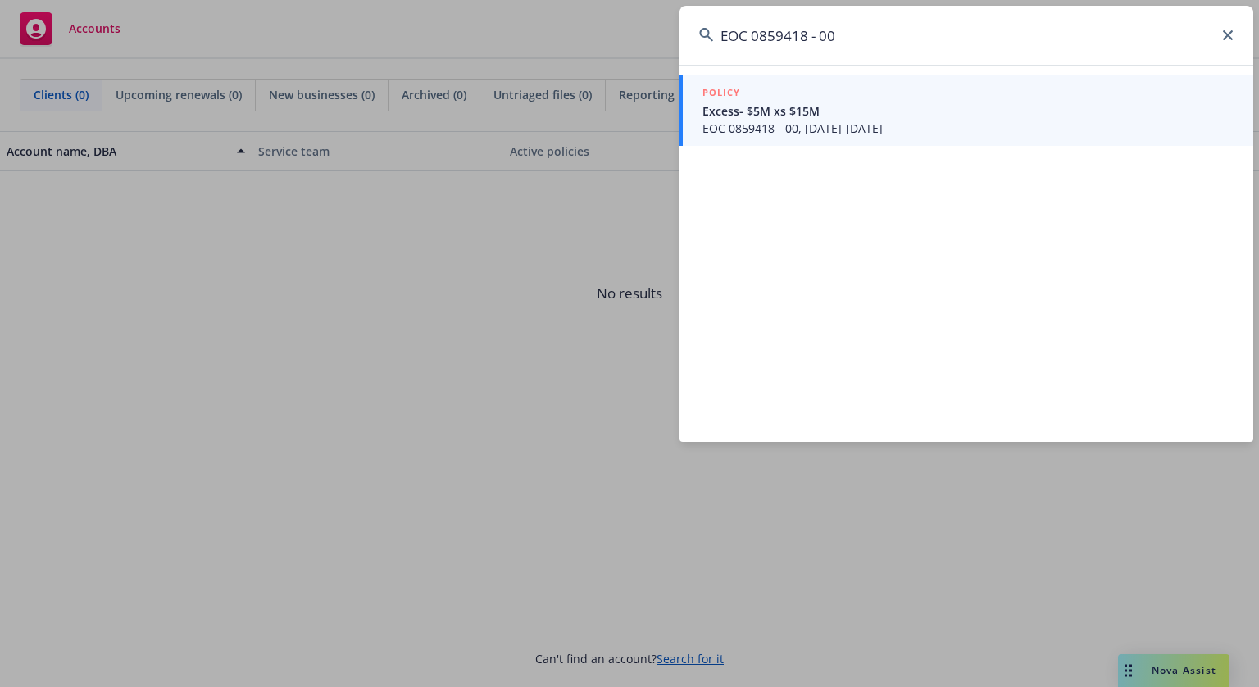
type input "EOC 0859418 - 00"
click at [816, 107] on span "Excess- $5M xs $15M" at bounding box center [967, 110] width 531 height 17
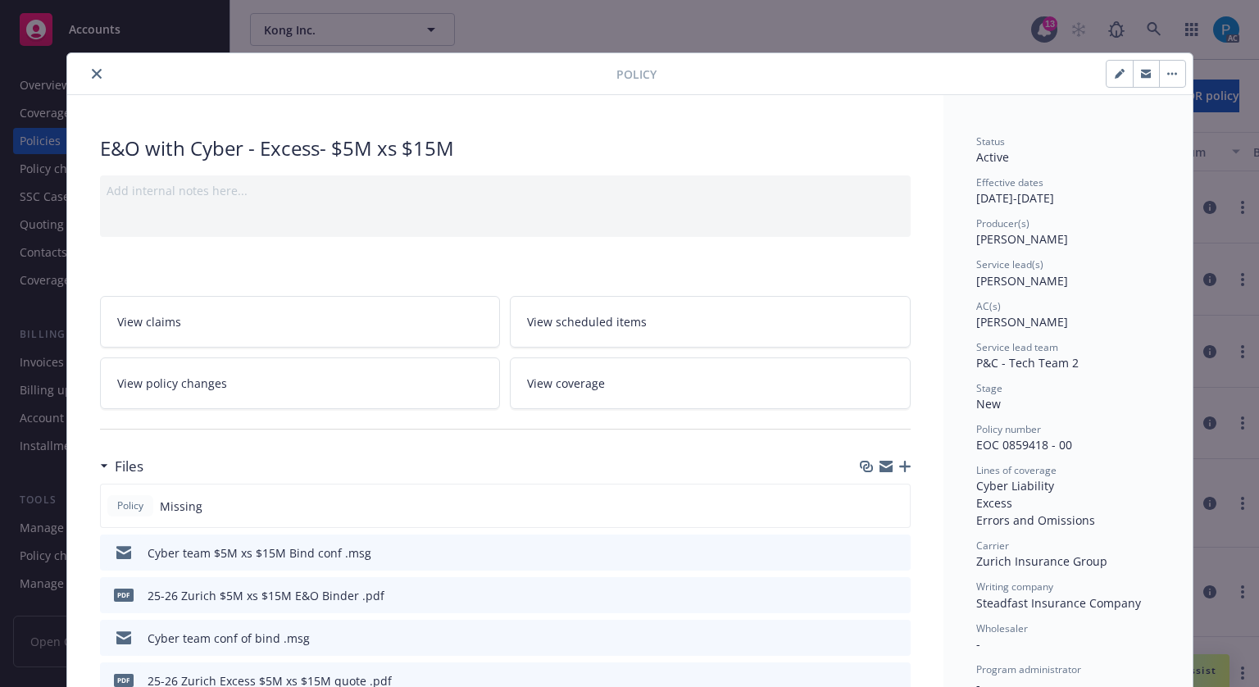
click at [92, 72] on icon "close" at bounding box center [97, 74] width 10 height 10
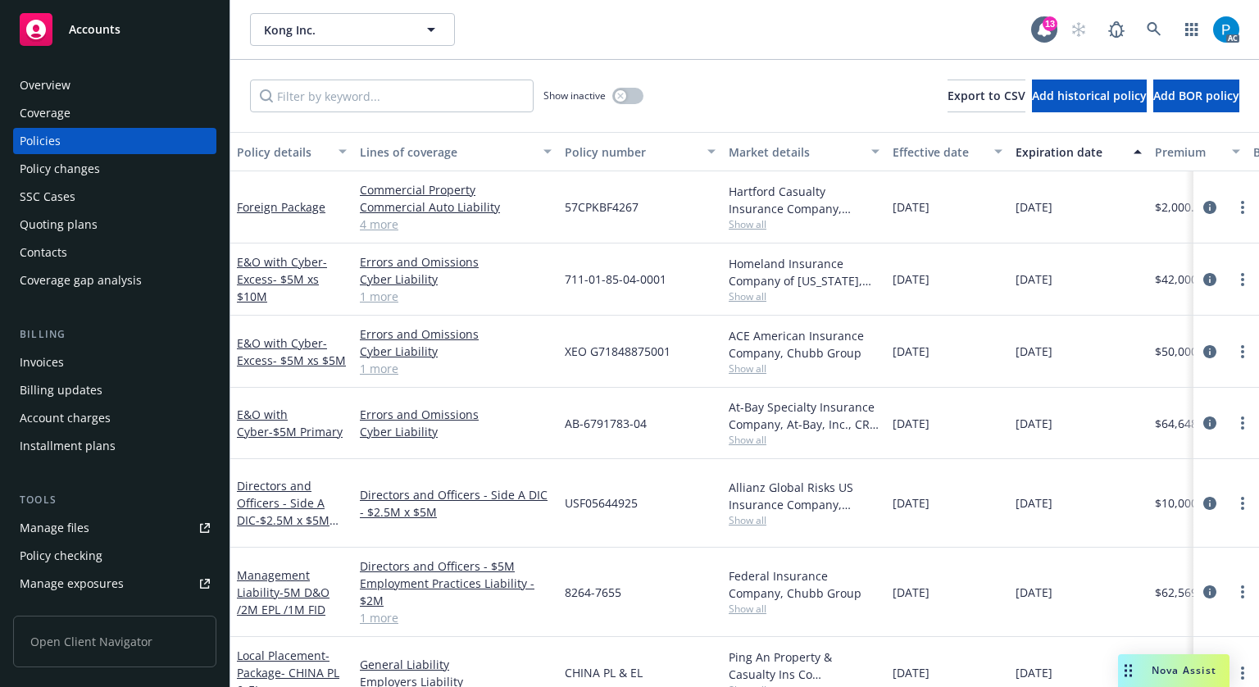
click at [93, 361] on div "Invoices" at bounding box center [115, 362] width 190 height 26
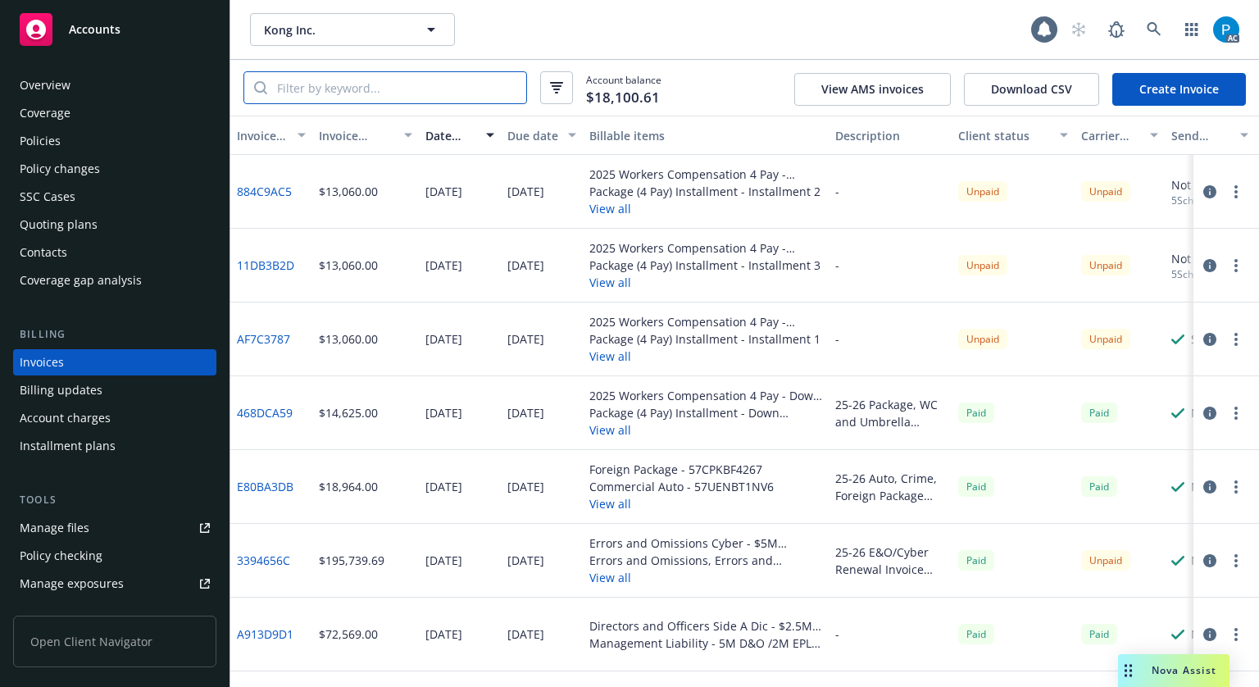
click at [402, 89] on input "search" at bounding box center [396, 87] width 259 height 31
paste input "EOC 0859418 - 00"
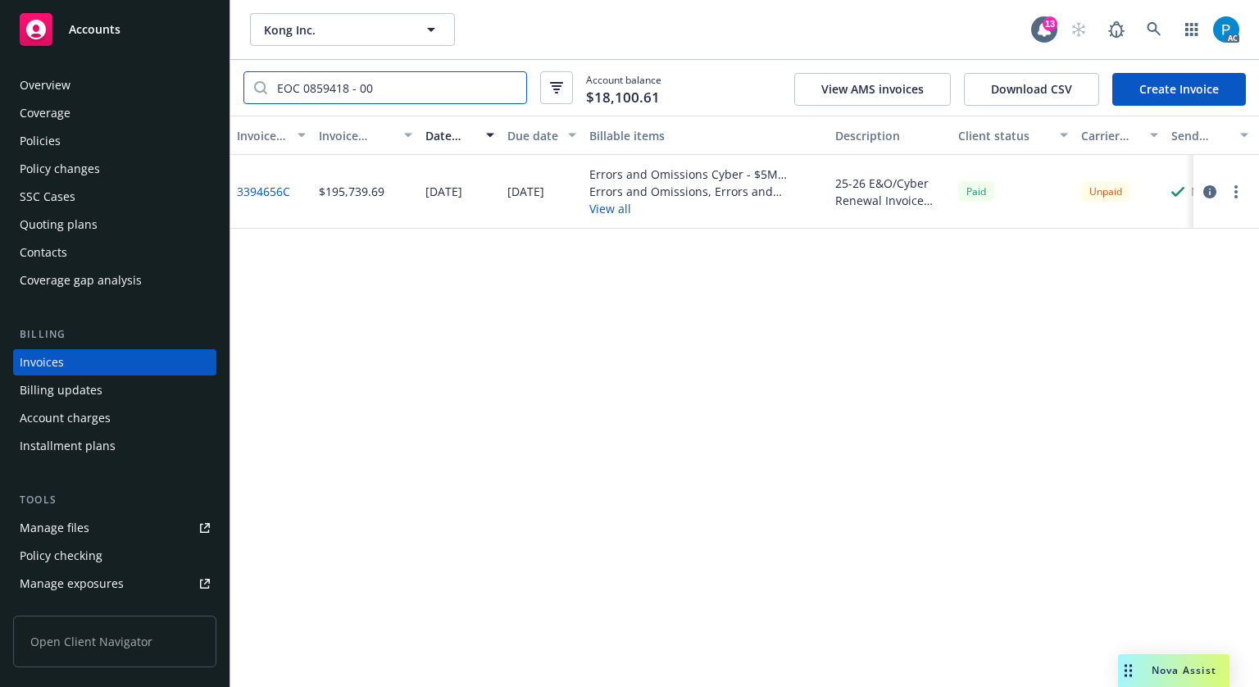
type input "EOC 0859418 - 00"
drag, startPoint x: 105, startPoint y: 42, endPoint x: 116, endPoint y: 45, distance: 11.9
click at [105, 42] on div "Accounts" at bounding box center [115, 29] width 190 height 33
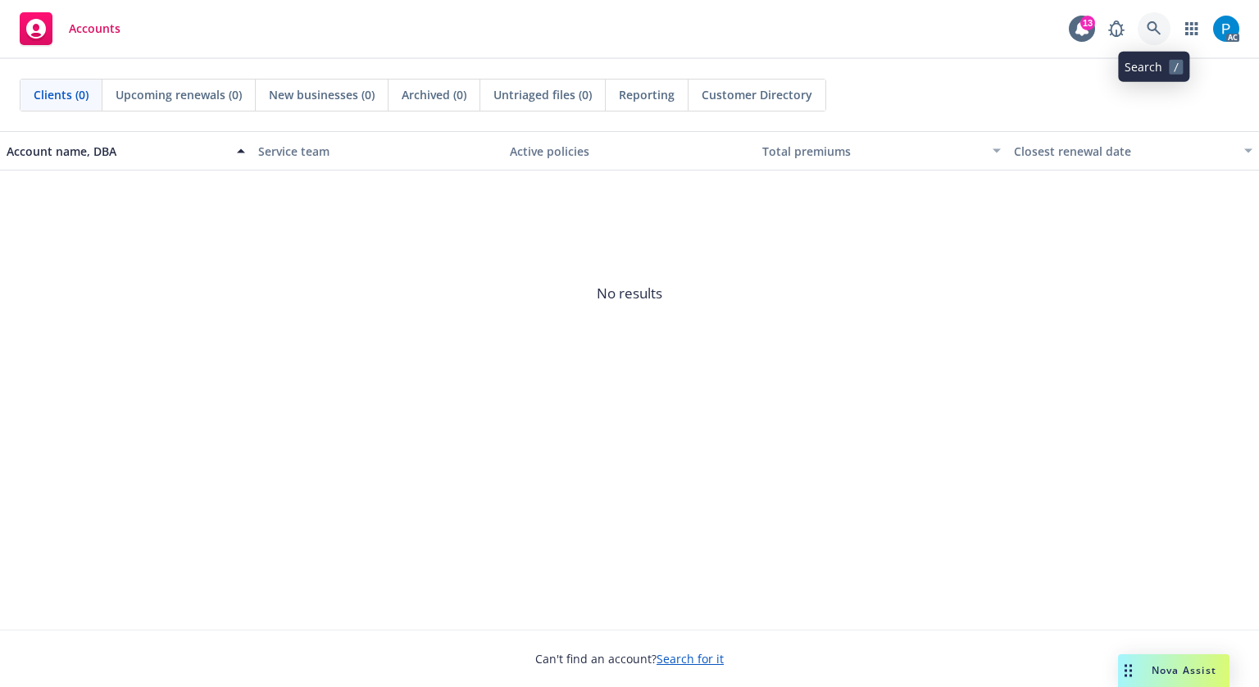
click at [1164, 17] on link at bounding box center [1154, 28] width 33 height 33
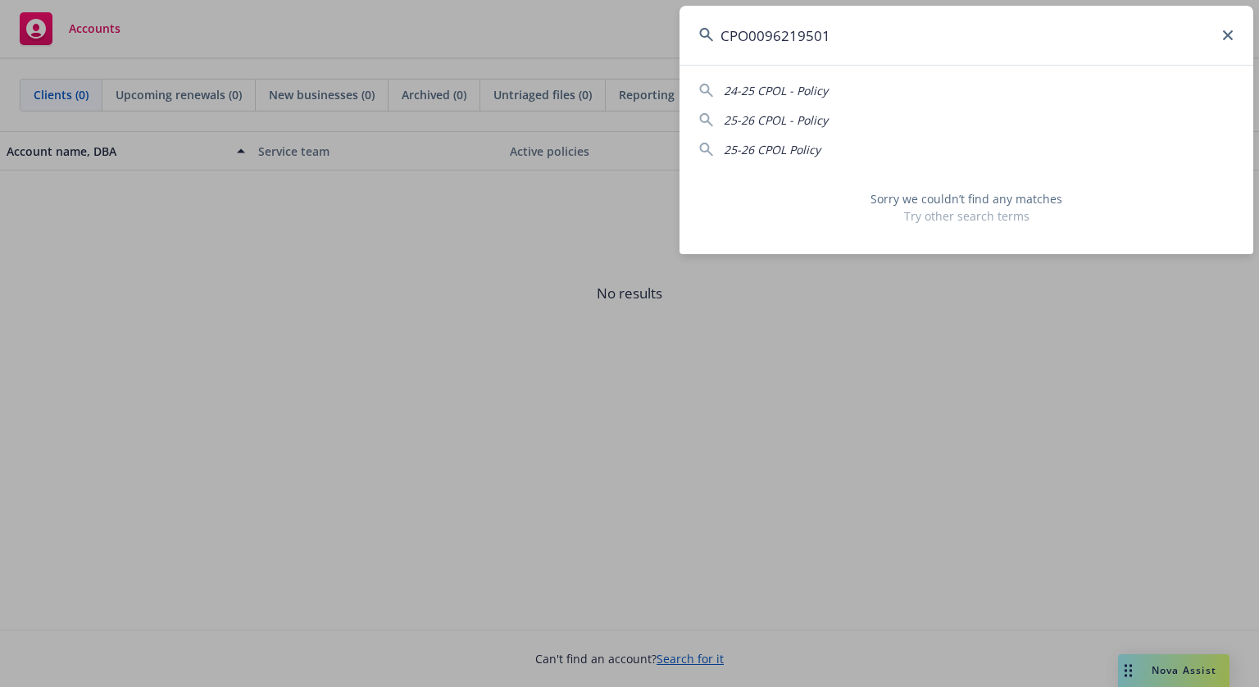
click at [756, 29] on input "CPO0096219501" at bounding box center [967, 35] width 574 height 59
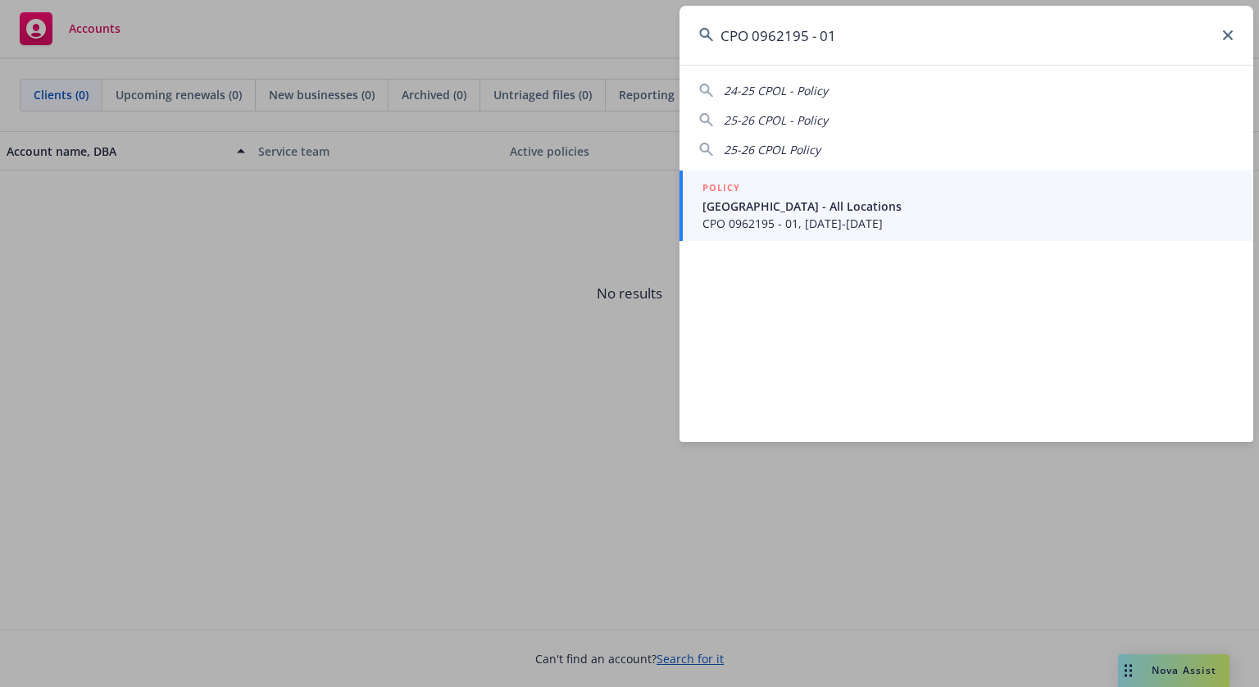
type input "CPO 0962195 - 01"
click at [800, 195] on div "POLICY" at bounding box center [967, 189] width 531 height 18
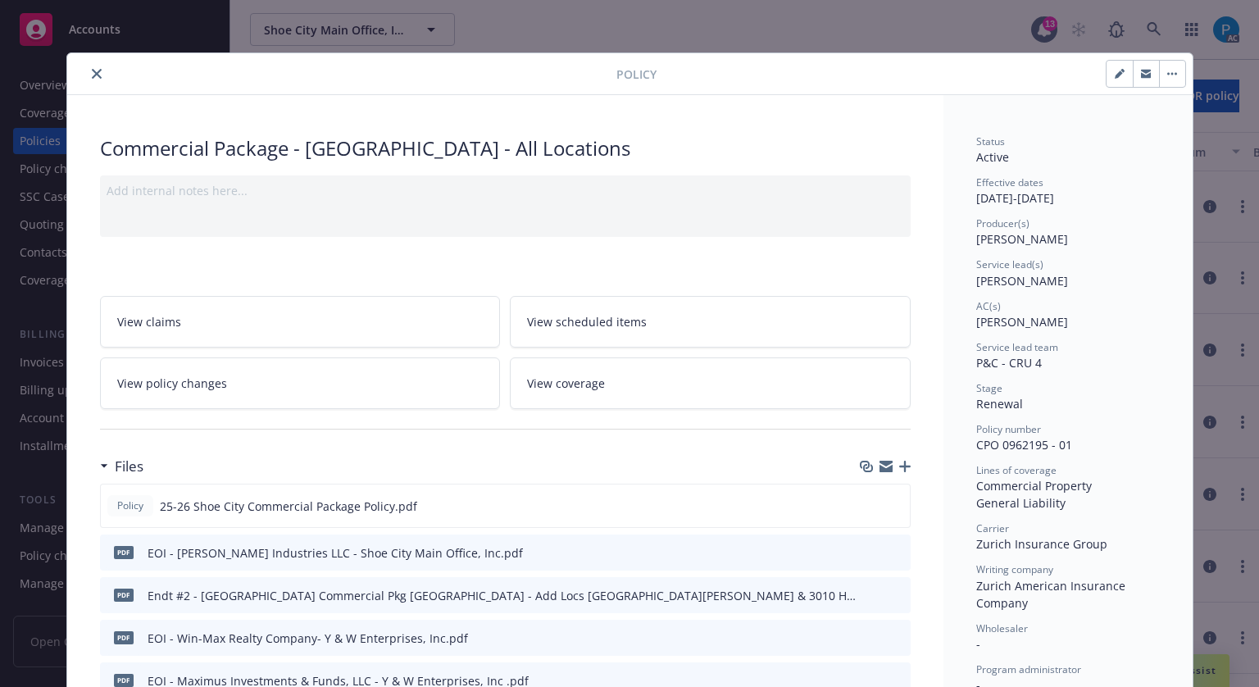
click at [87, 75] on button "close" at bounding box center [97, 74] width 20 height 20
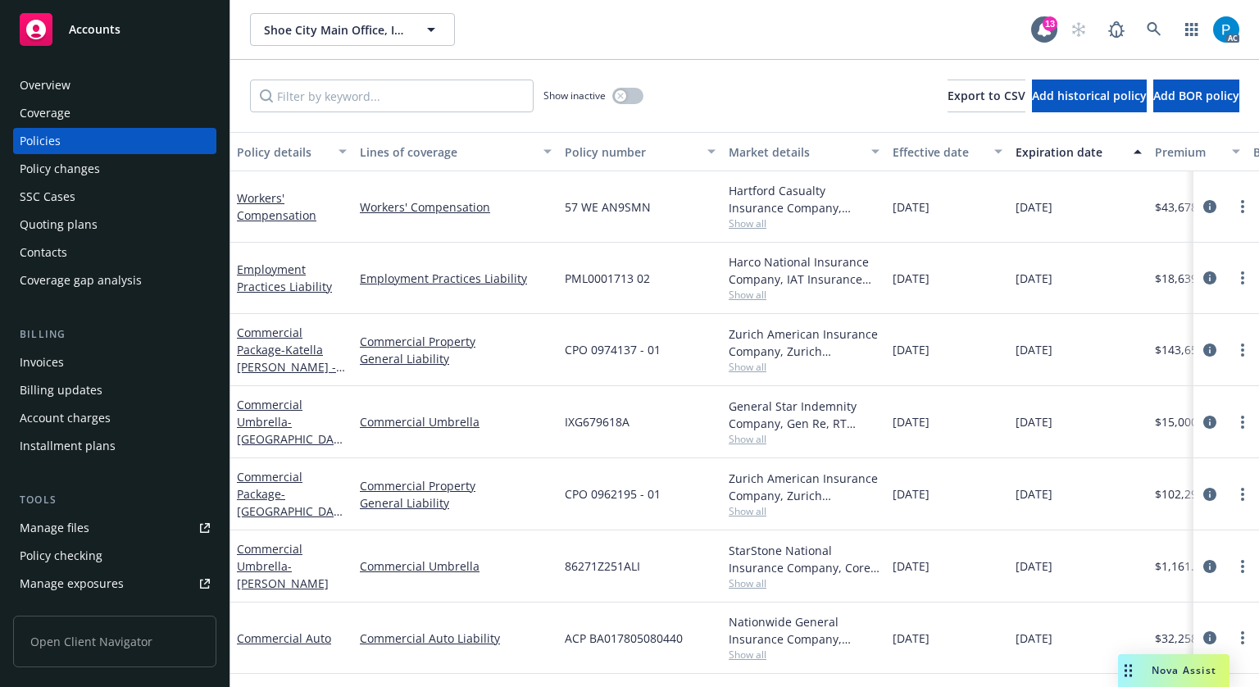
click at [69, 352] on div "Invoices" at bounding box center [115, 362] width 190 height 26
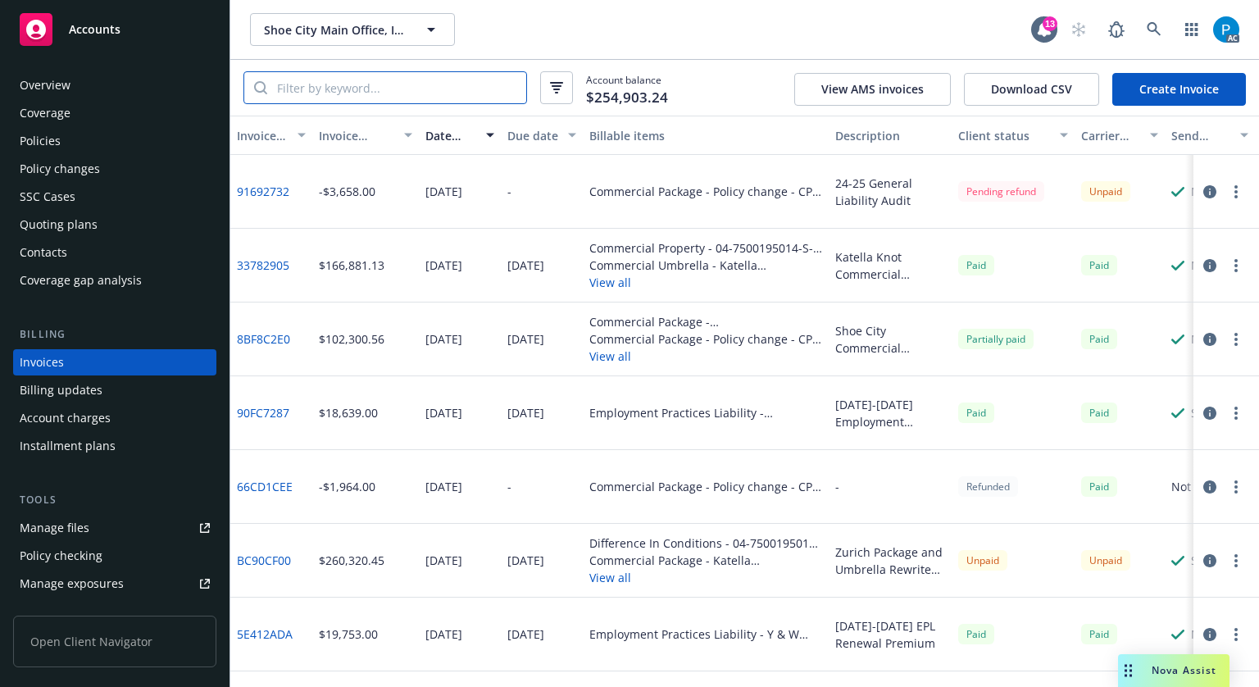
click at [379, 87] on input "search" at bounding box center [396, 87] width 259 height 31
paste input "CPO 0962195 - 01"
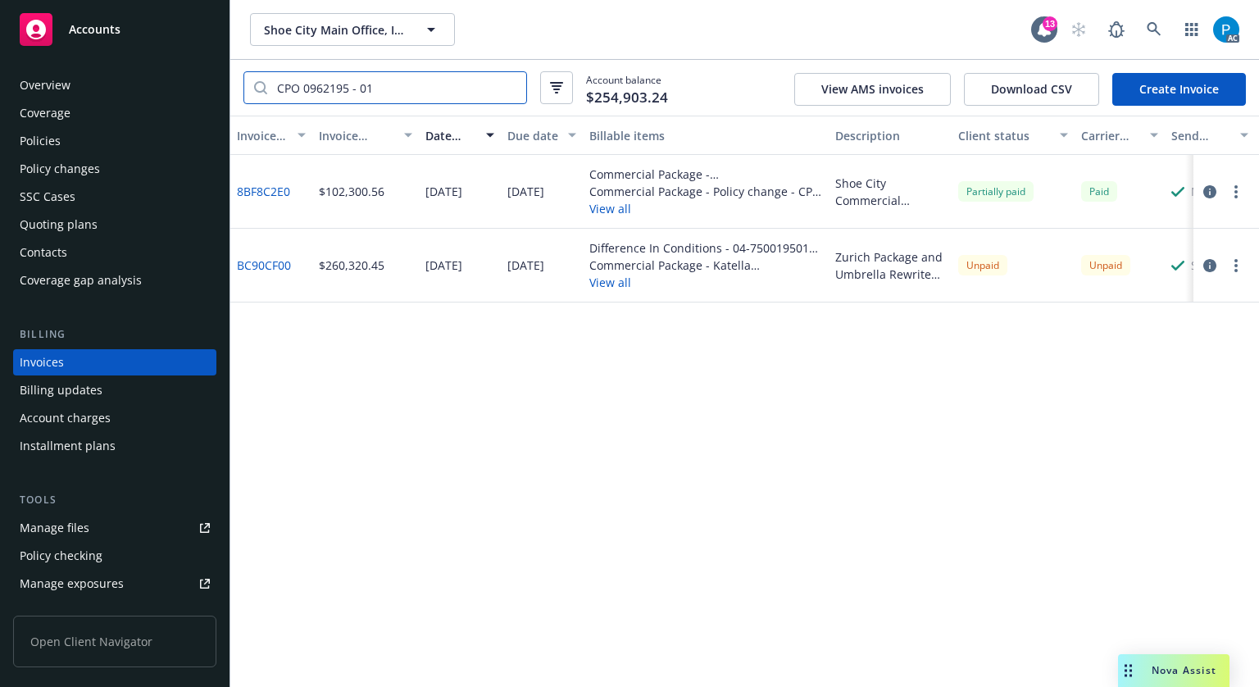
type input "CPO 0962195 - 01"
click at [1206, 266] on icon "button" at bounding box center [1209, 265] width 13 height 13
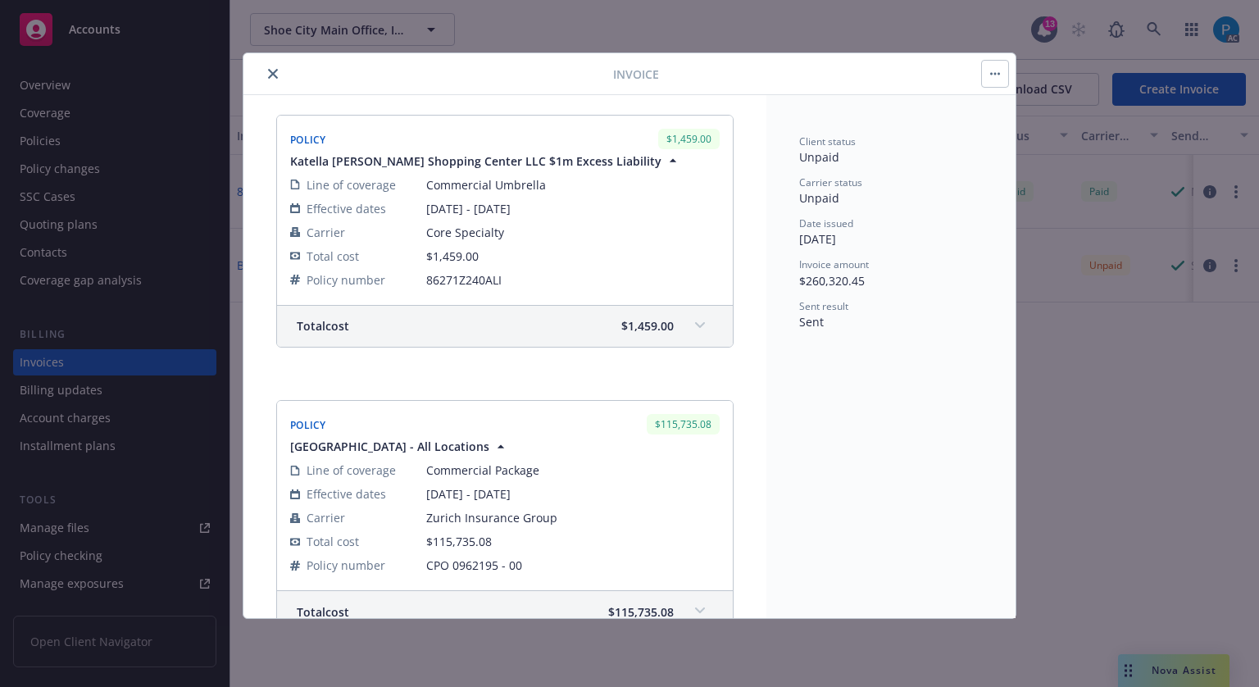
scroll to position [820, 0]
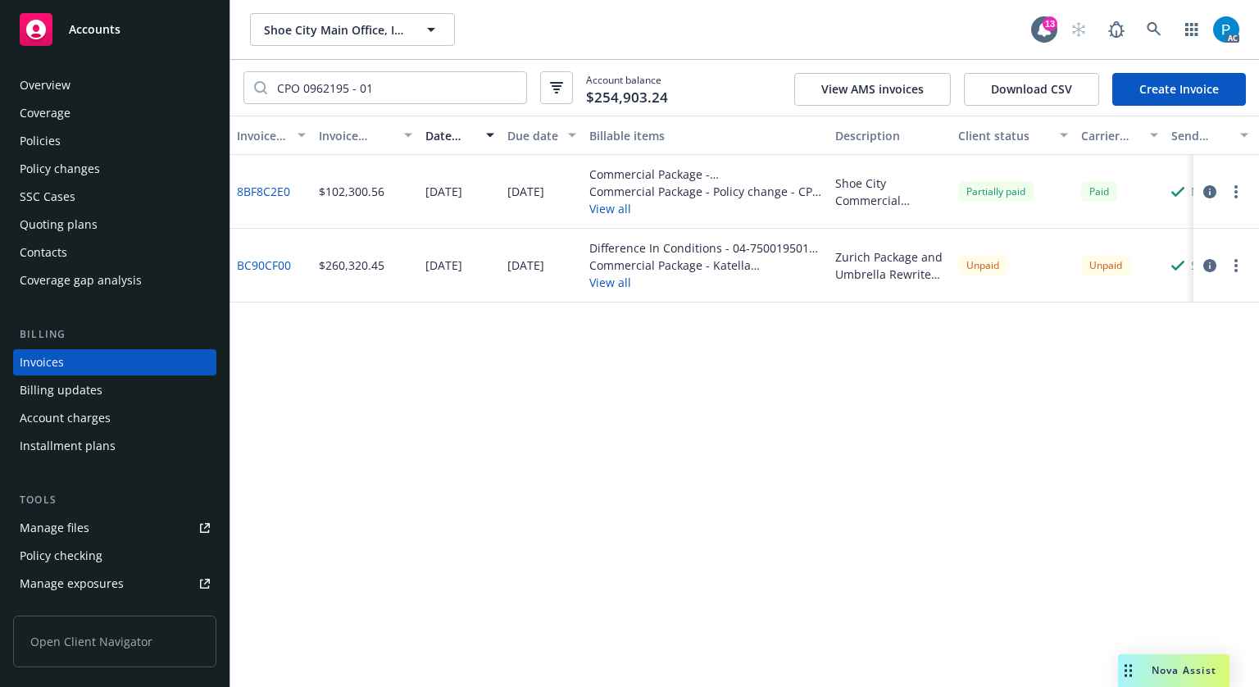
click at [121, 39] on div "Accounts" at bounding box center [115, 29] width 190 height 33
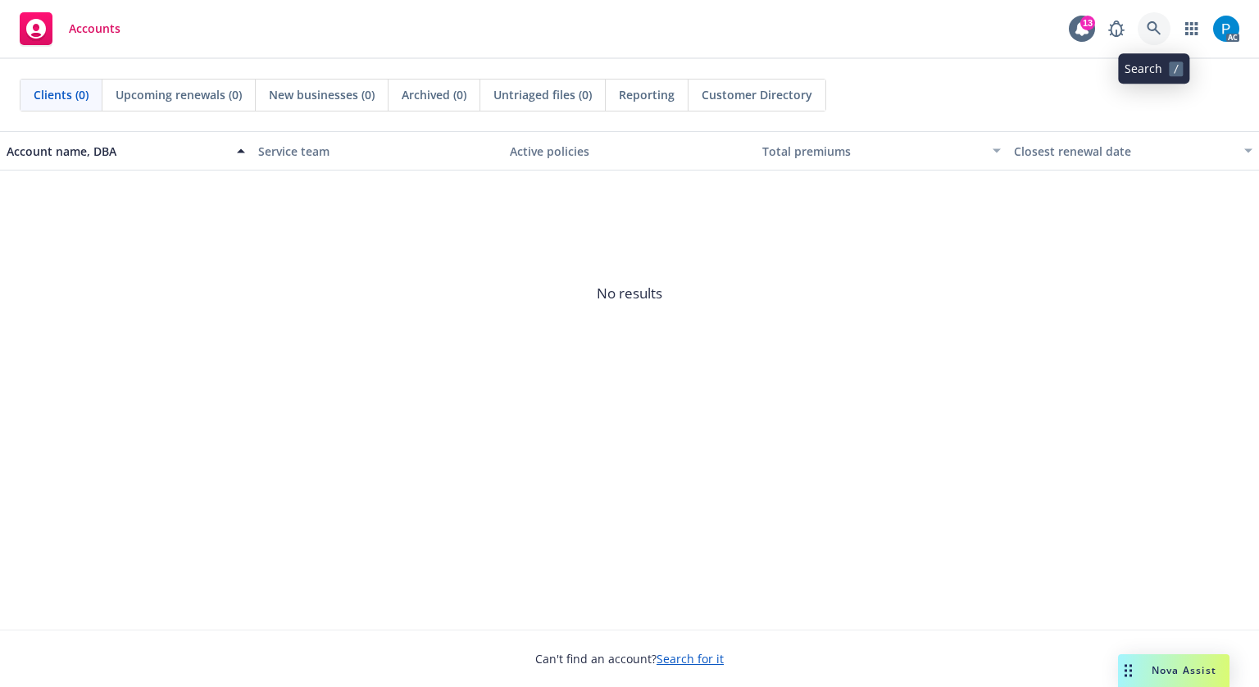
click at [1142, 25] on link at bounding box center [1154, 28] width 33 height 33
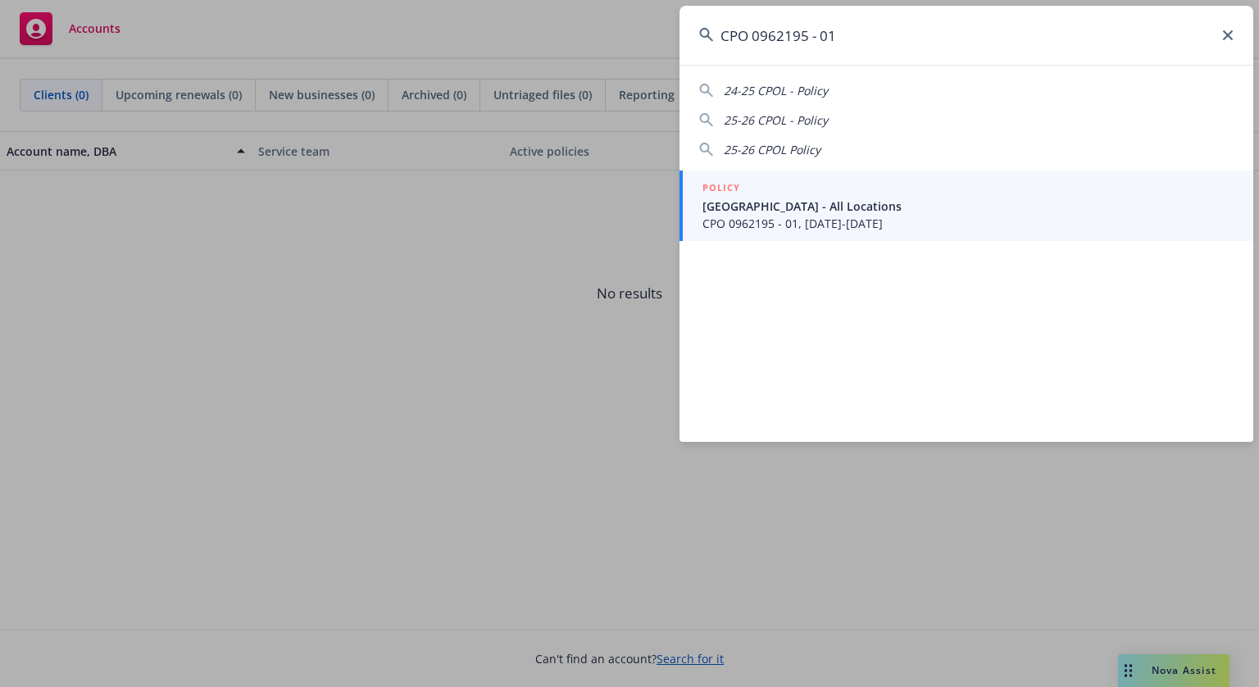
type input "CPO 0962195 - 01"
click at [876, 180] on div "POLICY" at bounding box center [967, 189] width 531 height 18
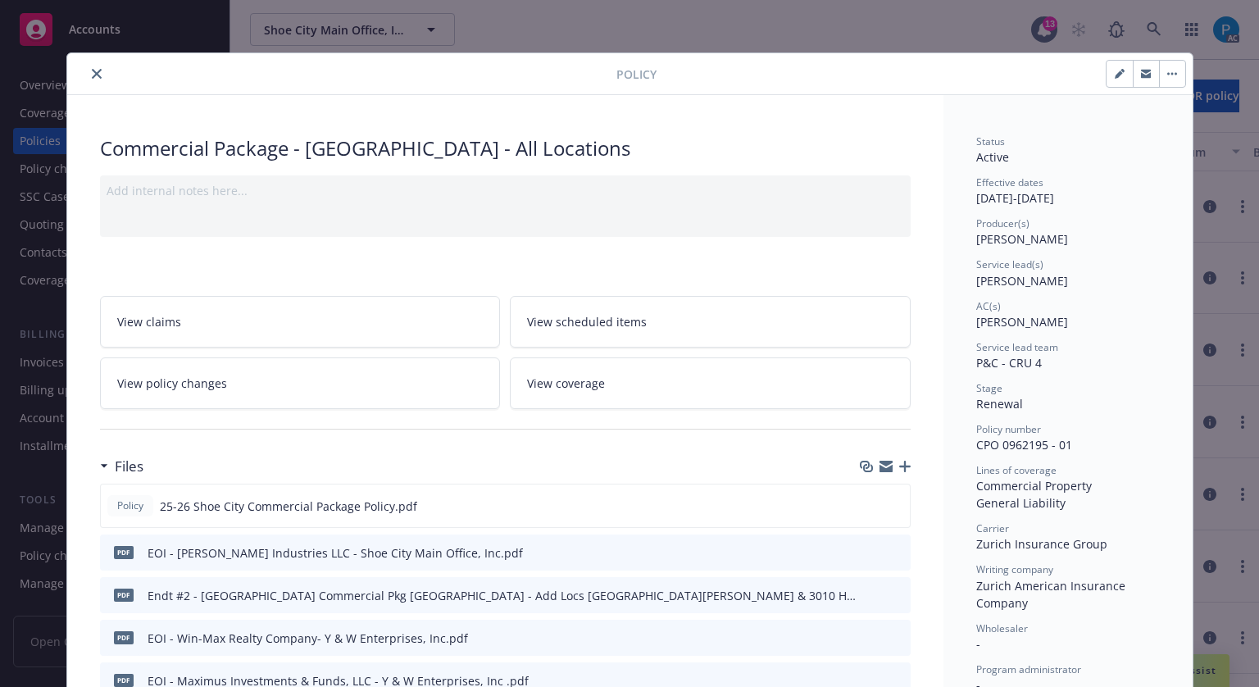
click at [87, 66] on button "close" at bounding box center [97, 74] width 20 height 20
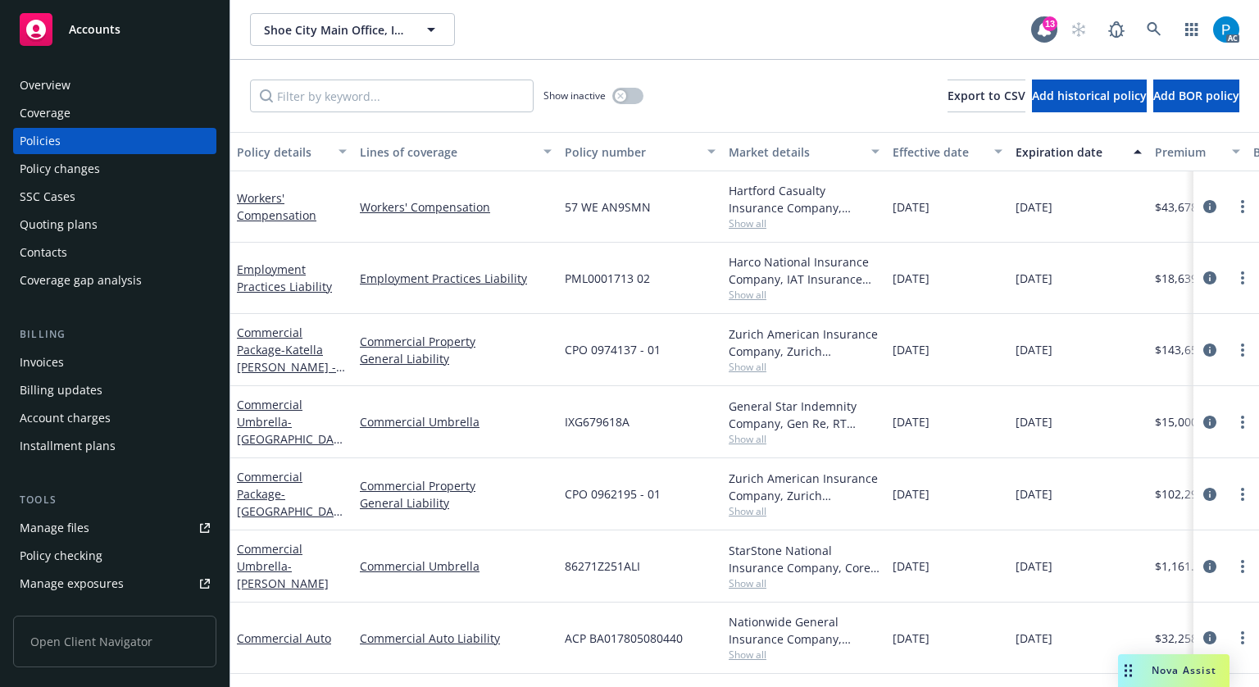
click at [107, 36] on span "Accounts" at bounding box center [95, 29] width 52 height 13
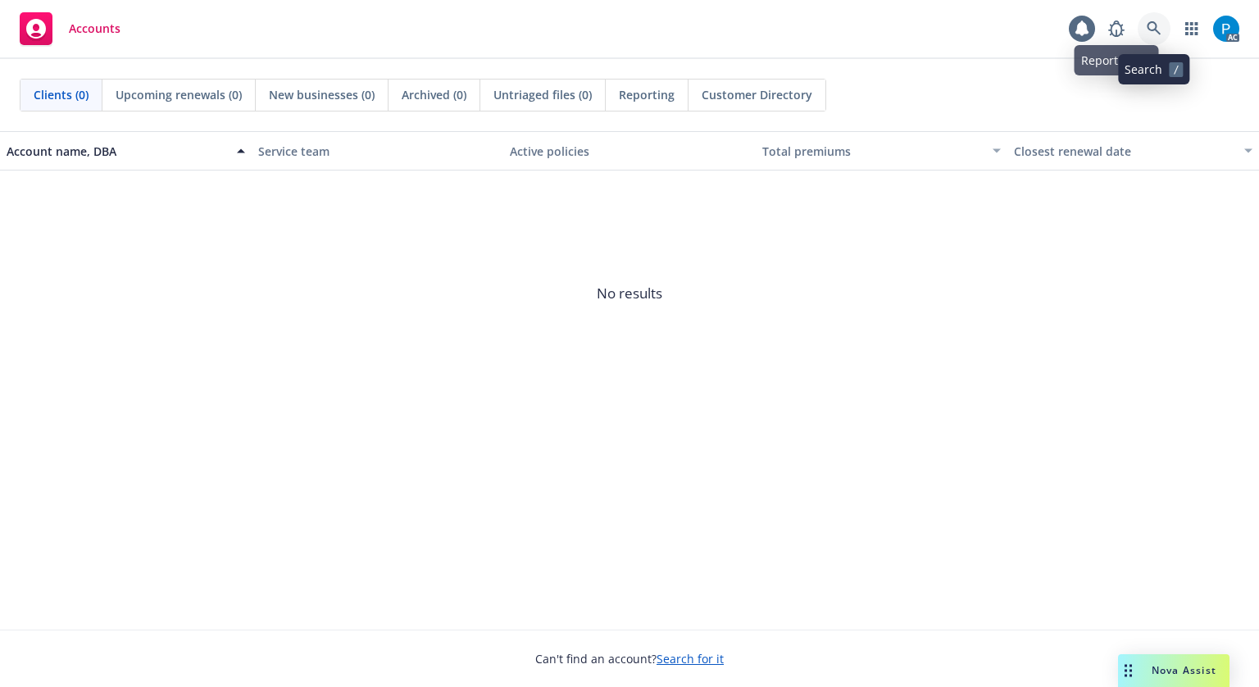
click at [1154, 23] on icon at bounding box center [1154, 28] width 14 height 14
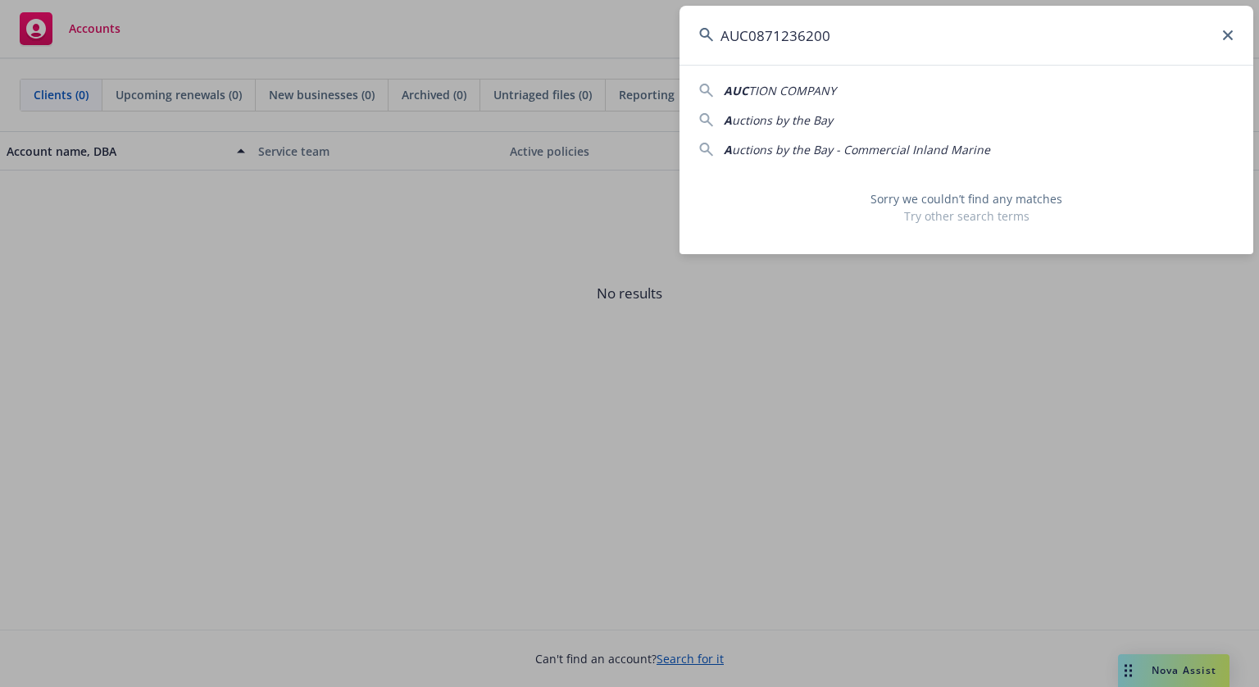
click at [757, 32] on input "AUC0871236200" at bounding box center [967, 35] width 574 height 59
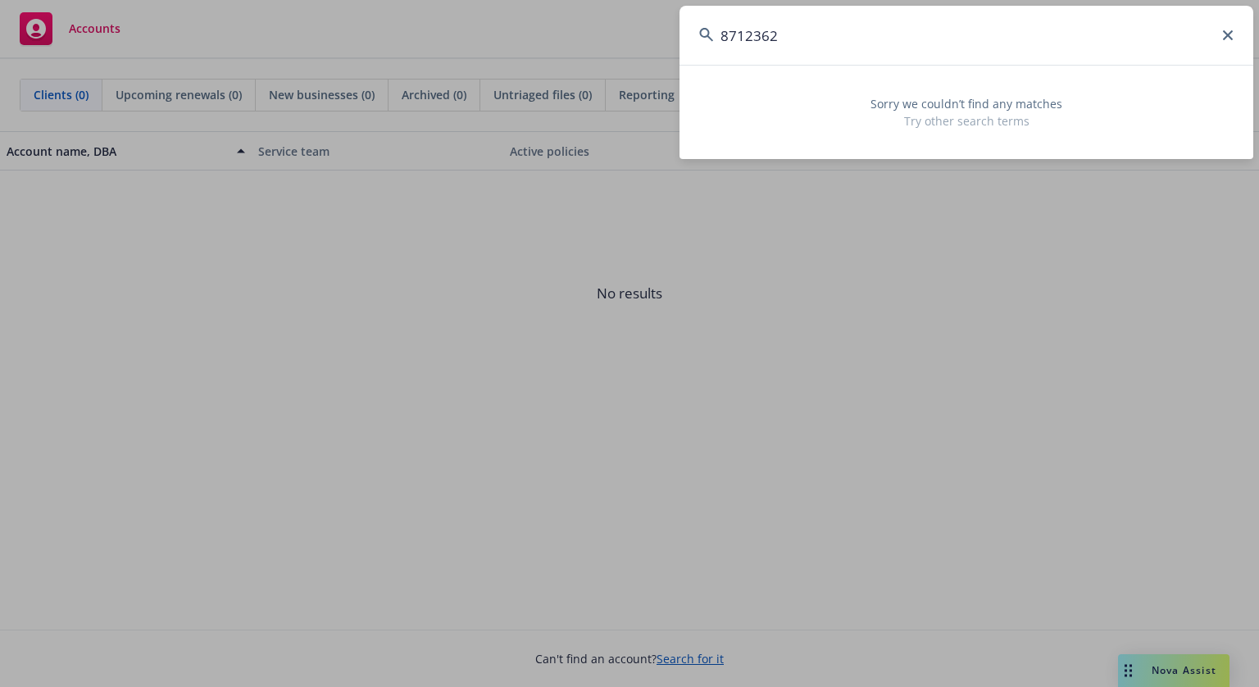
click at [834, 30] on input "8712362" at bounding box center [967, 35] width 574 height 59
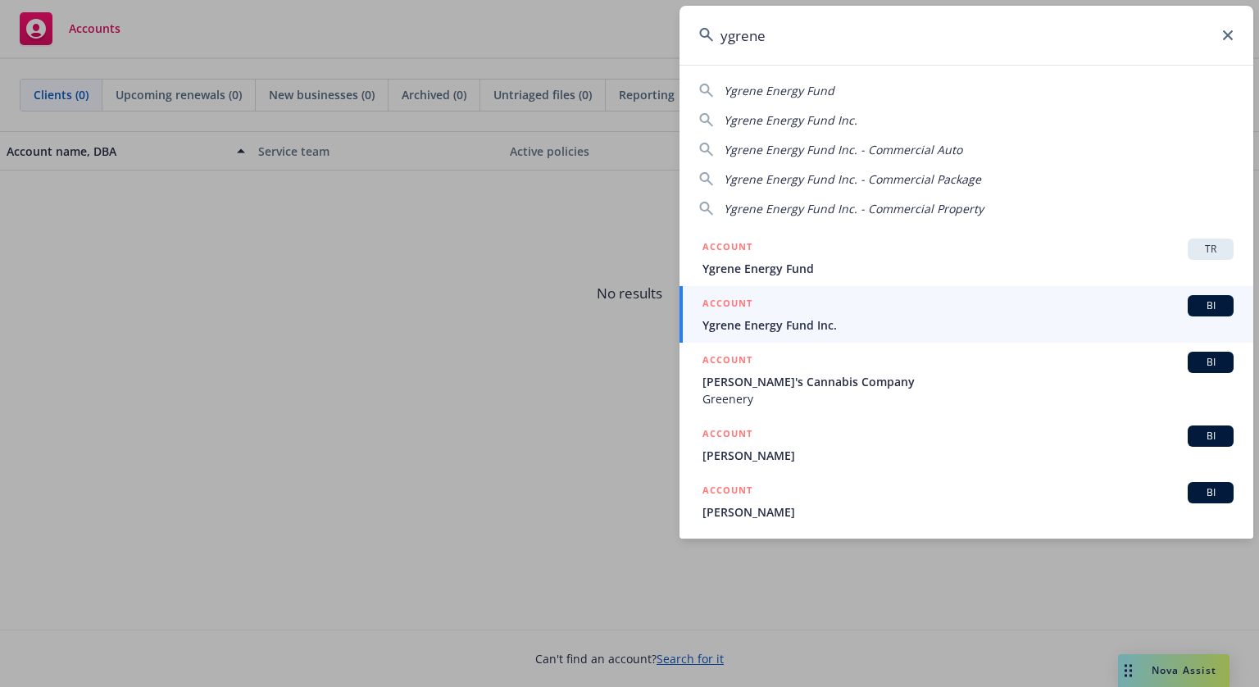
type input "ygrene"
click at [839, 314] on div "ACCOUNT BI" at bounding box center [967, 305] width 531 height 21
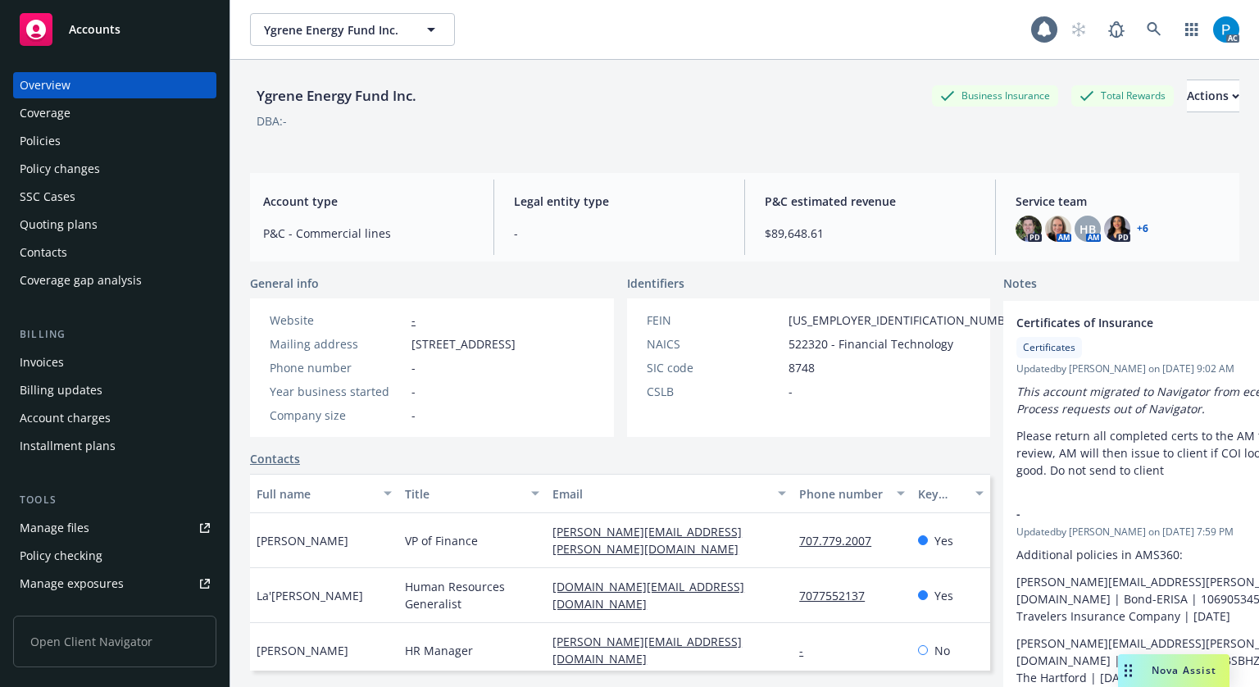
click at [112, 355] on div "Invoices" at bounding box center [115, 362] width 190 height 26
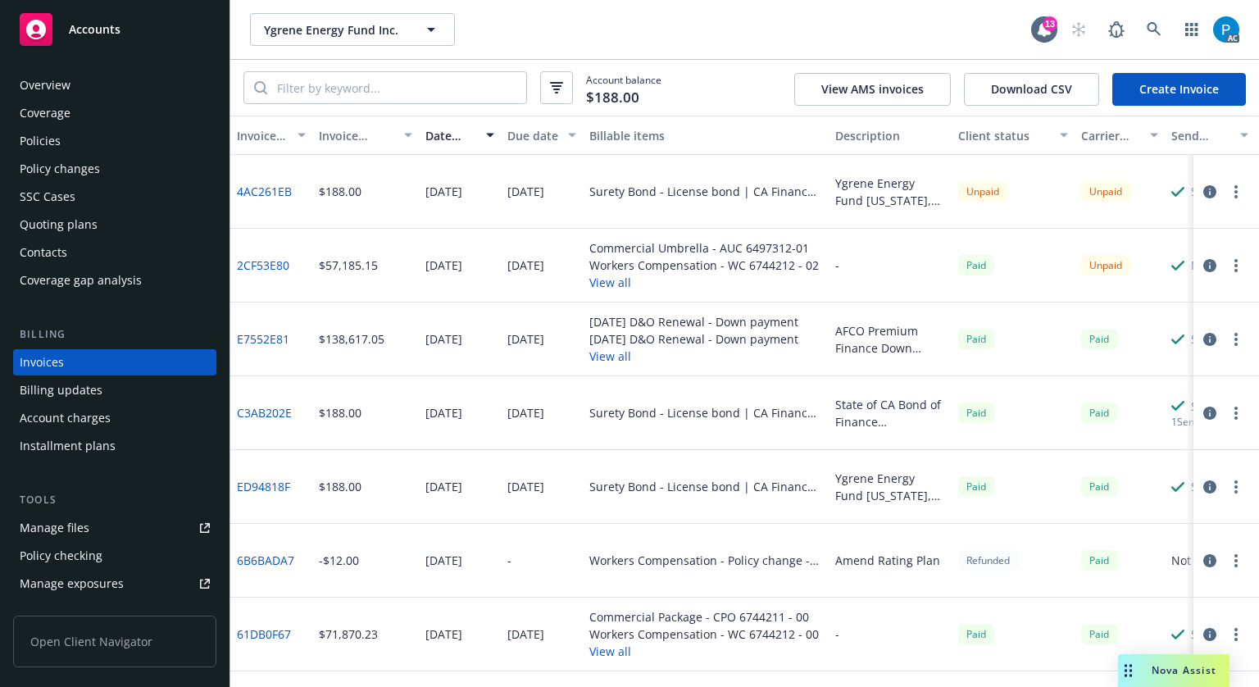
click at [1203, 268] on icon "button" at bounding box center [1209, 265] width 13 height 13
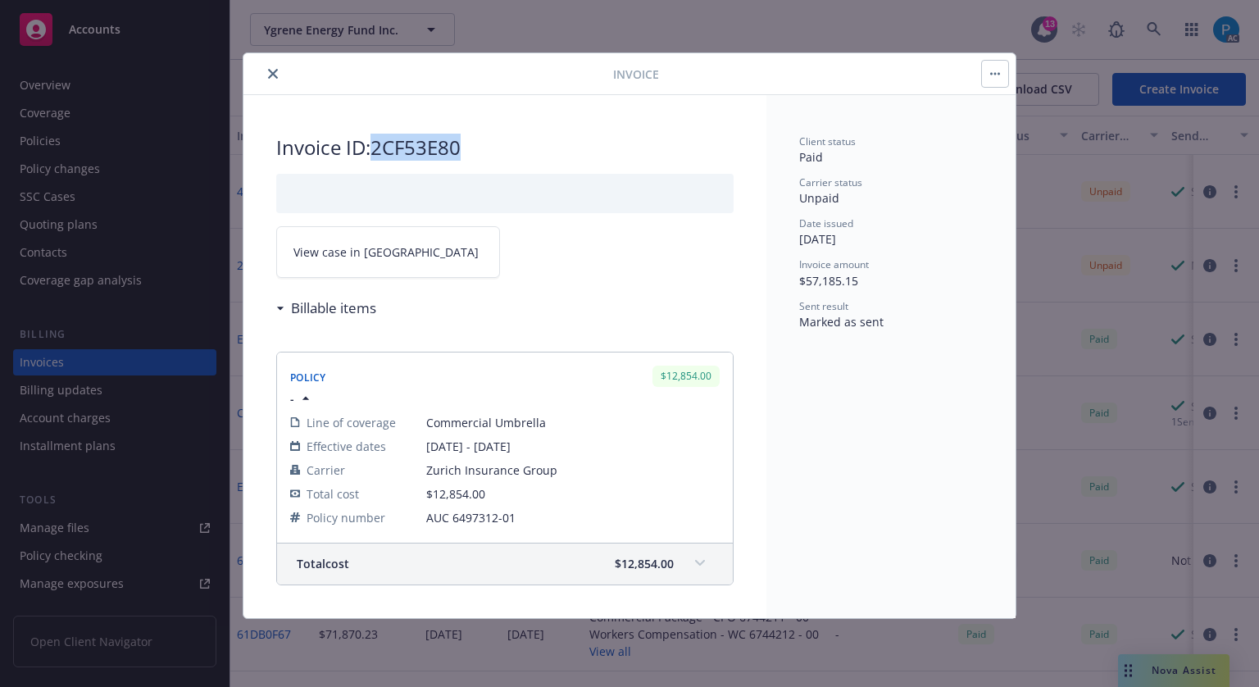
drag, startPoint x: 464, startPoint y: 145, endPoint x: 378, endPoint y: 143, distance: 86.1
click at [378, 143] on h2 "Invoice ID: 2CF53E80" at bounding box center [504, 147] width 457 height 26
copy h2 "2CF53E80"
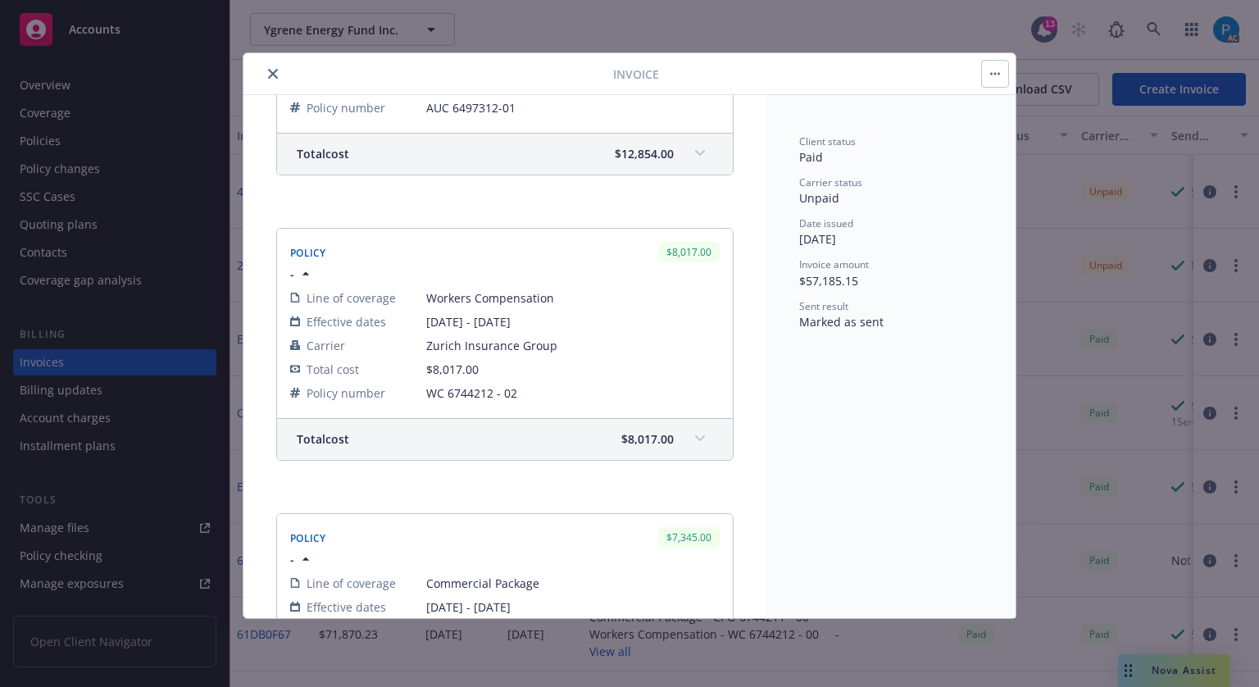
scroll to position [730, 0]
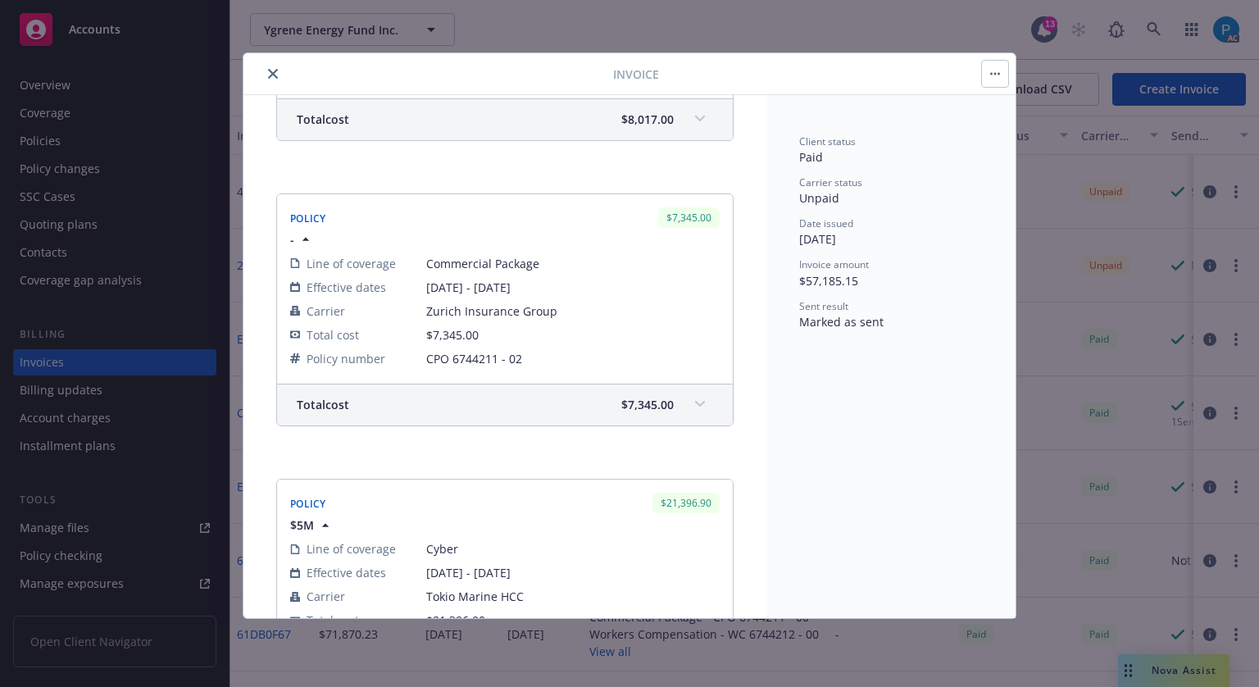
click at [655, 401] on span "$7,345.00" at bounding box center [647, 404] width 52 height 17
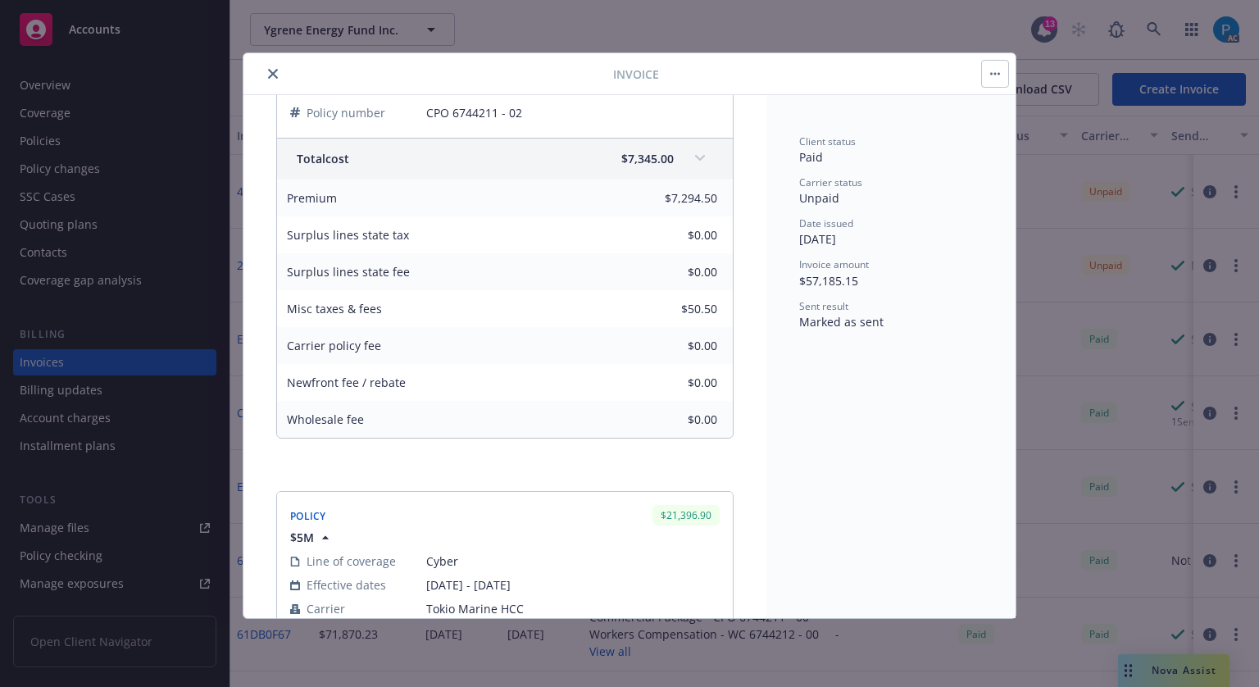
scroll to position [893, 0]
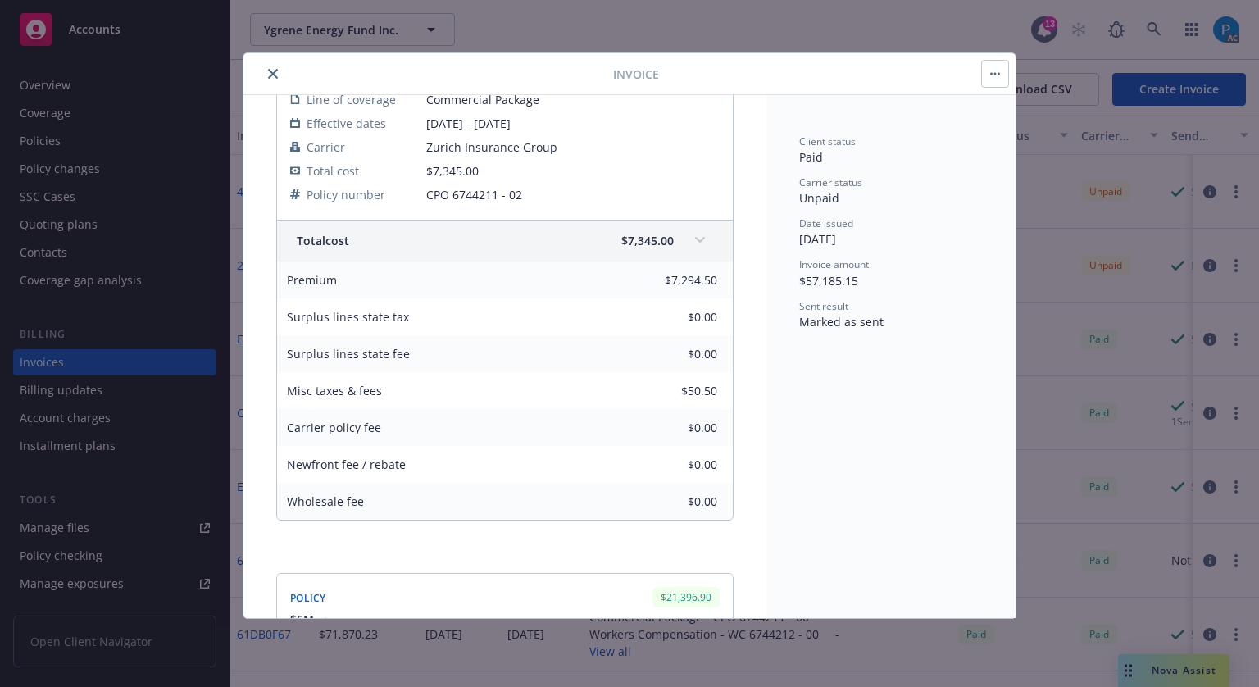
click at [270, 64] on button "close" at bounding box center [273, 74] width 20 height 20
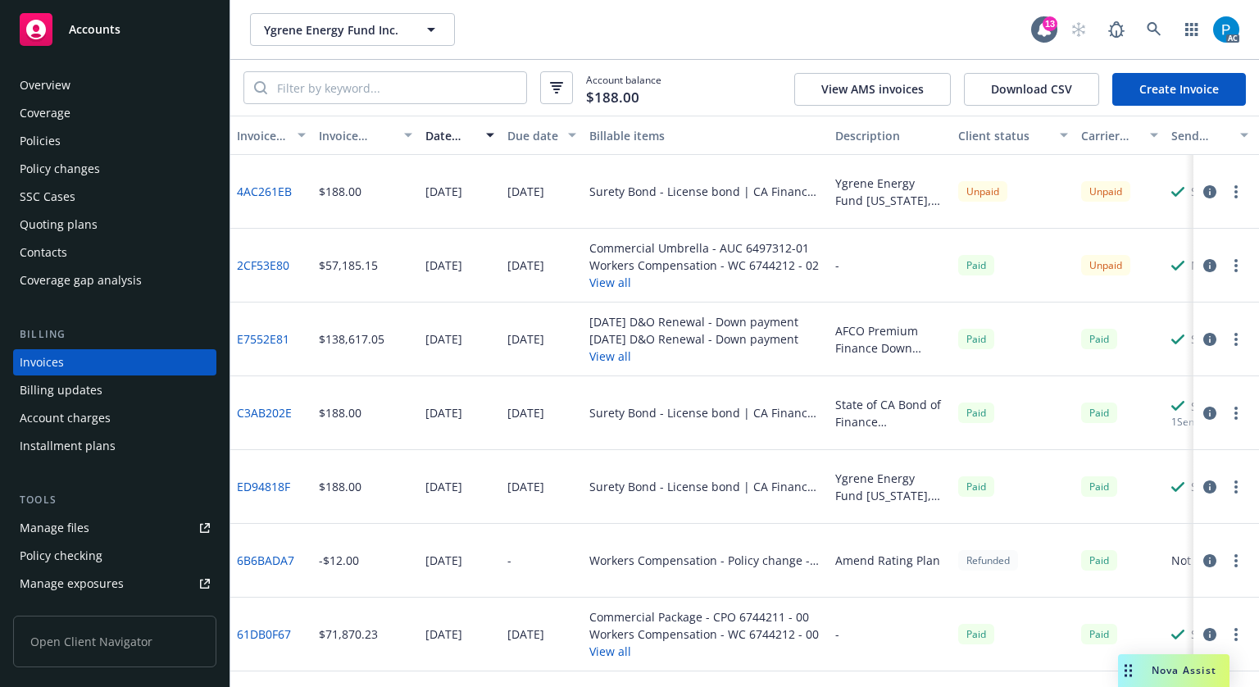
click at [109, 30] on span "Accounts" at bounding box center [95, 29] width 52 height 13
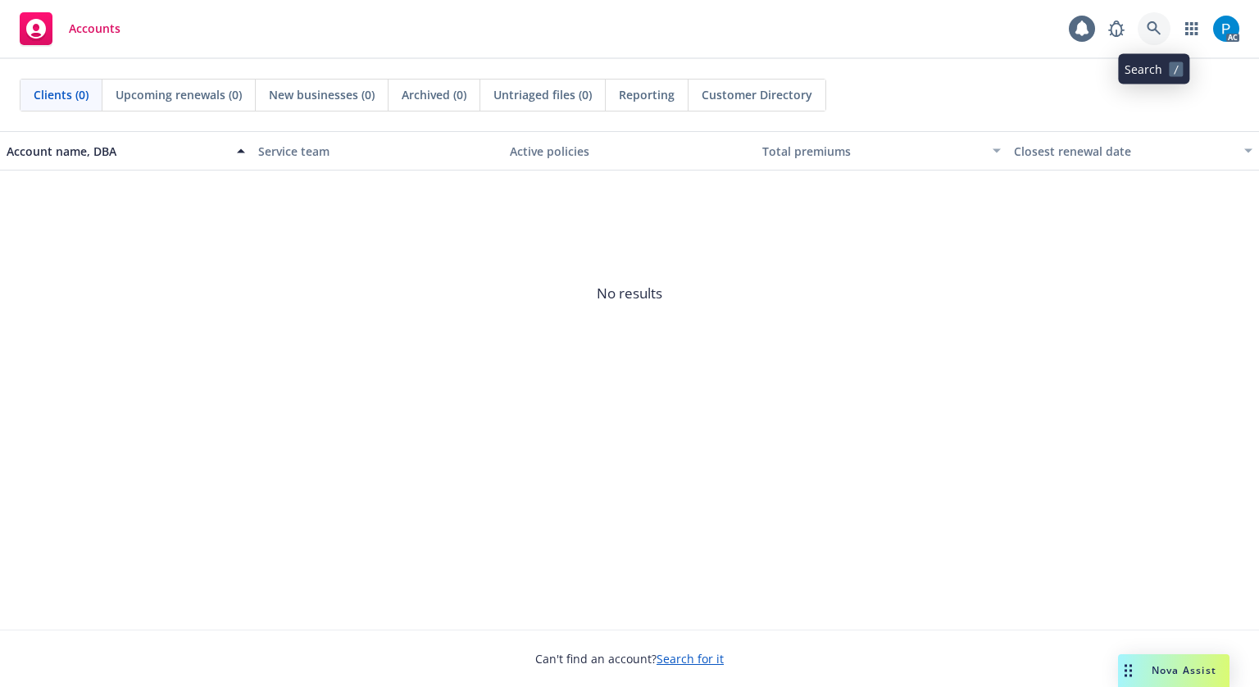
click at [1158, 30] on icon at bounding box center [1154, 28] width 15 height 15
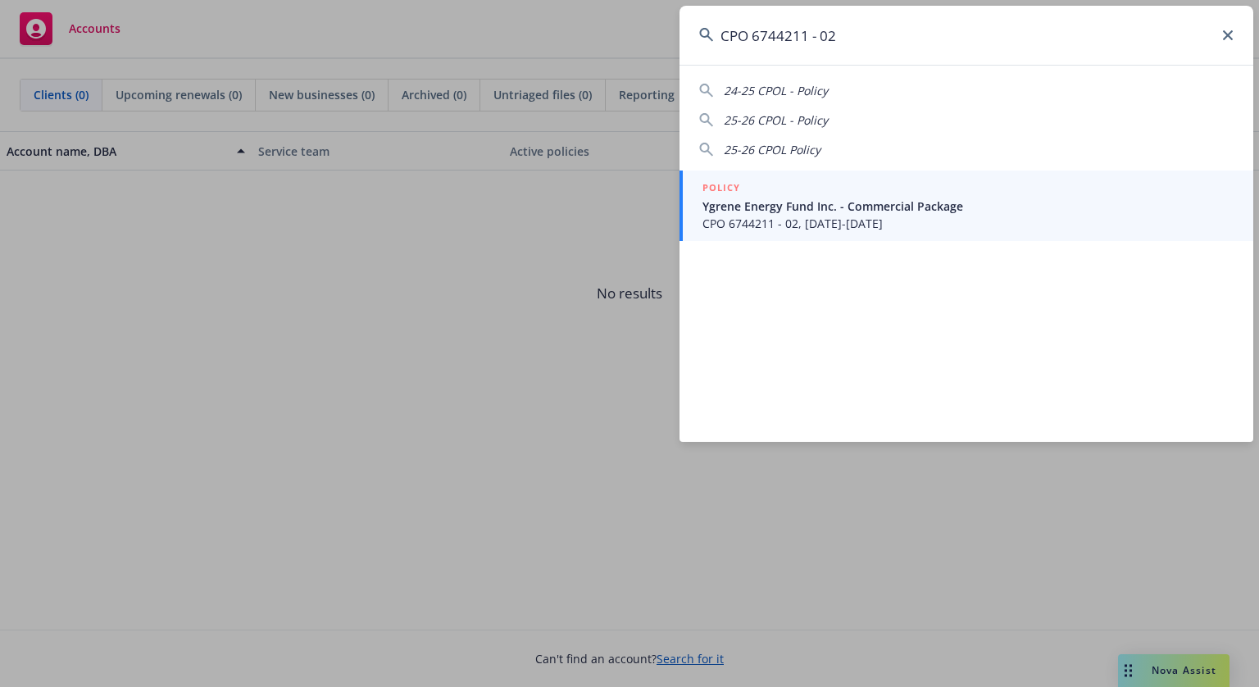
type input "CPO 6744211 - 02"
click at [780, 216] on span "CPO 6744211 - 02, [DATE]-[DATE]" at bounding box center [967, 223] width 531 height 17
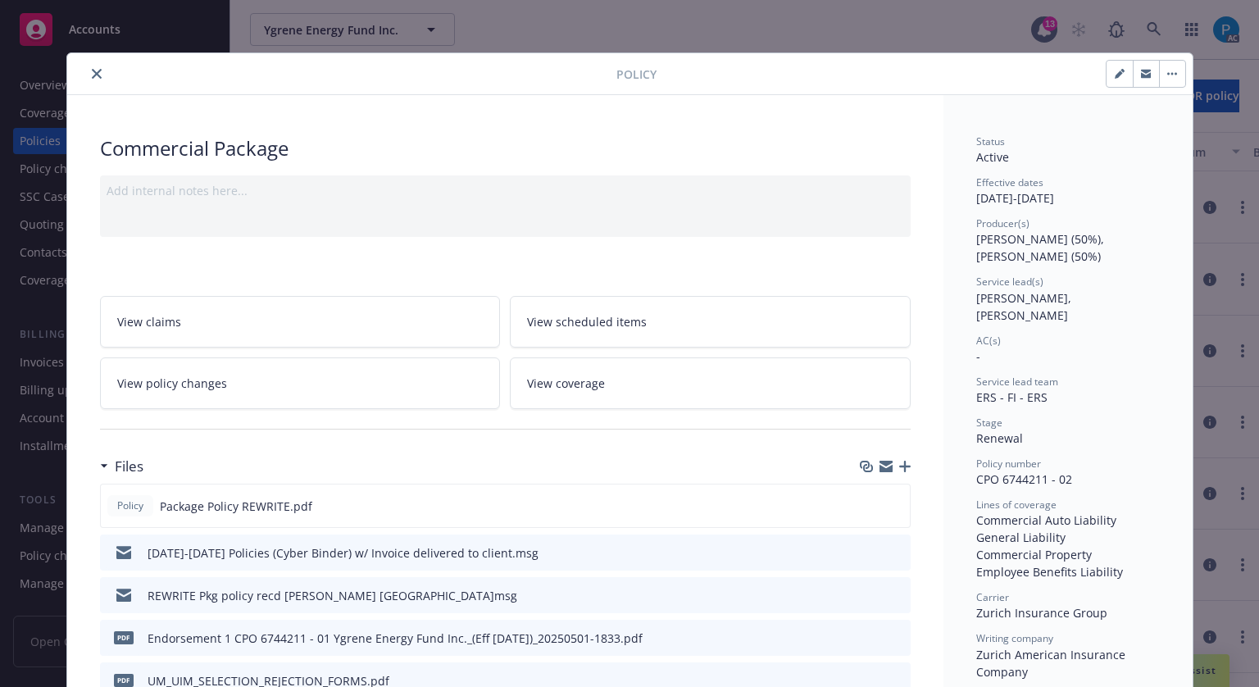
click at [92, 75] on icon "close" at bounding box center [97, 74] width 10 height 10
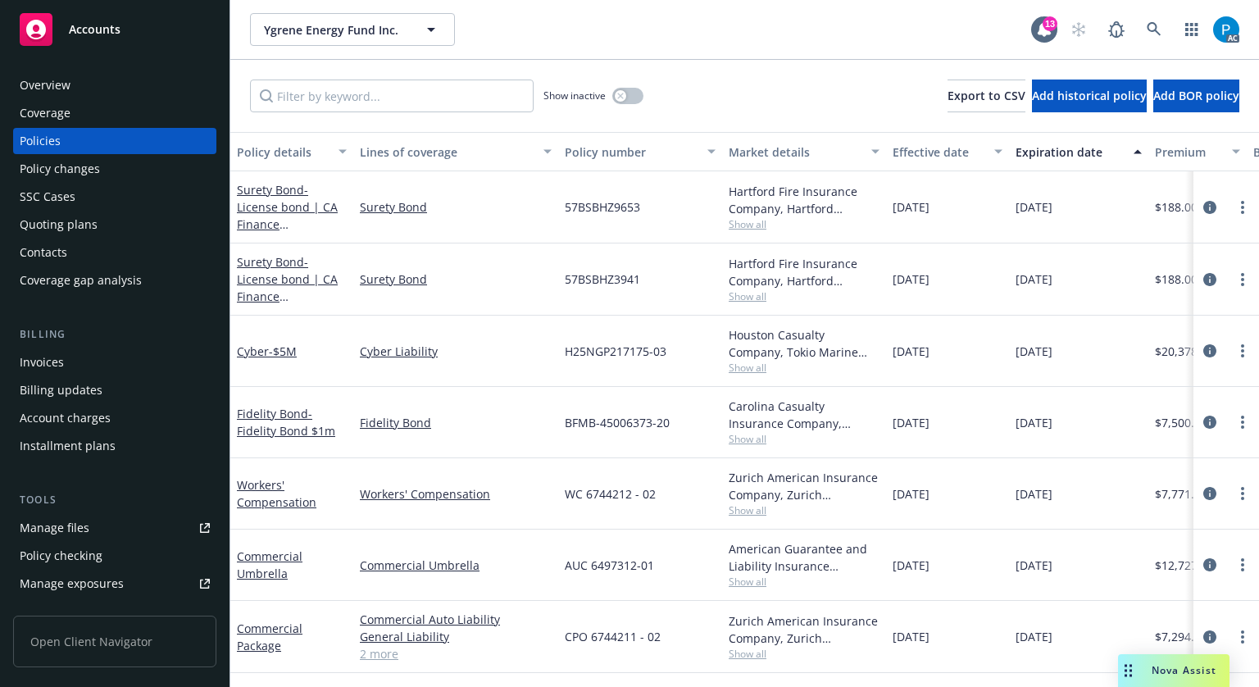
click at [65, 356] on div "Invoices" at bounding box center [115, 362] width 190 height 26
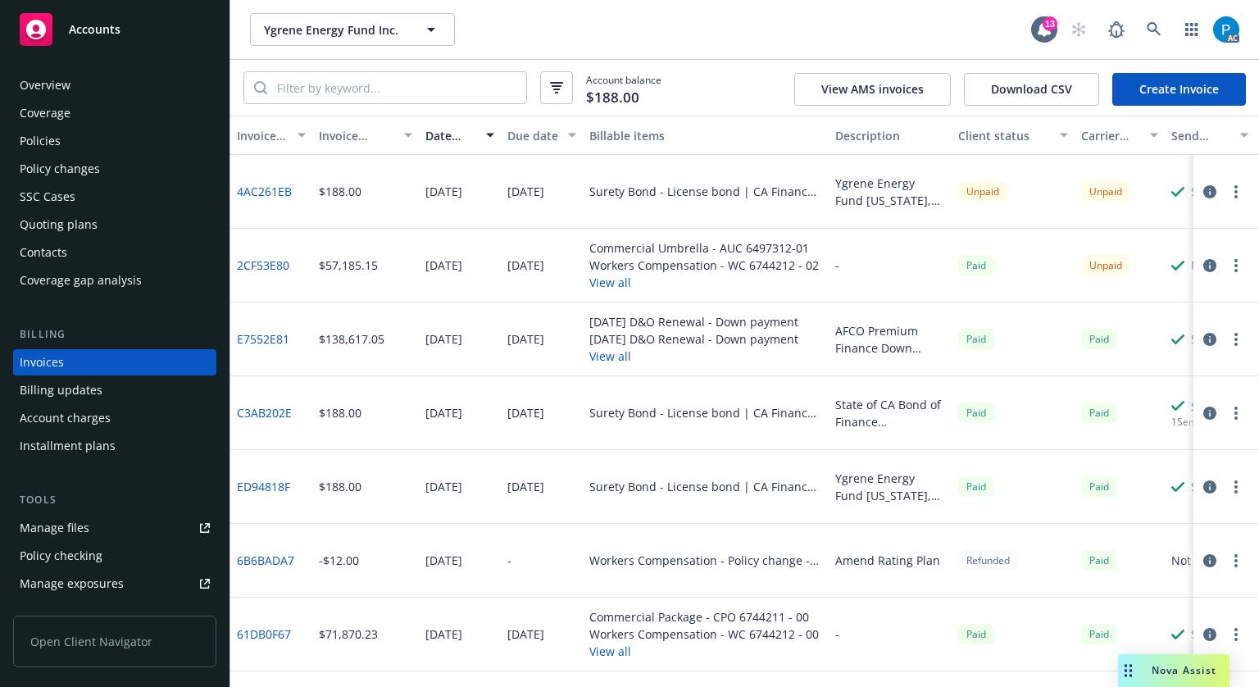
click at [1200, 270] on button "button" at bounding box center [1210, 266] width 20 height 20
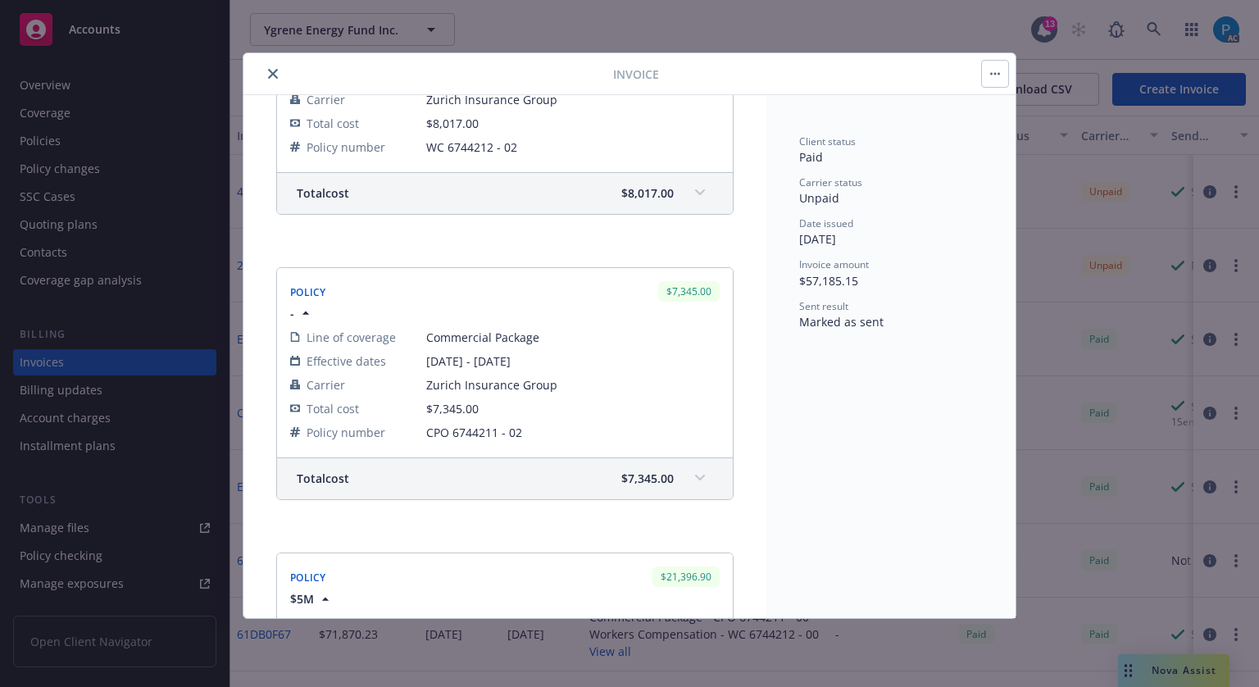
scroll to position [984, 0]
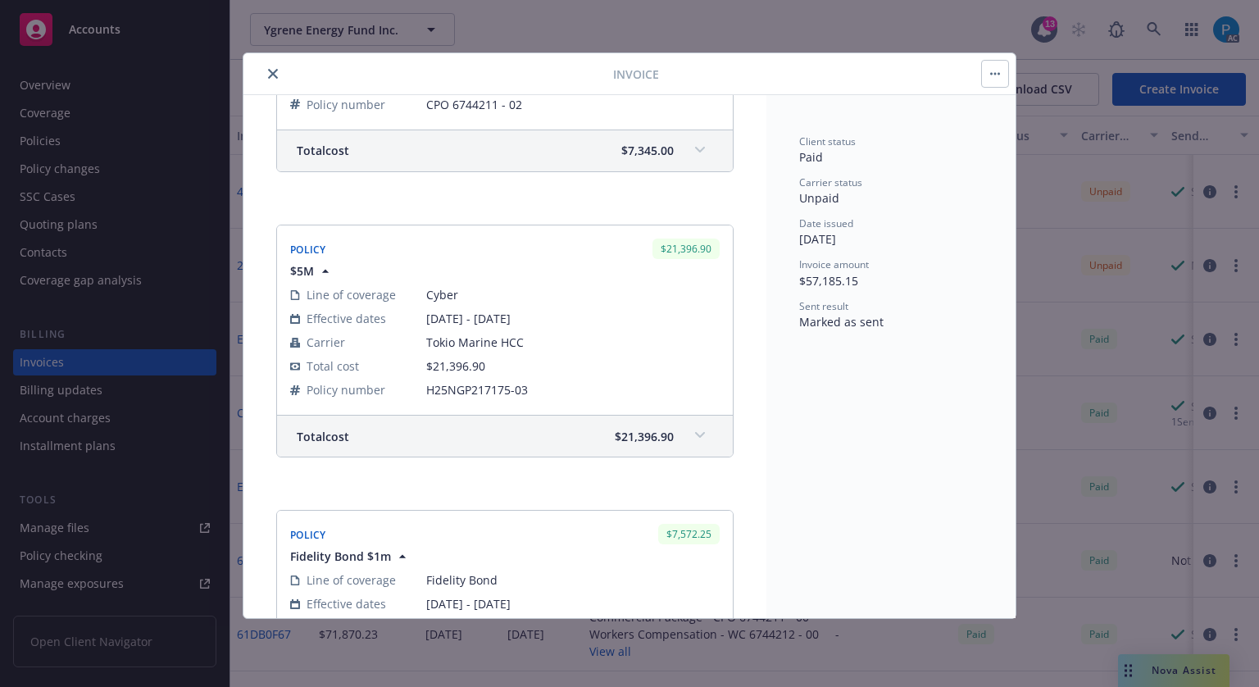
click at [276, 67] on button "close" at bounding box center [273, 74] width 20 height 20
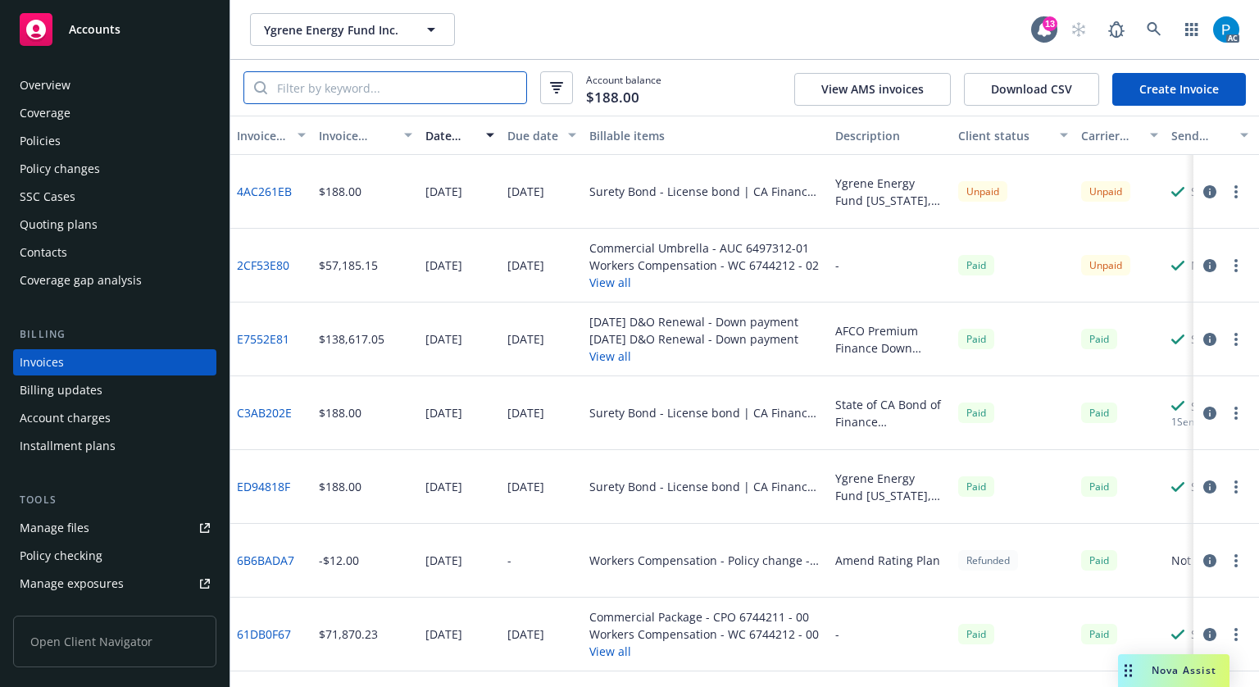
click at [320, 92] on input "search" at bounding box center [396, 87] width 259 height 31
paste input "2CF53E80"
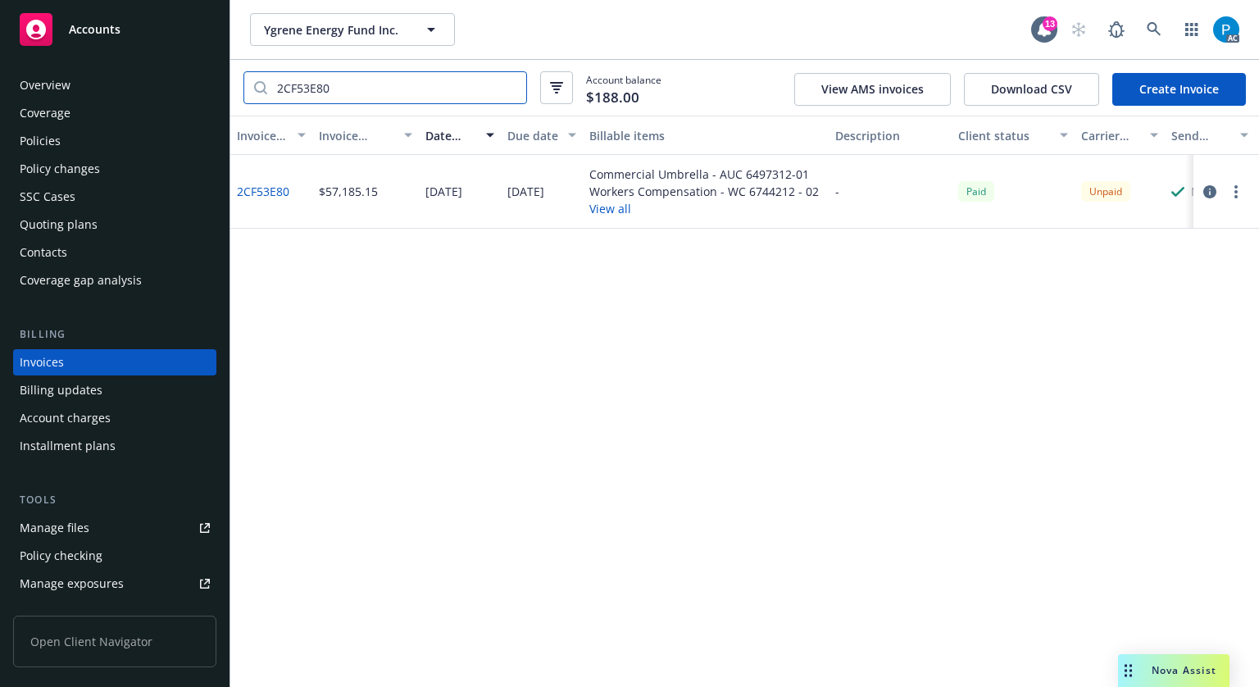
type input "2CF53E80"
click at [1206, 196] on icon "button" at bounding box center [1209, 191] width 13 height 13
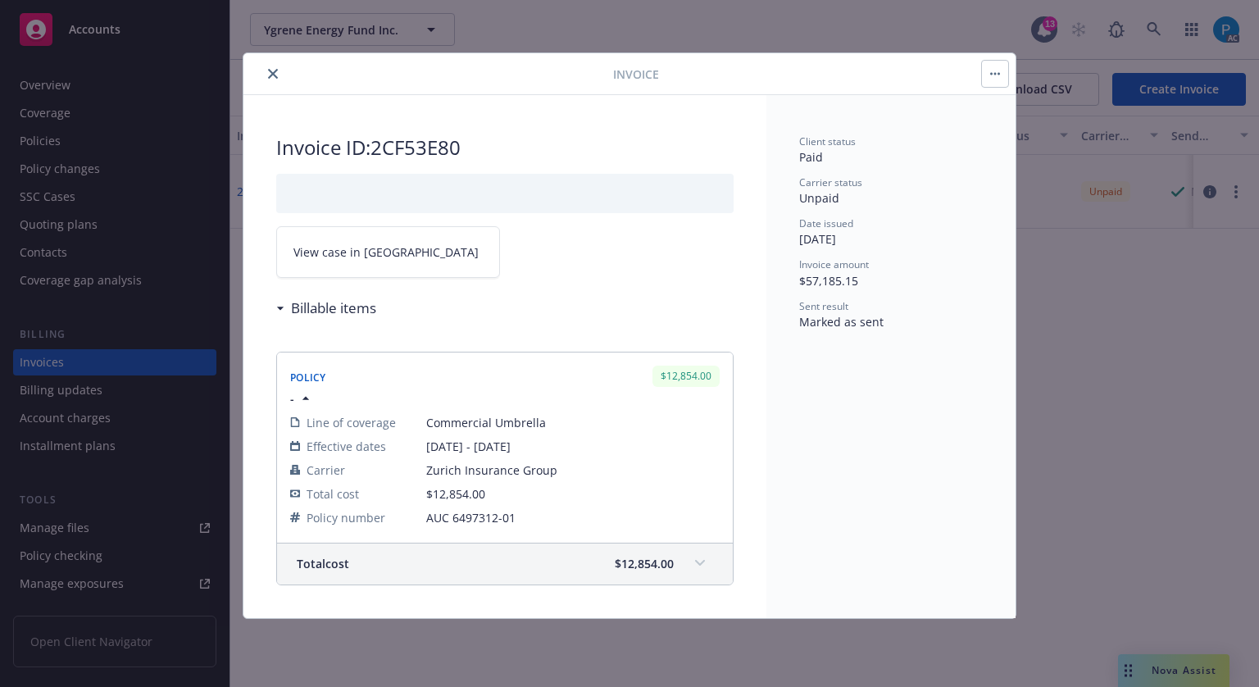
click at [404, 257] on link "View case in [GEOGRAPHIC_DATA]" at bounding box center [388, 252] width 224 height 52
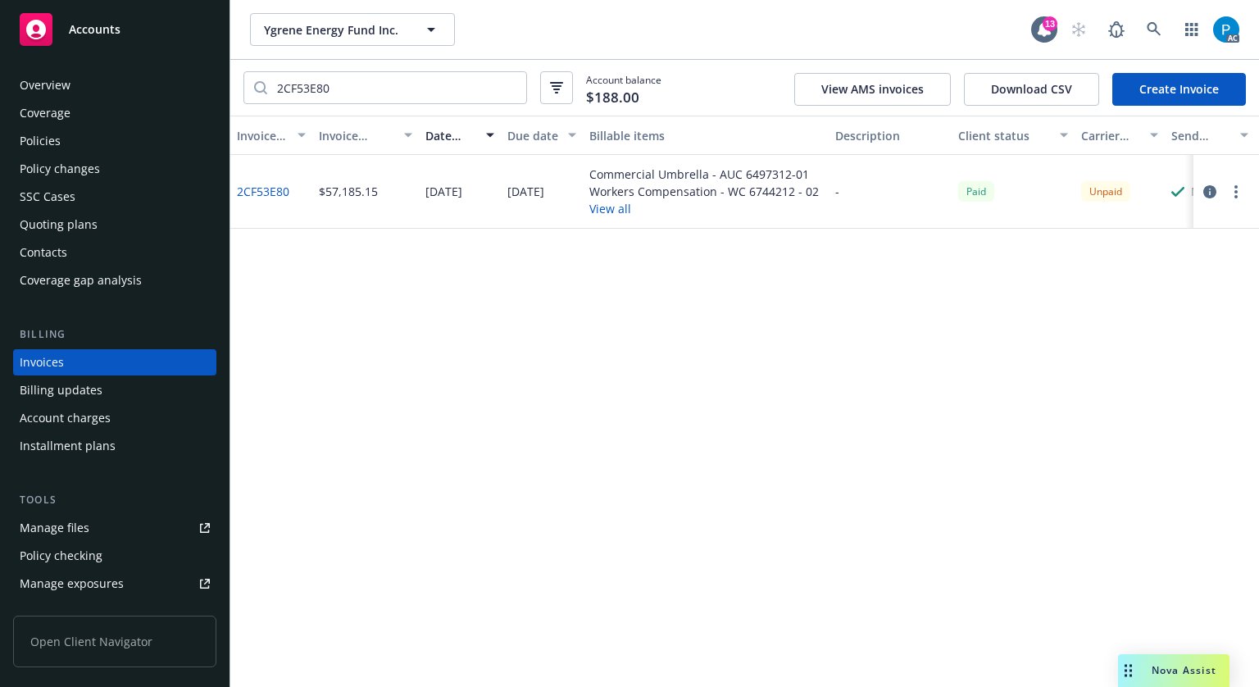
click at [113, 24] on span "Accounts" at bounding box center [95, 29] width 52 height 13
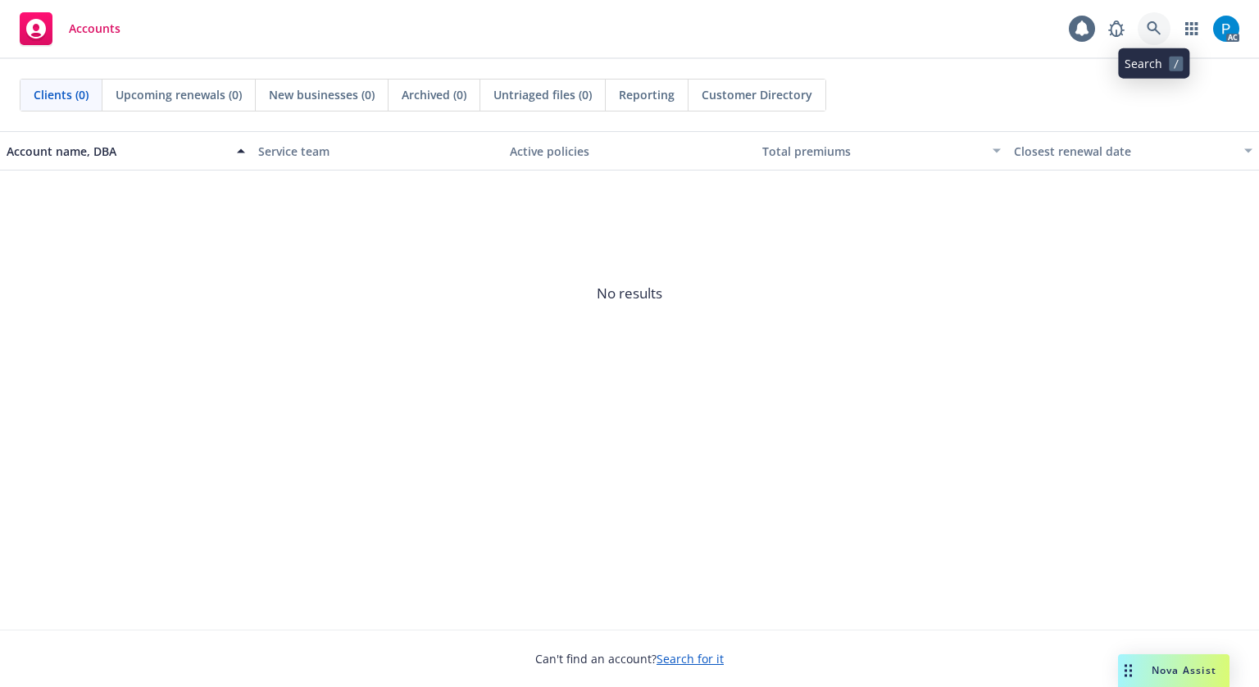
click at [1150, 32] on icon at bounding box center [1154, 28] width 15 height 15
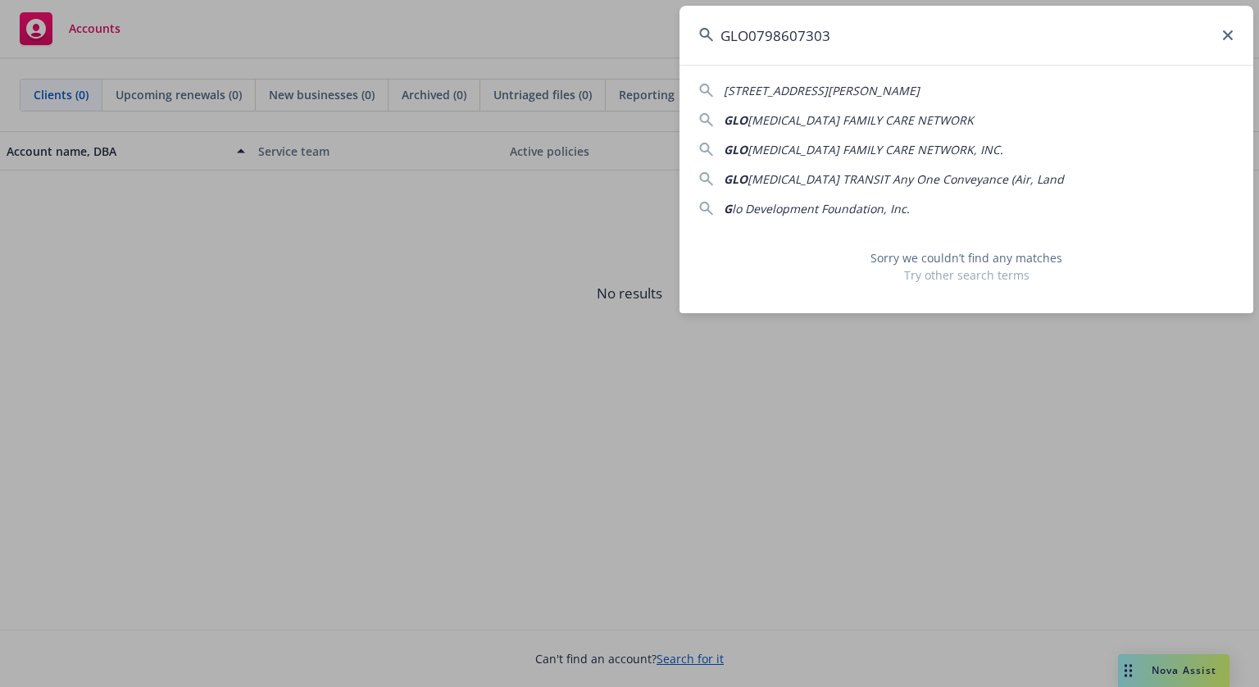
click at [761, 32] on input "GLO0798607303" at bounding box center [967, 35] width 574 height 59
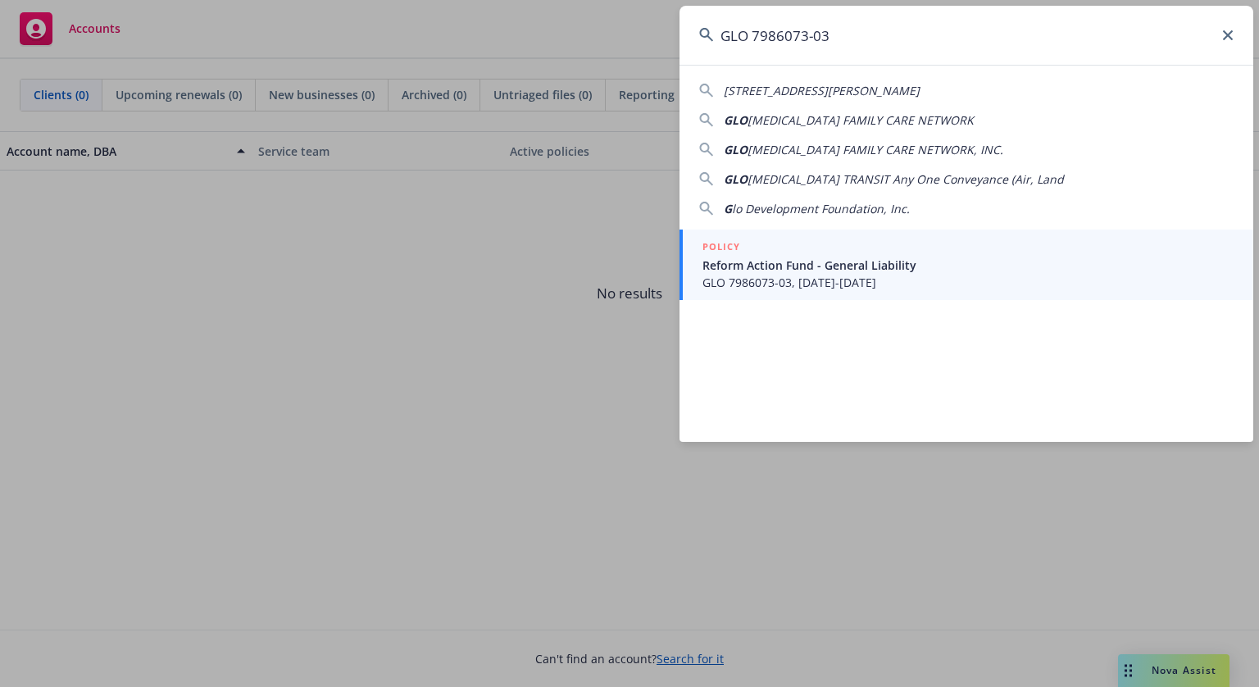
type input "GLO 7986073-03"
click at [834, 268] on span "Reform Action Fund - General Liability" at bounding box center [967, 265] width 531 height 17
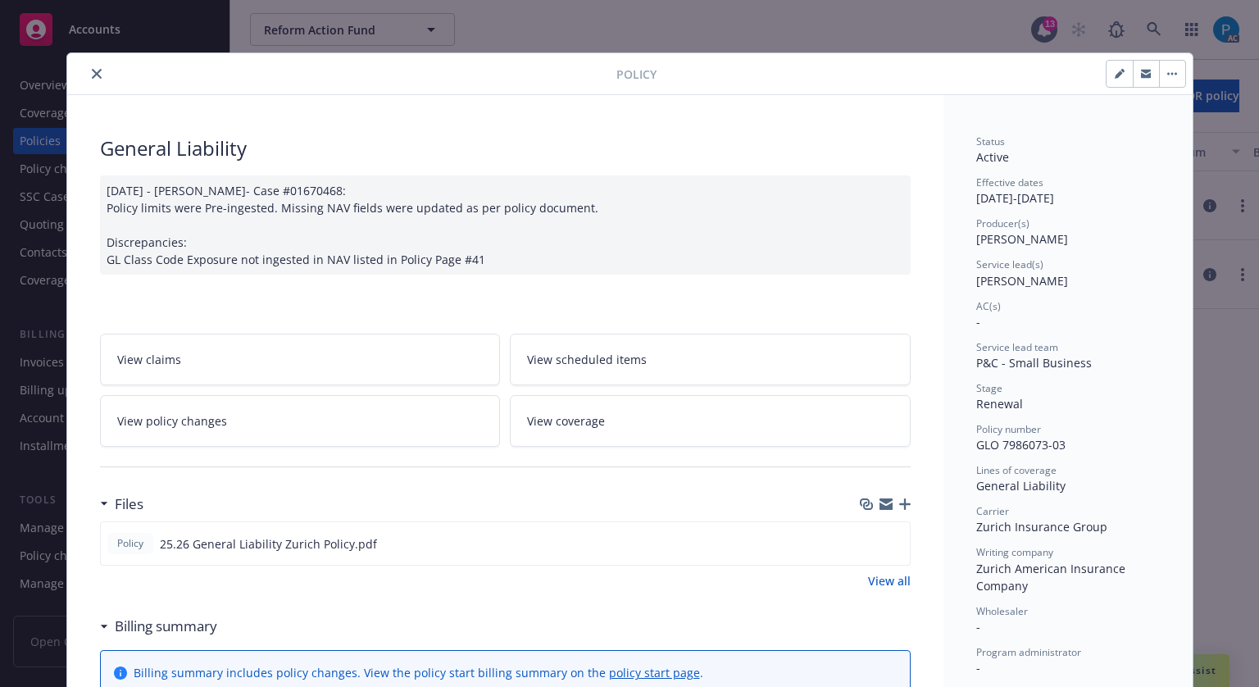
click at [92, 70] on icon "close" at bounding box center [97, 74] width 10 height 10
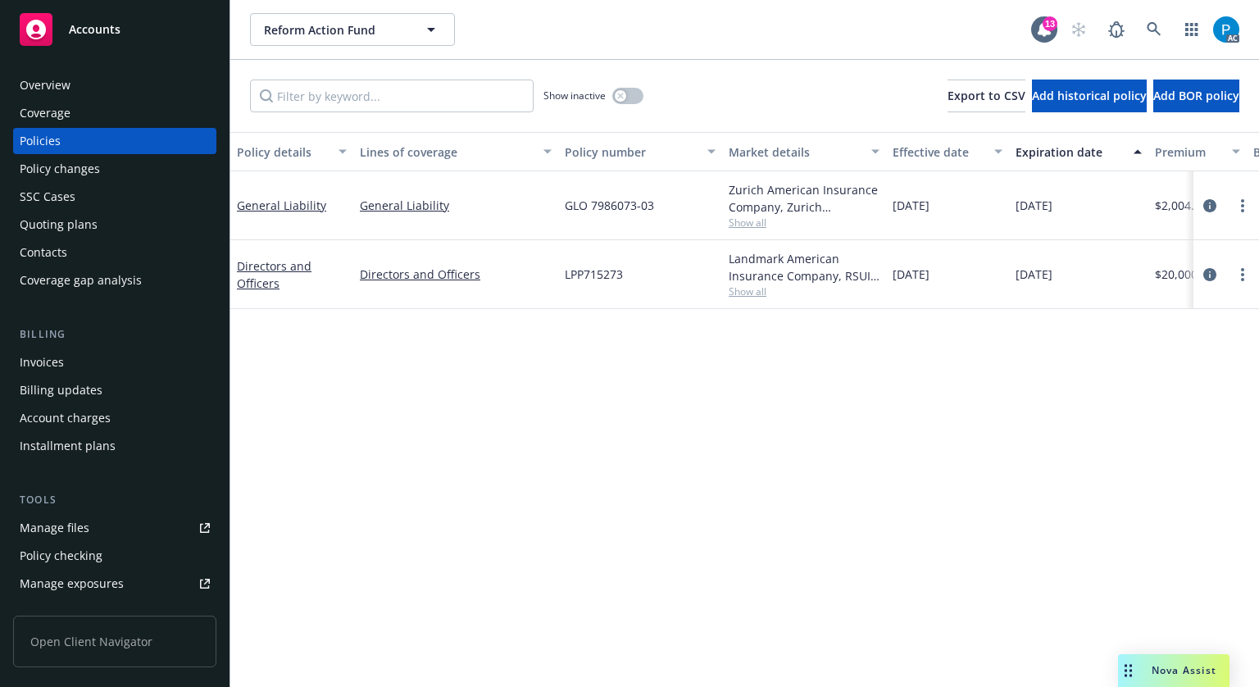
click at [73, 353] on div "Invoices" at bounding box center [115, 362] width 190 height 26
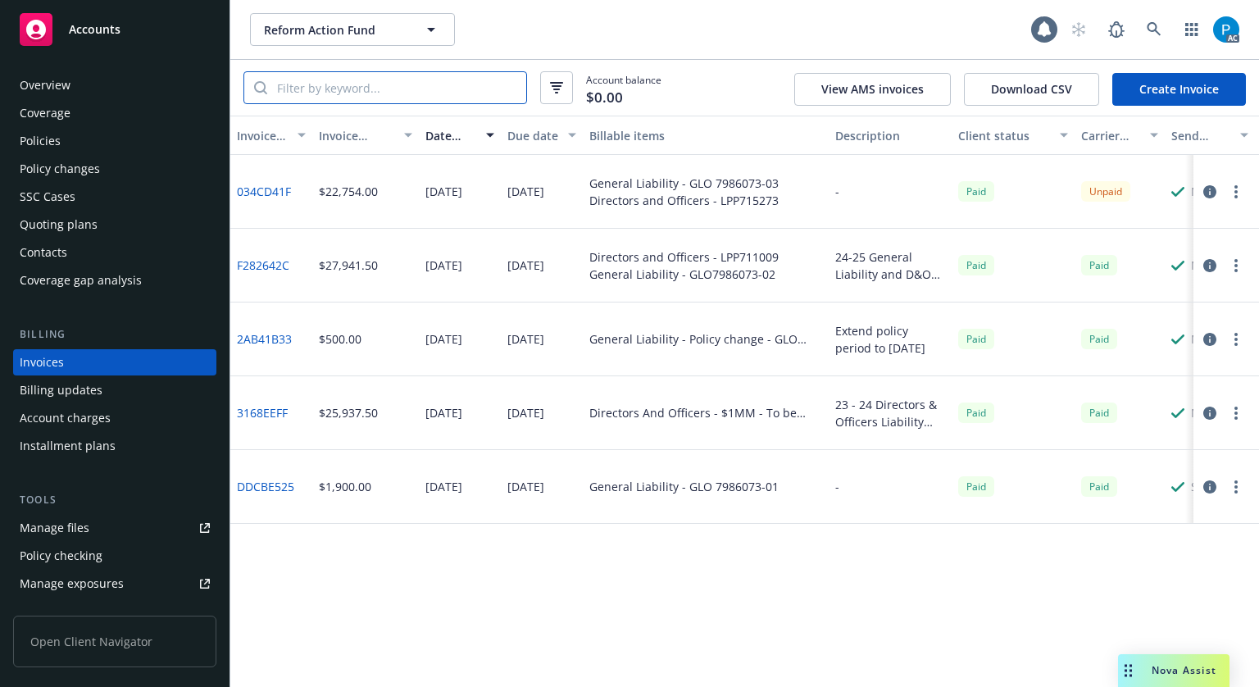
click at [351, 96] on input "search" at bounding box center [396, 87] width 259 height 31
paste input "GLO 7986073-03"
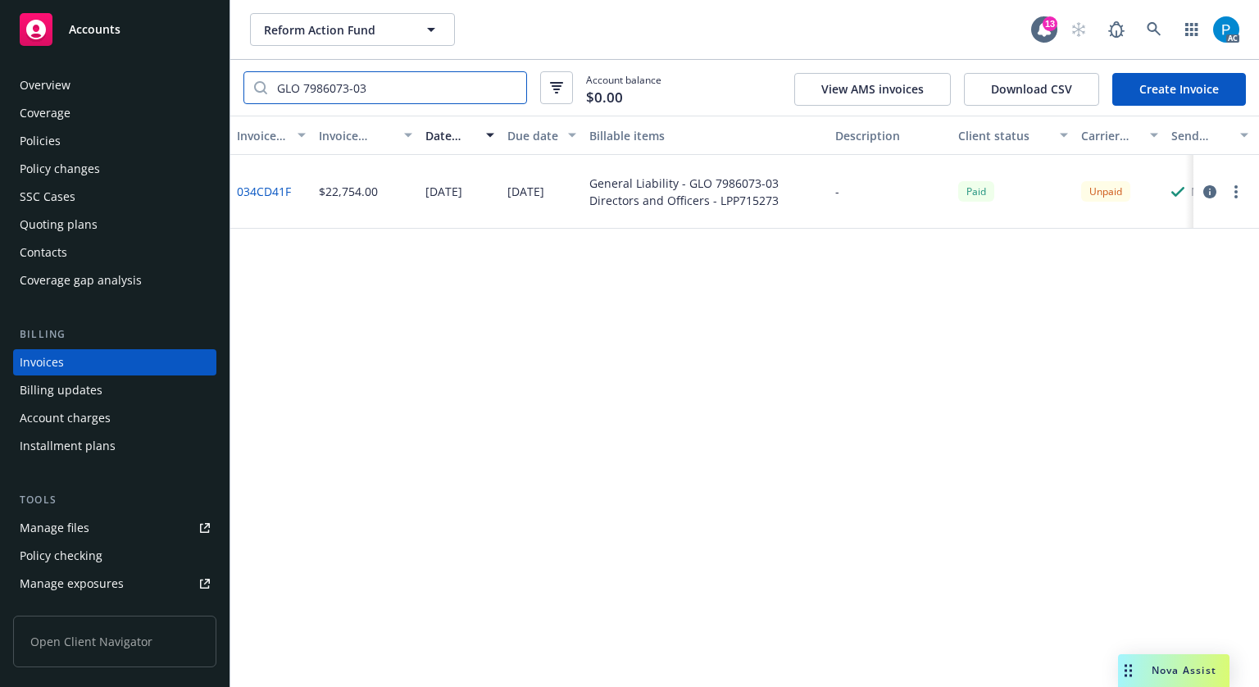
type input "GLO 7986073-03"
click at [1210, 193] on icon "button" at bounding box center [1209, 191] width 13 height 13
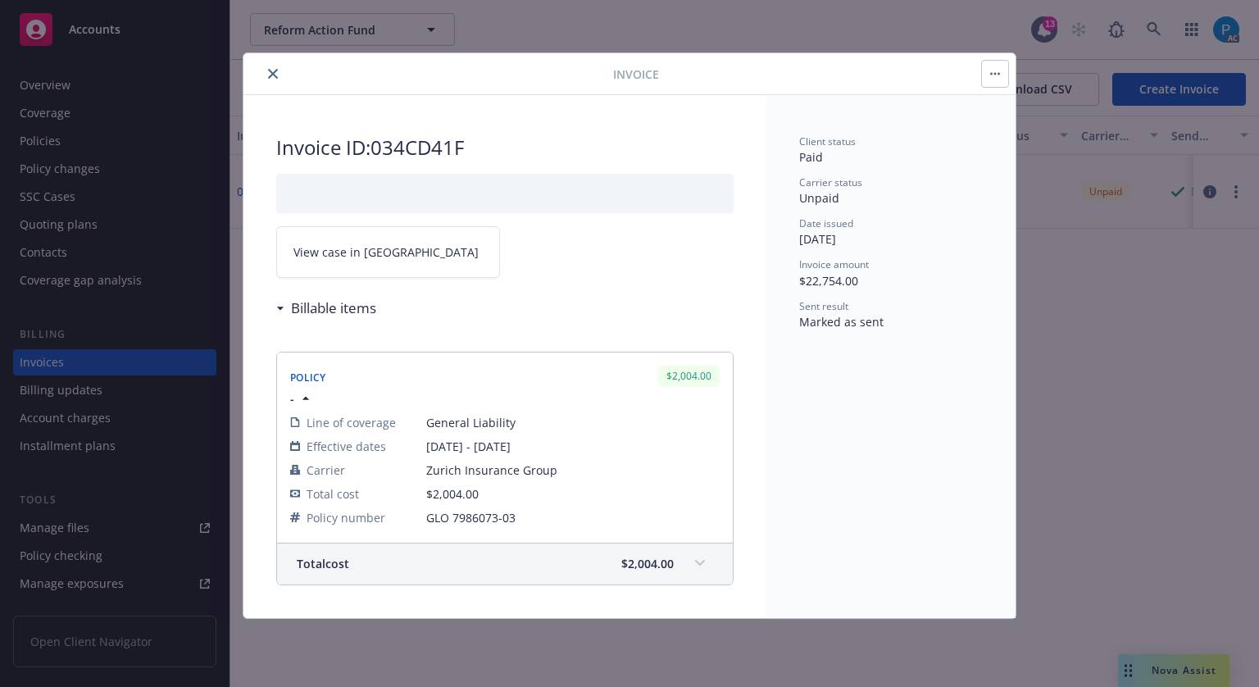
click at [399, 250] on link "View case in [GEOGRAPHIC_DATA]" at bounding box center [388, 252] width 224 height 52
drag, startPoint x: 470, startPoint y: 143, endPoint x: 377, endPoint y: 137, distance: 93.7
click at [377, 137] on h2 "Invoice ID: 034CD41F" at bounding box center [504, 147] width 457 height 26
copy h2 "034CD41F"
